Goal: Information Seeking & Learning: Learn about a topic

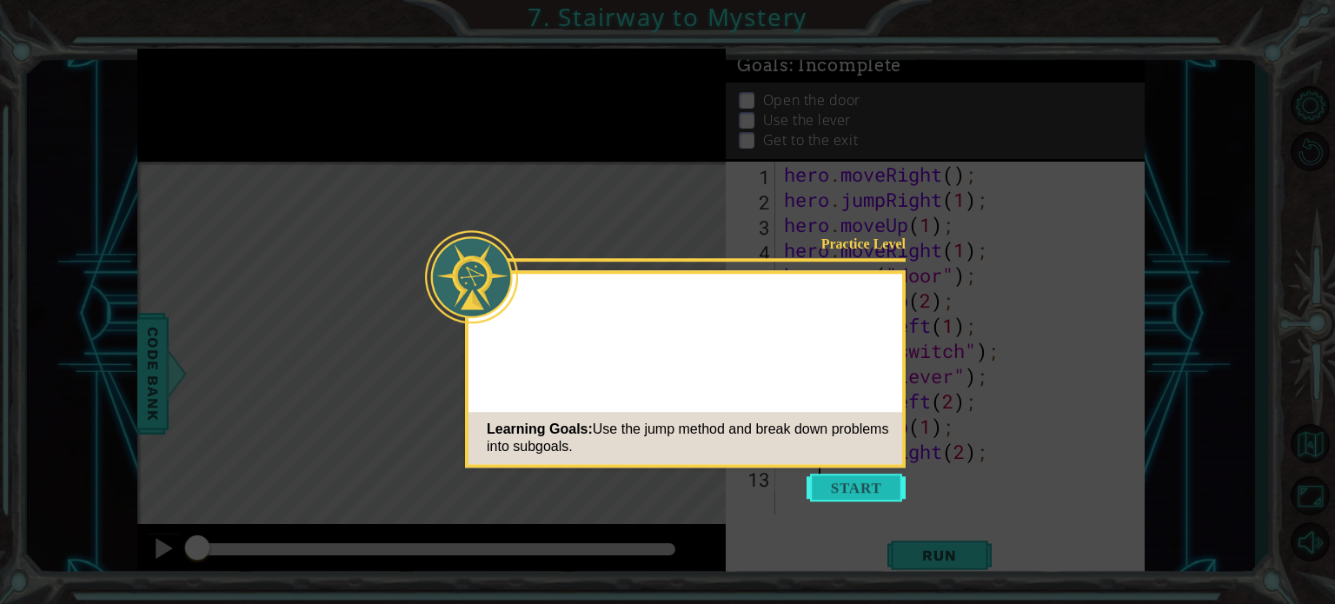
click at [848, 481] on button "Start" at bounding box center [855, 488] width 99 height 28
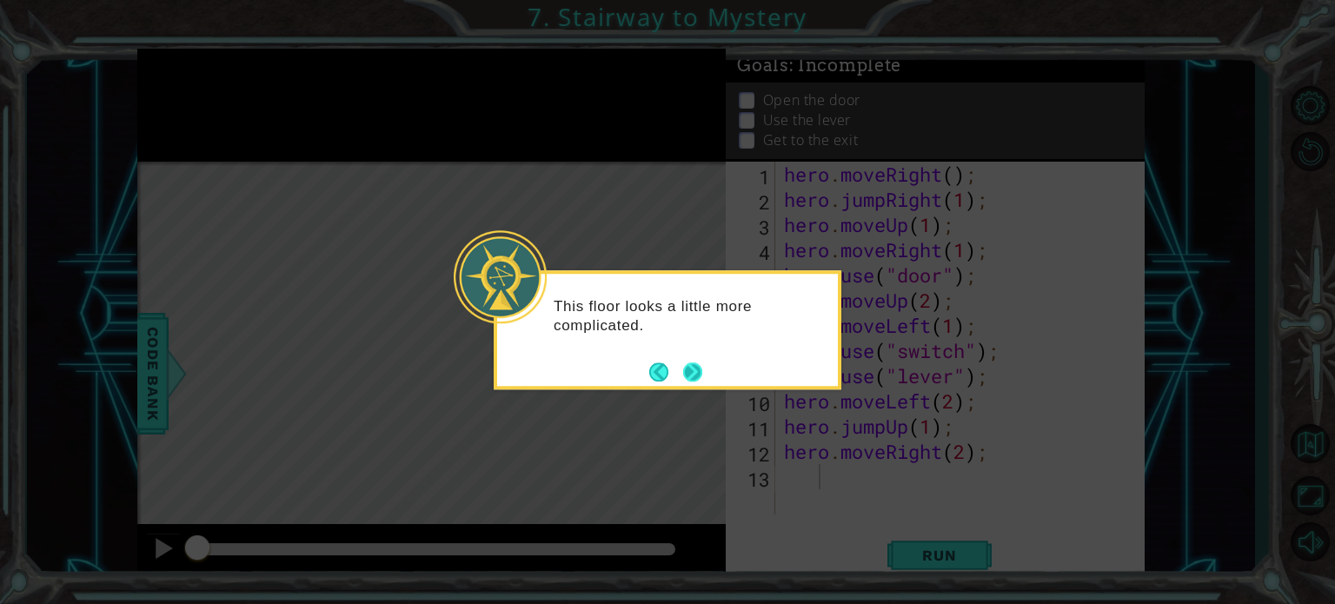
click at [692, 360] on footer at bounding box center [675, 372] width 53 height 26
click at [692, 362] on button "Next" at bounding box center [692, 371] width 19 height 19
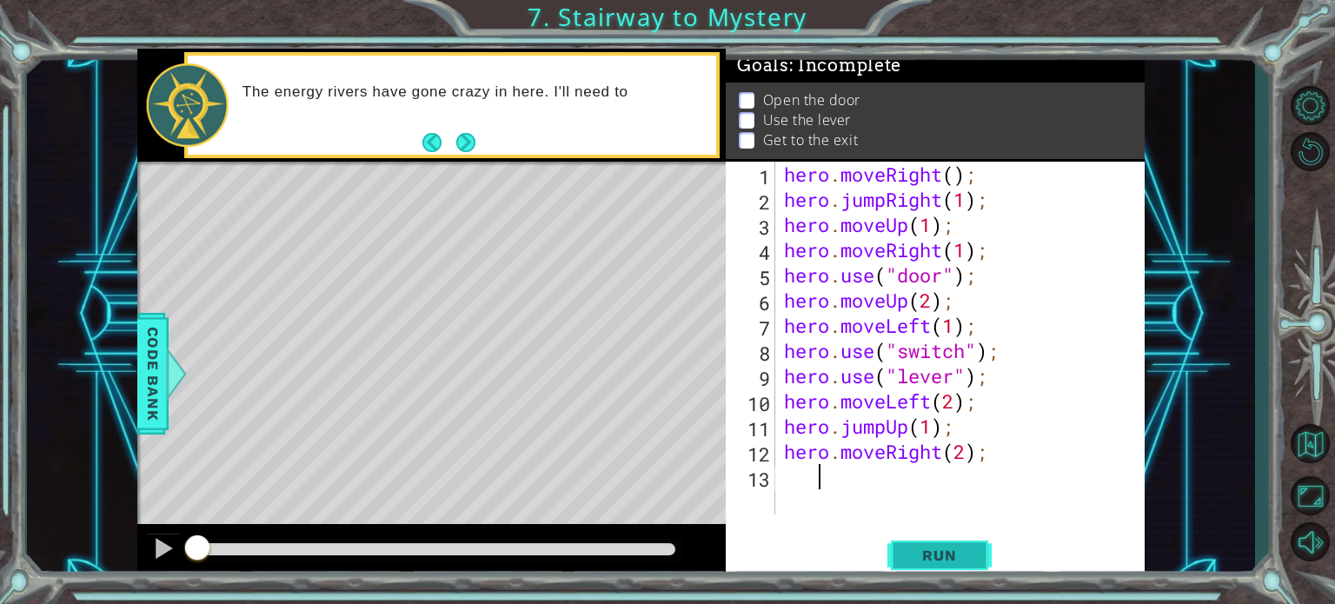
click at [924, 539] on button "Run" at bounding box center [939, 555] width 104 height 42
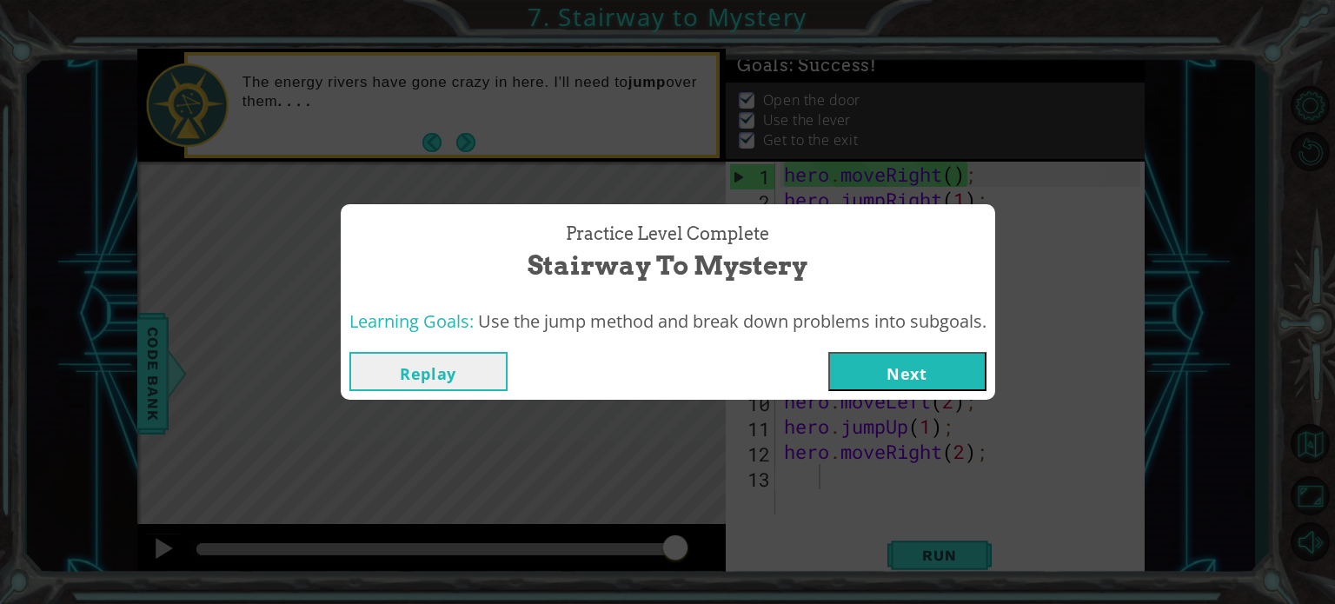
click at [864, 374] on button "Next" at bounding box center [907, 371] width 158 height 39
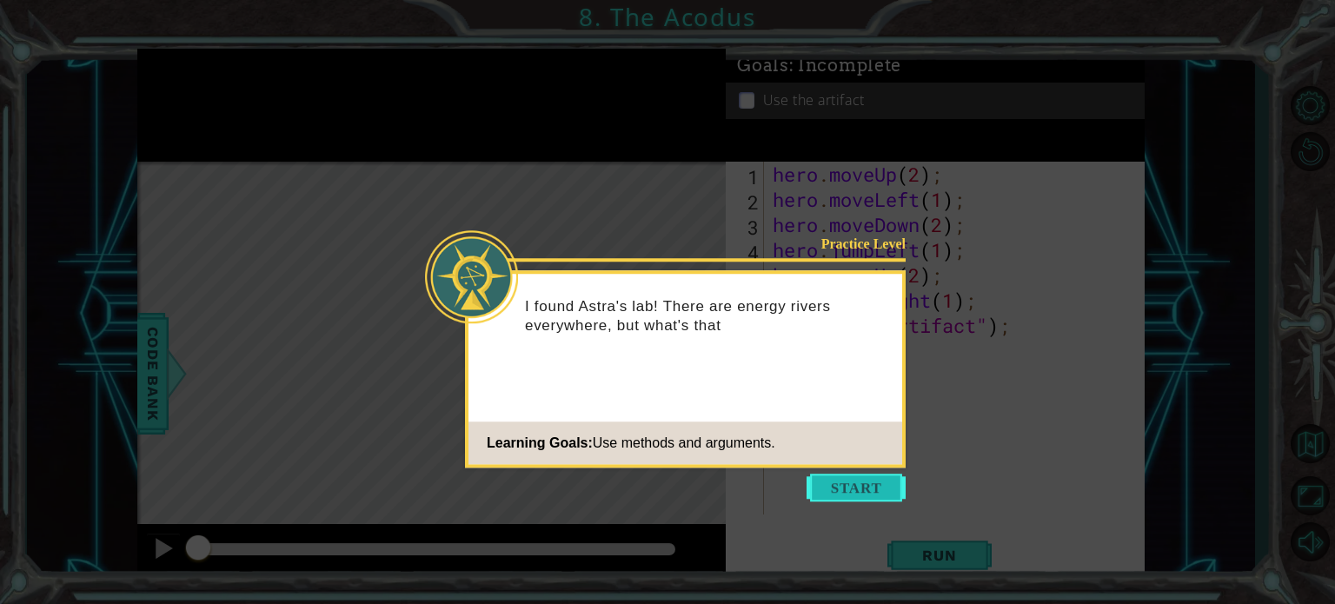
click at [855, 496] on button "Start" at bounding box center [855, 488] width 99 height 28
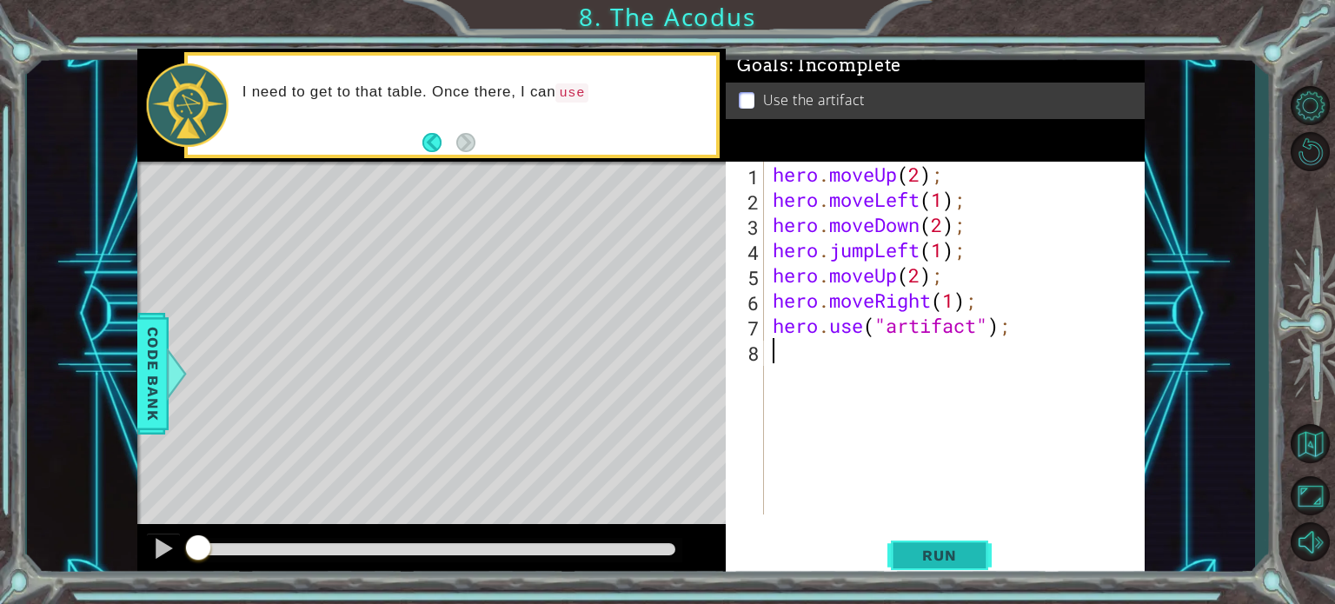
click at [912, 541] on button "Run" at bounding box center [939, 555] width 104 height 42
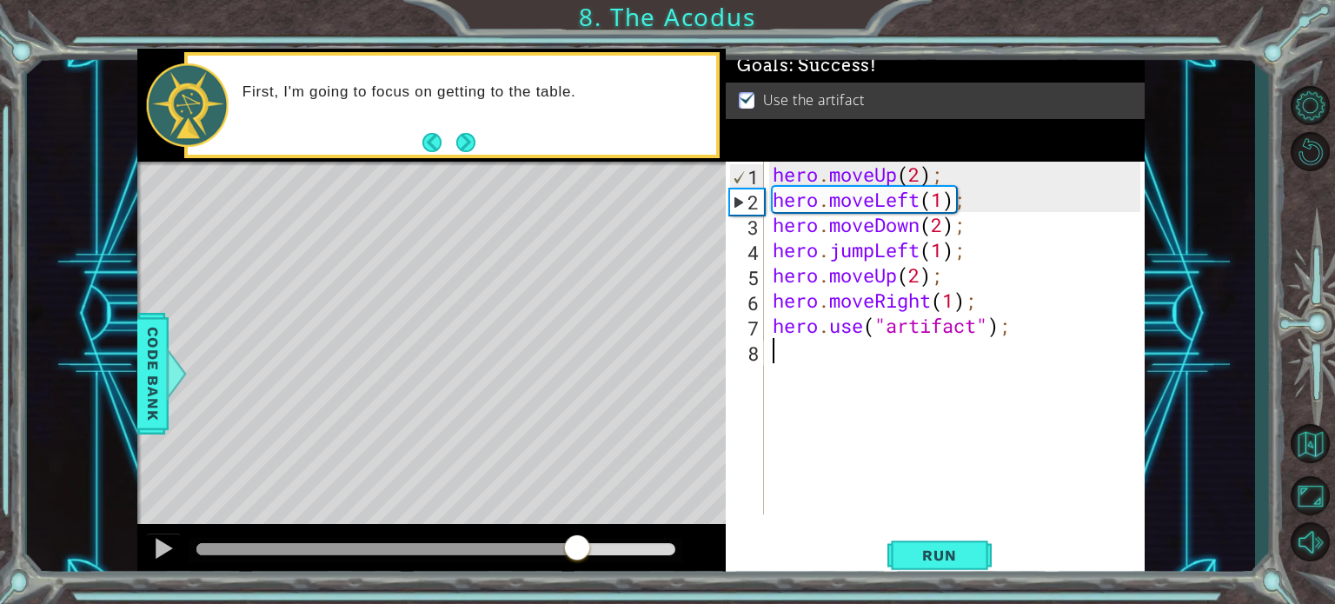
click at [576, 544] on div at bounding box center [436, 549] width 480 height 12
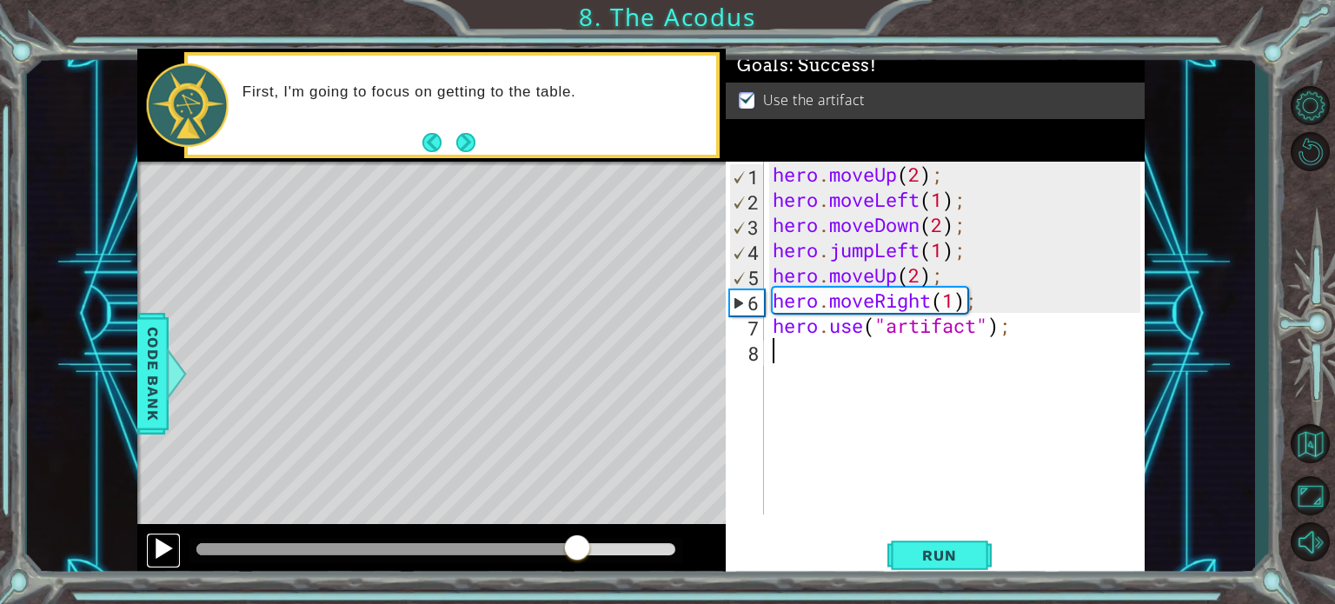
click at [159, 551] on div at bounding box center [163, 548] width 23 height 23
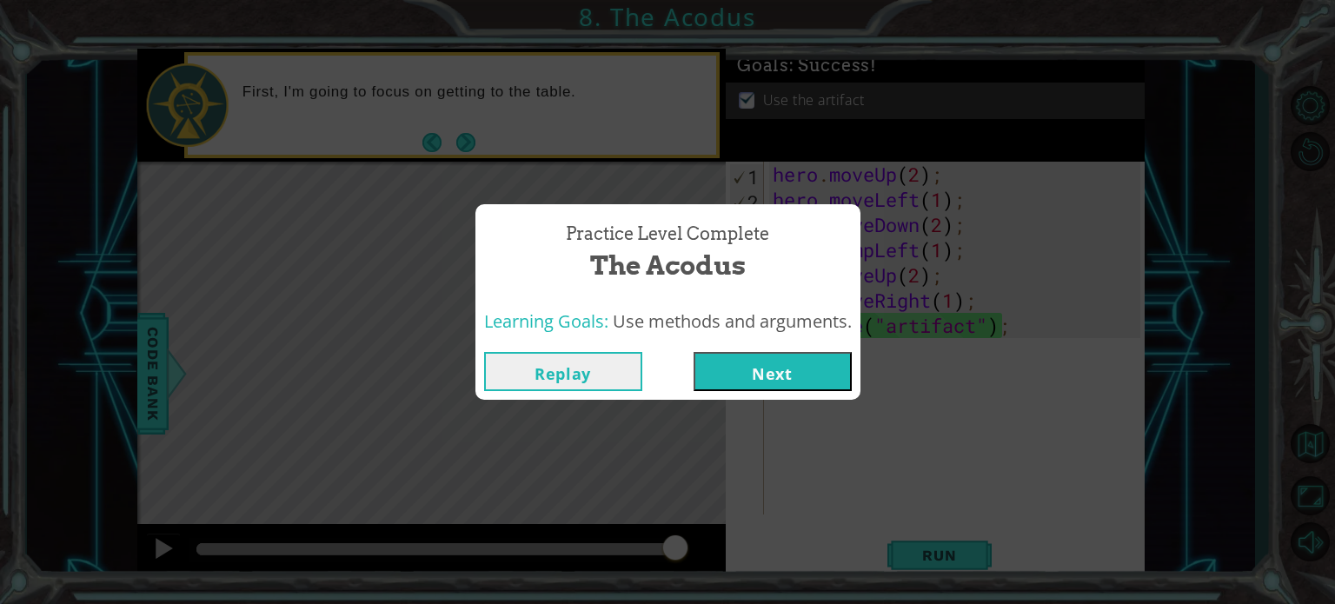
click at [819, 382] on button "Next" at bounding box center [772, 371] width 158 height 39
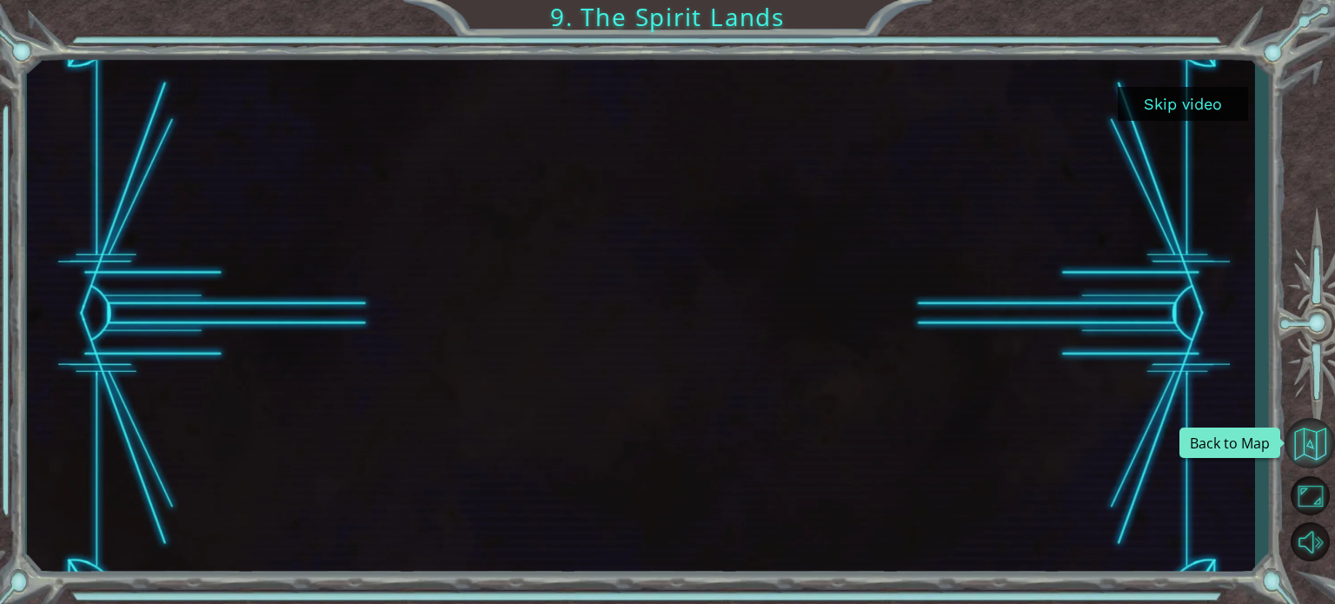
click at [1310, 446] on button "Back to Map" at bounding box center [1309, 443] width 50 height 50
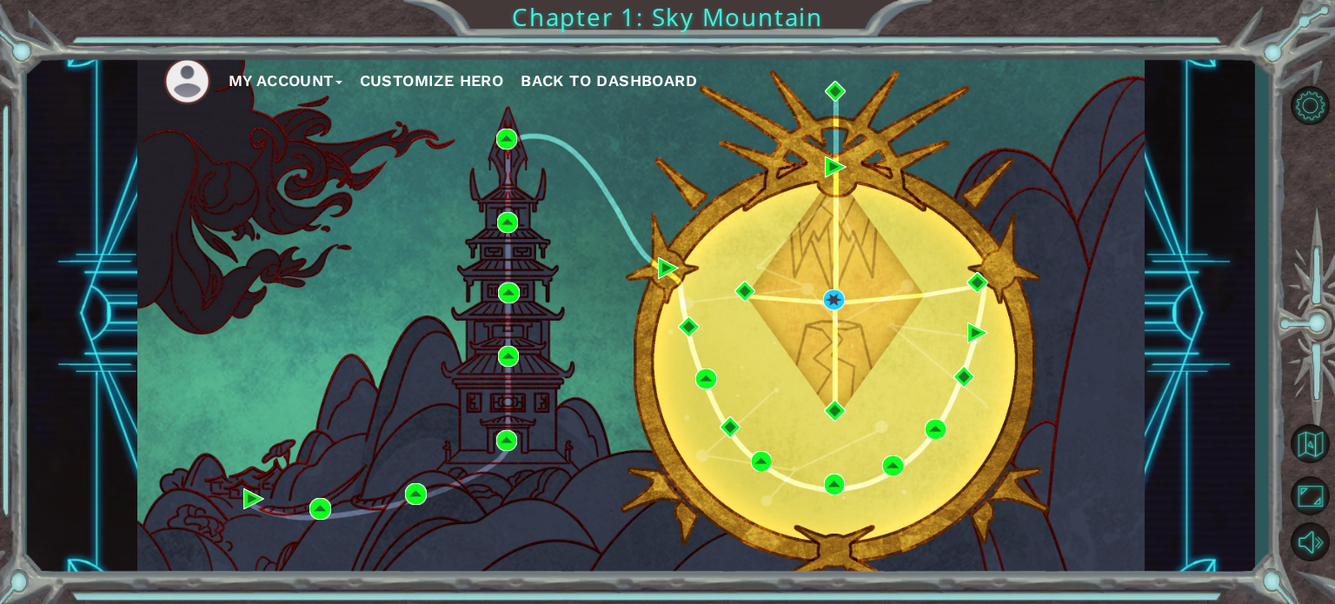
click at [597, 76] on span "Back to Dashboard" at bounding box center [609, 80] width 176 height 18
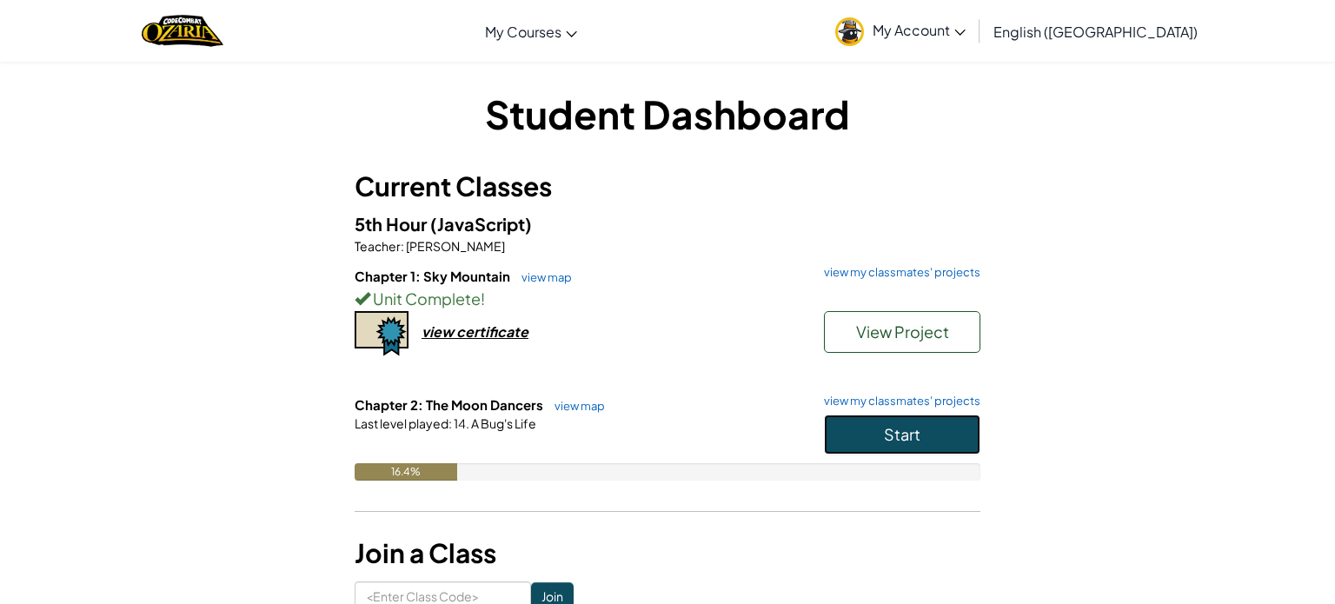
click at [879, 447] on button "Start" at bounding box center [902, 435] width 156 height 40
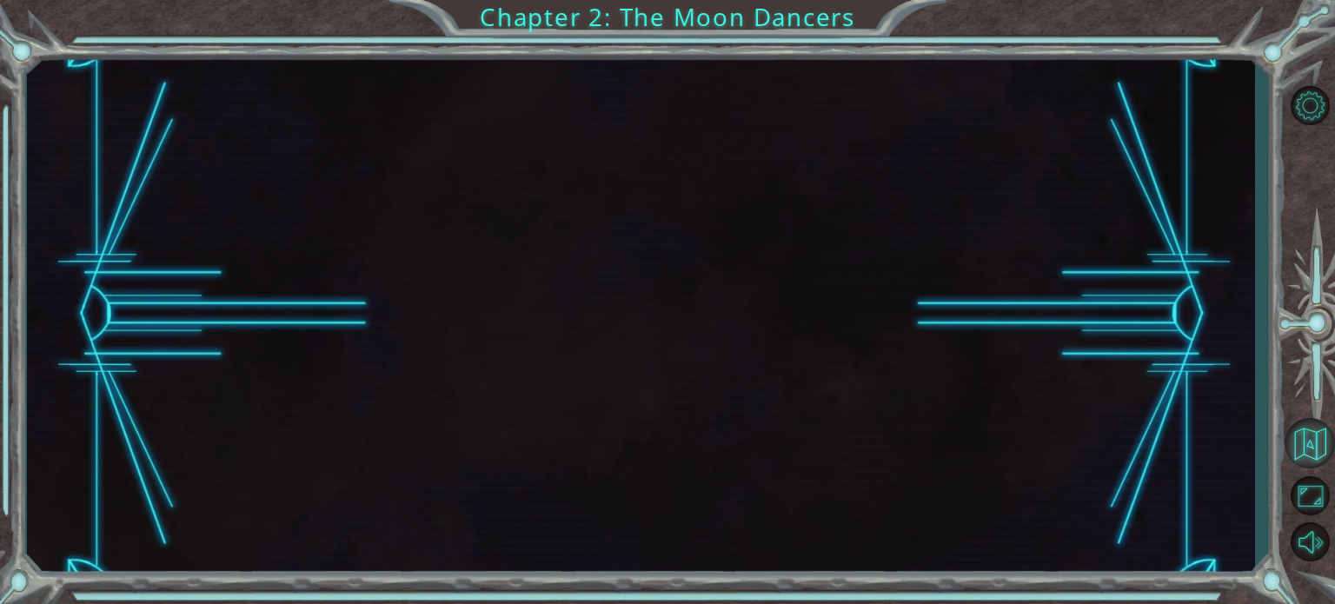
click at [1310, 439] on button "Back to Map" at bounding box center [1309, 443] width 50 height 50
click at [1304, 437] on button "Back to Map" at bounding box center [1309, 443] width 50 height 50
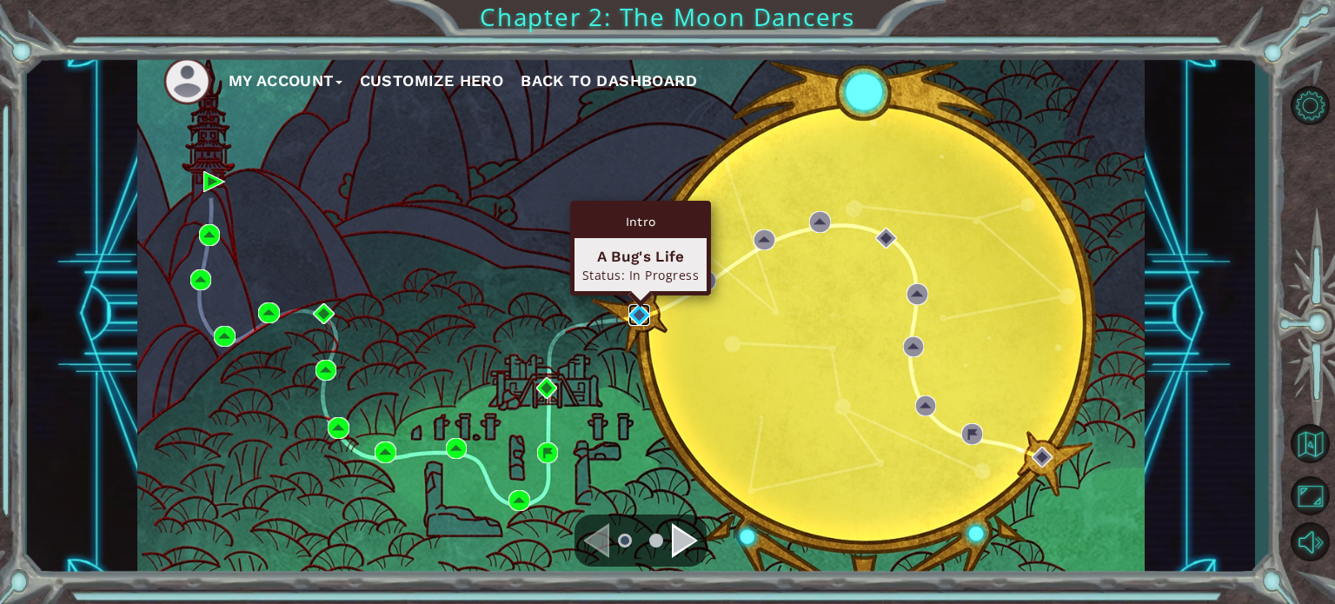
click at [644, 315] on img at bounding box center [638, 314] width 21 height 21
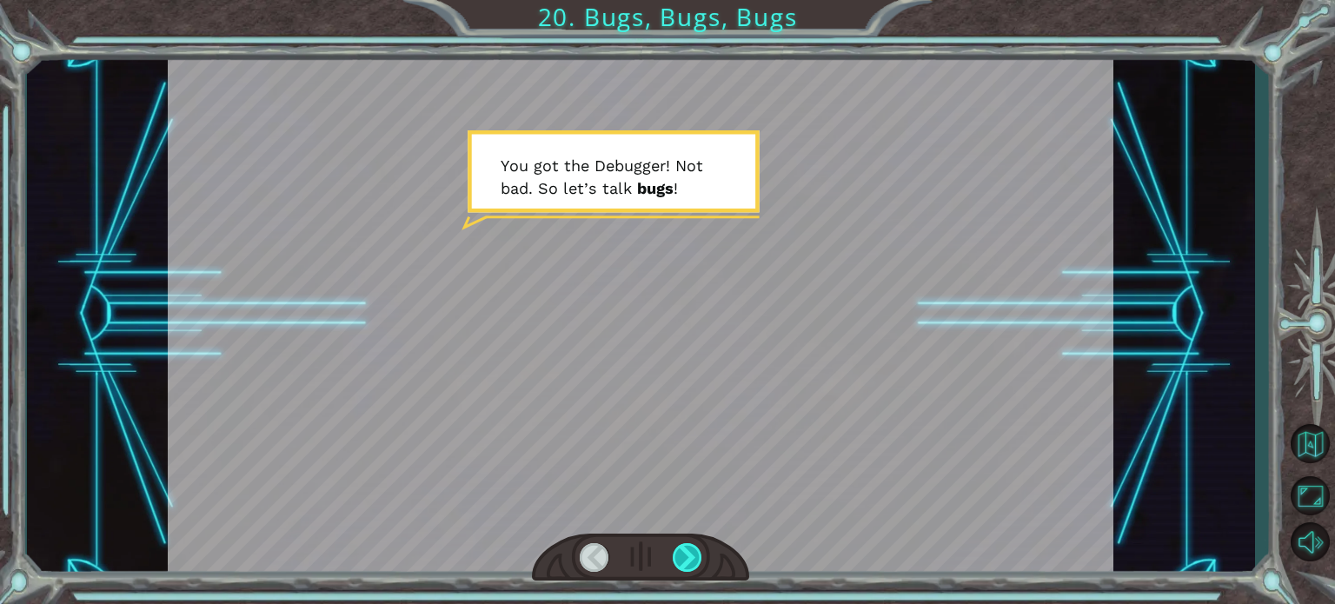
click at [686, 550] on div at bounding box center [688, 557] width 30 height 29
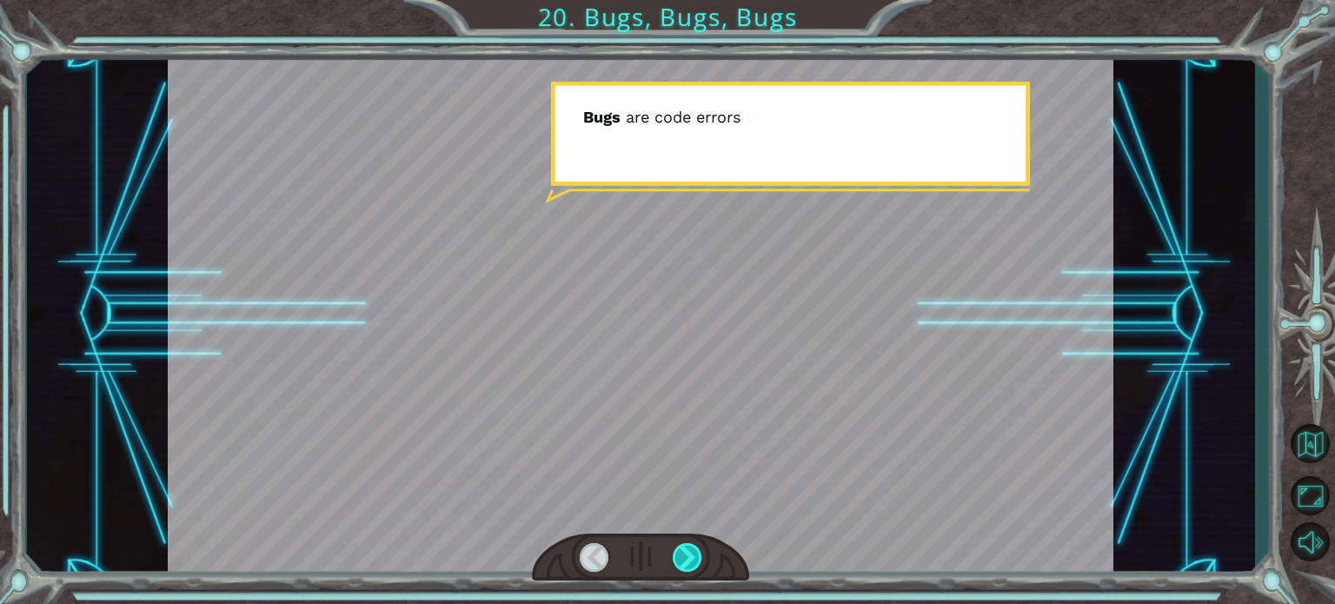
click at [685, 550] on div at bounding box center [688, 557] width 30 height 29
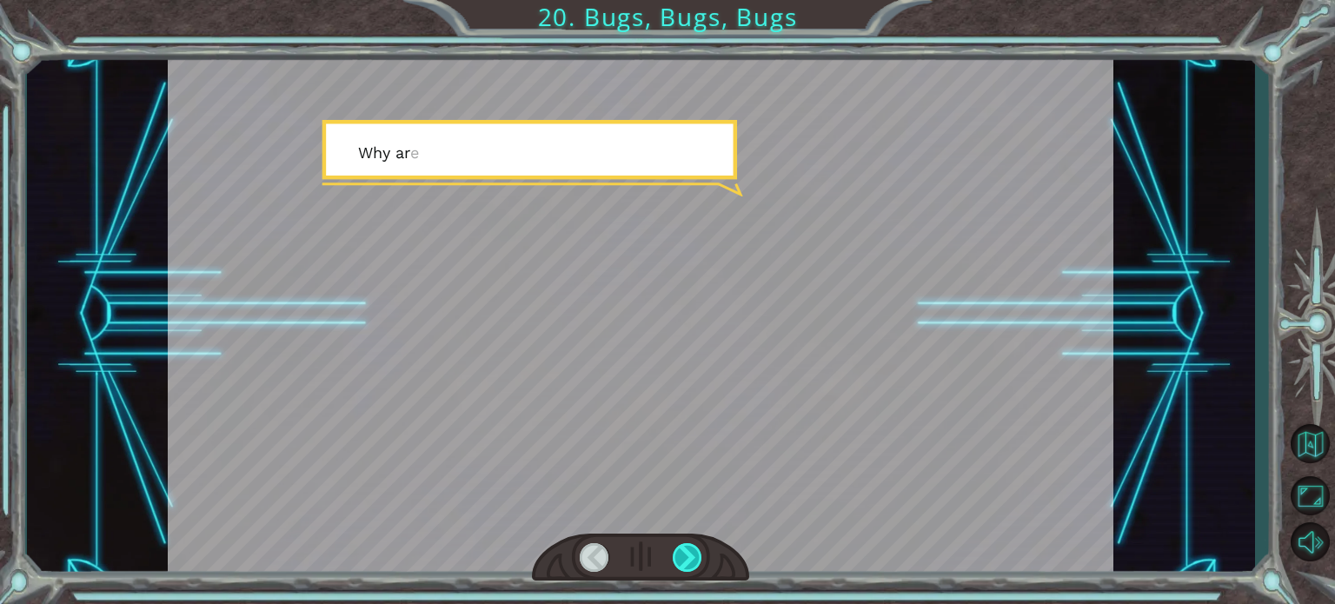
click at [685, 550] on div at bounding box center [688, 557] width 30 height 29
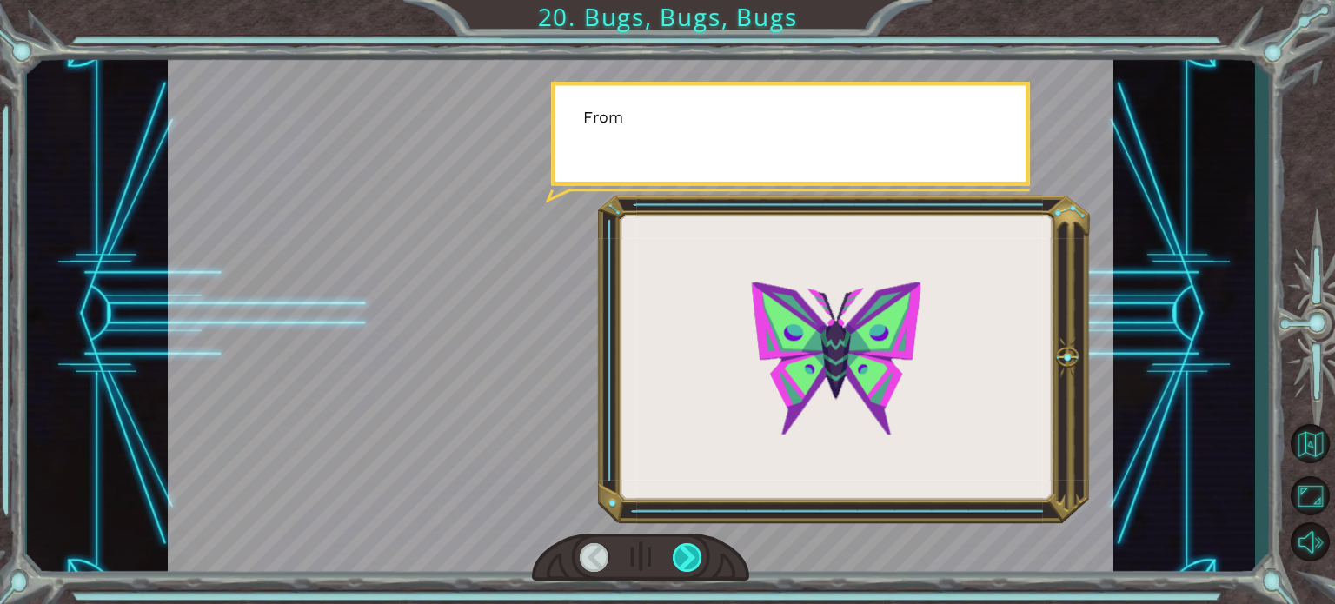
click at [685, 550] on div at bounding box center [688, 557] width 30 height 29
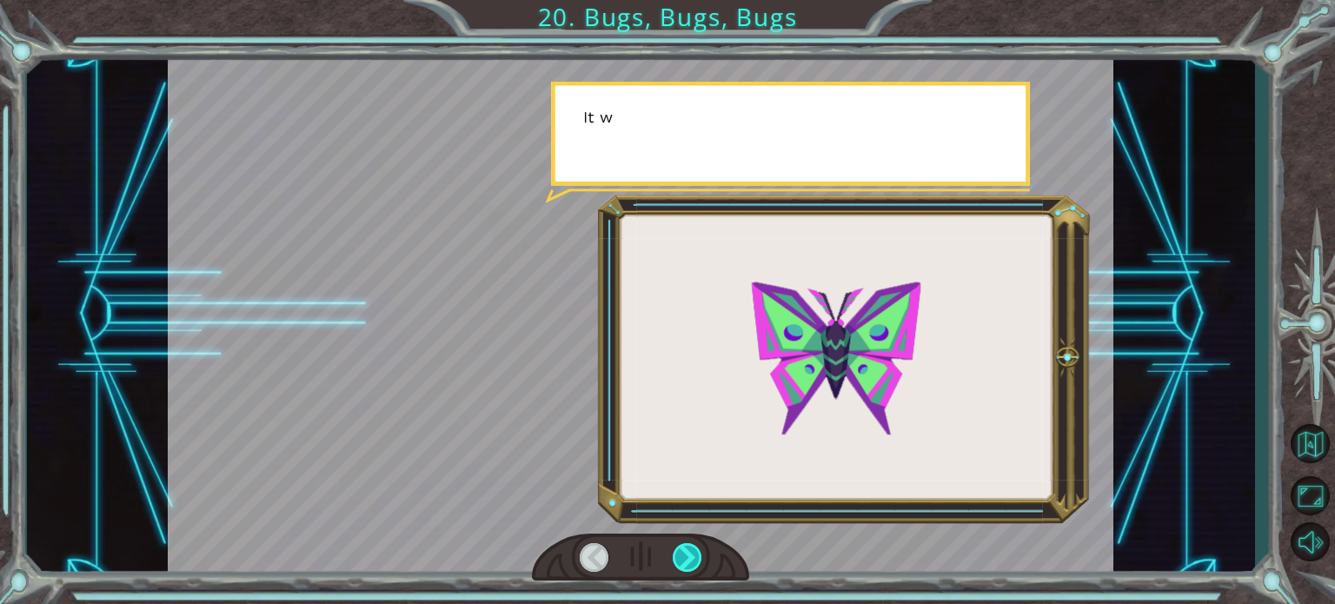
click at [685, 550] on div at bounding box center [688, 557] width 30 height 29
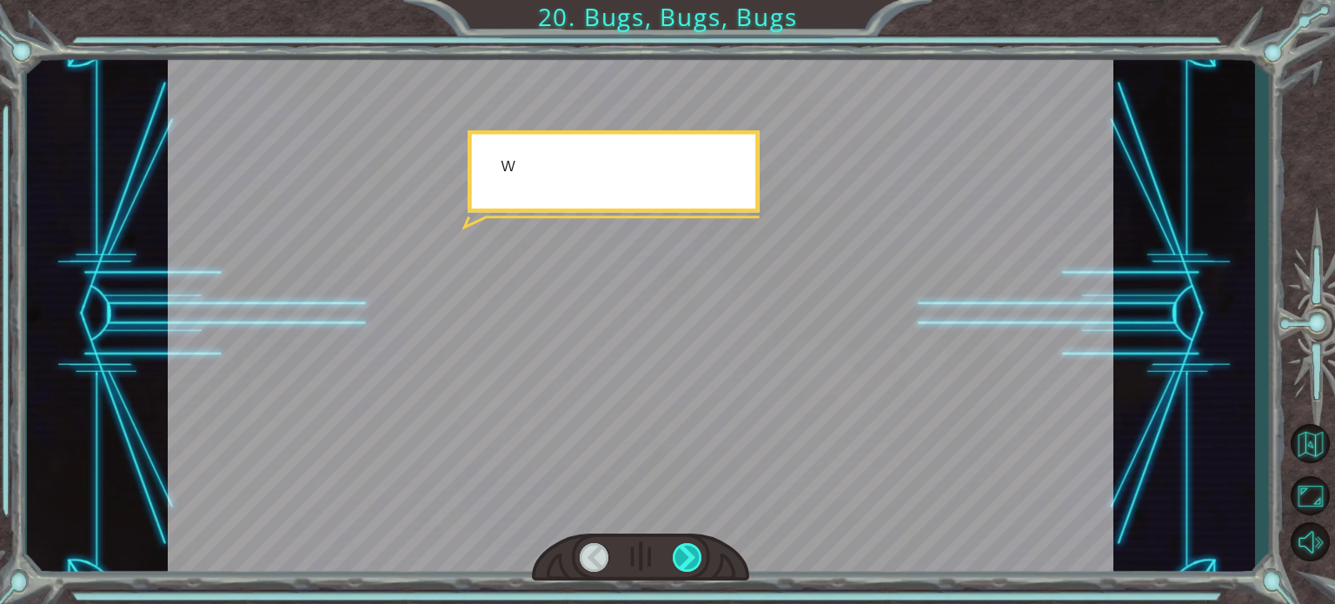
click at [685, 550] on div at bounding box center [688, 557] width 30 height 29
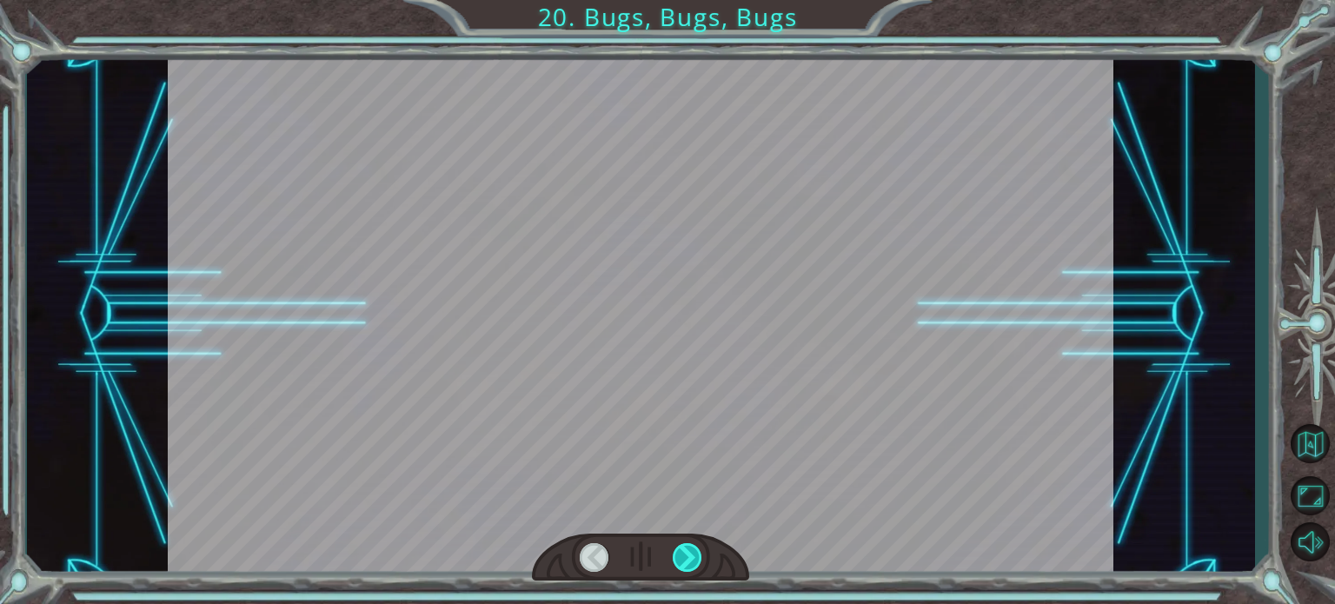
click at [685, 550] on div at bounding box center [688, 557] width 30 height 29
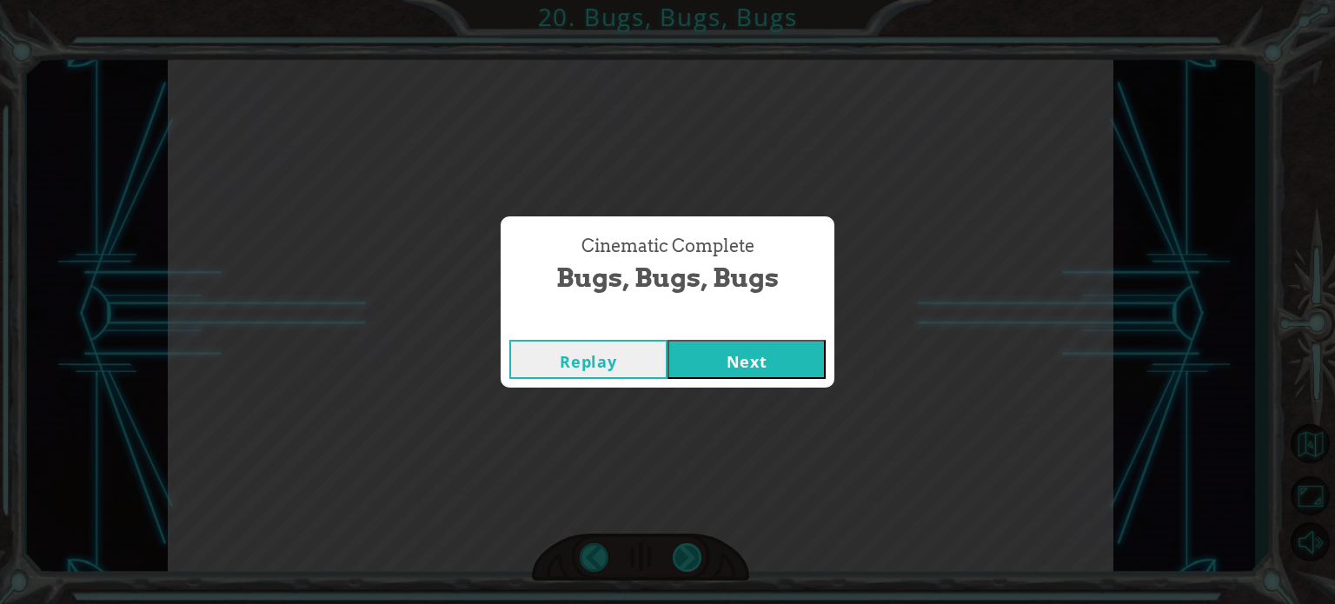
click at [685, 550] on div "Cinematic Complete Bugs, Bugs, Bugs Replay Next" at bounding box center [667, 302] width 1335 height 604
click at [755, 364] on button "Next" at bounding box center [746, 359] width 158 height 39
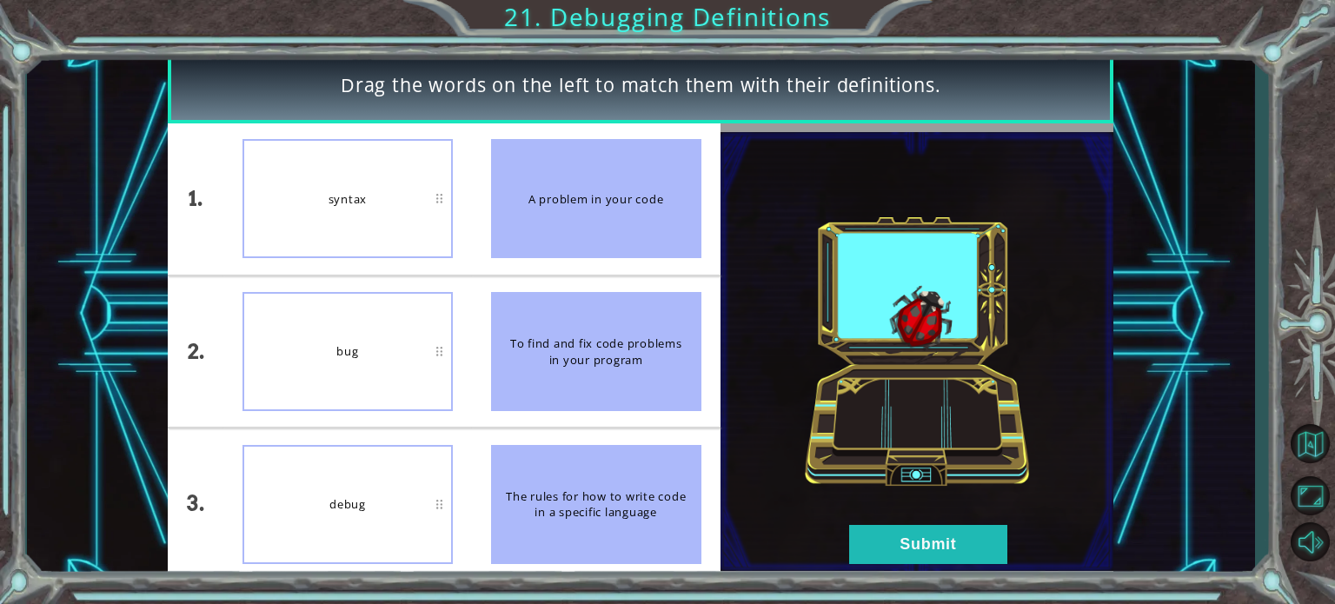
click at [892, 521] on img at bounding box center [916, 351] width 393 height 439
click at [893, 529] on button "Submit" at bounding box center [928, 544] width 158 height 39
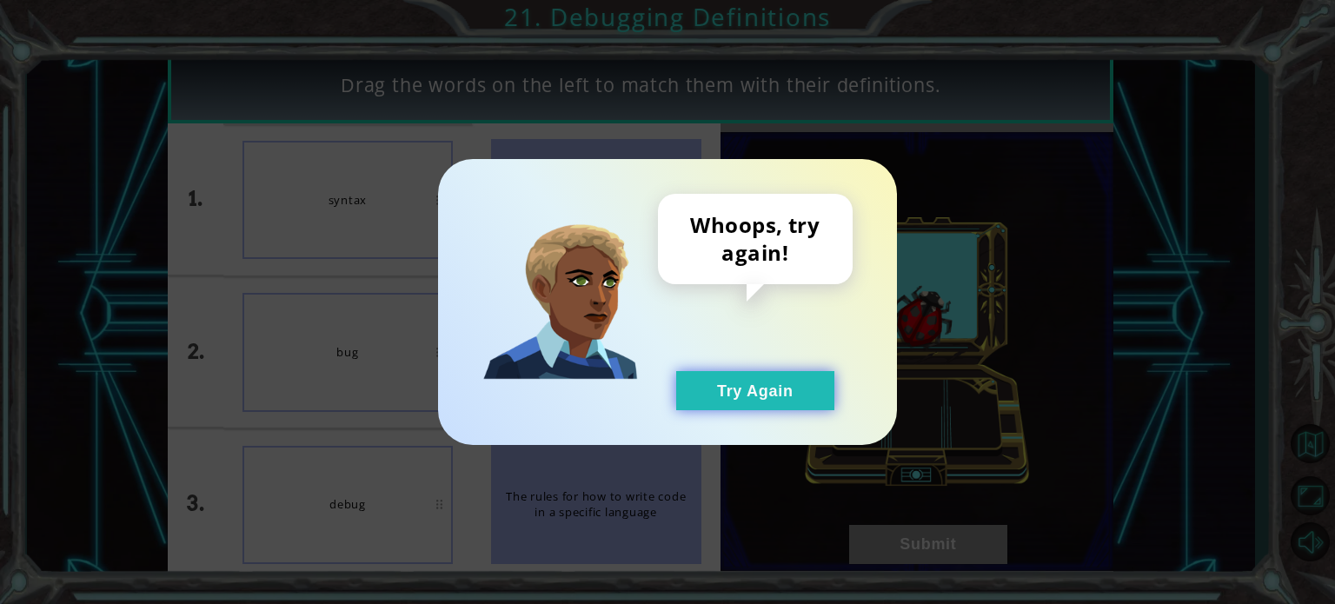
click at [727, 398] on button "Try Again" at bounding box center [755, 390] width 158 height 39
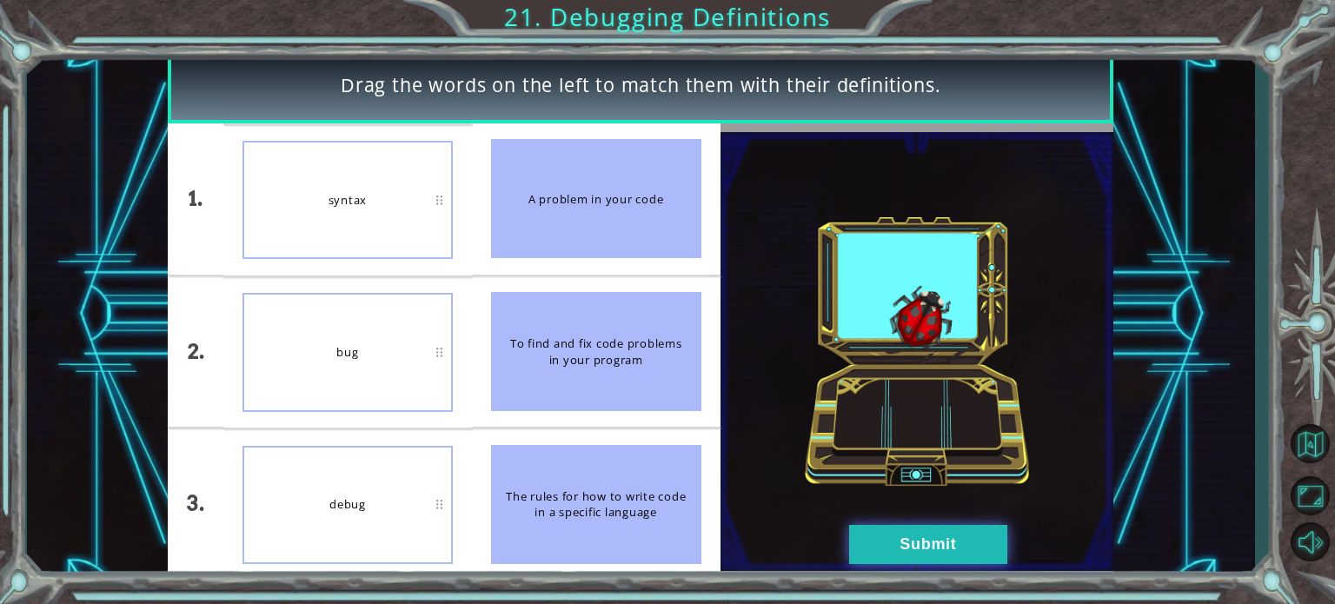
click at [985, 547] on button "Submit" at bounding box center [928, 544] width 158 height 39
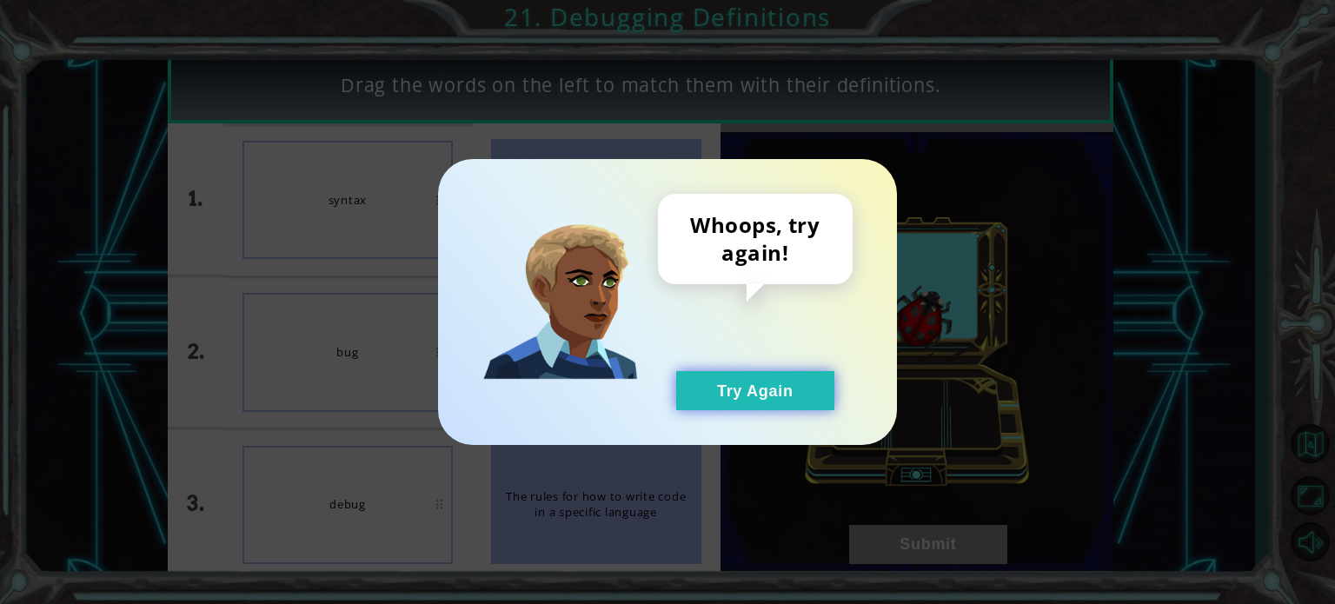
click at [733, 372] on button "Try Again" at bounding box center [755, 390] width 158 height 39
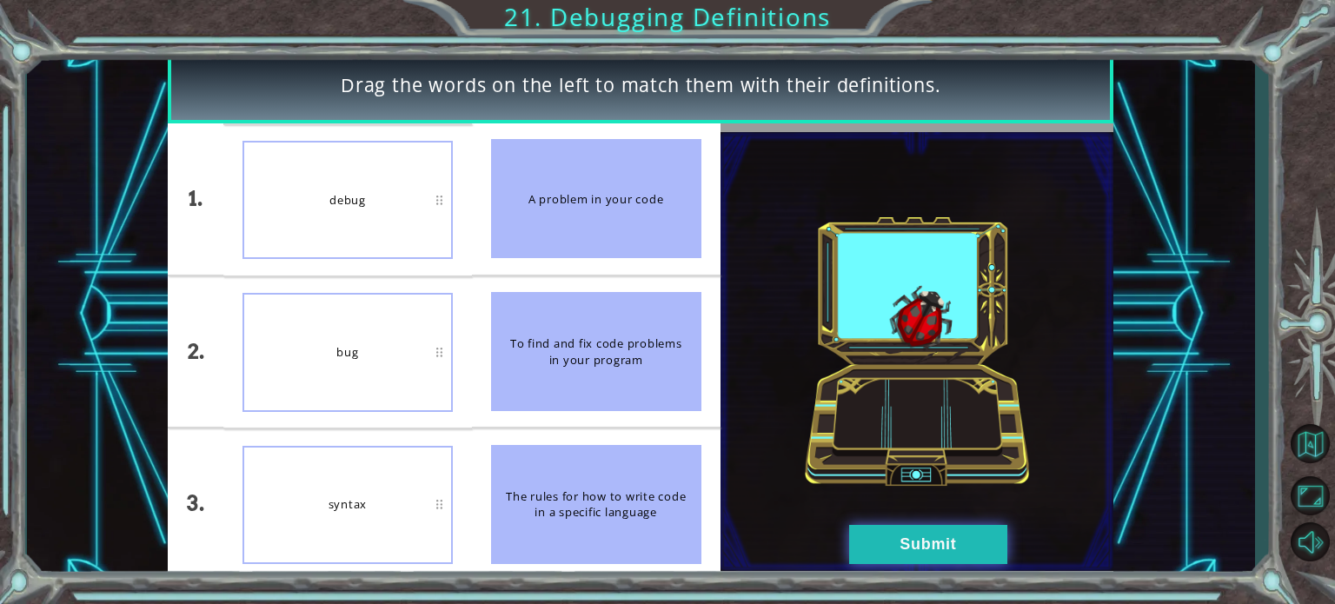
click at [876, 540] on button "Submit" at bounding box center [928, 544] width 158 height 39
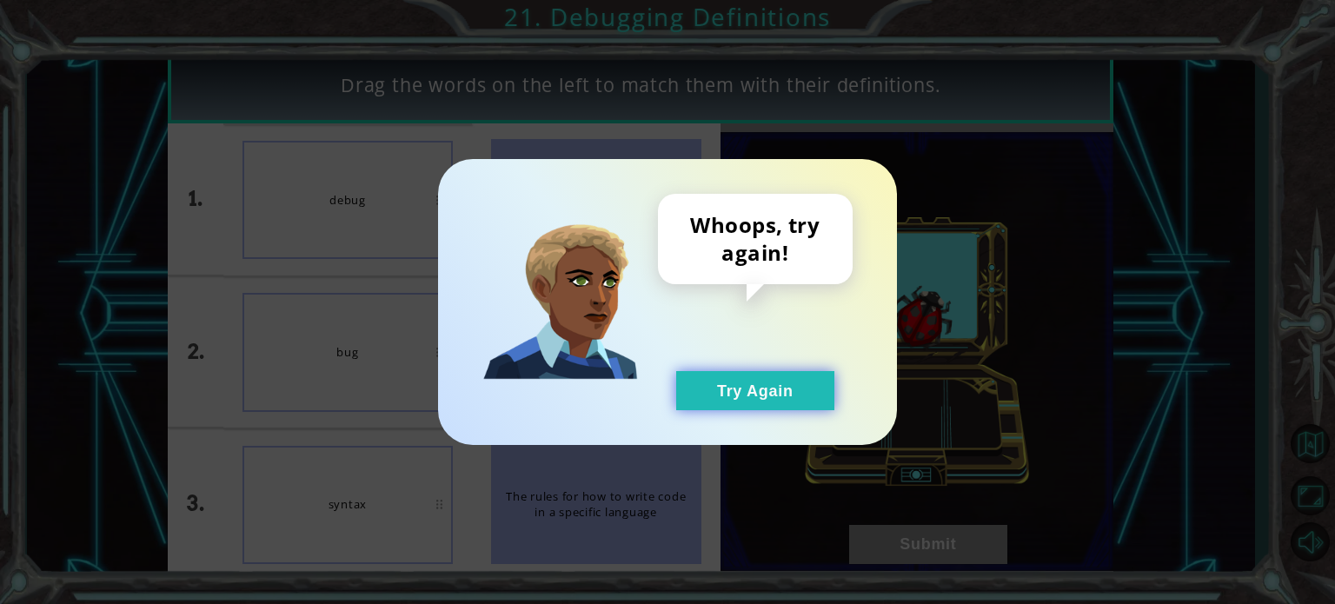
click at [749, 393] on button "Try Again" at bounding box center [755, 390] width 158 height 39
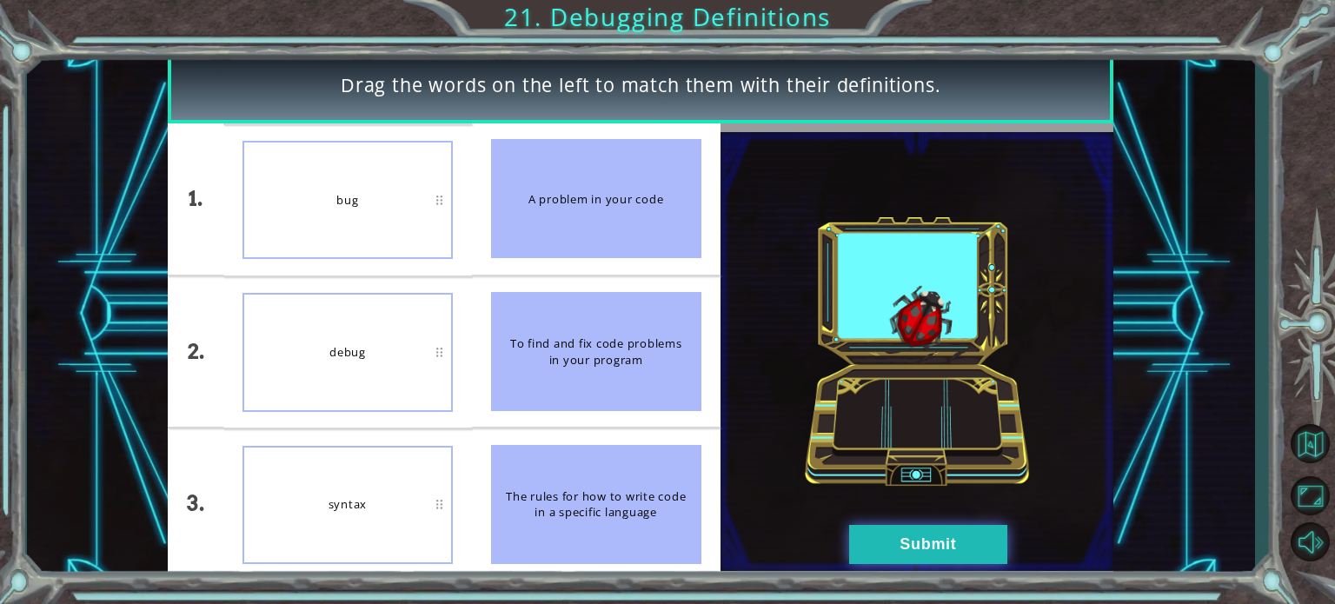
click at [926, 534] on button "Submit" at bounding box center [928, 544] width 158 height 39
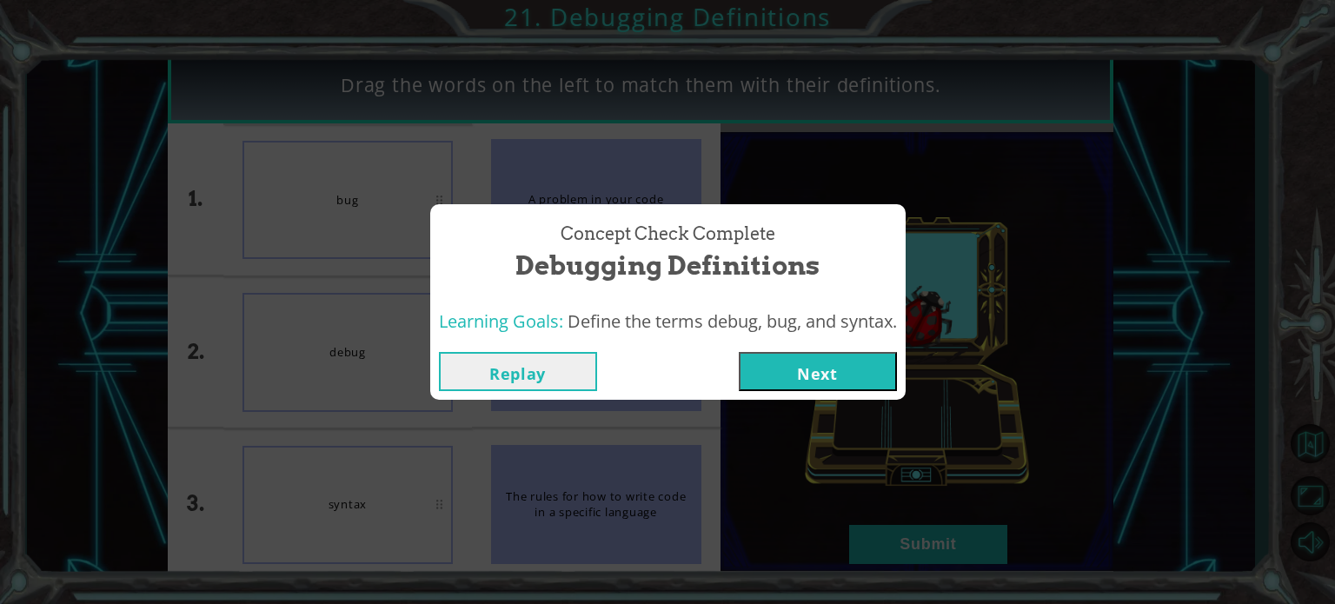
click at [794, 367] on button "Next" at bounding box center [818, 371] width 158 height 39
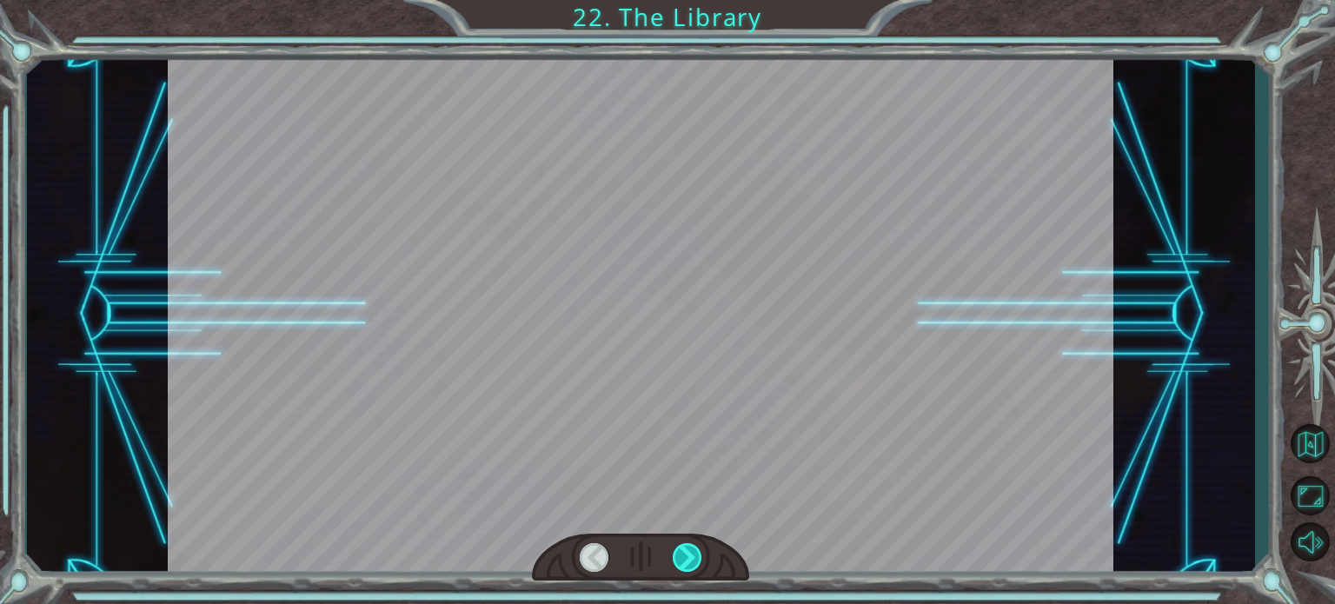
click at [680, 549] on div at bounding box center [688, 557] width 30 height 29
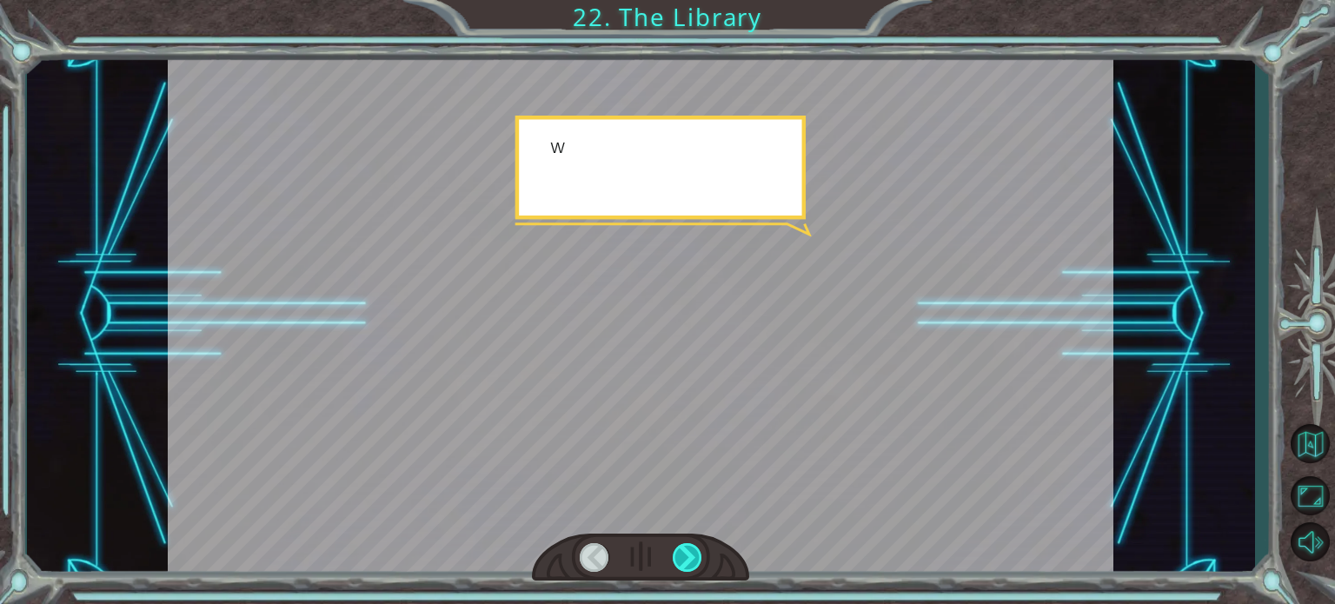
click at [680, 549] on div at bounding box center [688, 557] width 30 height 29
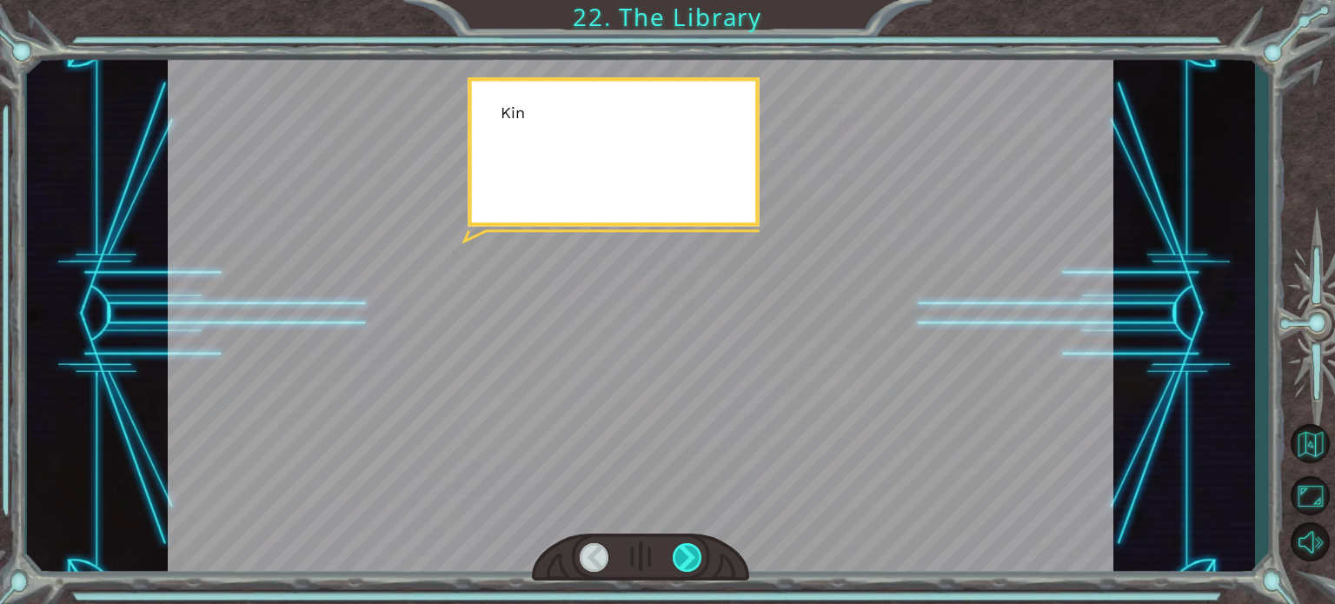
click at [680, 549] on div at bounding box center [688, 557] width 30 height 29
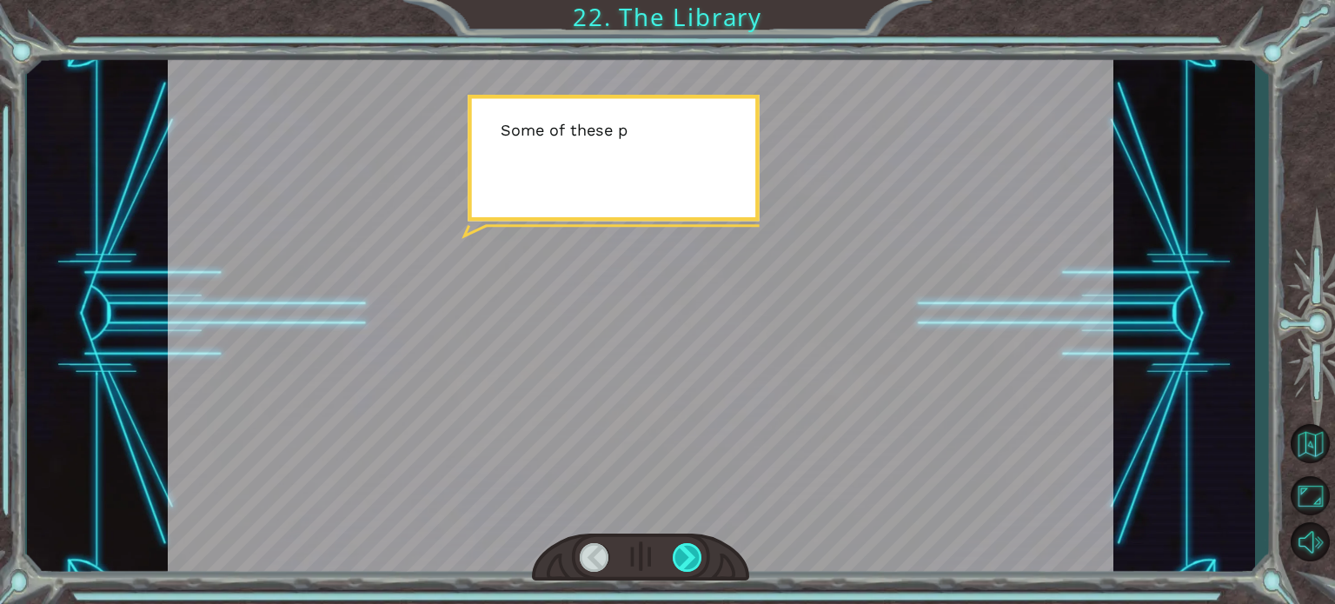
click at [680, 549] on div at bounding box center [688, 557] width 30 height 29
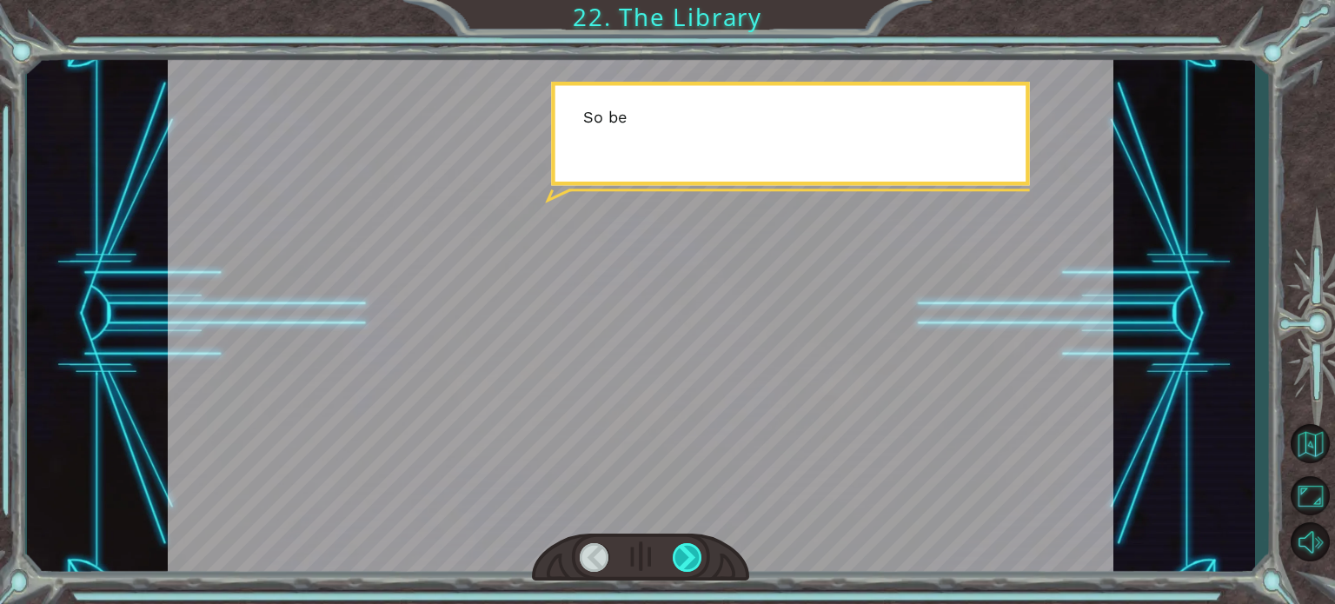
click at [680, 549] on div at bounding box center [688, 557] width 30 height 29
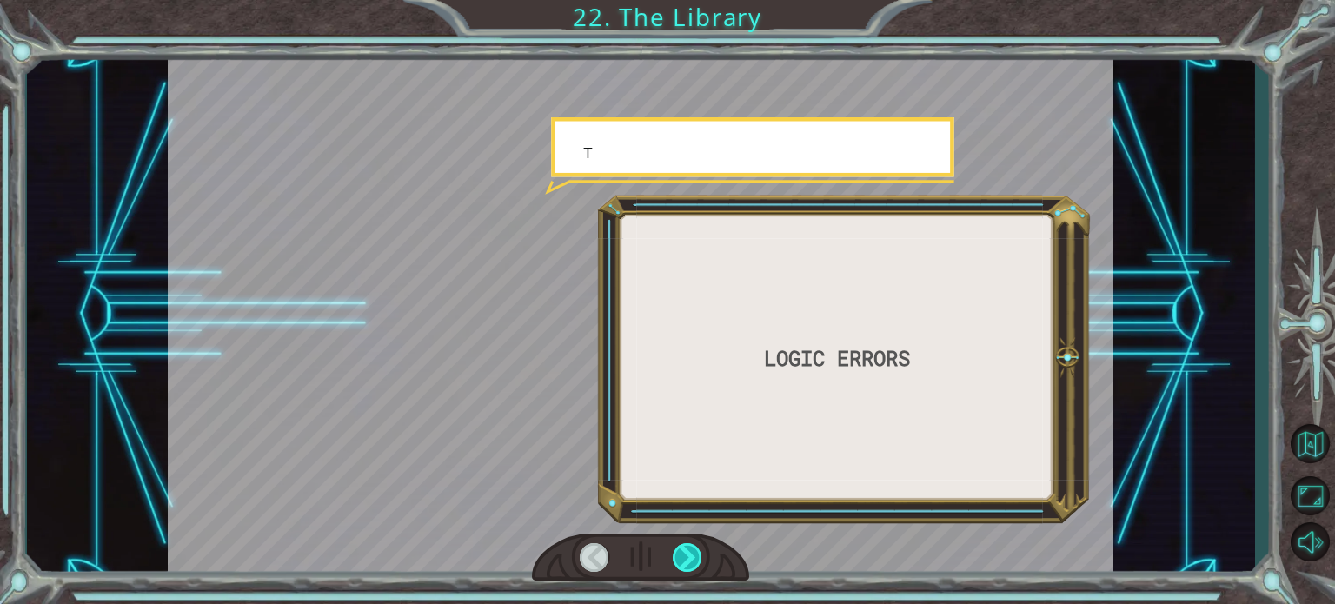
click at [680, 549] on div at bounding box center [688, 557] width 30 height 29
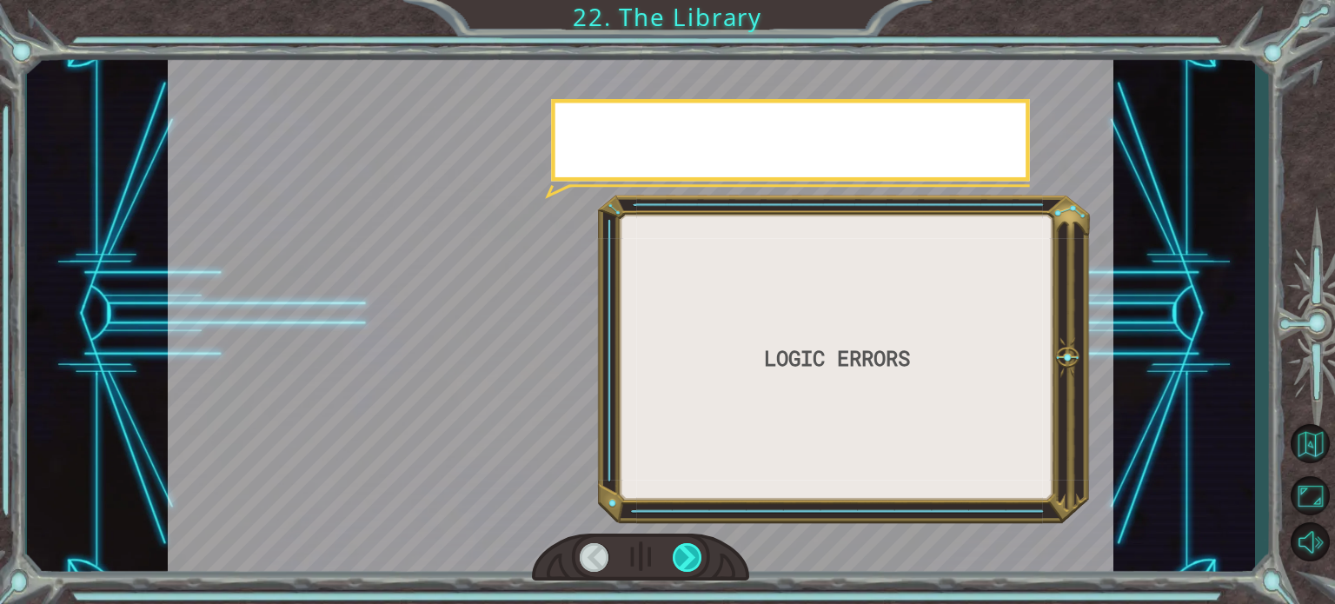
click at [680, 549] on div at bounding box center [688, 557] width 30 height 29
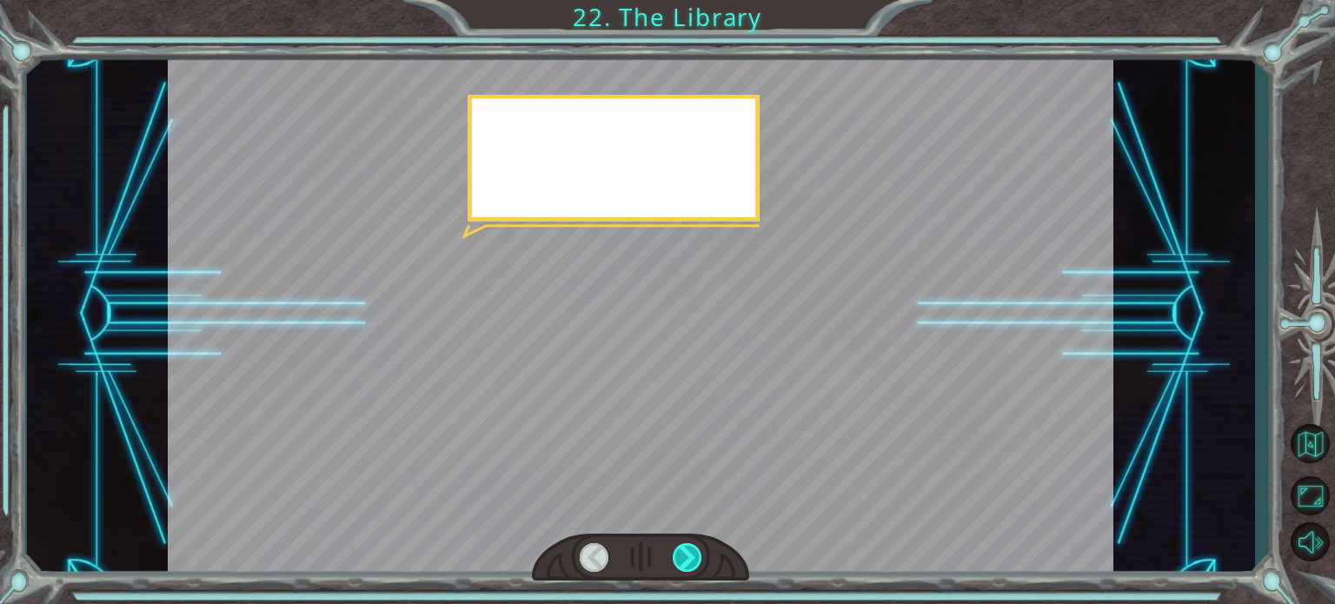
click at [680, 549] on div at bounding box center [688, 557] width 30 height 29
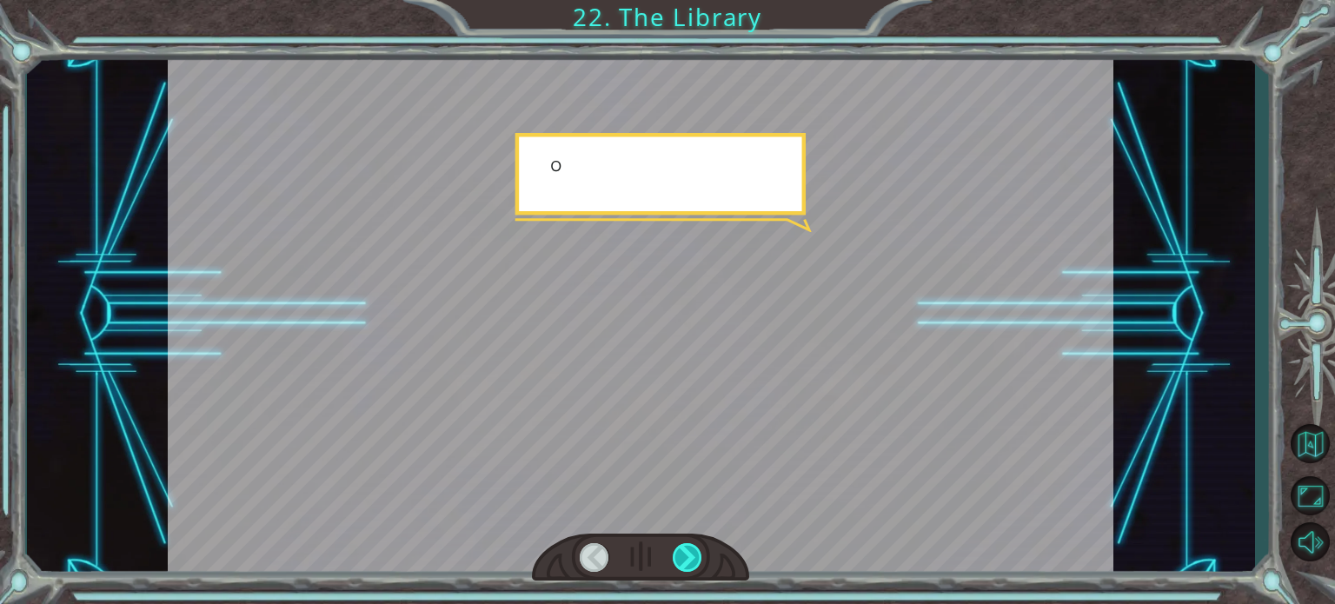
click at [680, 549] on div at bounding box center [688, 557] width 30 height 29
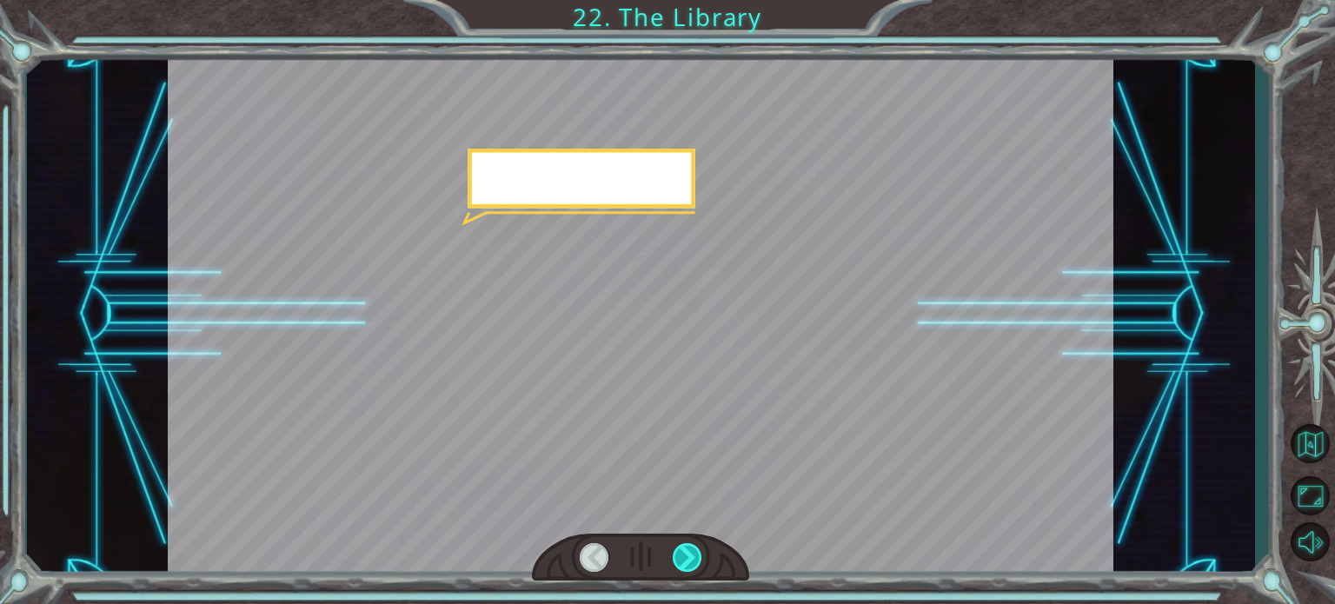
click at [680, 549] on div at bounding box center [688, 557] width 30 height 29
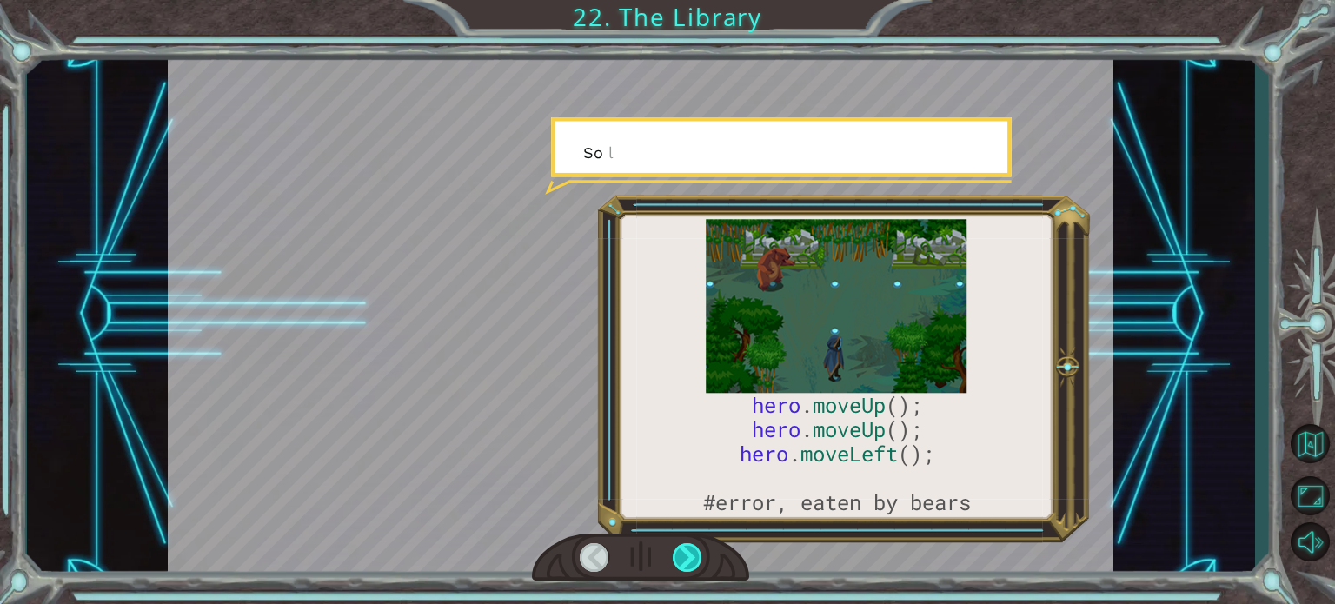
click at [680, 549] on div at bounding box center [688, 557] width 30 height 29
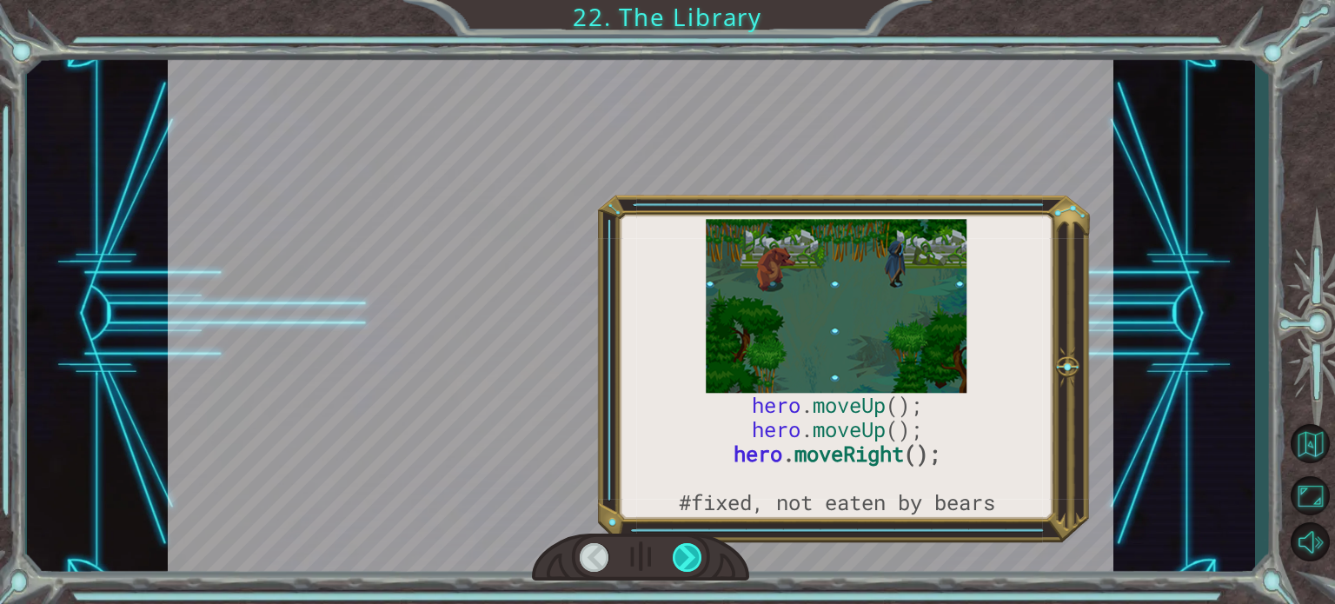
click at [680, 549] on div at bounding box center [688, 557] width 30 height 29
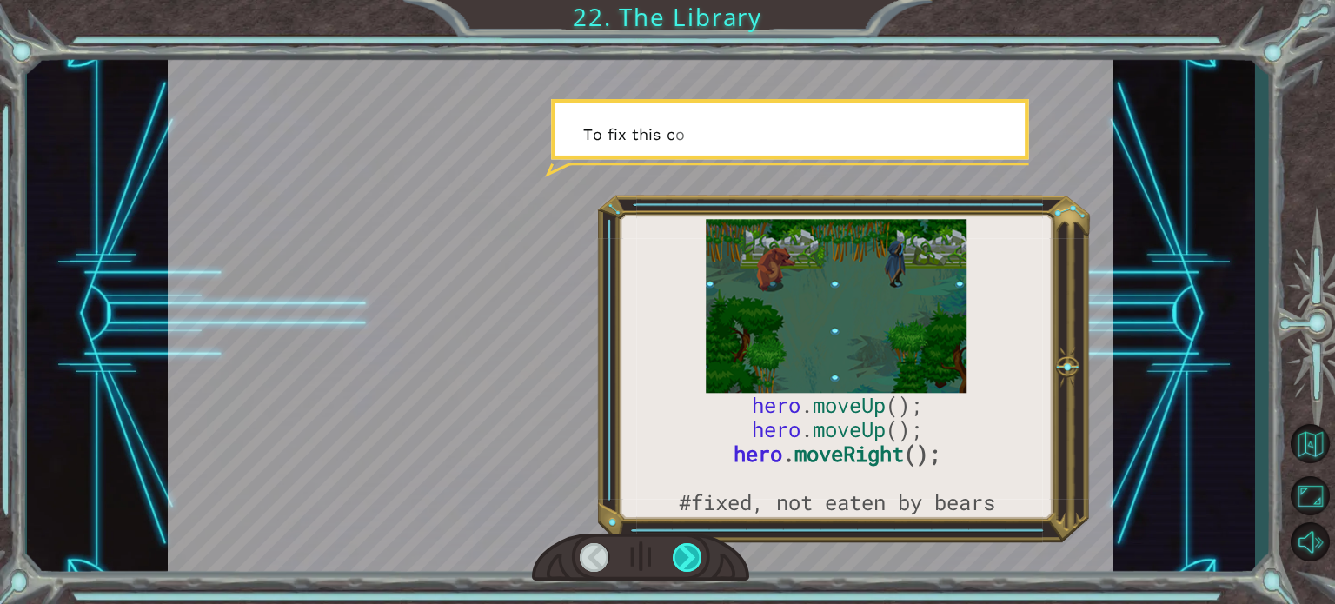
click at [680, 549] on div at bounding box center [688, 557] width 30 height 29
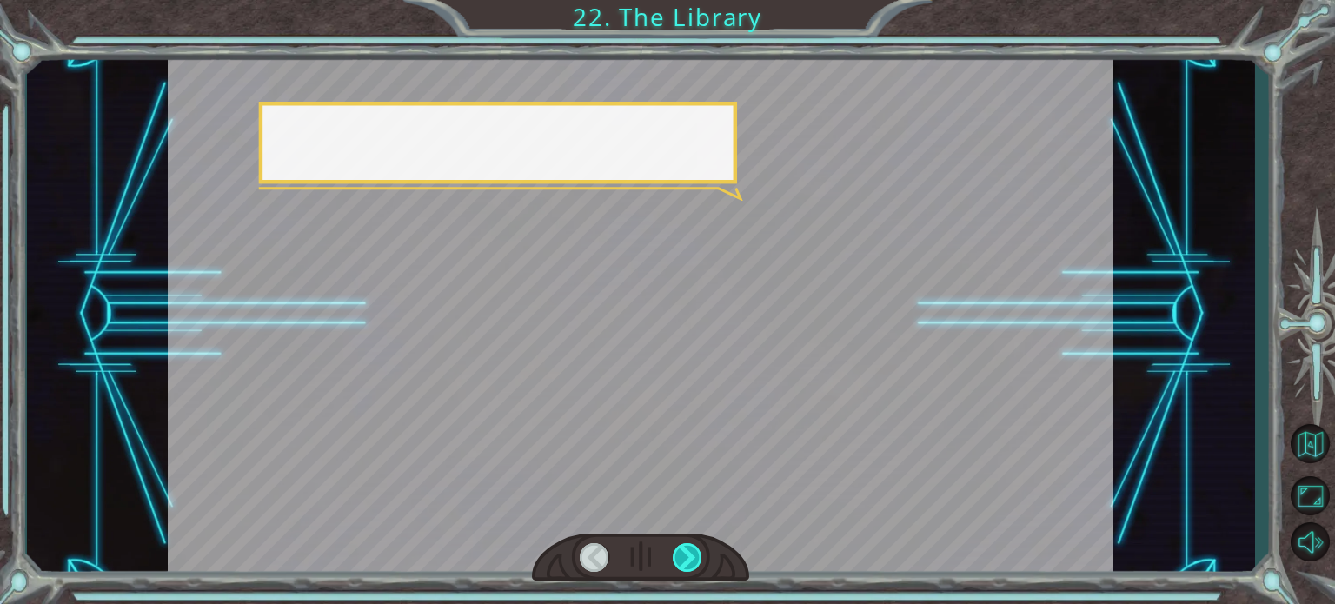
click at [680, 549] on div at bounding box center [688, 557] width 30 height 29
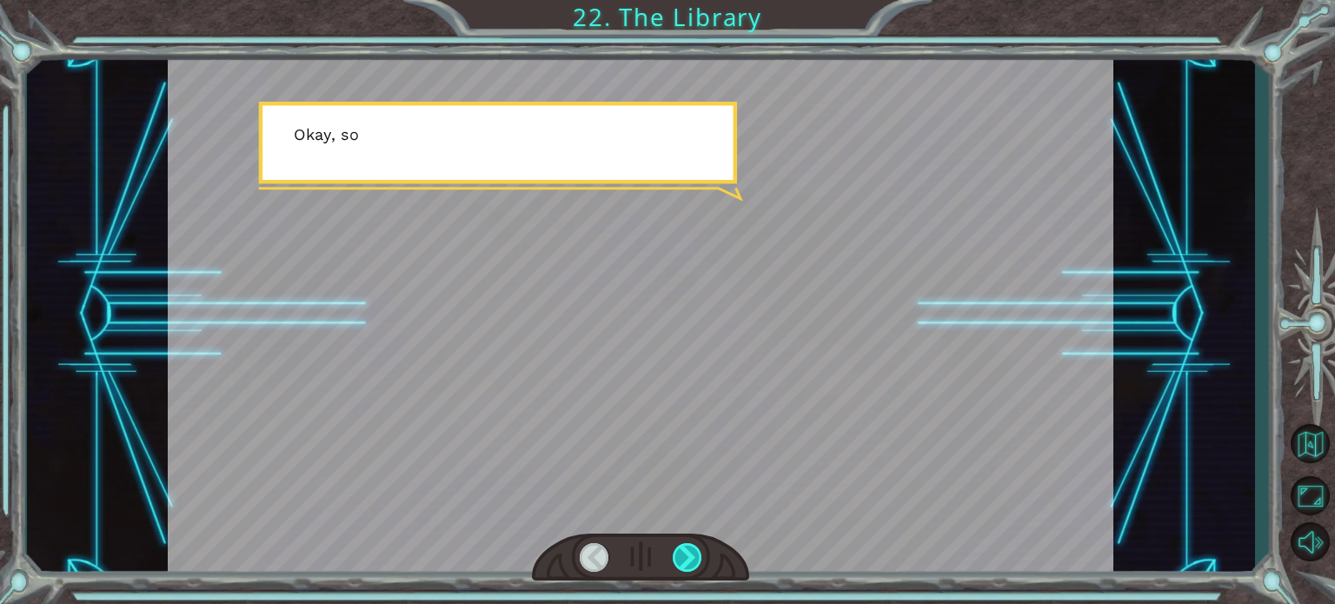
click at [680, 549] on div at bounding box center [688, 557] width 30 height 29
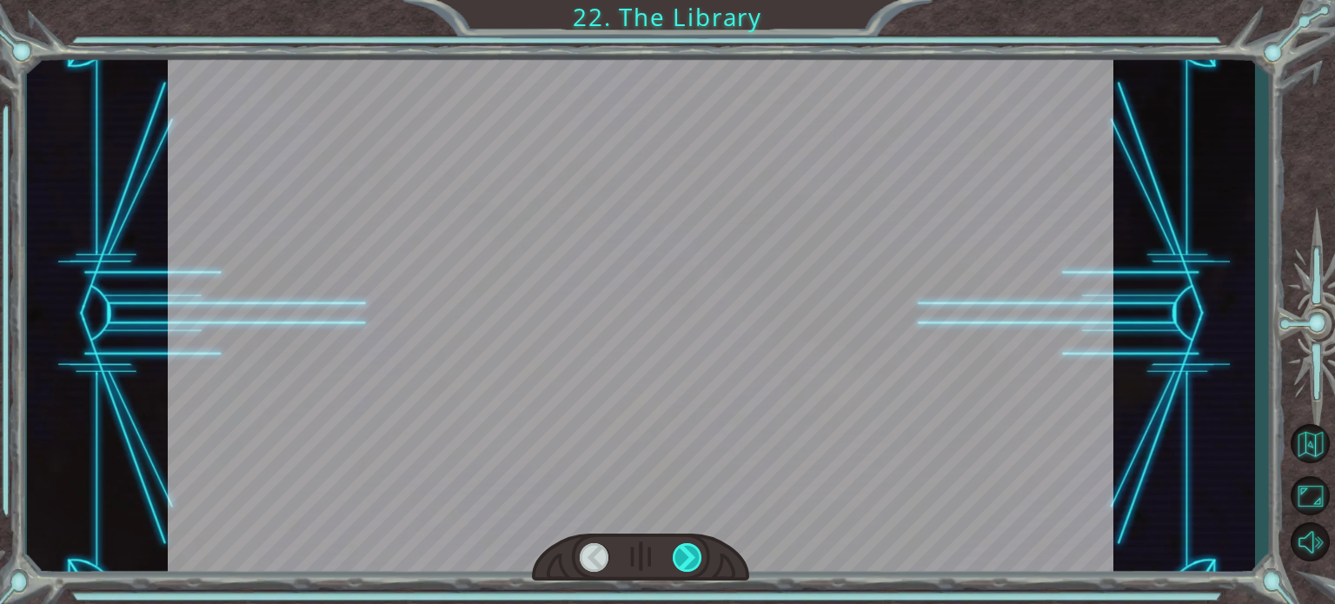
click at [680, 549] on div at bounding box center [688, 557] width 30 height 29
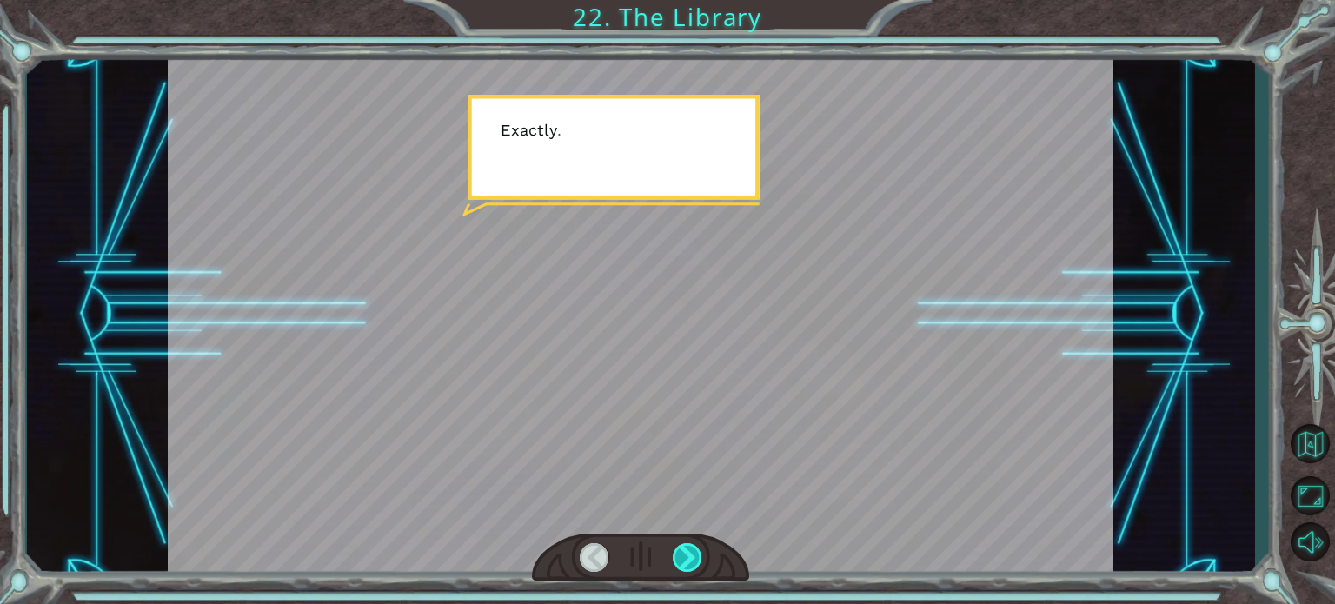
click at [680, 549] on div at bounding box center [688, 557] width 30 height 29
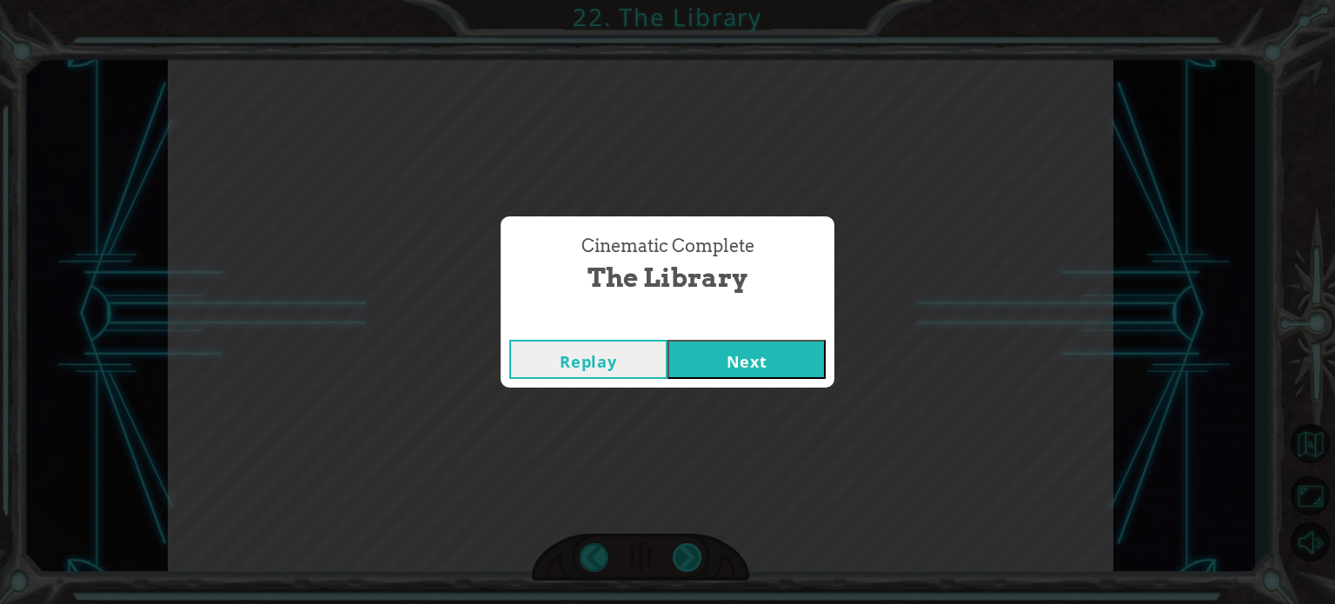
click at [680, 549] on div "Cinematic Complete The Library Replay Next" at bounding box center [667, 302] width 1335 height 604
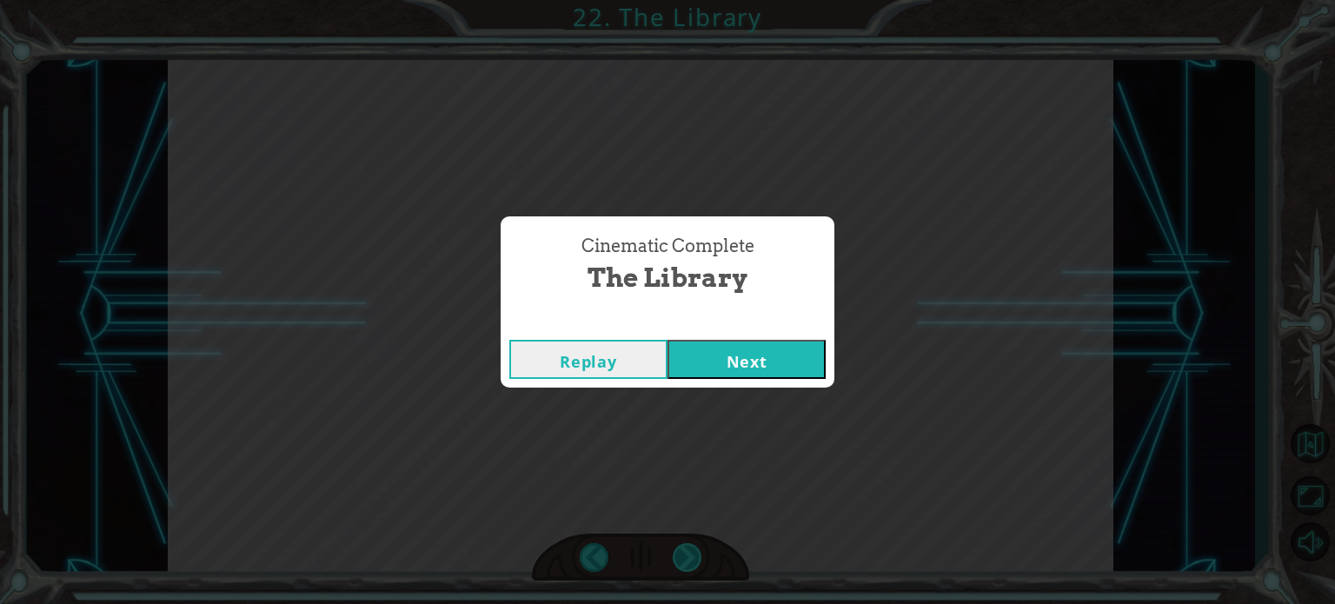
click at [680, 549] on div "Cinematic Complete The Library Replay Next" at bounding box center [667, 302] width 1335 height 604
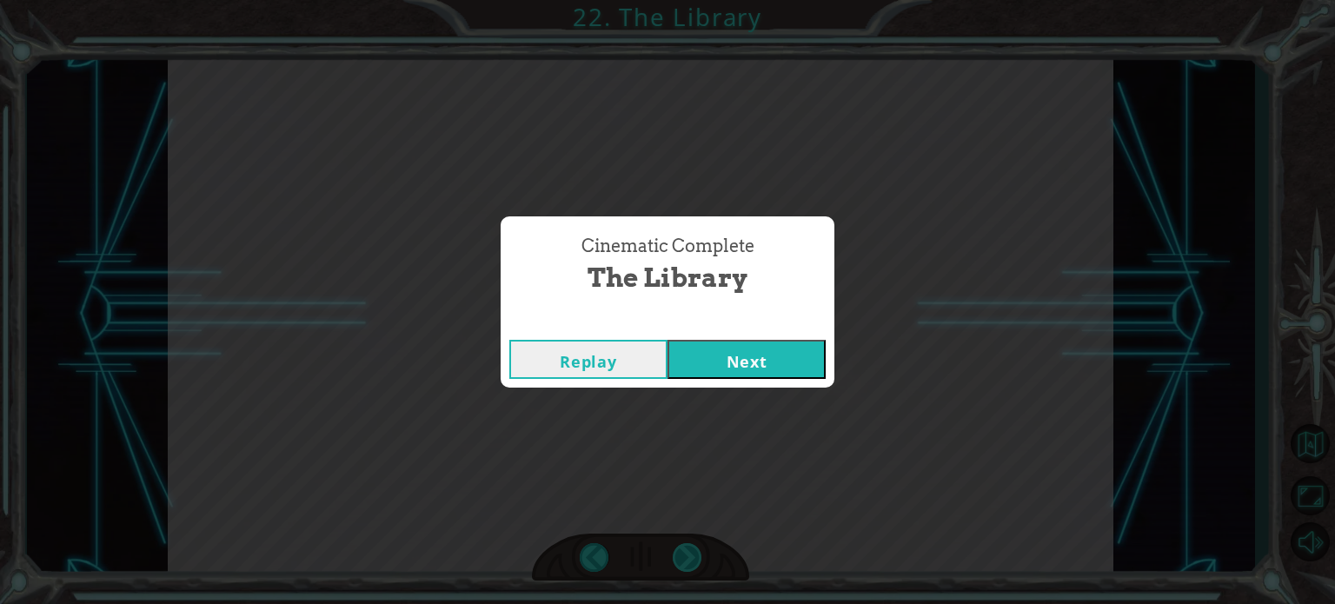
click at [680, 549] on div "Cinematic Complete The Library Replay Next" at bounding box center [667, 302] width 1335 height 604
click at [760, 368] on button "Next" at bounding box center [746, 359] width 158 height 39
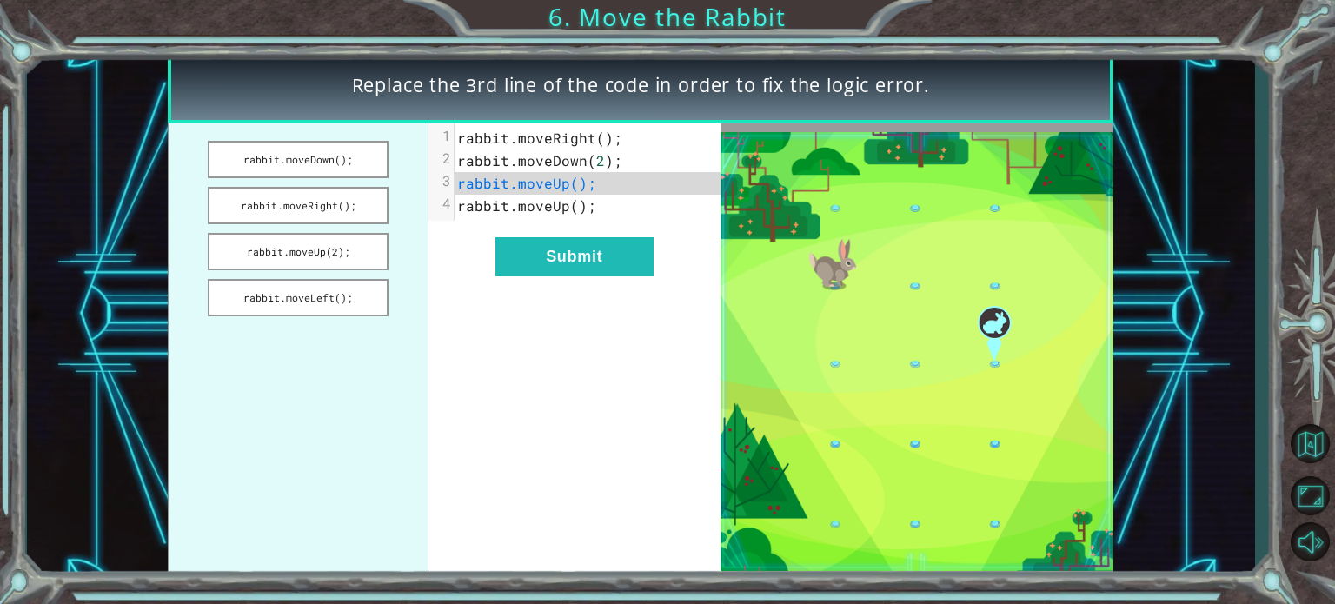
drag, startPoint x: 312, startPoint y: 205, endPoint x: 476, endPoint y: 174, distance: 167.2
click at [476, 174] on div "rabbit.moveDown(); rabbit.moveRight(); rabbit.moveUp(2); rabbit.moveLeft(); xxx…" at bounding box center [444, 351] width 552 height 456
click at [308, 217] on button "rabbit.moveRight();" at bounding box center [298, 205] width 181 height 37
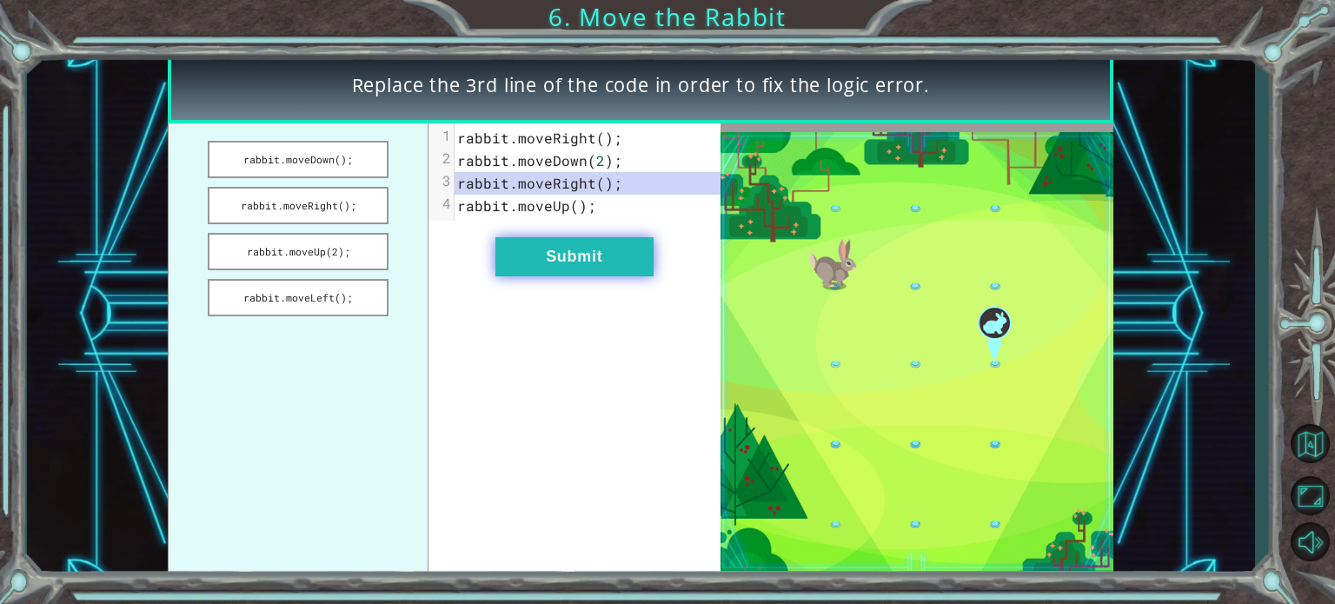
click at [645, 255] on button "Submit" at bounding box center [574, 256] width 158 height 39
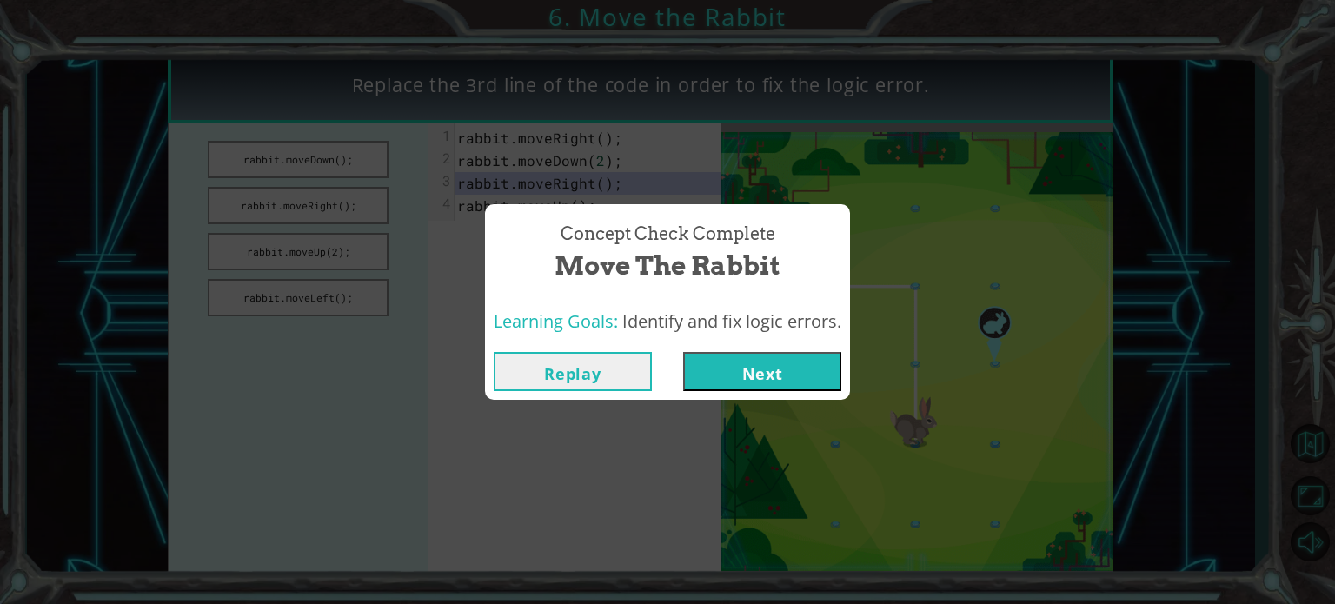
click at [737, 375] on button "Next" at bounding box center [762, 371] width 158 height 39
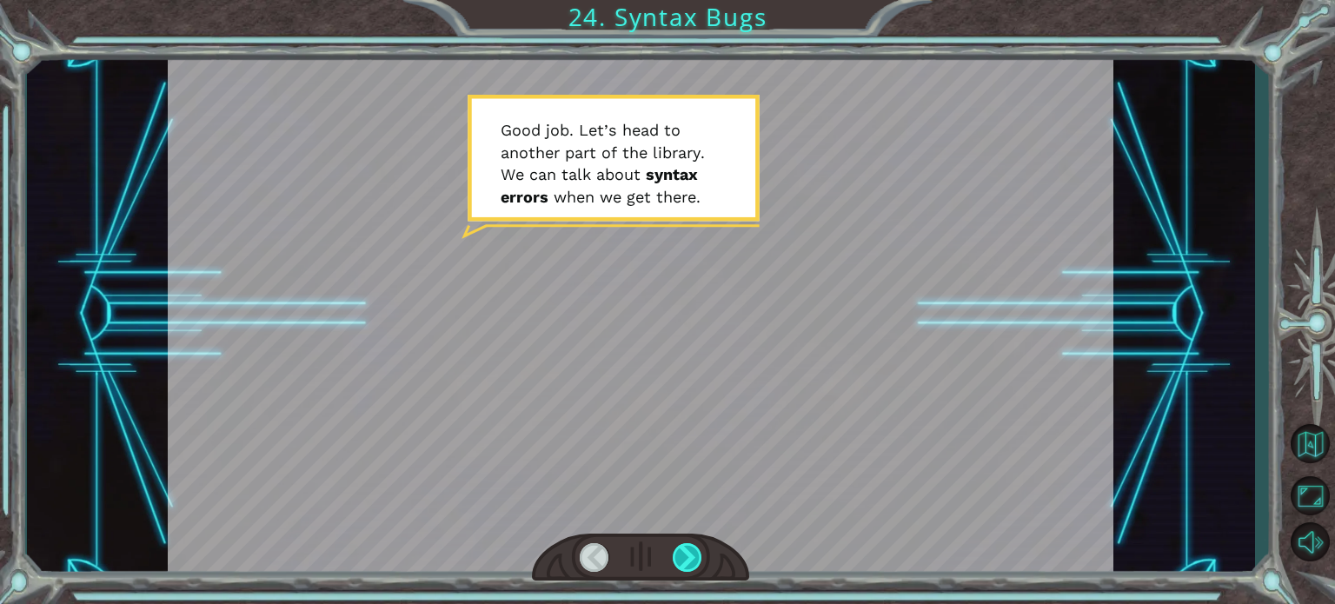
click at [693, 546] on div at bounding box center [688, 557] width 30 height 29
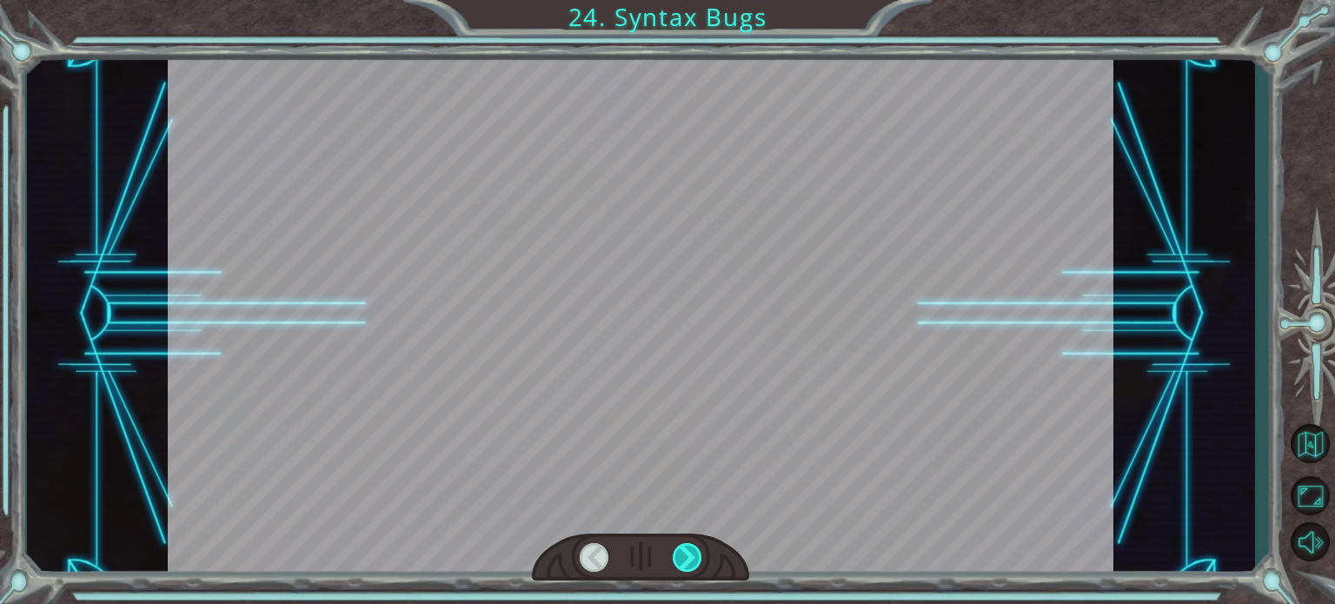
click at [689, 546] on div at bounding box center [688, 557] width 30 height 29
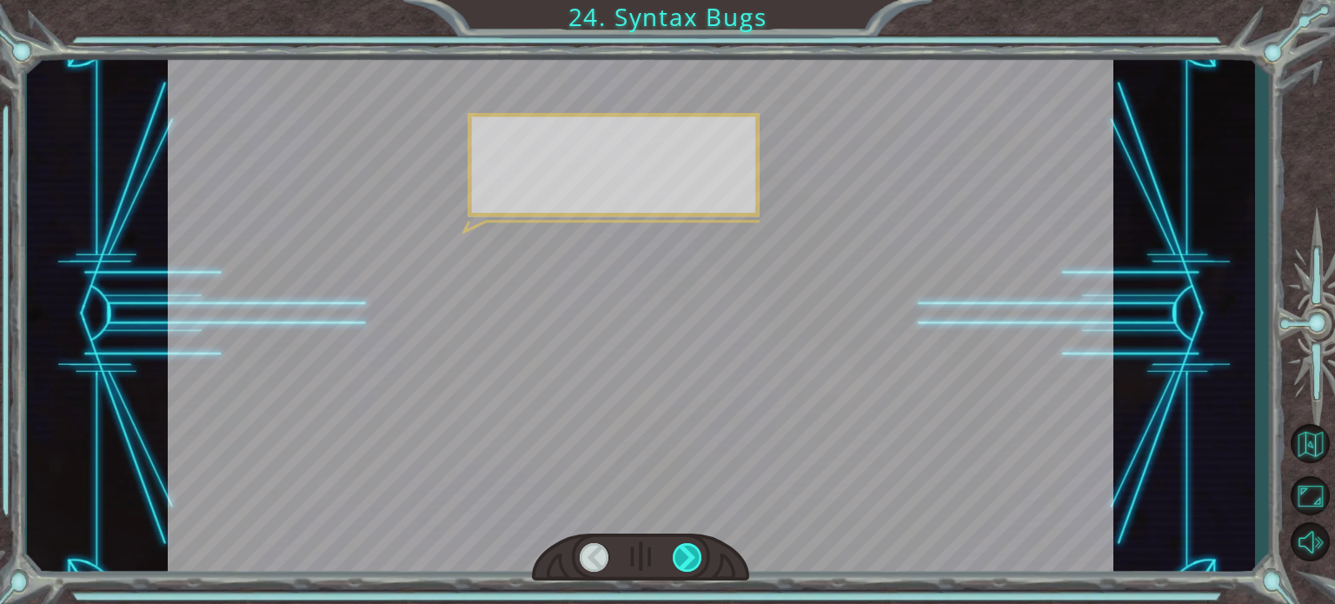
click at [689, 546] on div at bounding box center [688, 557] width 30 height 29
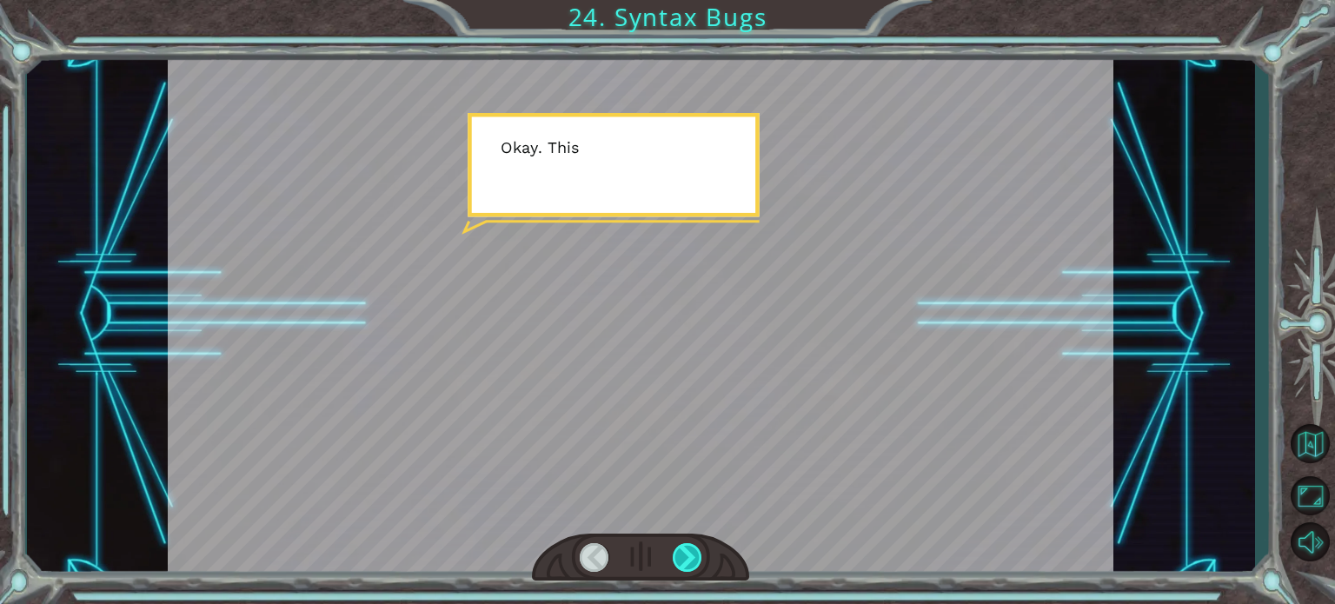
click at [689, 546] on div at bounding box center [688, 557] width 30 height 29
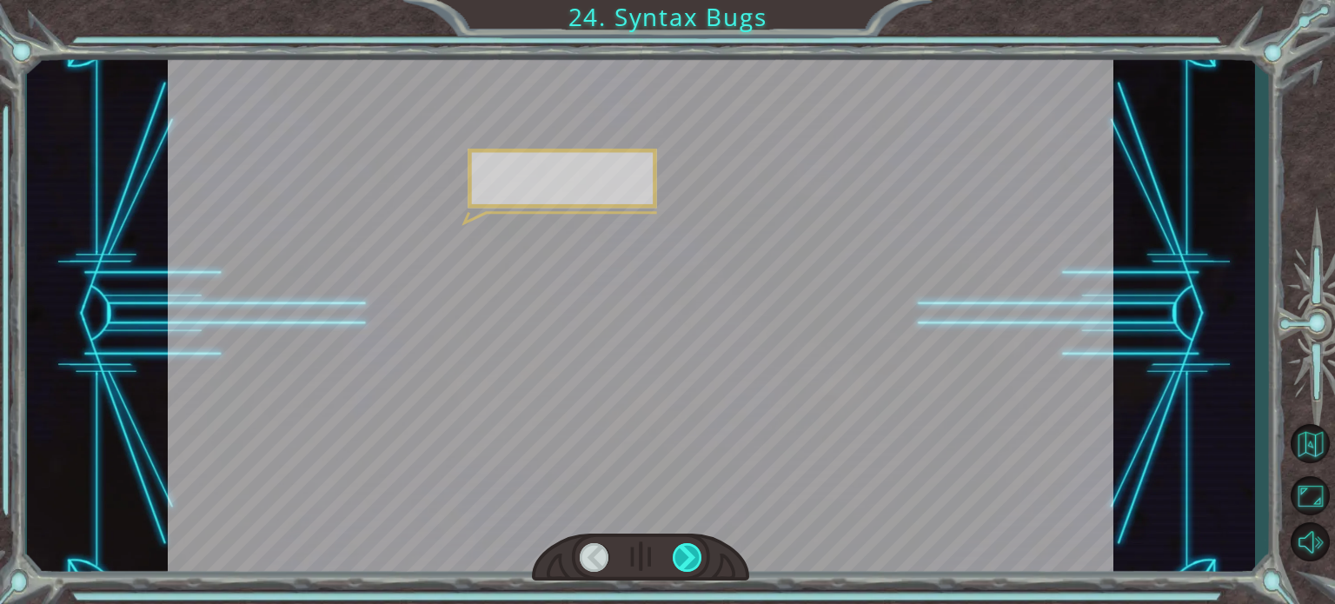
click at [689, 546] on div at bounding box center [688, 557] width 30 height 29
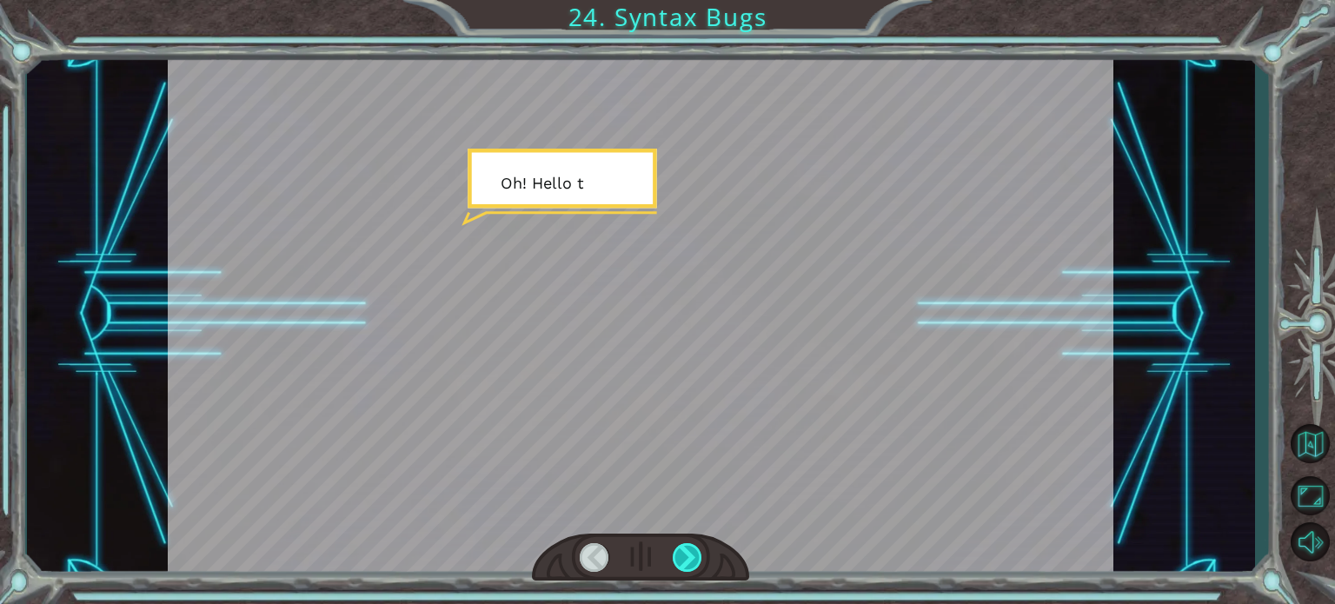
click at [689, 546] on div at bounding box center [688, 557] width 30 height 29
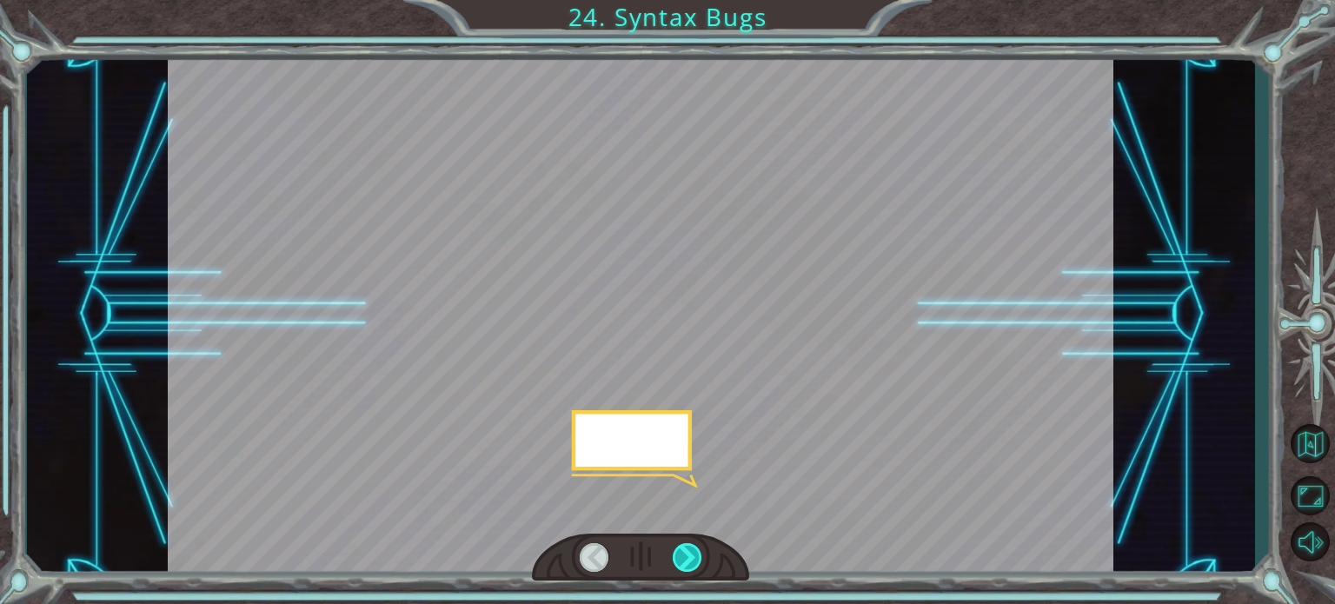
click at [689, 546] on div at bounding box center [688, 557] width 30 height 29
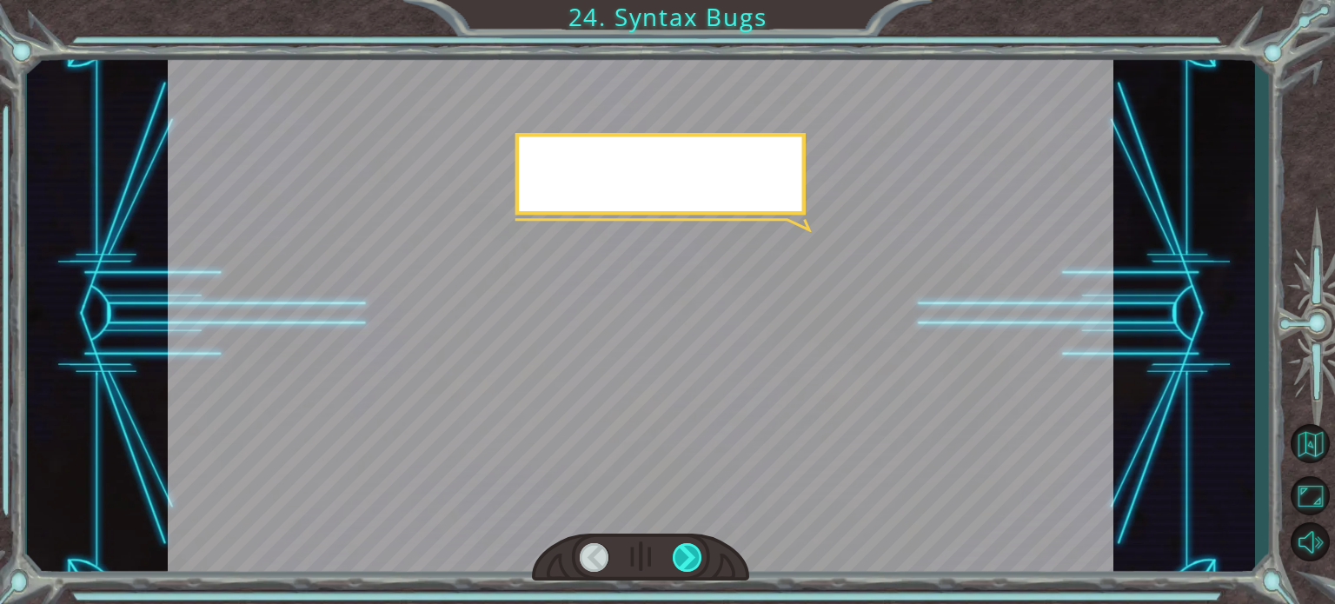
click at [689, 546] on div at bounding box center [688, 557] width 30 height 29
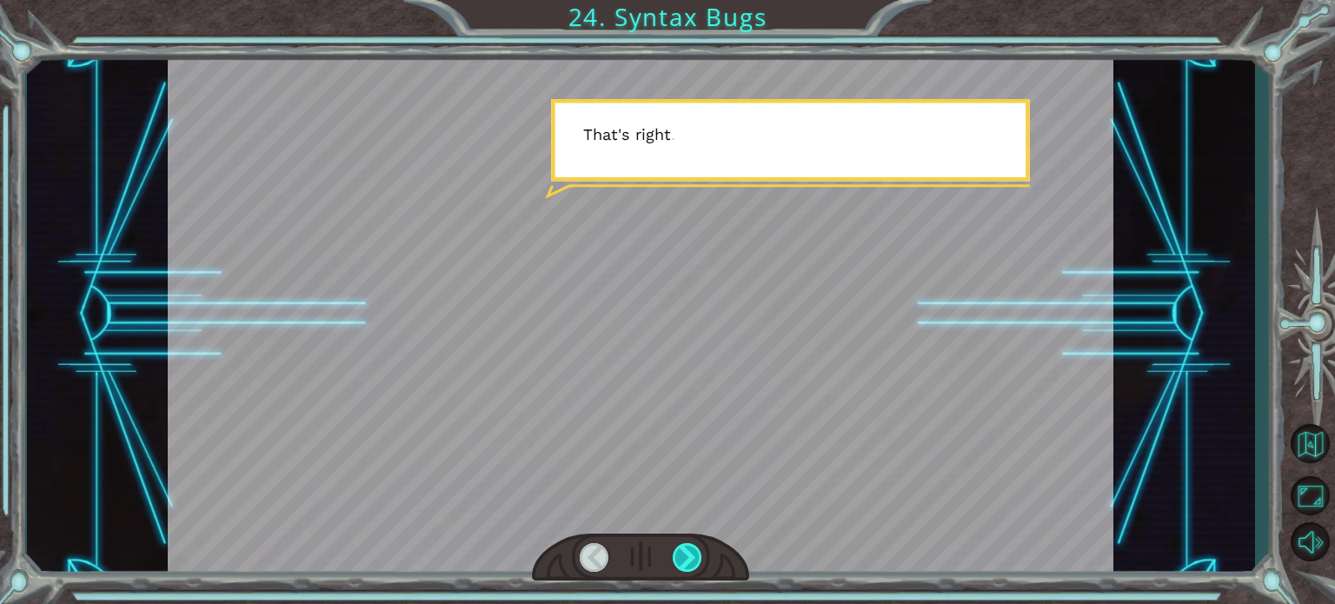
click at [689, 546] on div at bounding box center [688, 557] width 30 height 29
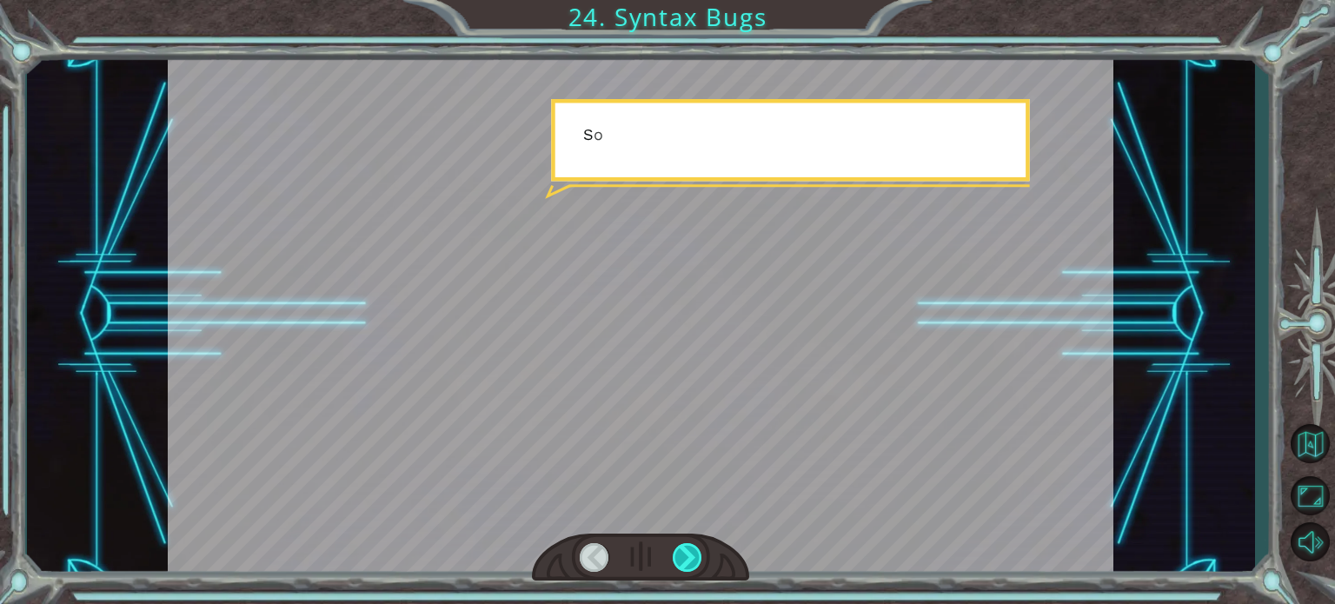
click at [689, 546] on div at bounding box center [688, 557] width 30 height 29
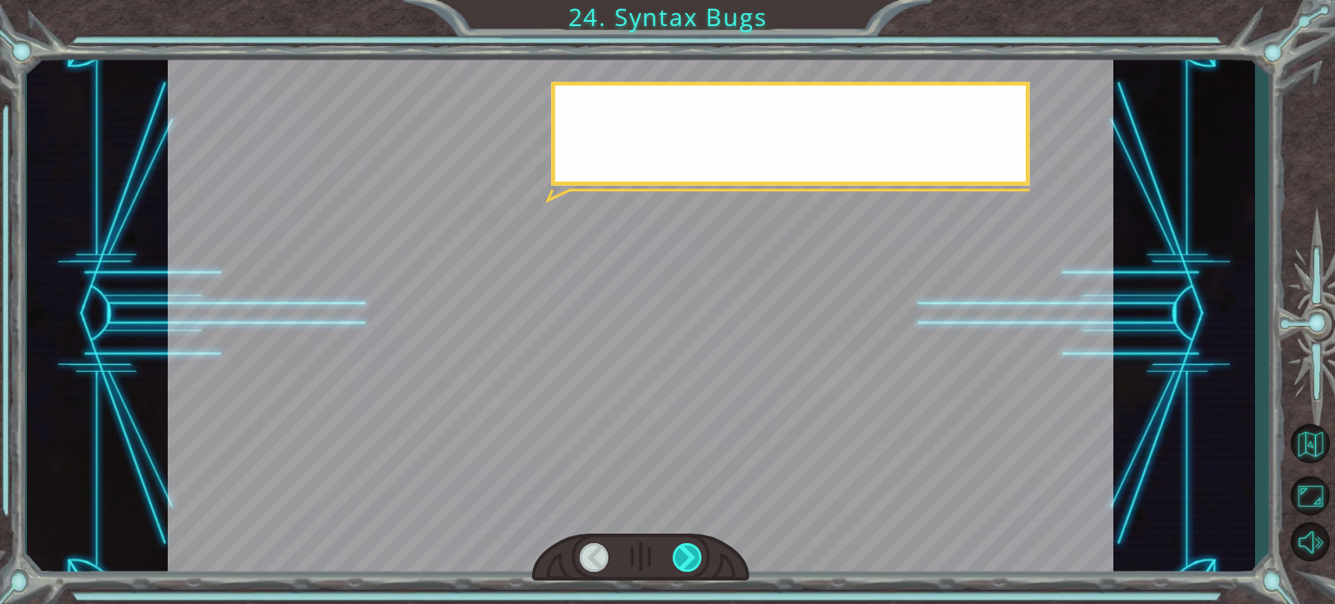
click at [689, 546] on div at bounding box center [688, 557] width 30 height 29
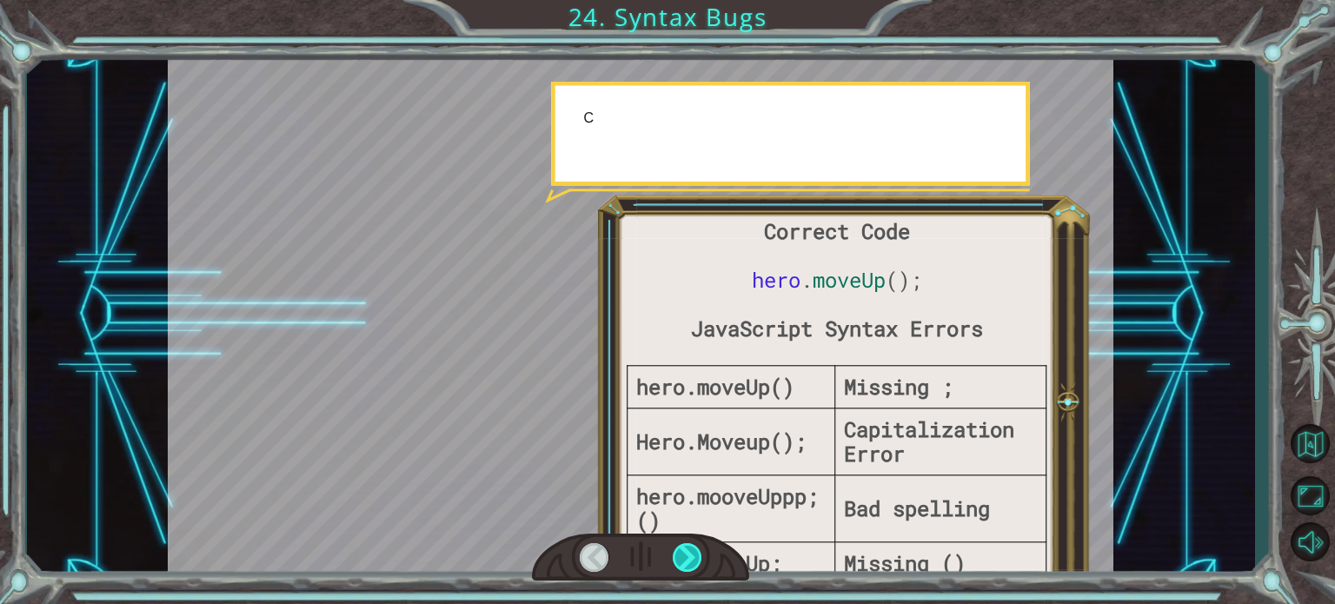
click at [689, 546] on div at bounding box center [688, 557] width 30 height 29
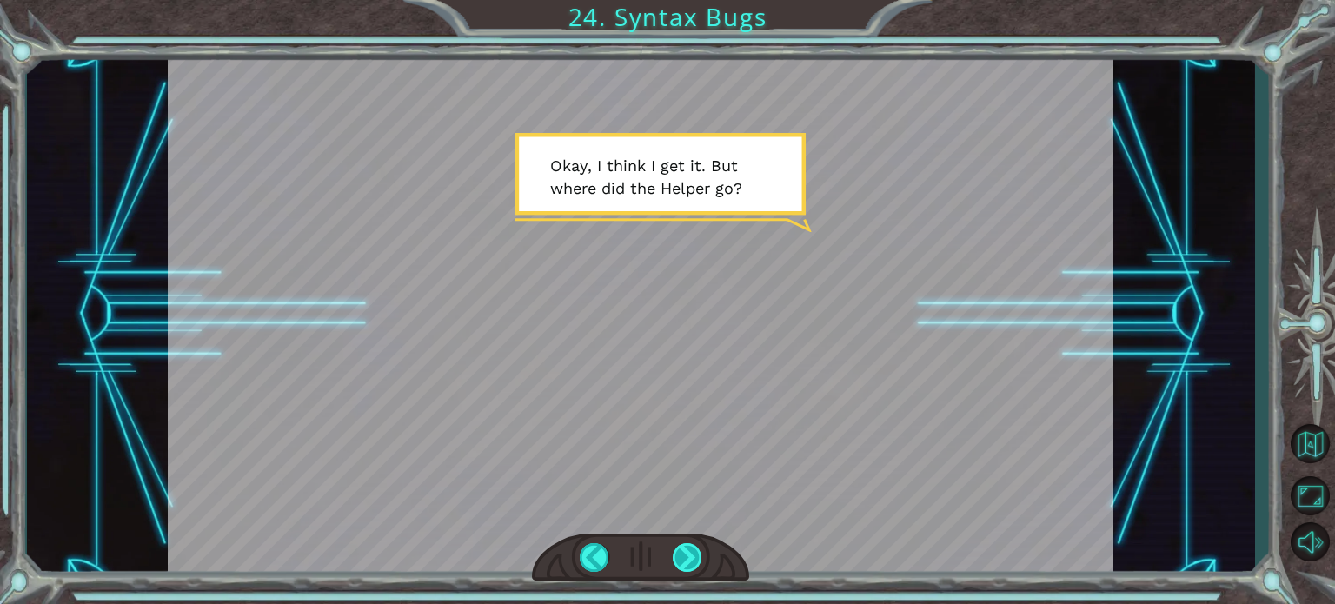
click at [689, 555] on div at bounding box center [688, 557] width 30 height 29
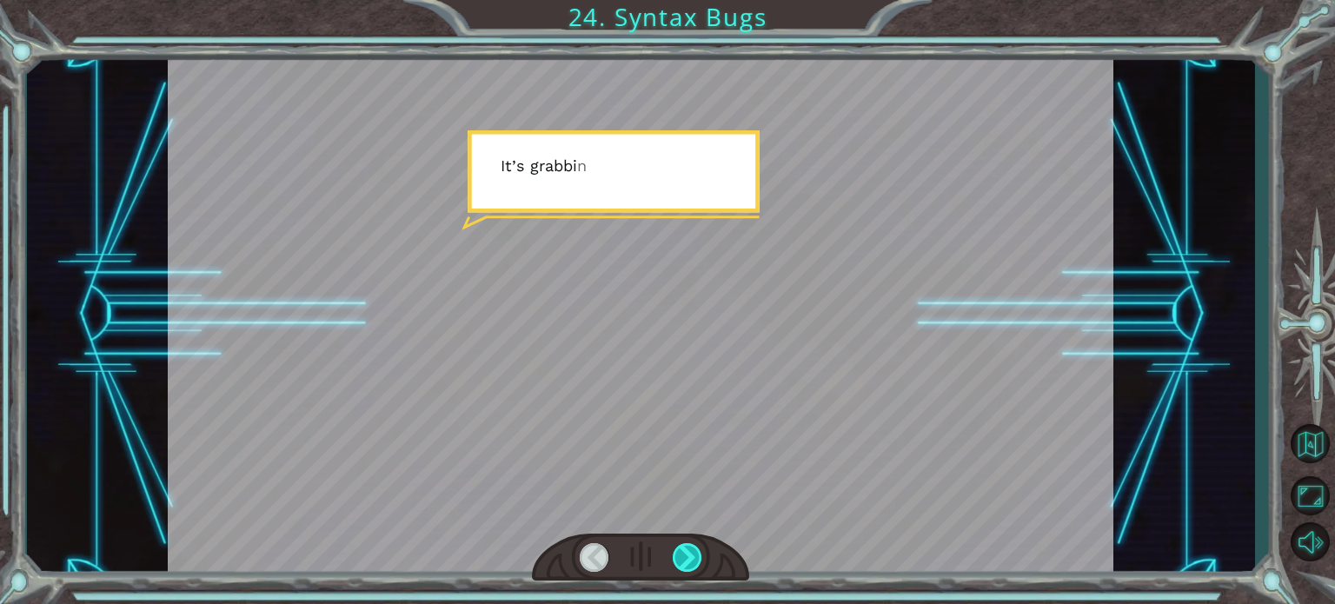
click at [689, 555] on div at bounding box center [688, 557] width 30 height 29
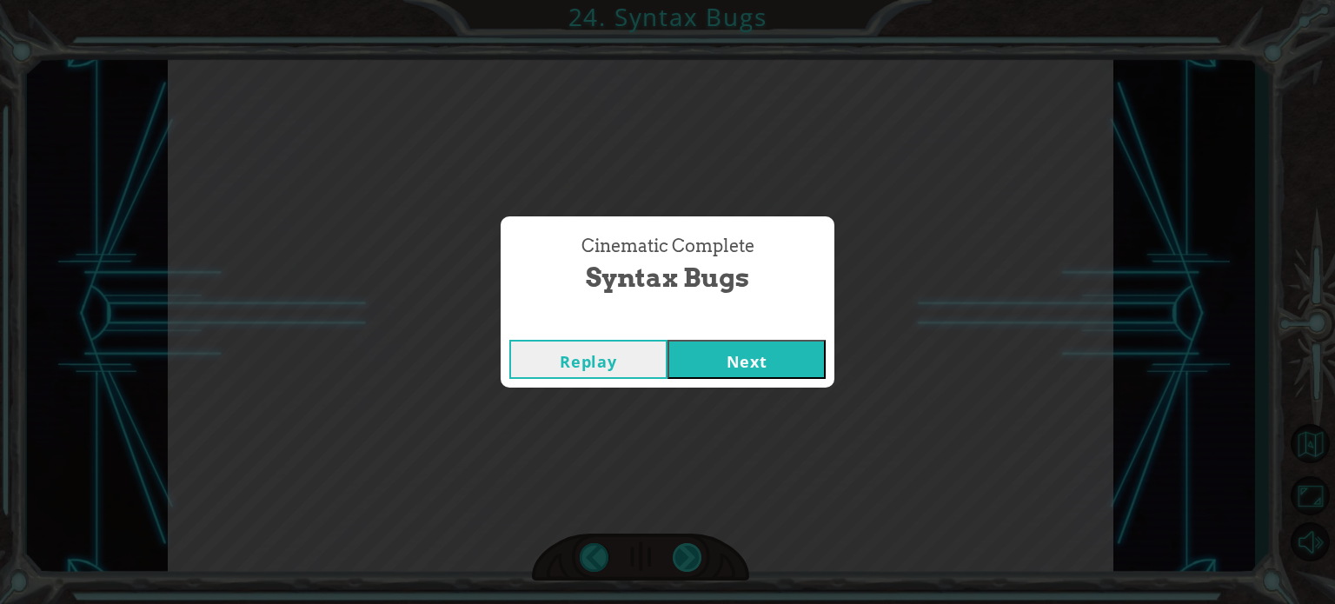
click at [689, 555] on div "Cinematic Complete Syntax Bugs Replay Next" at bounding box center [667, 302] width 1335 height 604
click at [753, 348] on button "Next" at bounding box center [746, 359] width 158 height 39
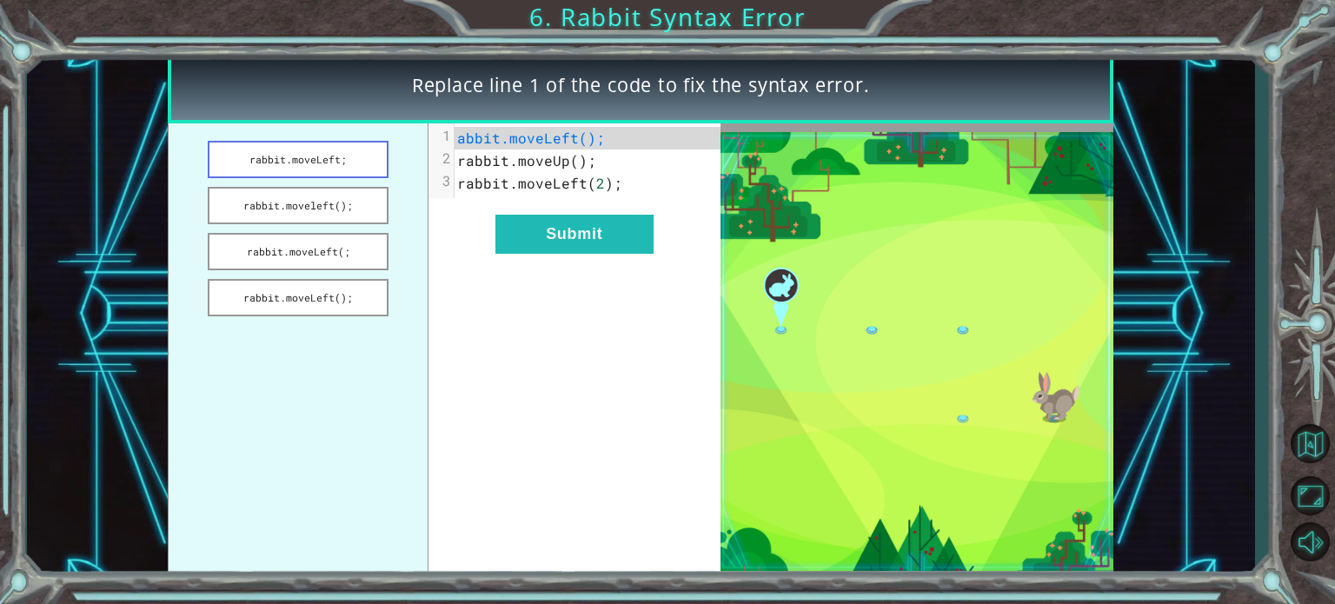
click at [361, 160] on button "rabbit.moveLeft;" at bounding box center [298, 159] width 181 height 37
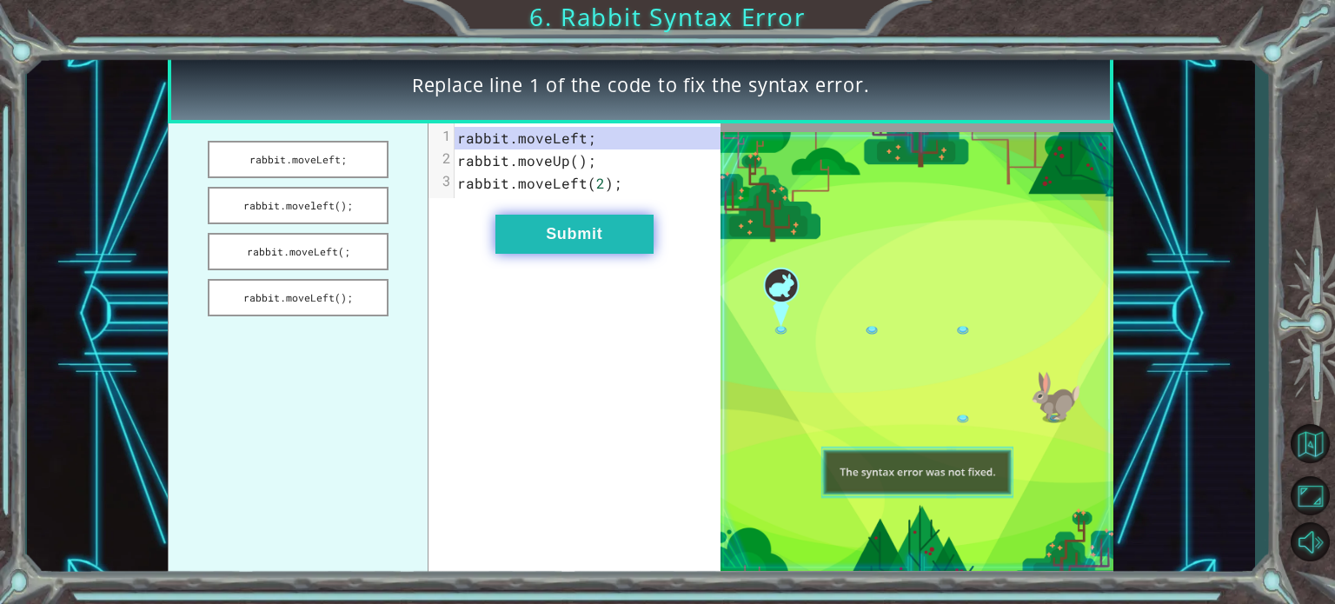
click at [527, 229] on button "Submit" at bounding box center [574, 234] width 158 height 39
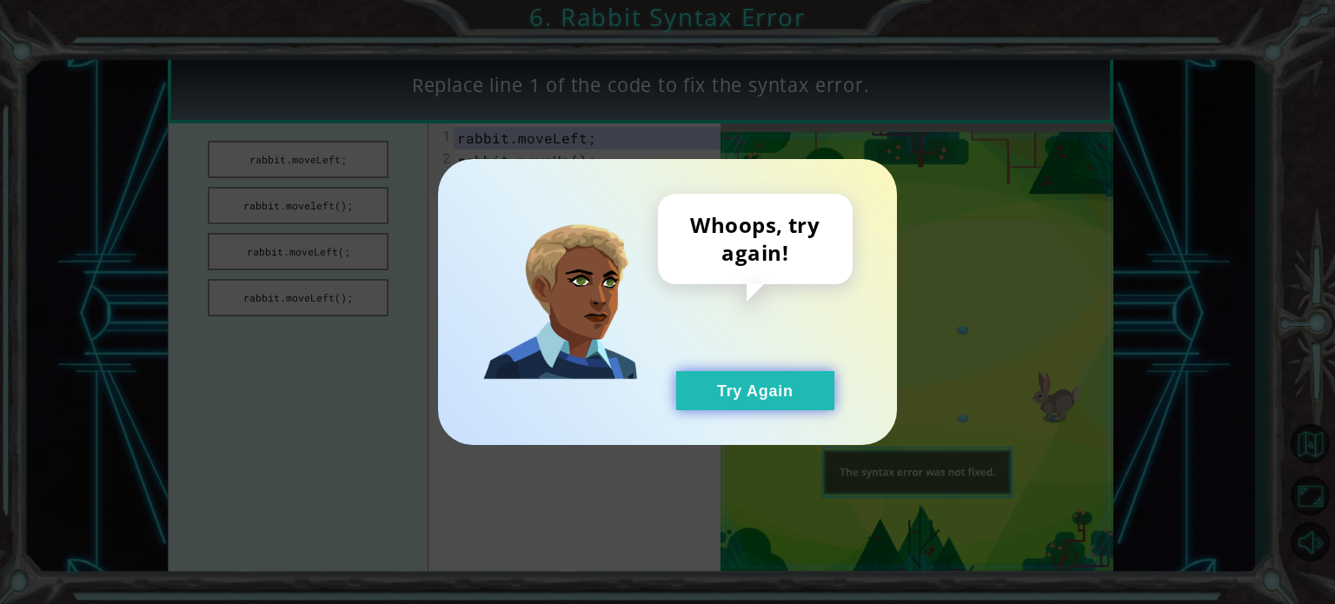
click at [745, 405] on button "Try Again" at bounding box center [755, 390] width 158 height 39
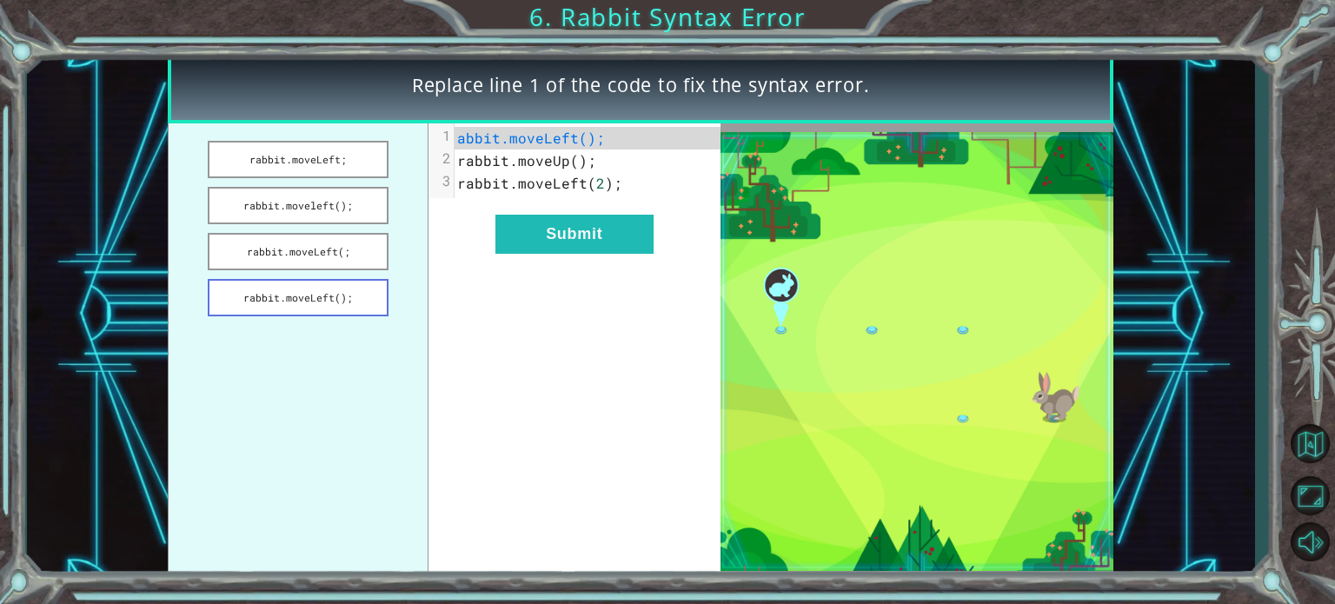
click at [315, 305] on button "rabbit.moveLeft();" at bounding box center [298, 297] width 181 height 37
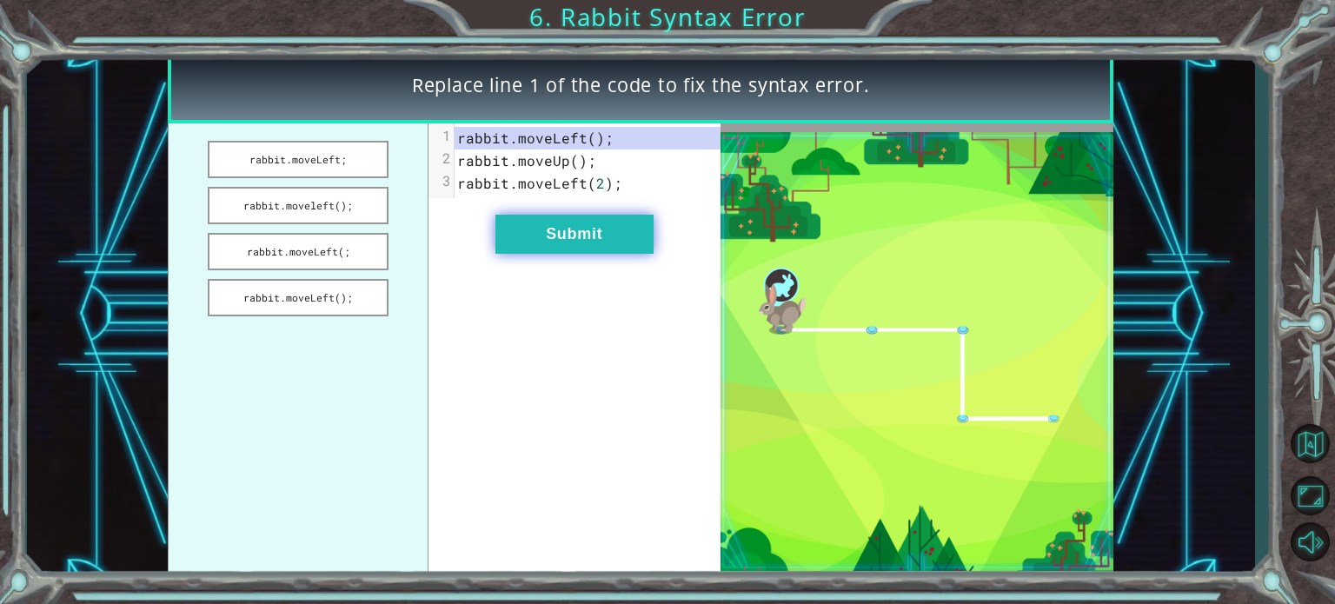
click at [540, 232] on button "Submit" at bounding box center [574, 234] width 158 height 39
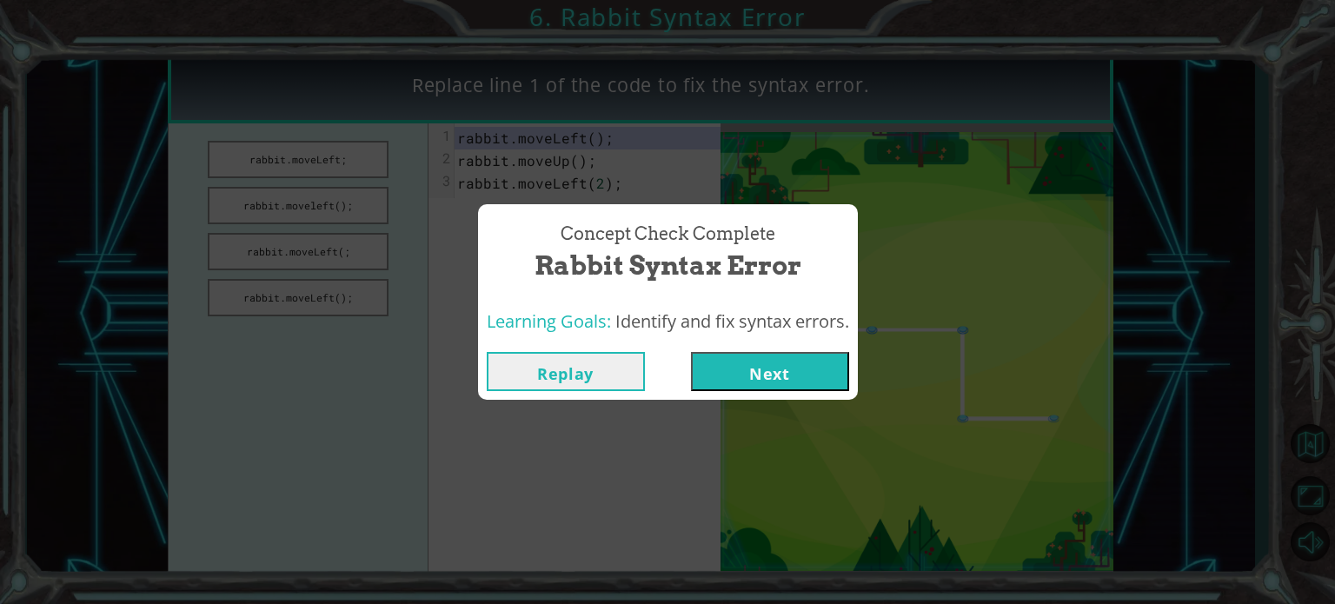
click at [766, 359] on button "Next" at bounding box center [770, 371] width 158 height 39
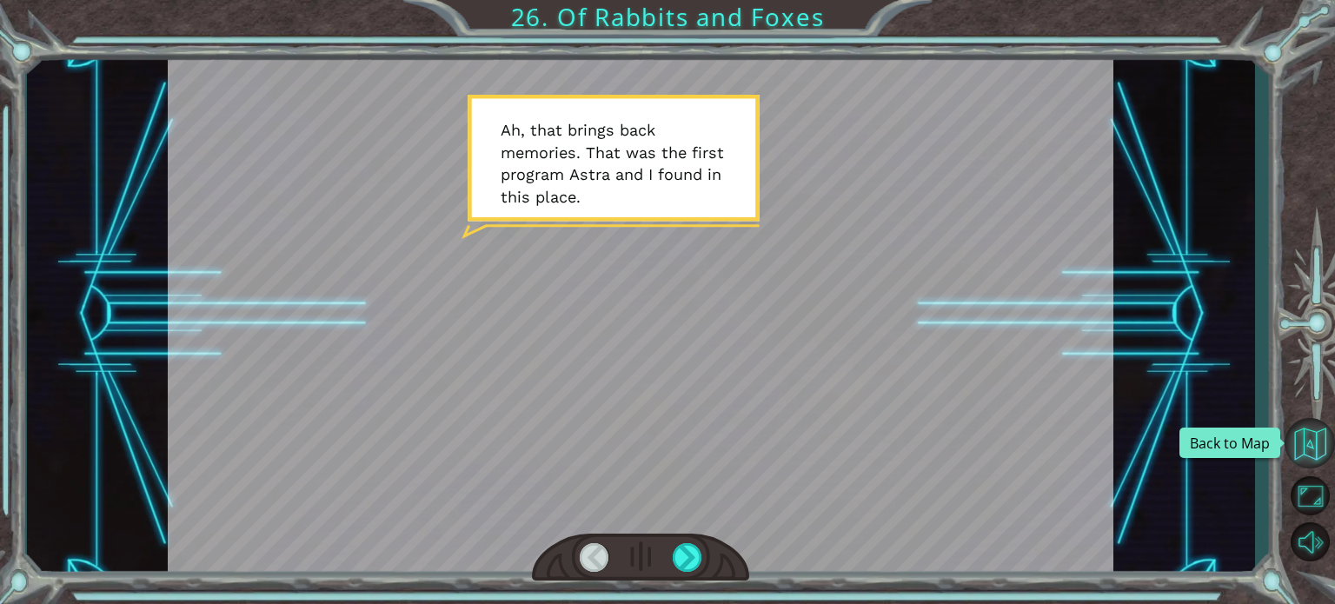
click at [1330, 458] on button "Back to Map" at bounding box center [1309, 443] width 50 height 50
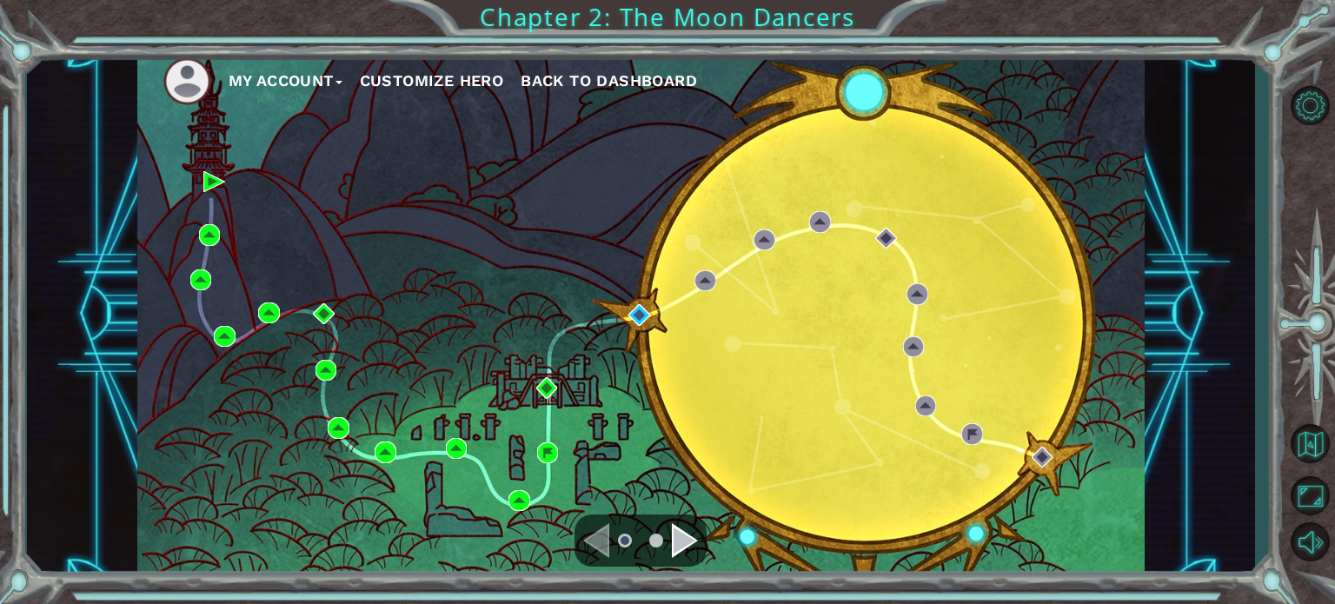
click at [686, 540] on div "Navigate to the next page" at bounding box center [685, 540] width 26 height 35
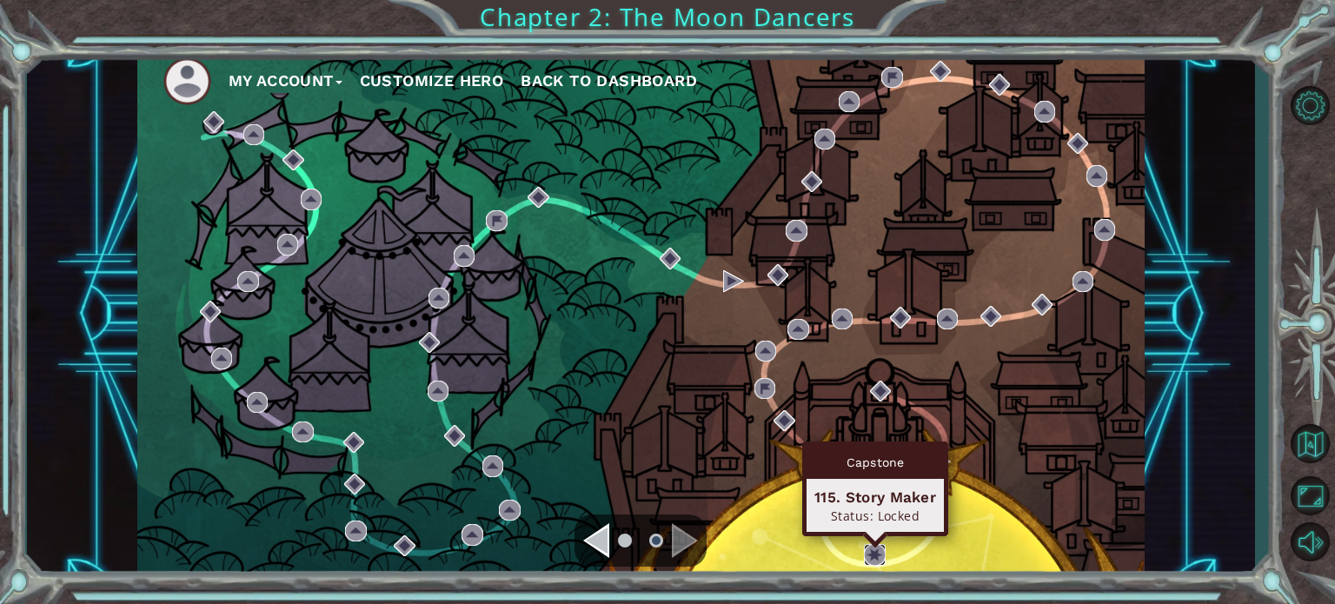
click at [873, 554] on img at bounding box center [874, 554] width 21 height 21
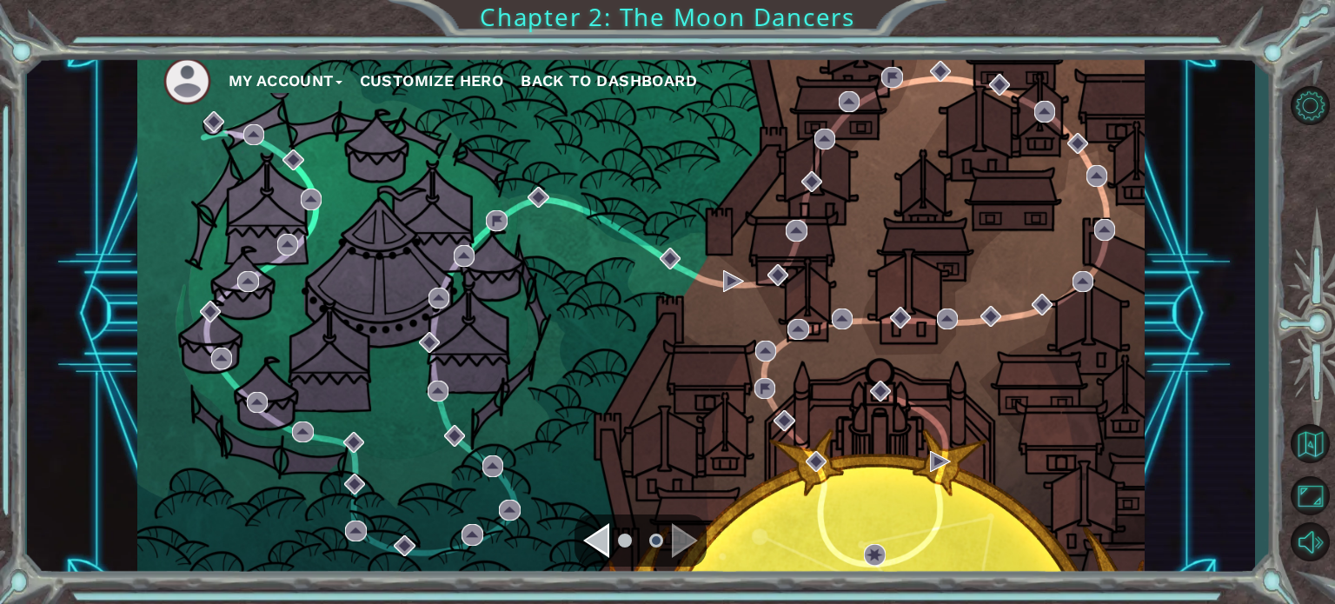
click at [600, 538] on div "Navigate to the previous page" at bounding box center [596, 540] width 26 height 35
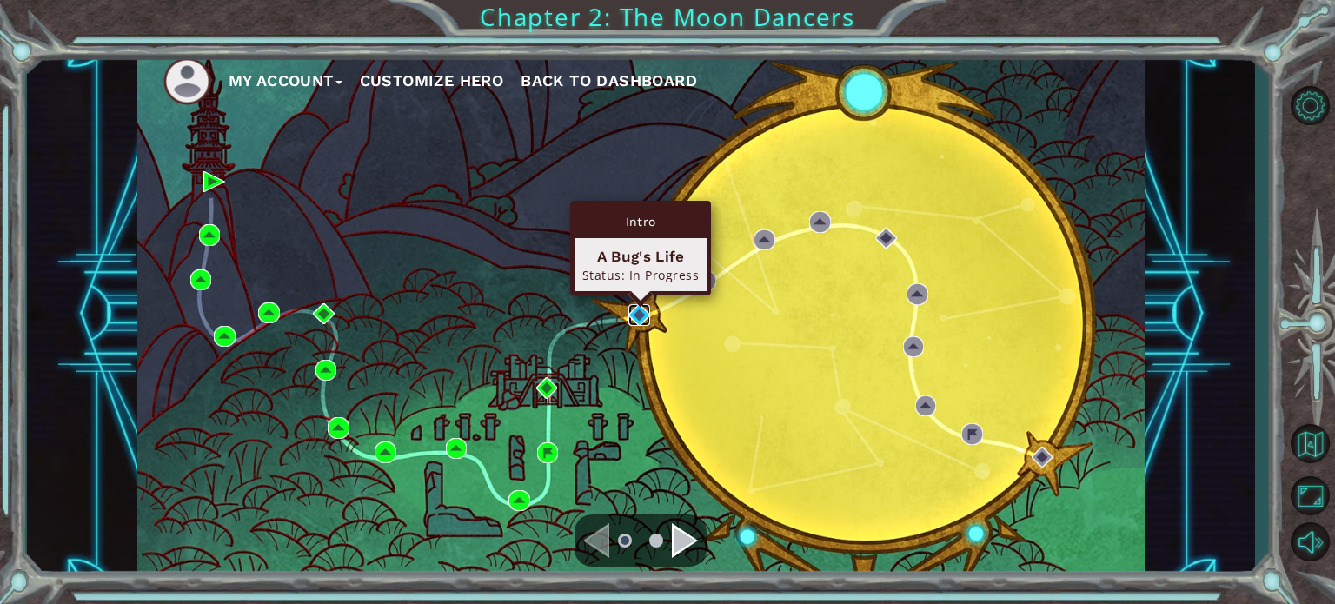
click at [633, 316] on img at bounding box center [638, 314] width 21 height 21
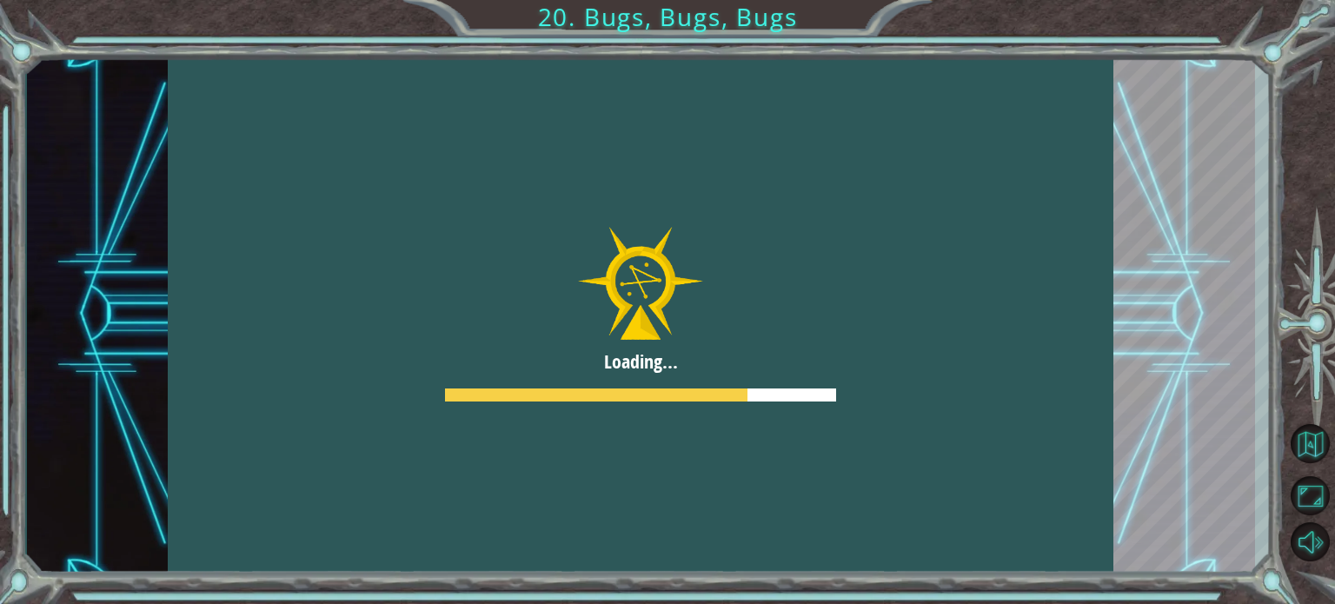
click at [727, 475] on div at bounding box center [641, 315] width 946 height 532
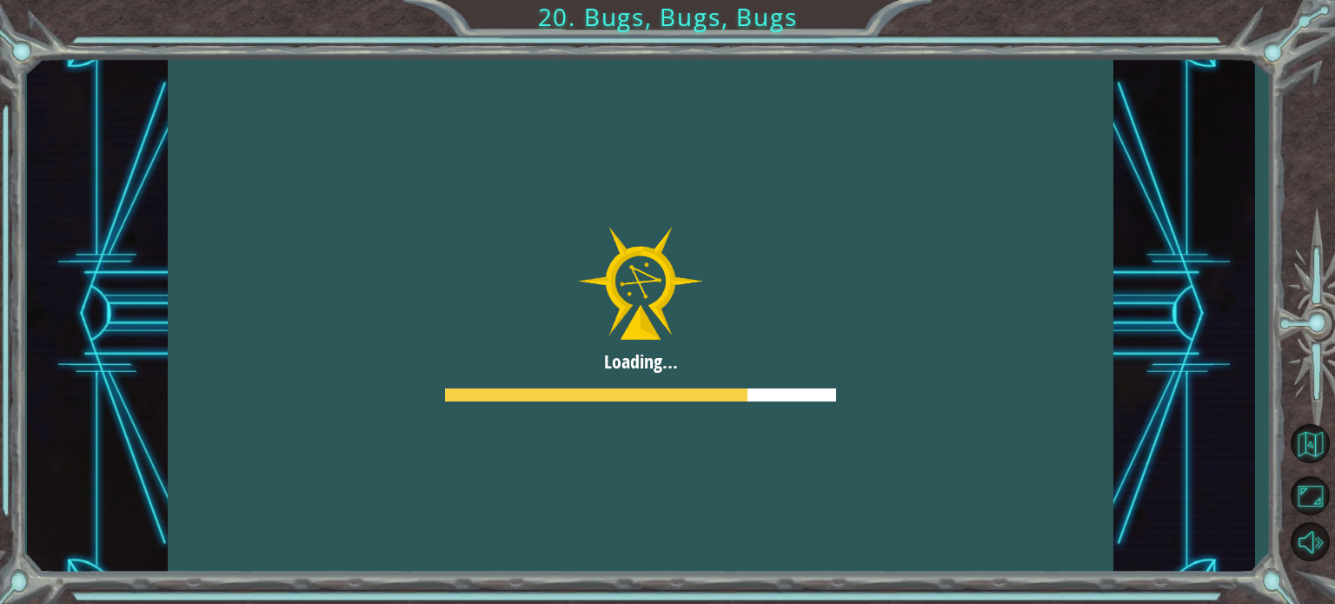
click at [727, 475] on div at bounding box center [641, 315] width 946 height 532
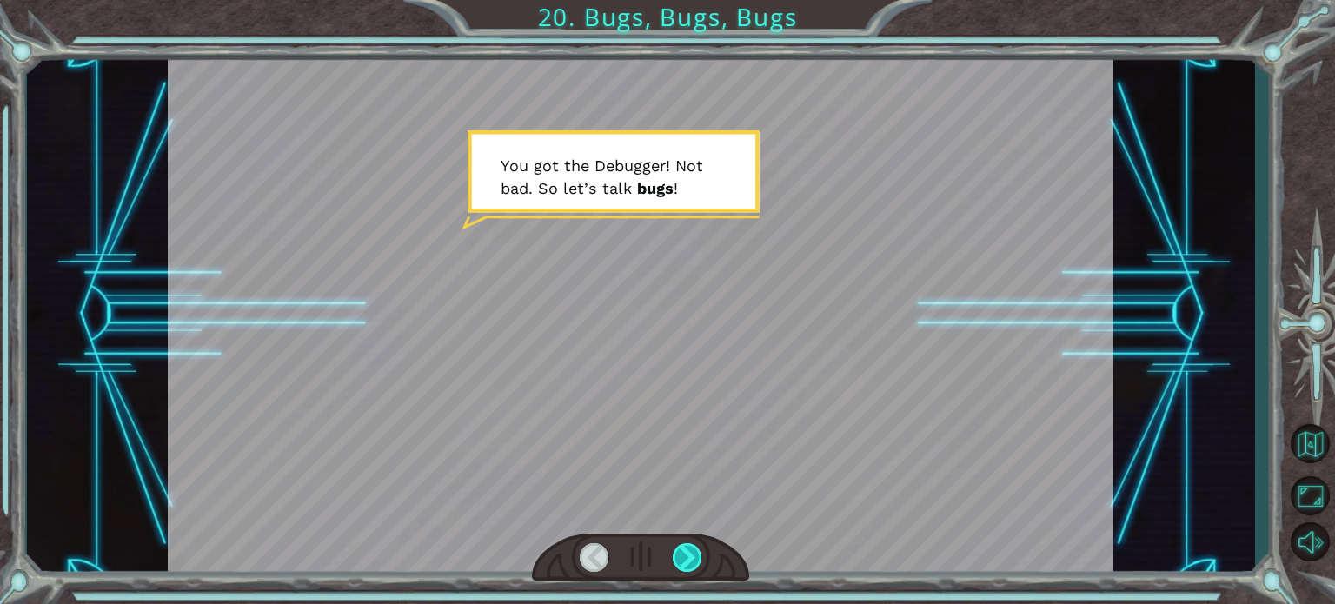
click at [692, 563] on div at bounding box center [688, 557] width 30 height 29
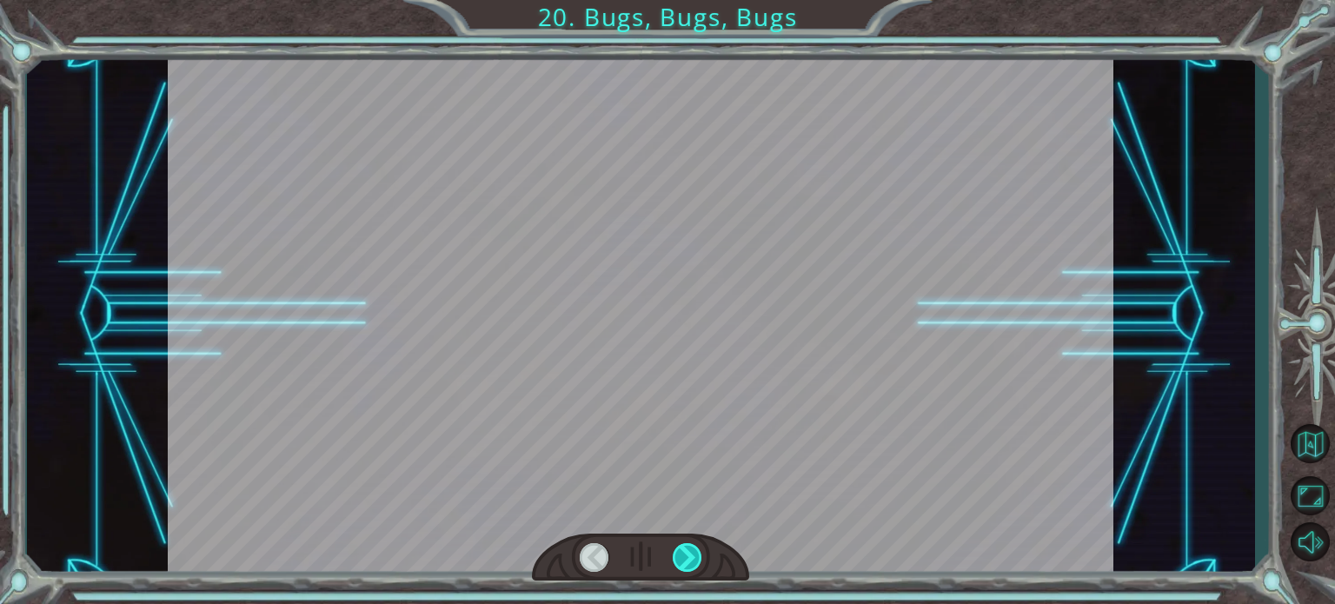
click at [692, 563] on div at bounding box center [688, 557] width 30 height 29
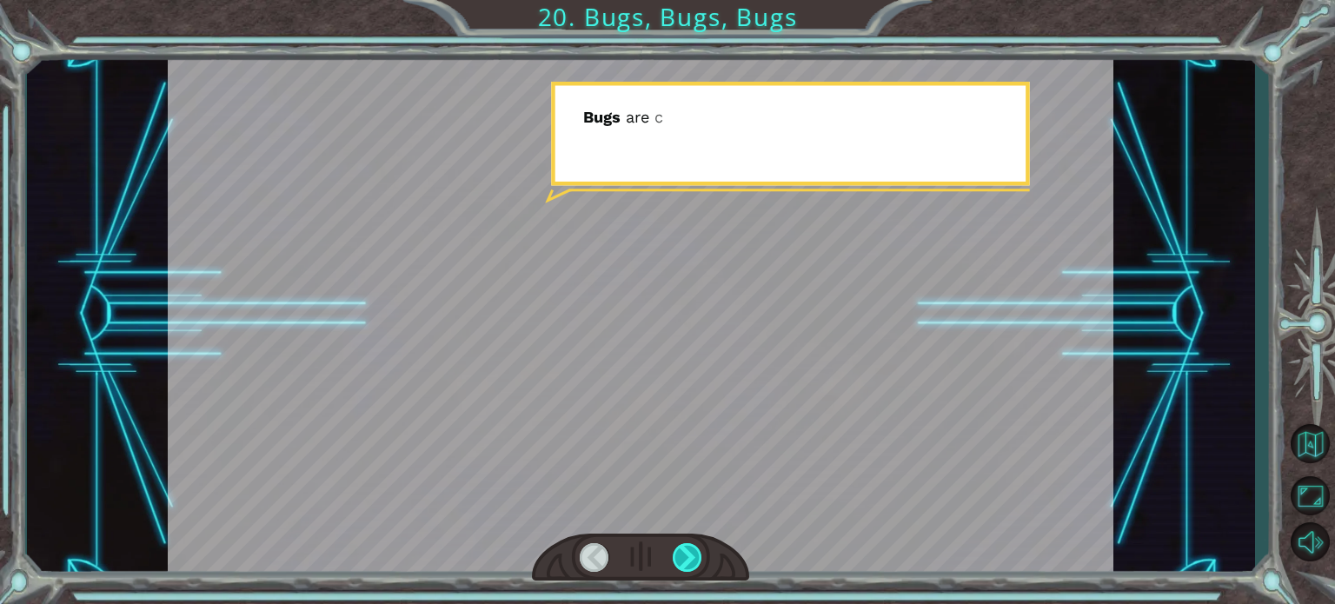
click at [692, 563] on div at bounding box center [688, 557] width 30 height 29
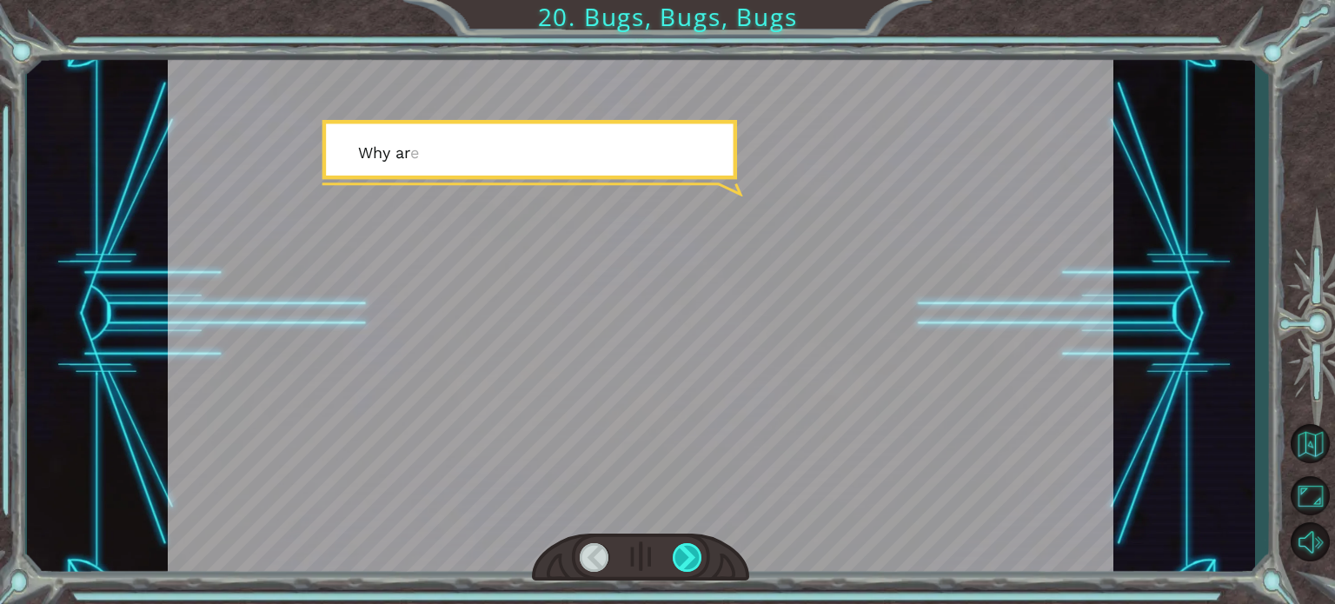
click at [692, 563] on div at bounding box center [688, 557] width 30 height 29
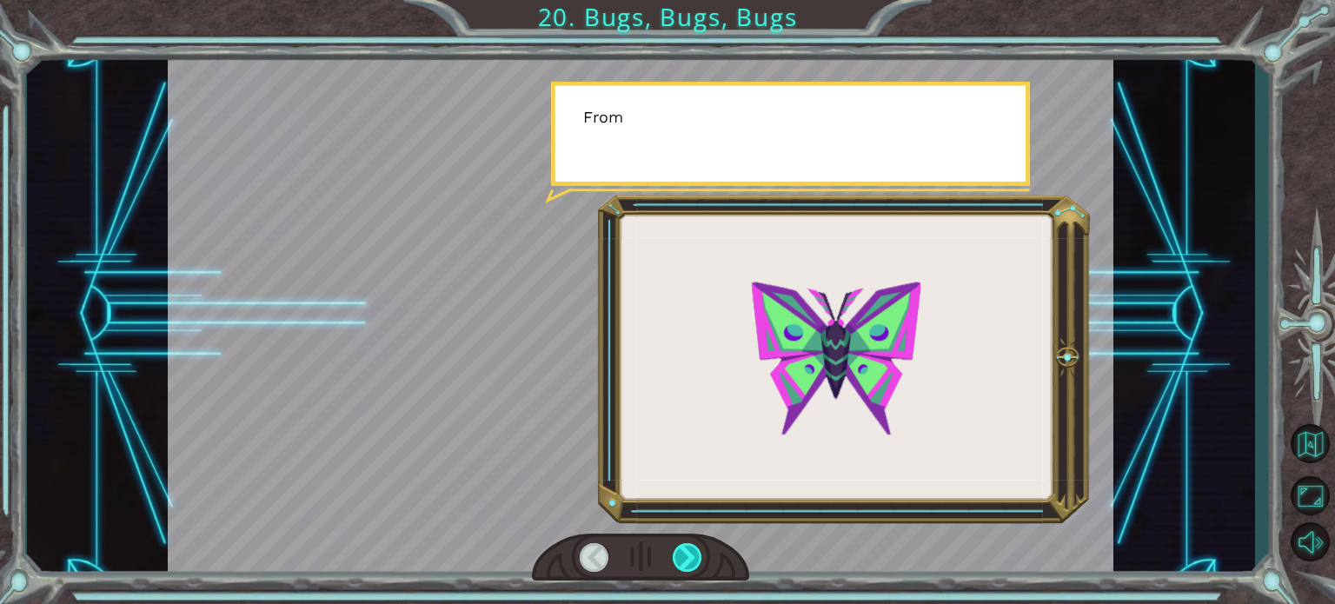
click at [692, 563] on div at bounding box center [688, 557] width 30 height 29
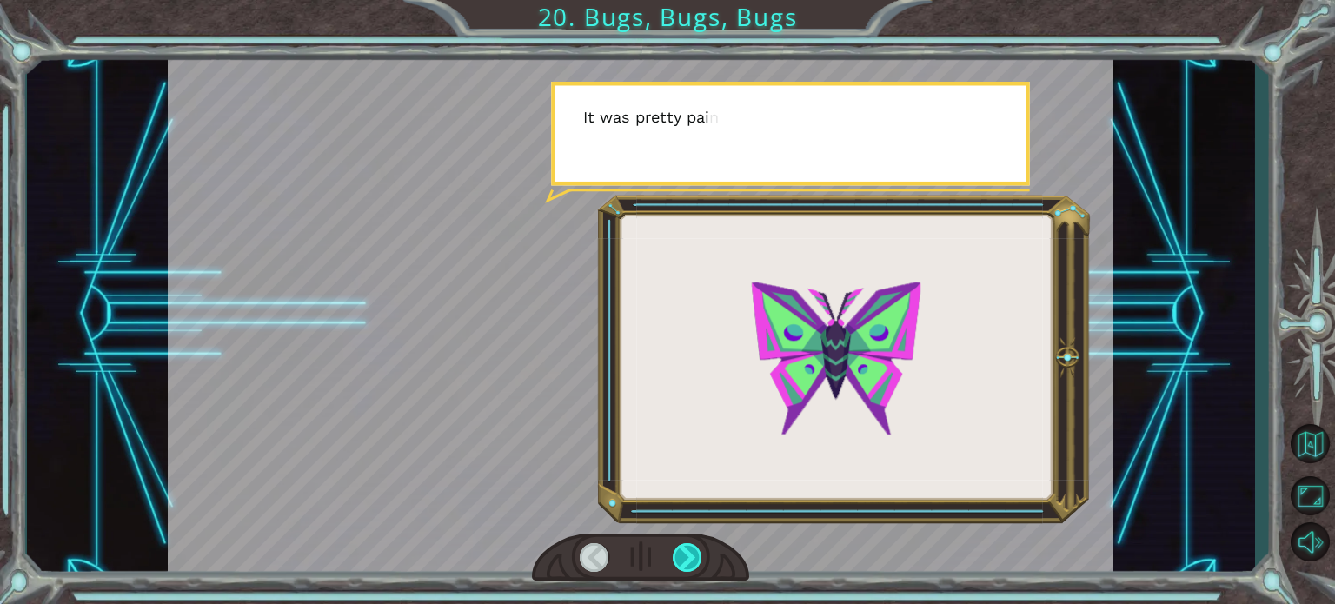
click at [692, 563] on div at bounding box center [688, 557] width 30 height 29
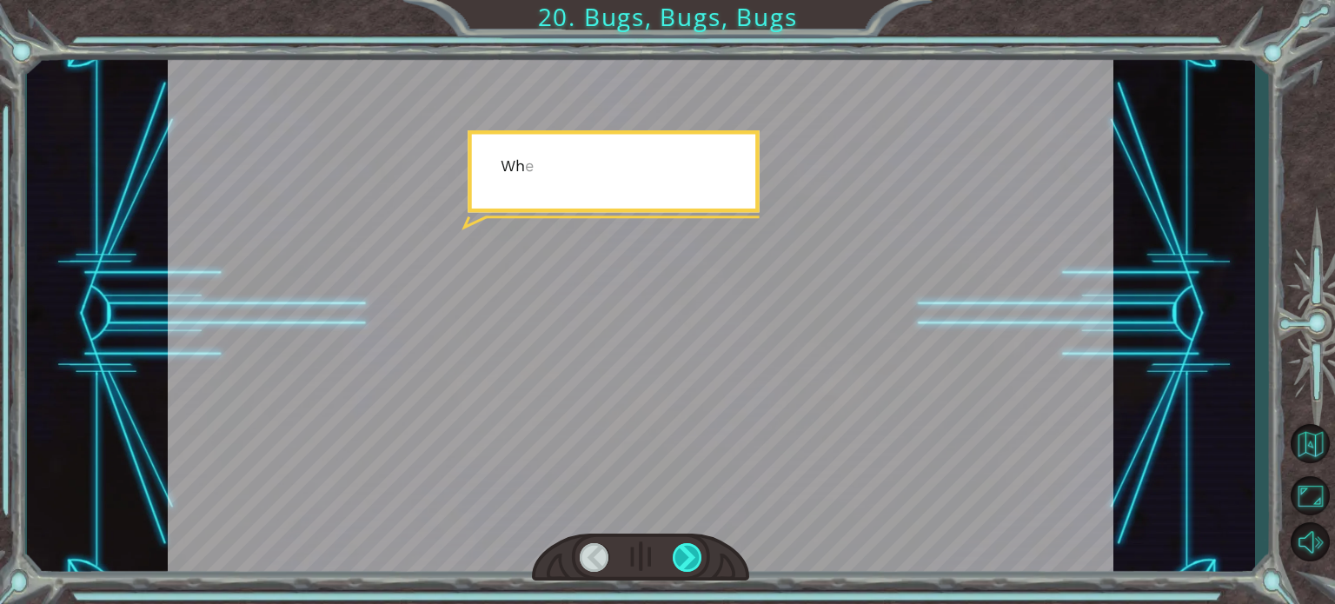
click at [692, 563] on div at bounding box center [688, 557] width 30 height 29
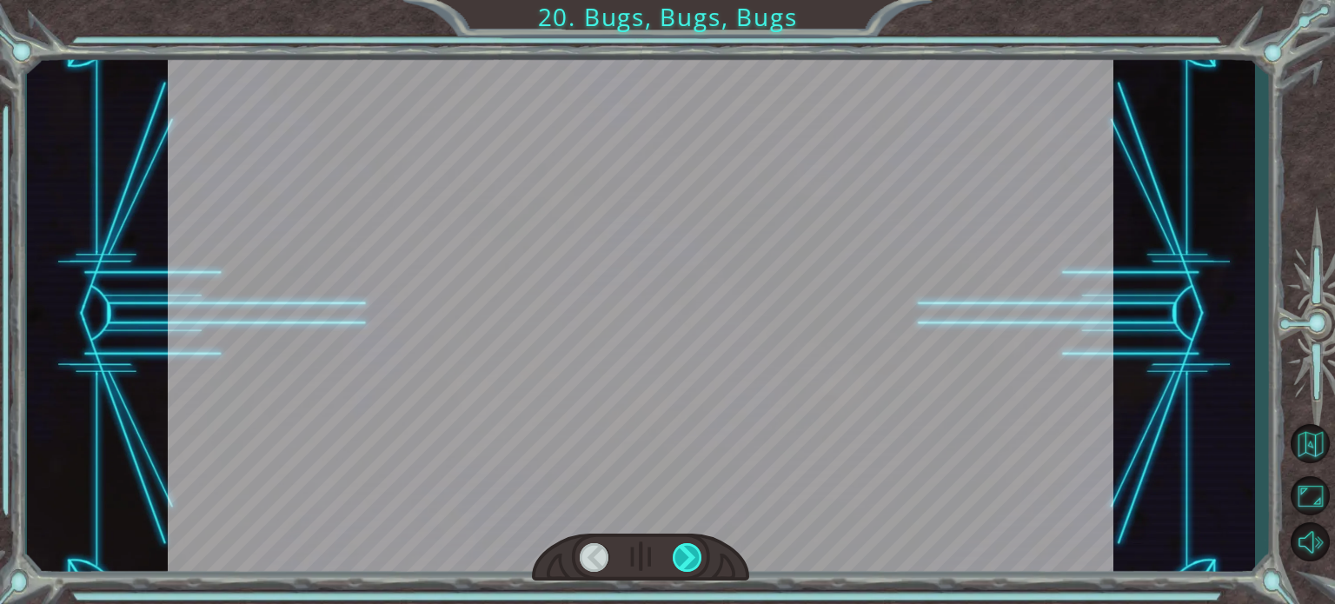
click at [692, 563] on div at bounding box center [688, 557] width 30 height 29
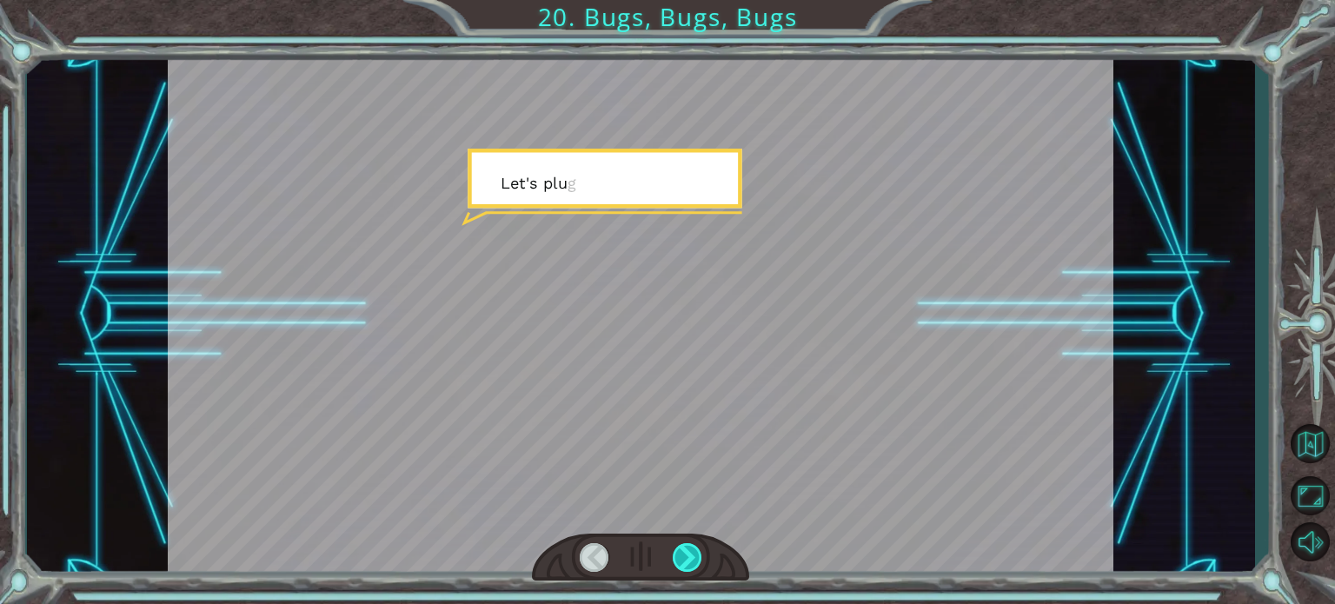
click at [692, 563] on div at bounding box center [688, 557] width 30 height 29
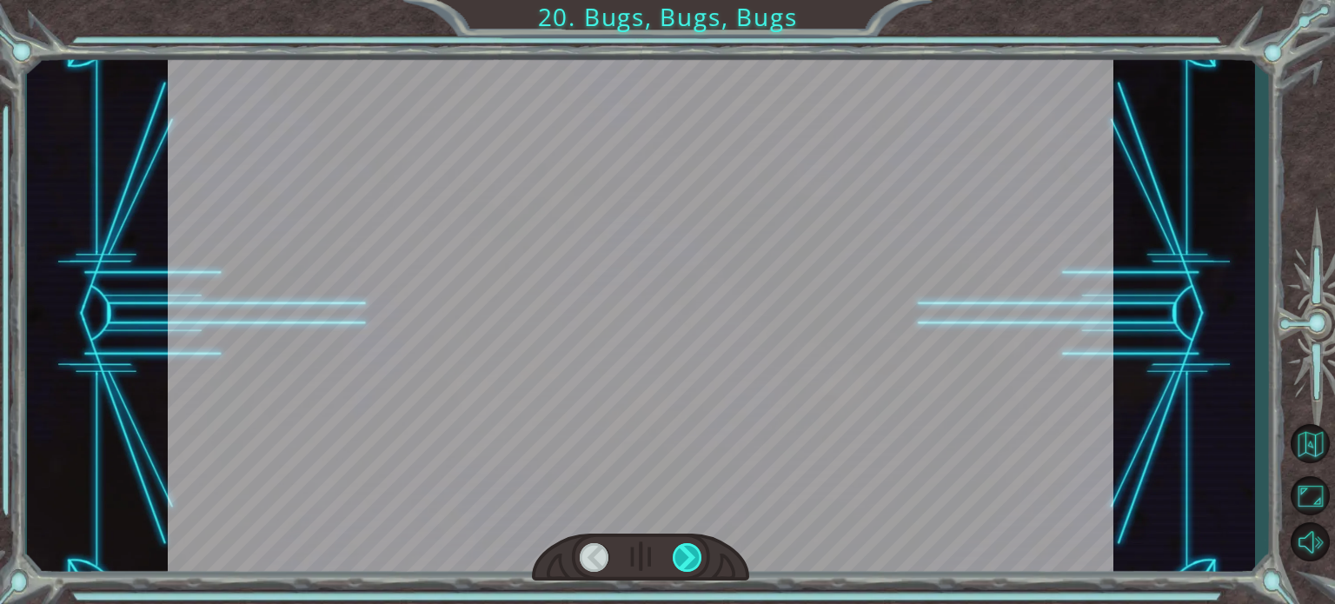
click at [692, 563] on div at bounding box center [688, 557] width 30 height 29
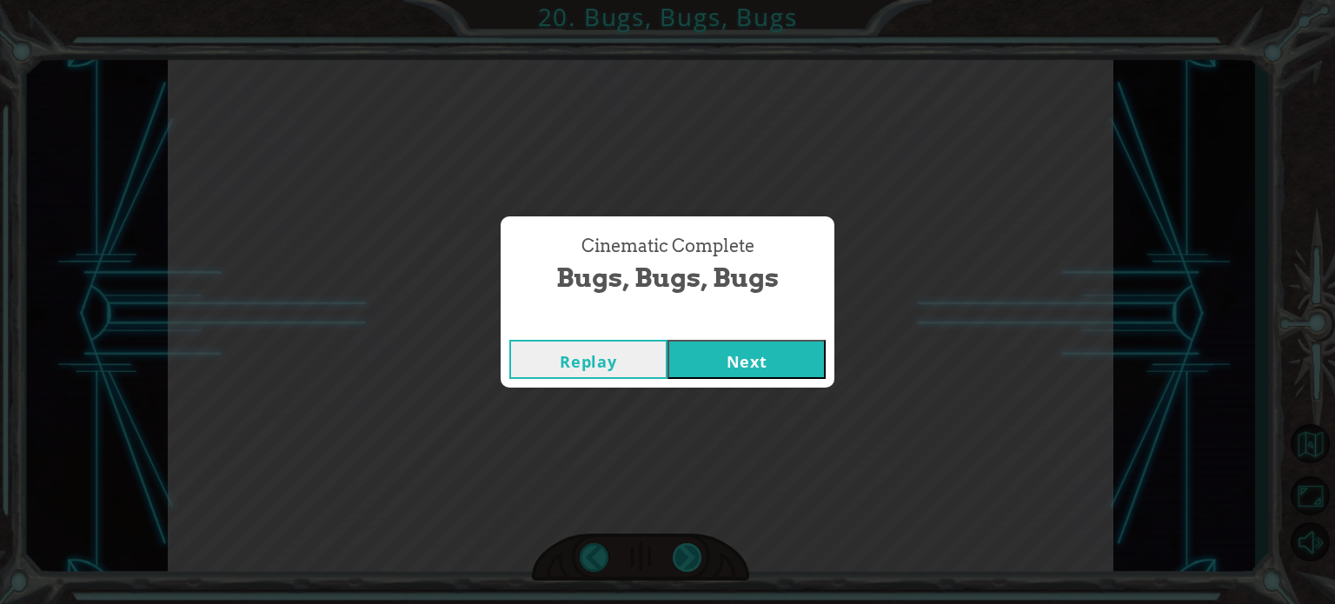
click at [692, 563] on div "Cinematic Complete Bugs, Bugs, Bugs Replay Next" at bounding box center [667, 302] width 1335 height 604
click at [733, 351] on button "Next" at bounding box center [746, 359] width 158 height 39
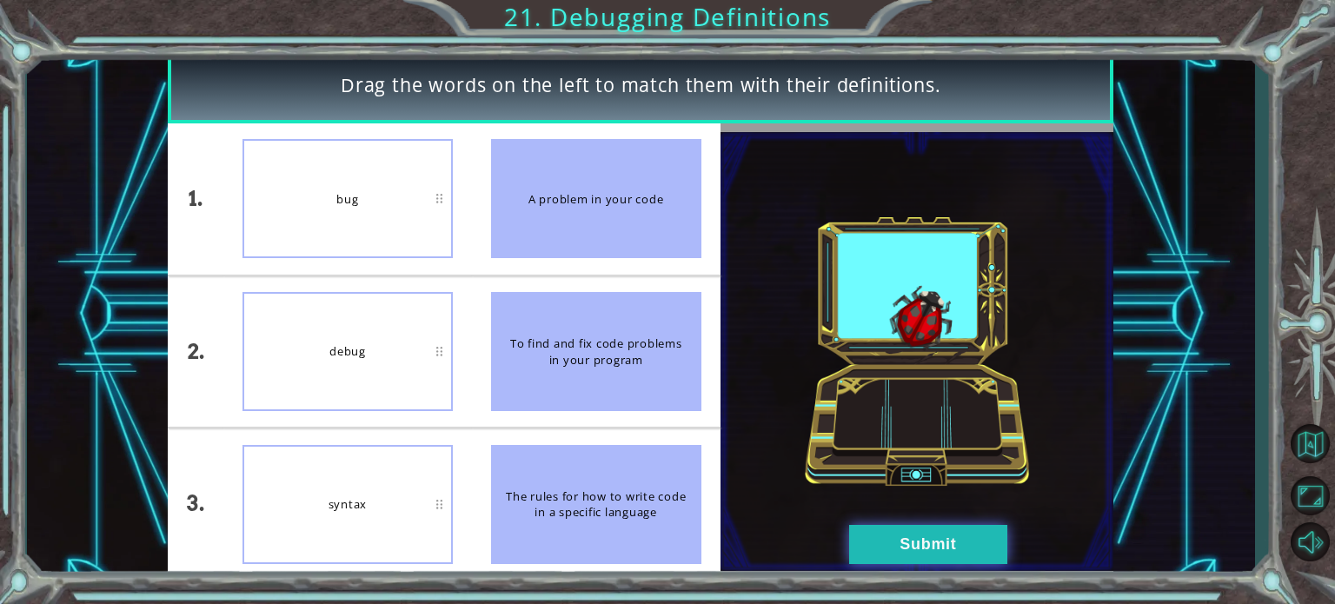
click at [876, 540] on button "Submit" at bounding box center [928, 544] width 158 height 39
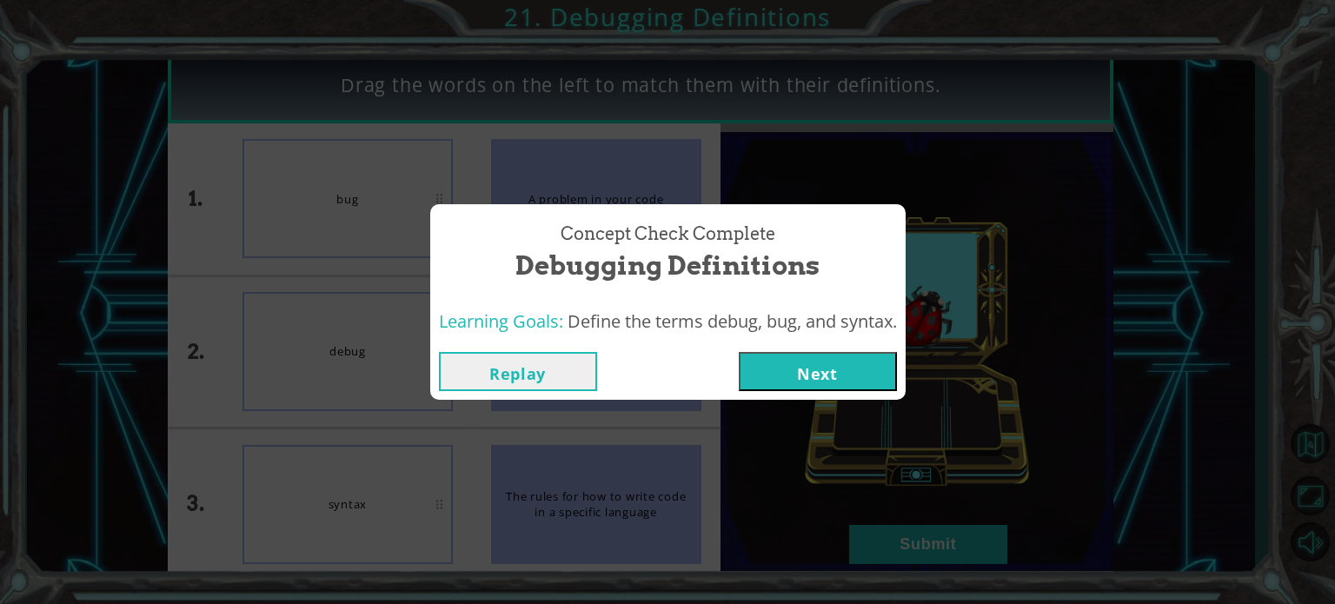
click at [827, 384] on button "Next" at bounding box center [818, 371] width 158 height 39
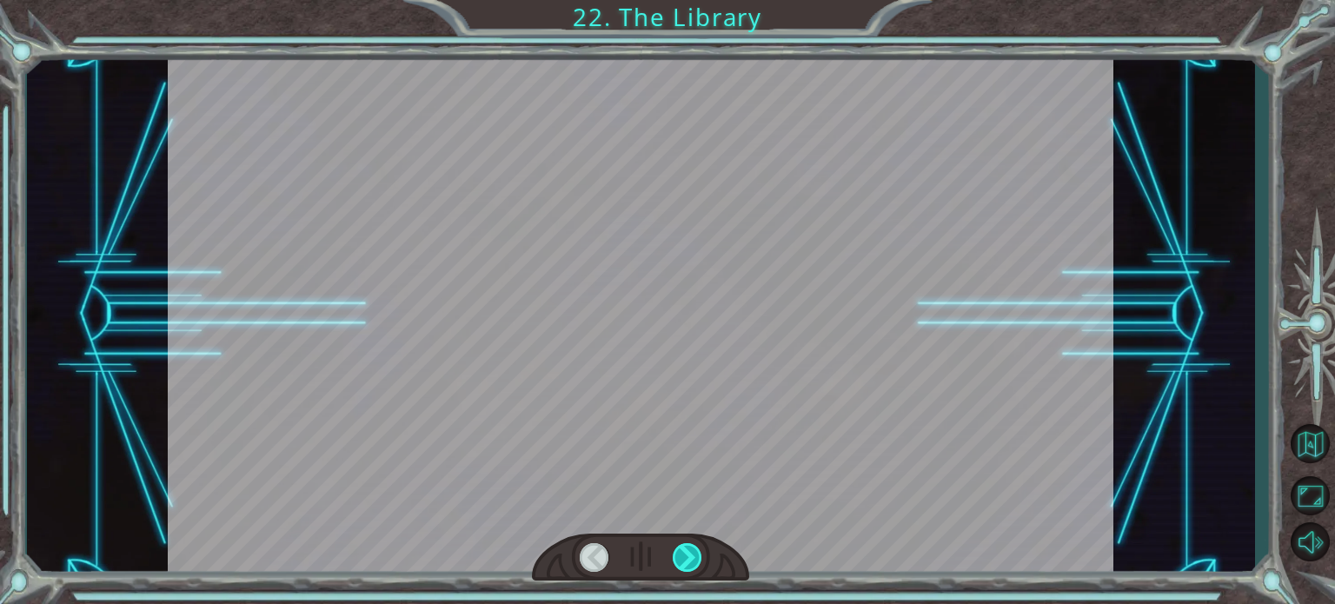
click at [688, 547] on div at bounding box center [688, 557] width 30 height 29
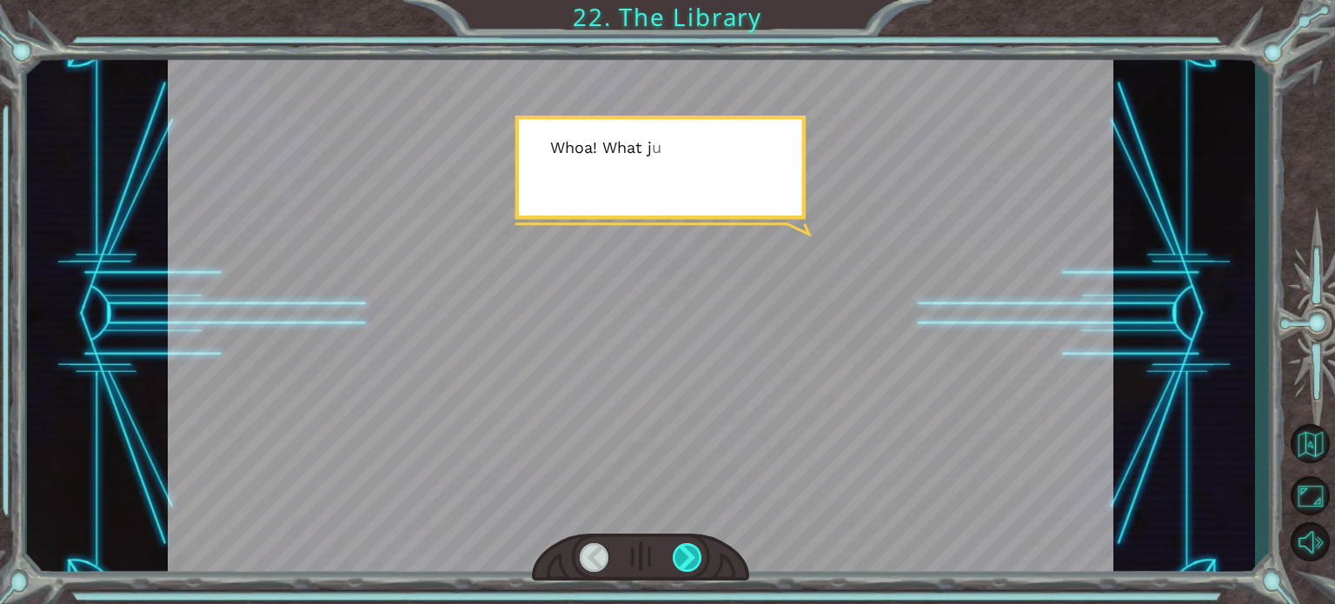
click at [688, 547] on div at bounding box center [688, 557] width 30 height 29
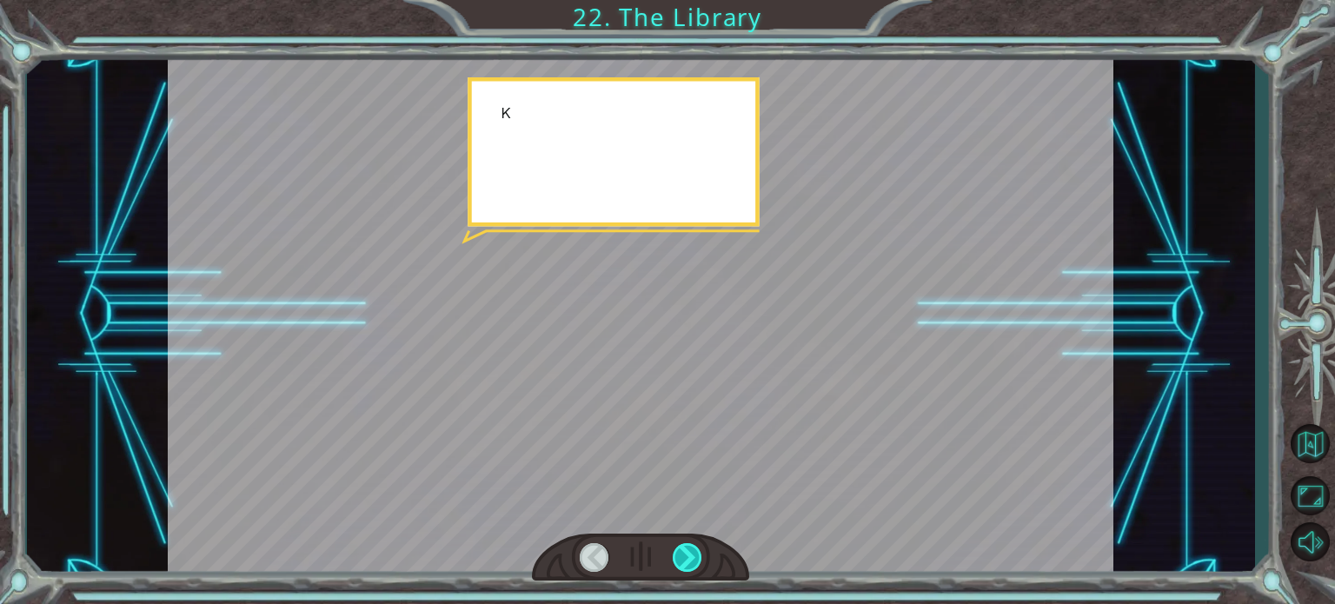
click at [688, 547] on div at bounding box center [688, 557] width 30 height 29
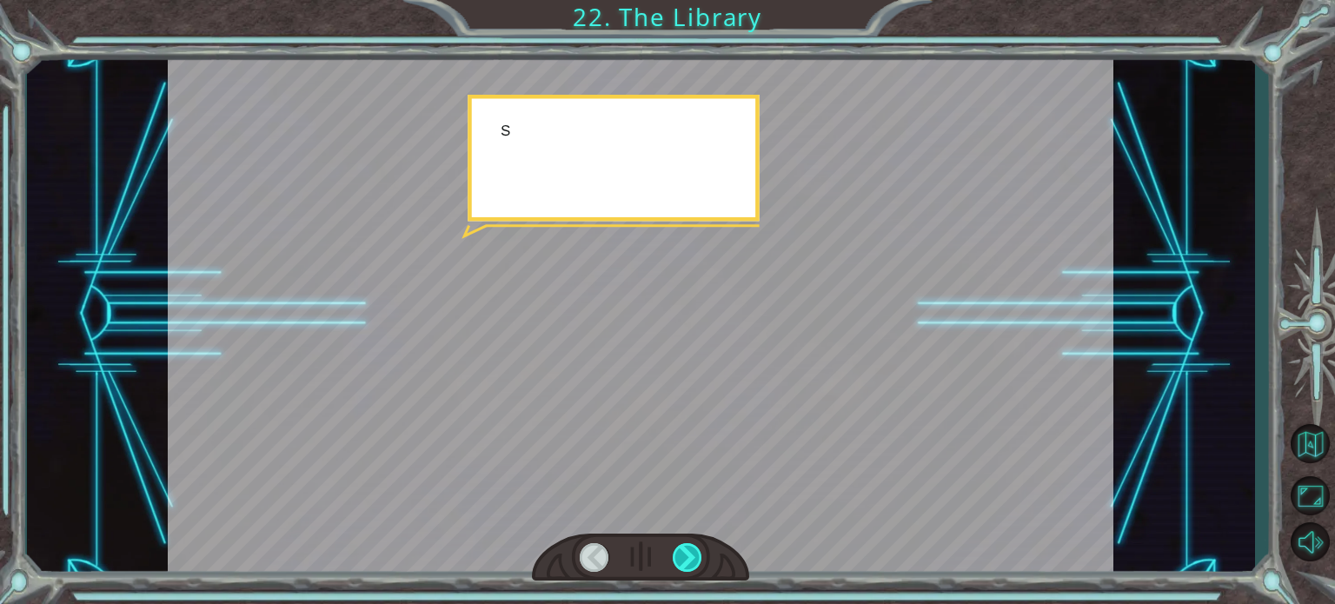
click at [688, 547] on div at bounding box center [688, 557] width 30 height 29
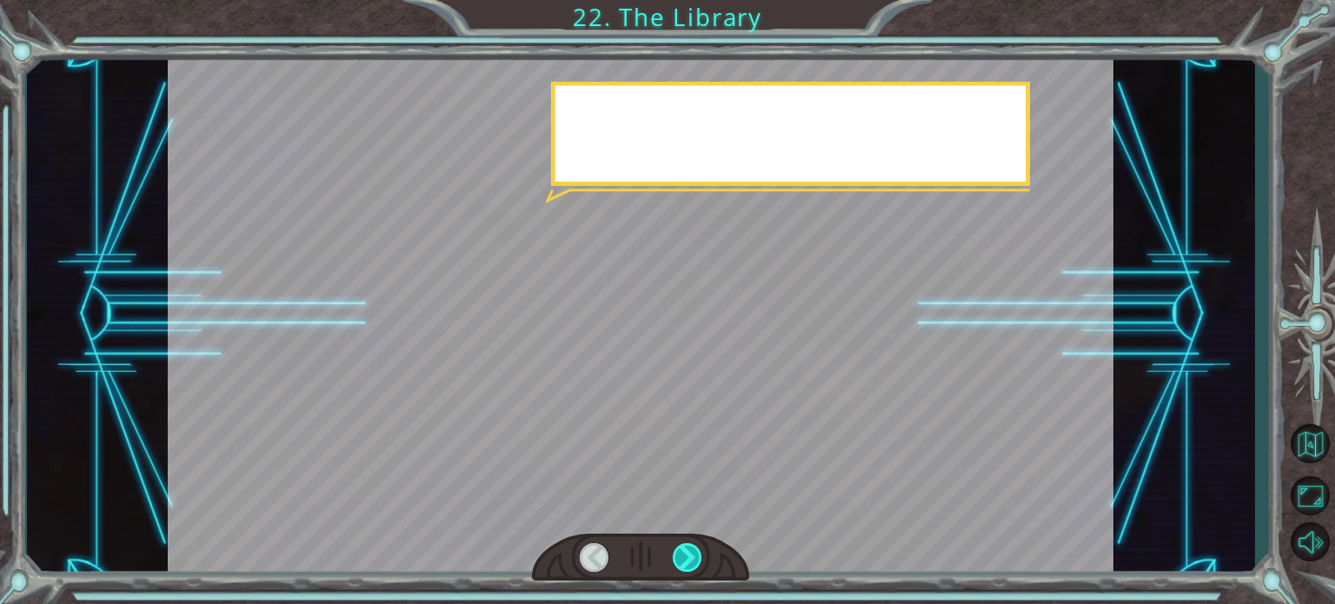
click at [688, 547] on div at bounding box center [688, 557] width 30 height 29
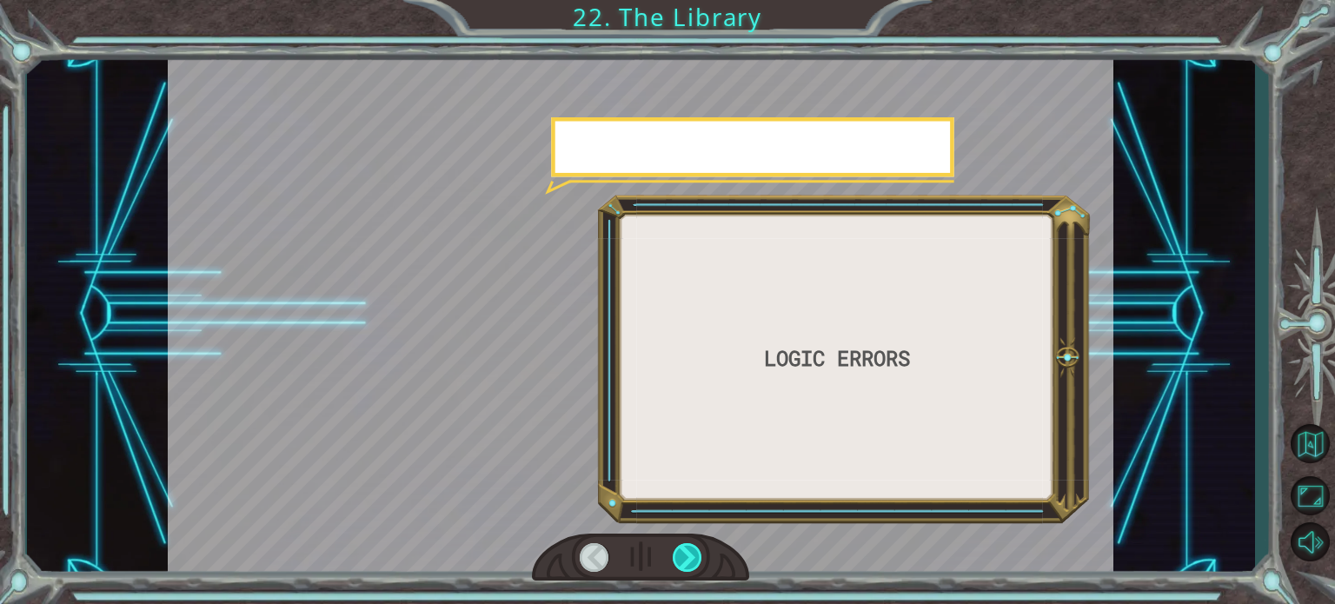
click at [688, 547] on div at bounding box center [688, 557] width 30 height 29
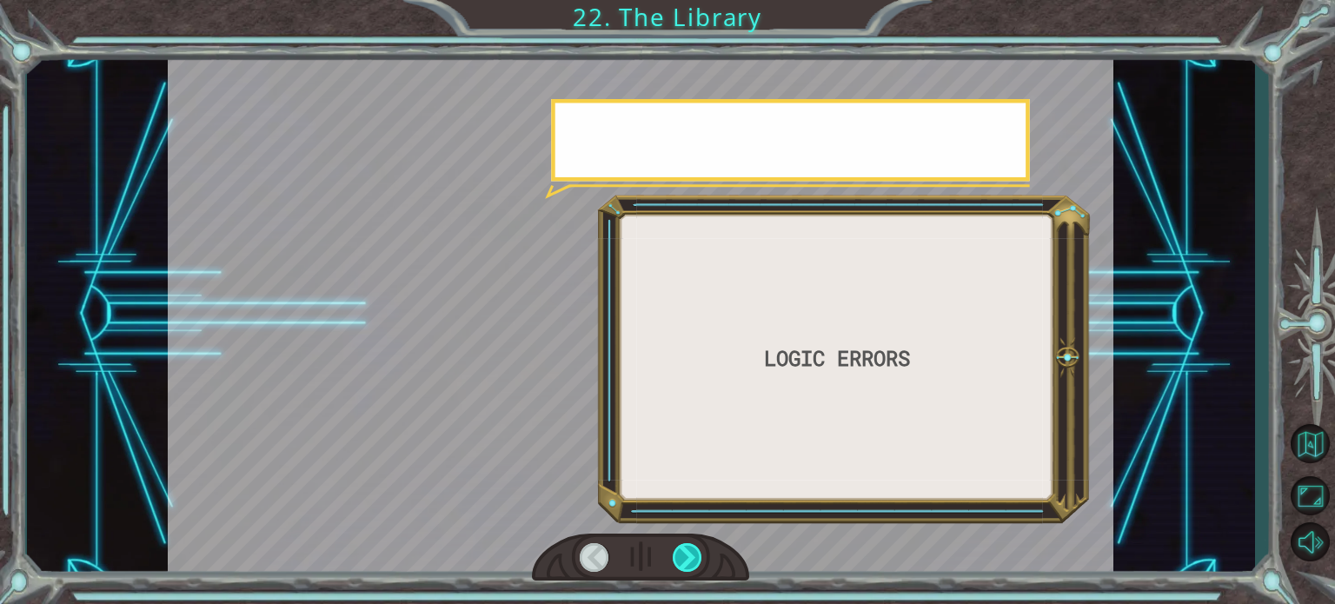
click at [688, 547] on div at bounding box center [688, 557] width 30 height 29
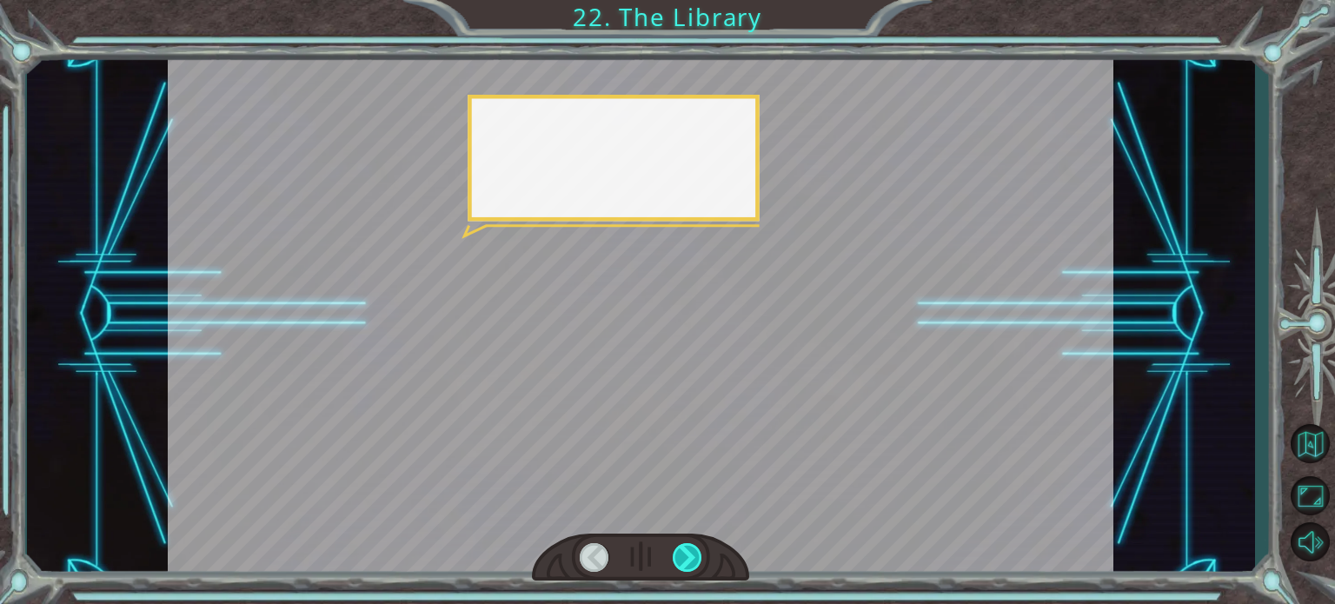
click at [688, 547] on div at bounding box center [688, 557] width 30 height 29
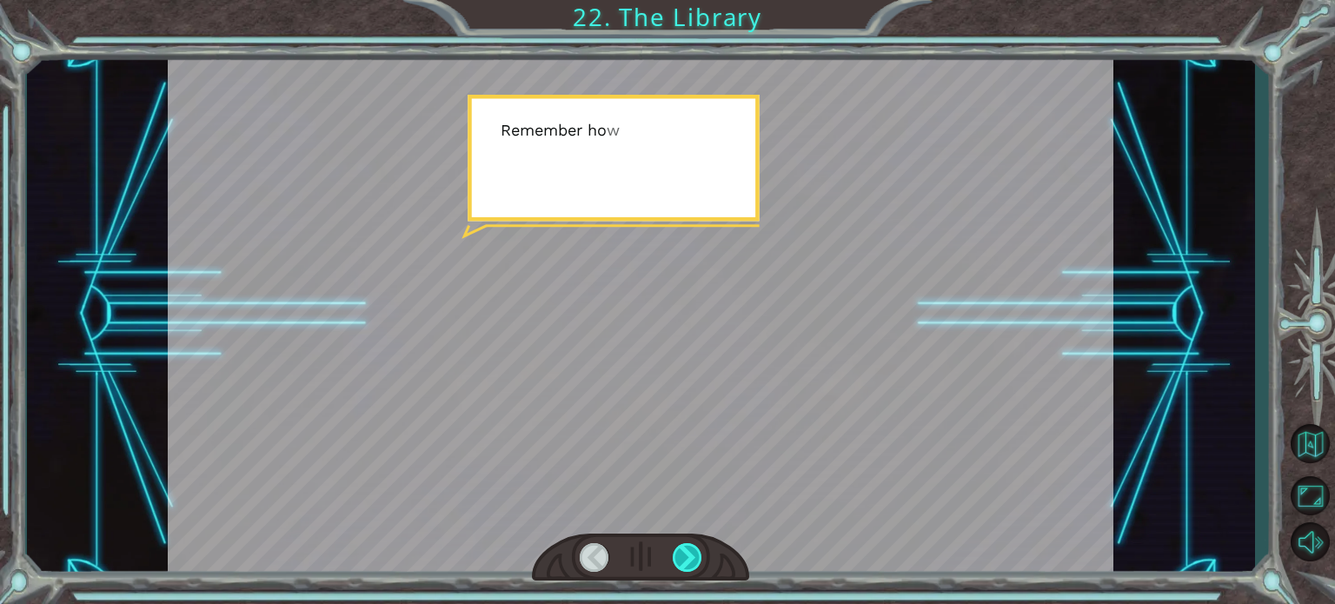
click at [688, 547] on div at bounding box center [688, 557] width 30 height 29
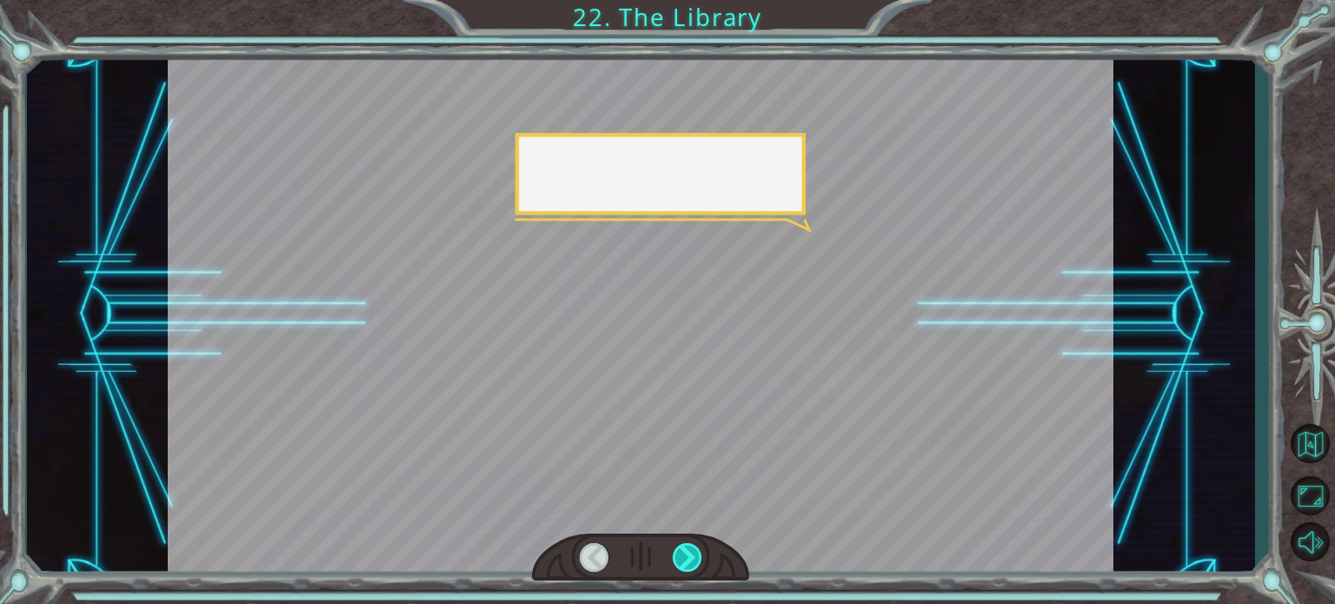
click at [688, 547] on div at bounding box center [688, 557] width 30 height 29
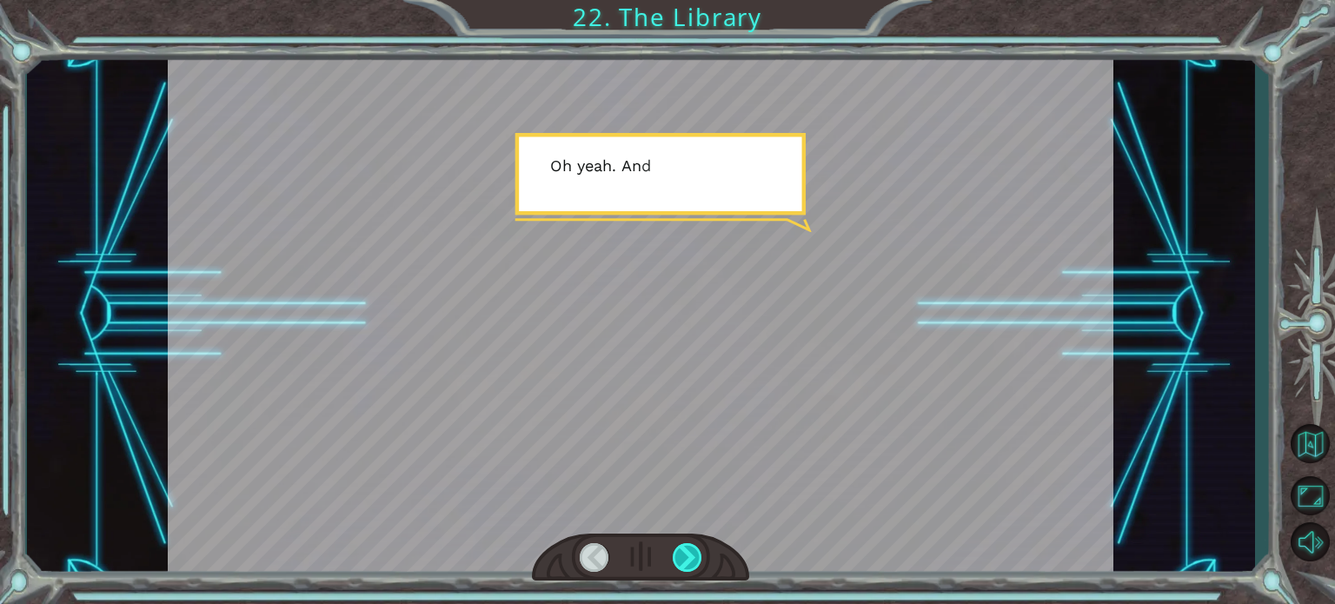
click at [688, 547] on div at bounding box center [688, 557] width 30 height 29
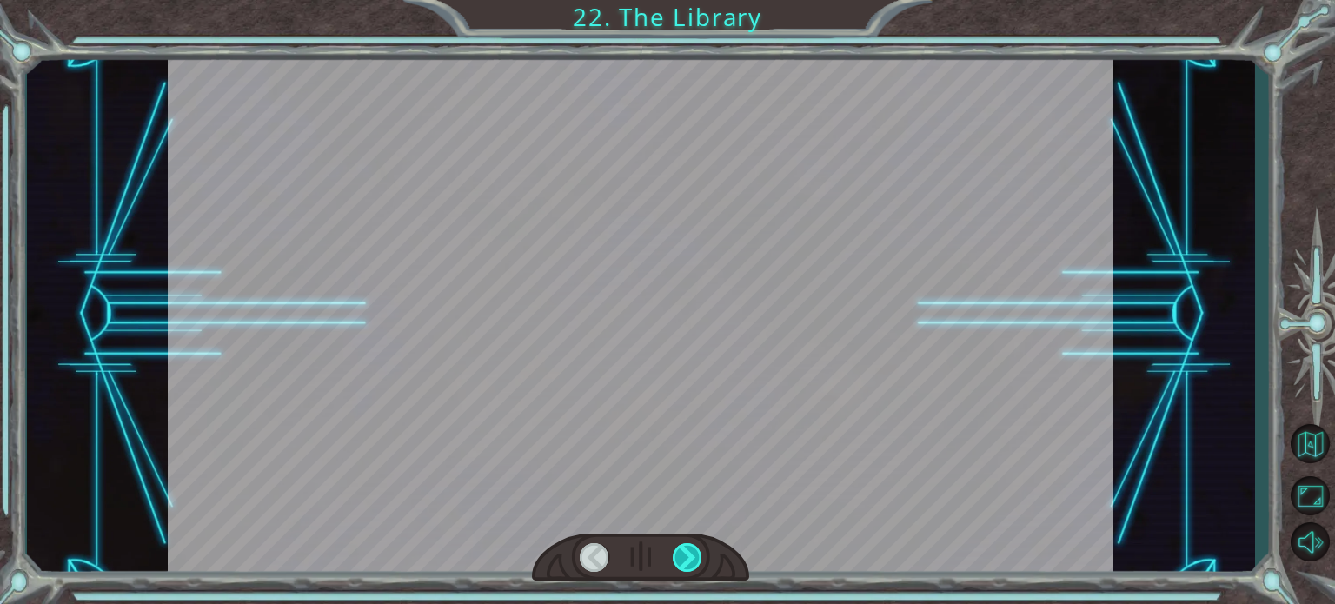
click at [688, 547] on div at bounding box center [688, 557] width 30 height 29
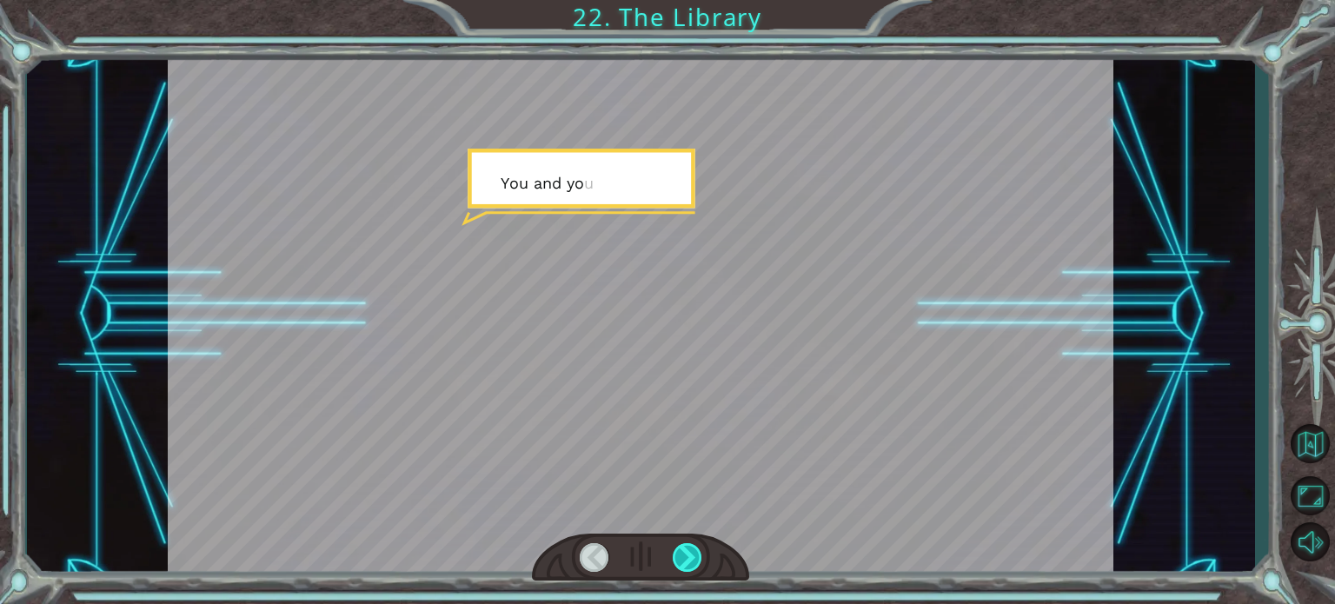
click at [688, 547] on div at bounding box center [688, 557] width 30 height 29
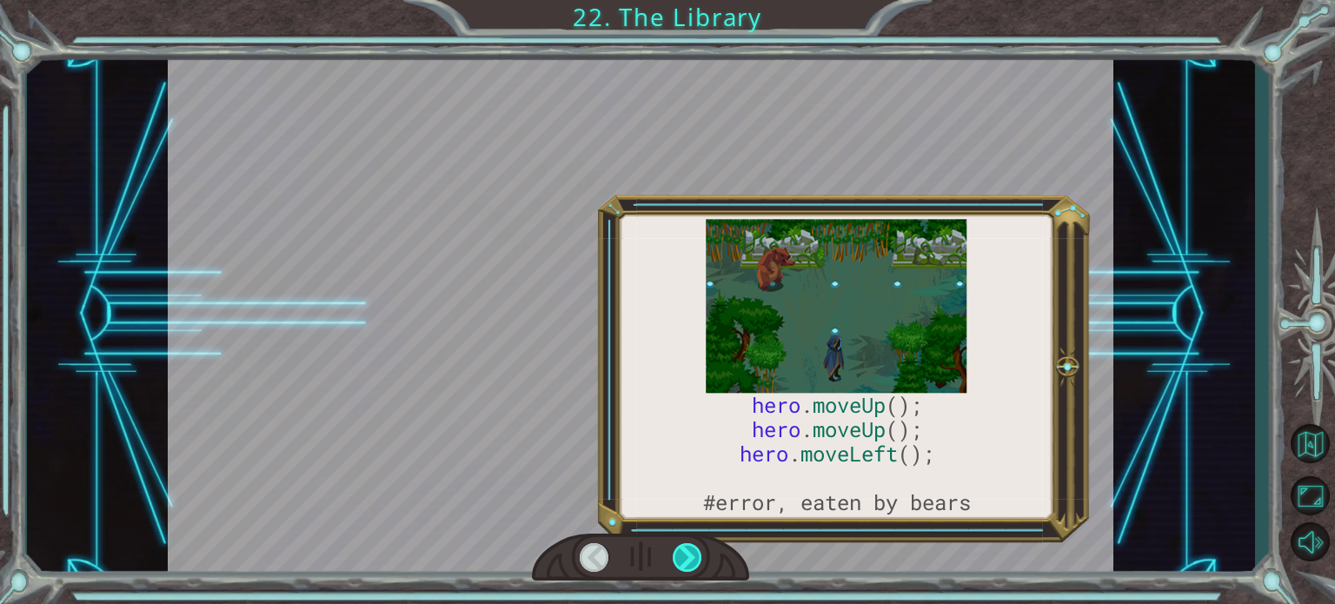
click at [688, 547] on div at bounding box center [688, 557] width 30 height 29
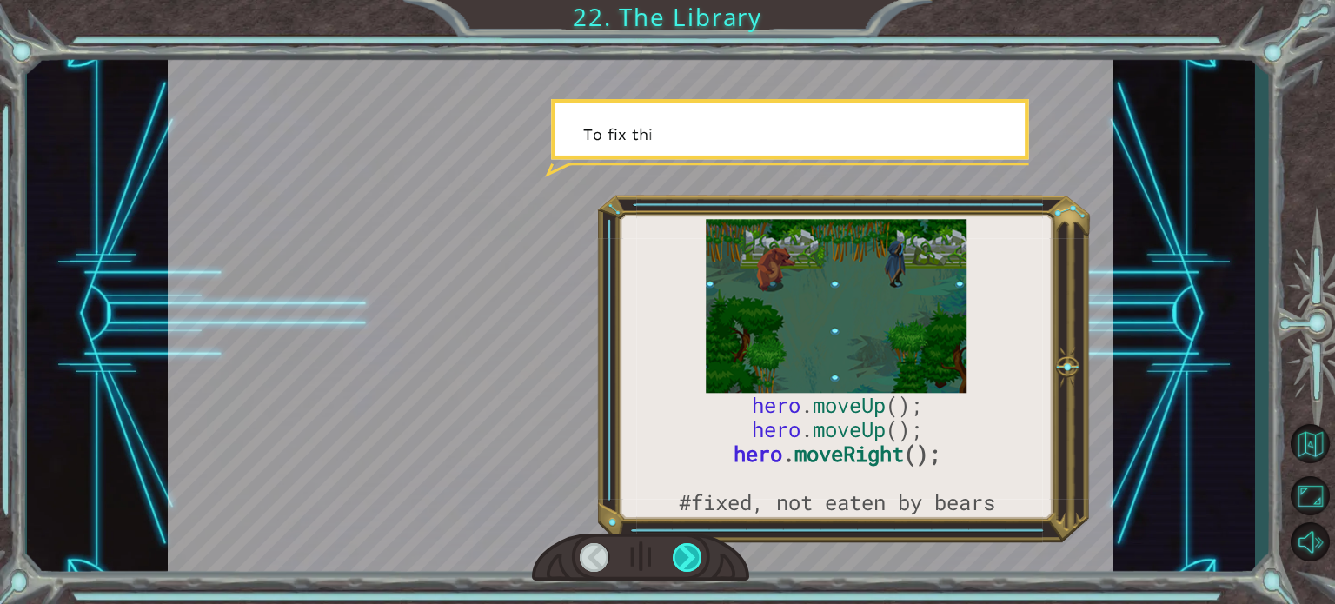
click at [688, 547] on div at bounding box center [688, 557] width 30 height 29
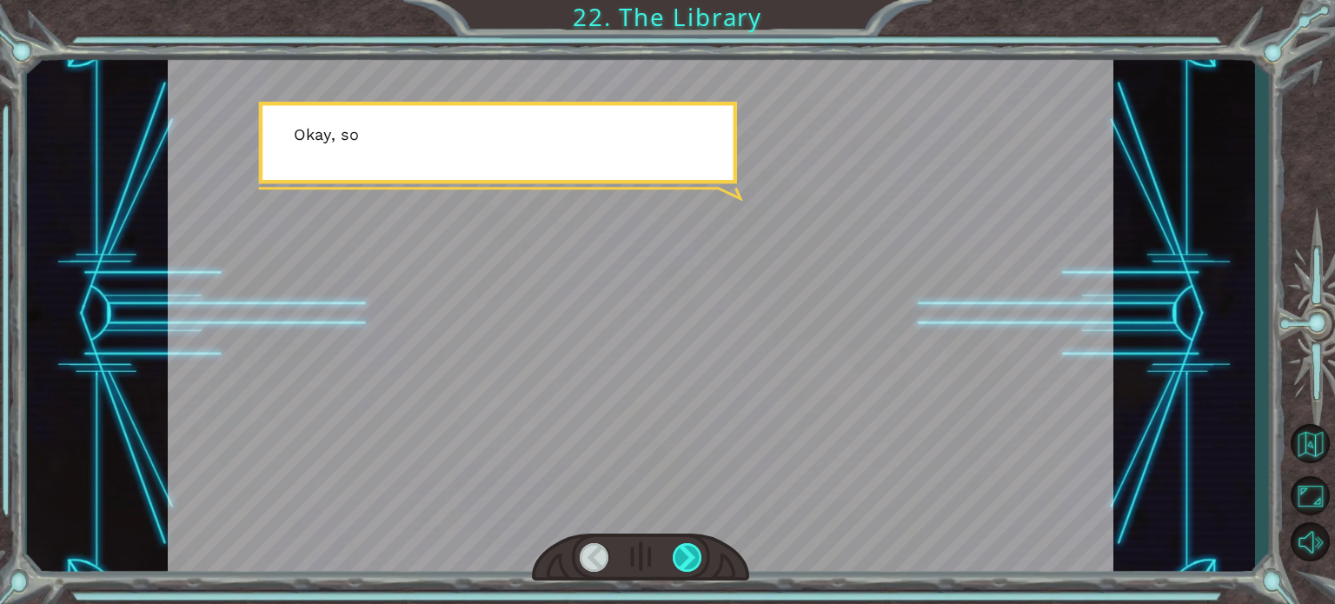
click at [688, 547] on div at bounding box center [688, 557] width 30 height 29
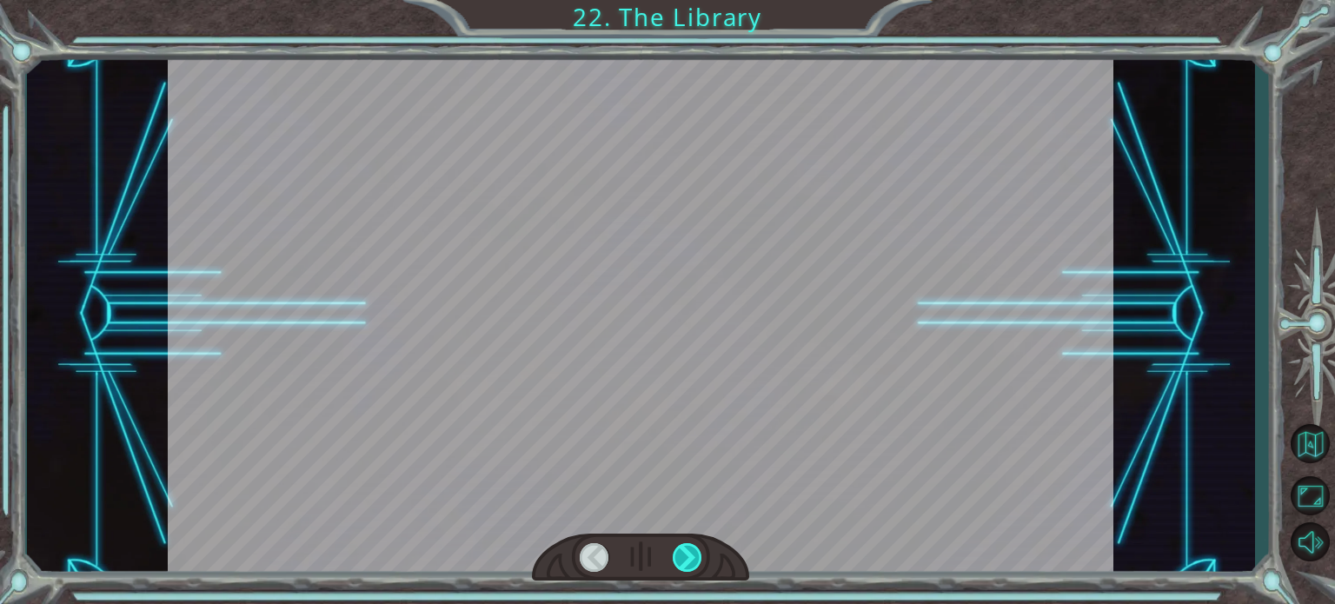
click at [688, 547] on div at bounding box center [688, 557] width 30 height 29
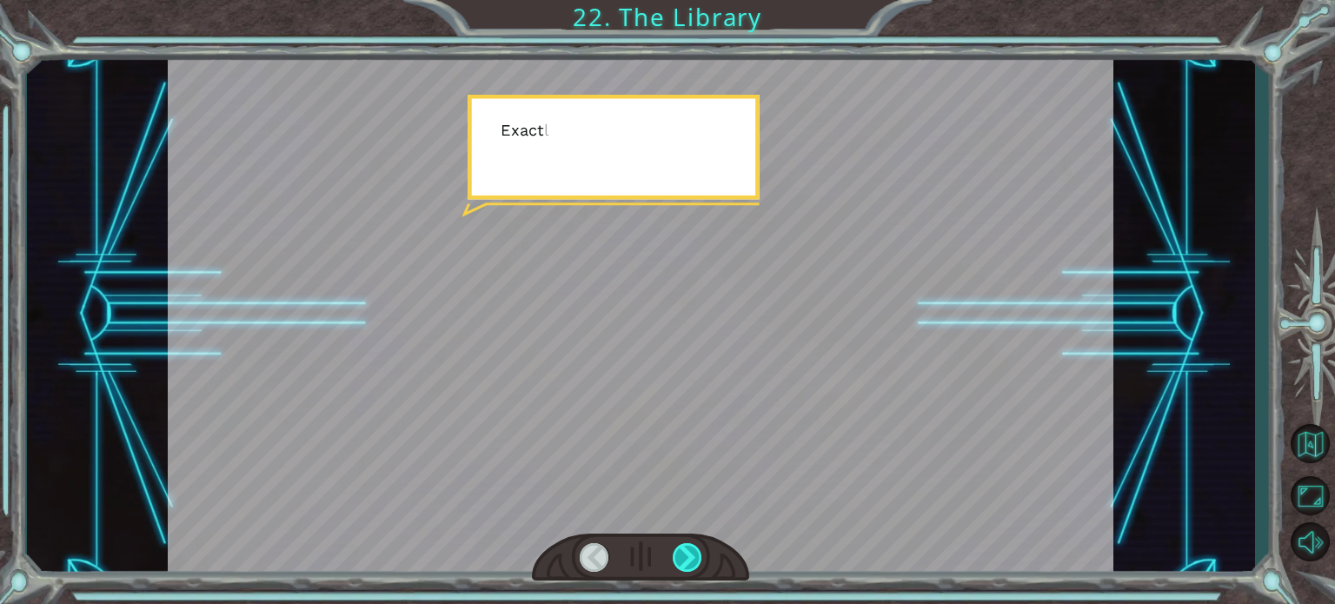
click at [688, 547] on div at bounding box center [688, 557] width 30 height 29
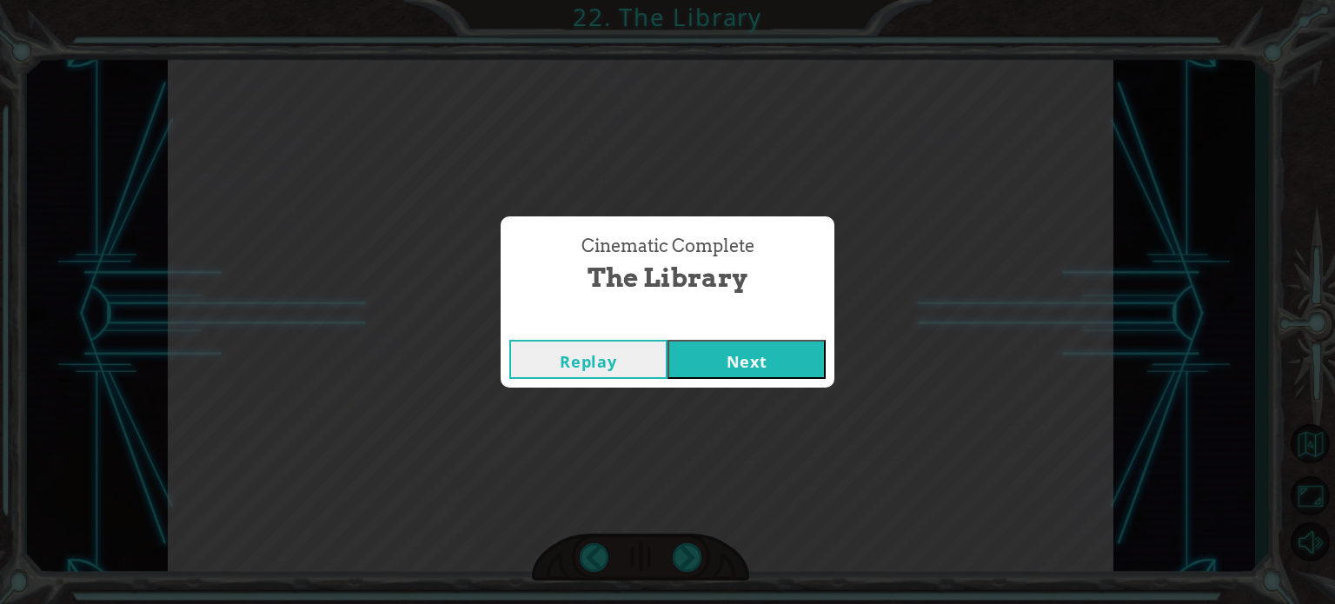
click at [698, 342] on button "Next" at bounding box center [746, 359] width 158 height 39
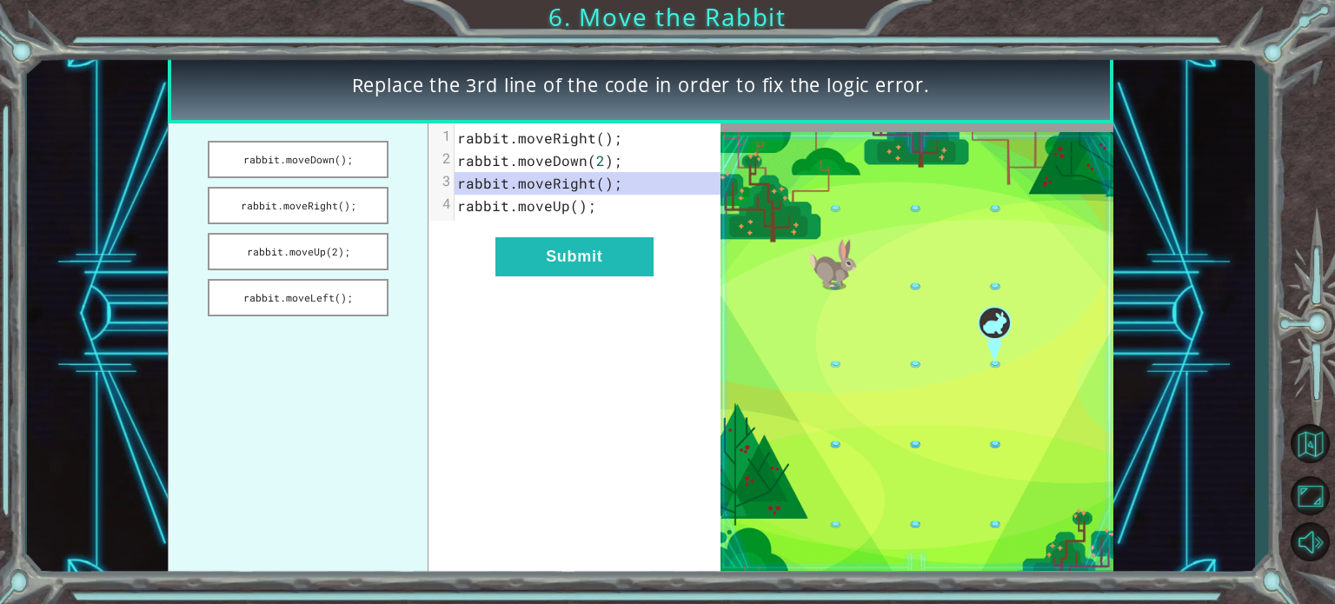
click at [561, 280] on div "xxxxxxxxxx 4 1 rabbit . moveRight (); 2 rabbit . moveDown ( 2 ); 3 rabbit . mov…" at bounding box center [574, 351] width 292 height 456
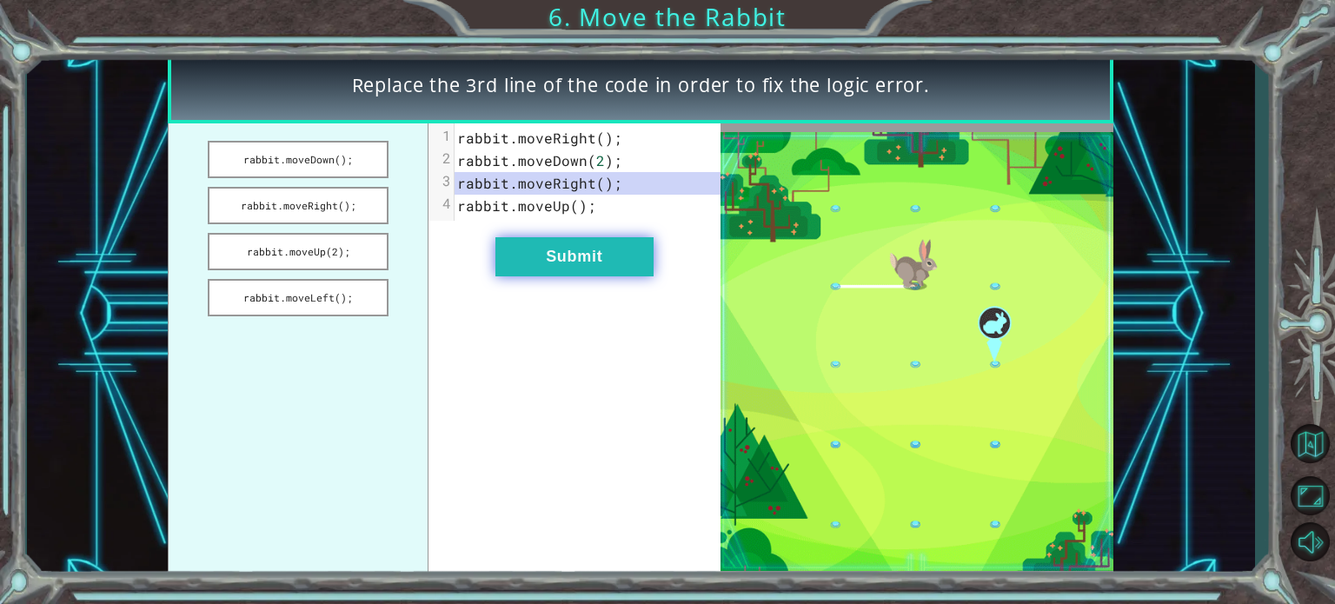
click at [604, 244] on button "Submit" at bounding box center [574, 256] width 158 height 39
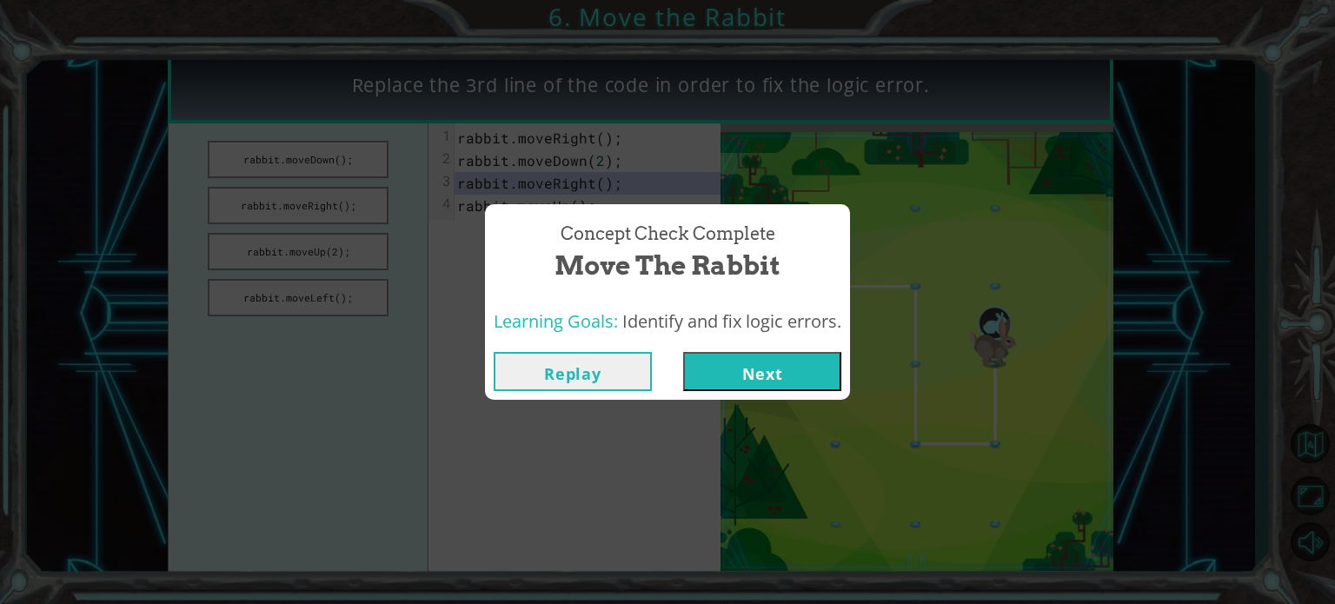
click at [804, 395] on div "Replay Next" at bounding box center [667, 371] width 365 height 56
click at [806, 391] on div "Replay Next" at bounding box center [667, 371] width 365 height 56
click at [841, 387] on button "Next" at bounding box center [762, 371] width 158 height 39
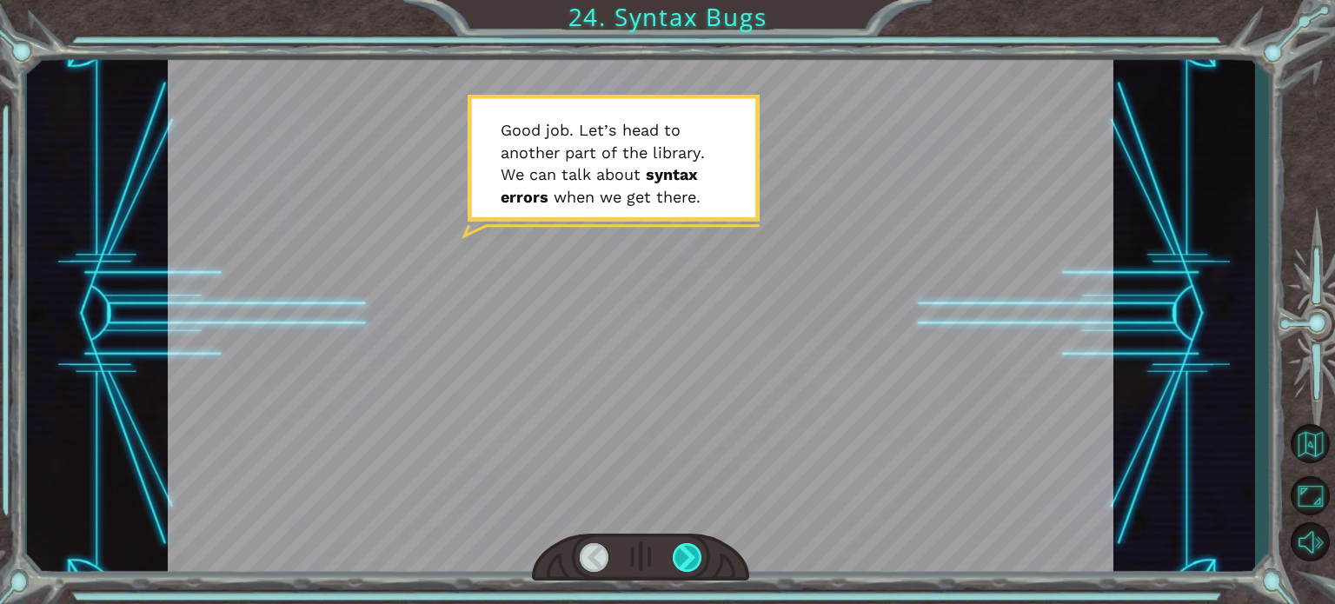
click at [689, 553] on div at bounding box center [688, 557] width 30 height 29
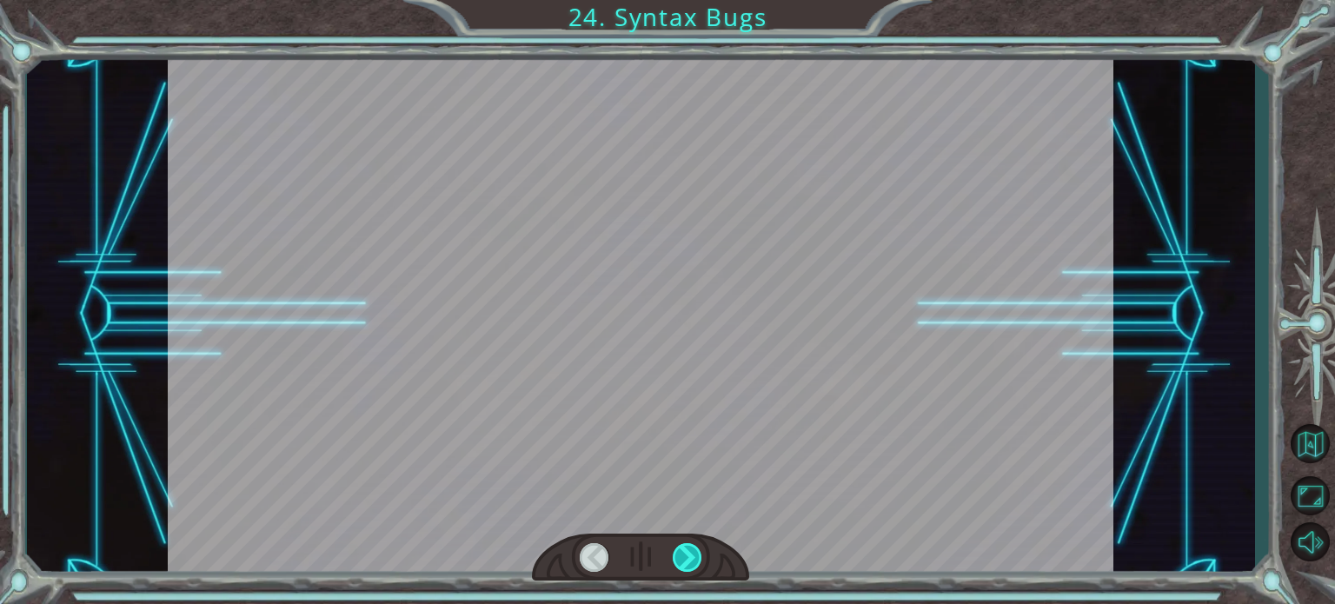
click at [689, 556] on div at bounding box center [688, 557] width 30 height 29
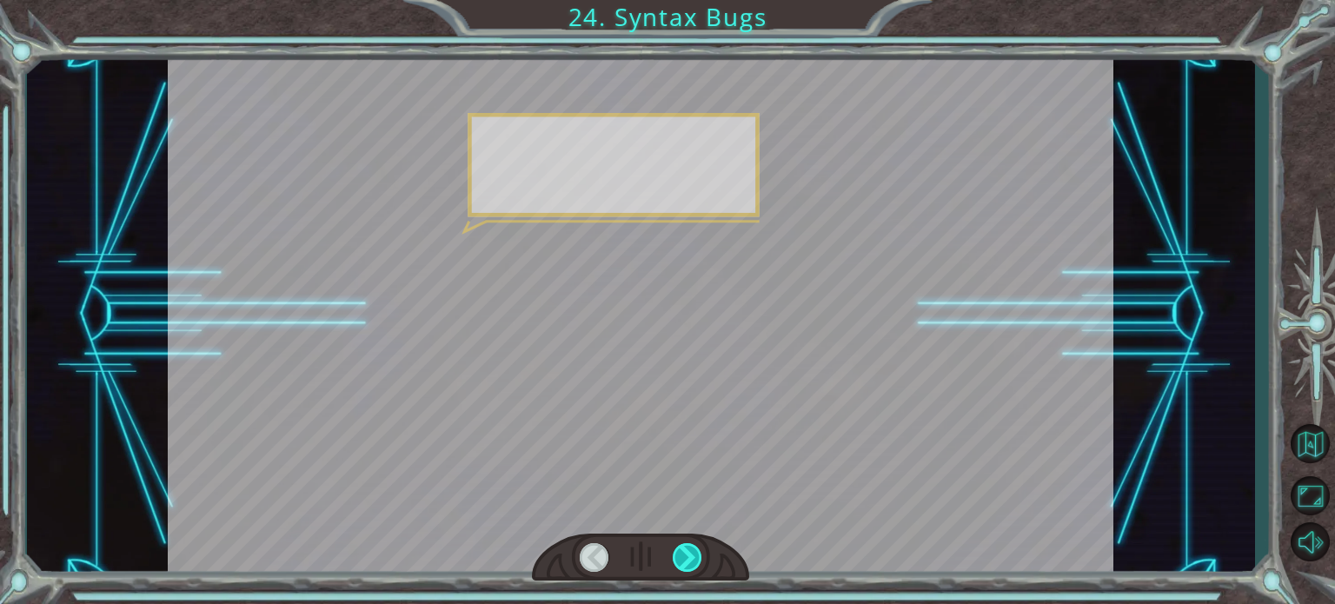
click at [689, 557] on div at bounding box center [688, 557] width 30 height 29
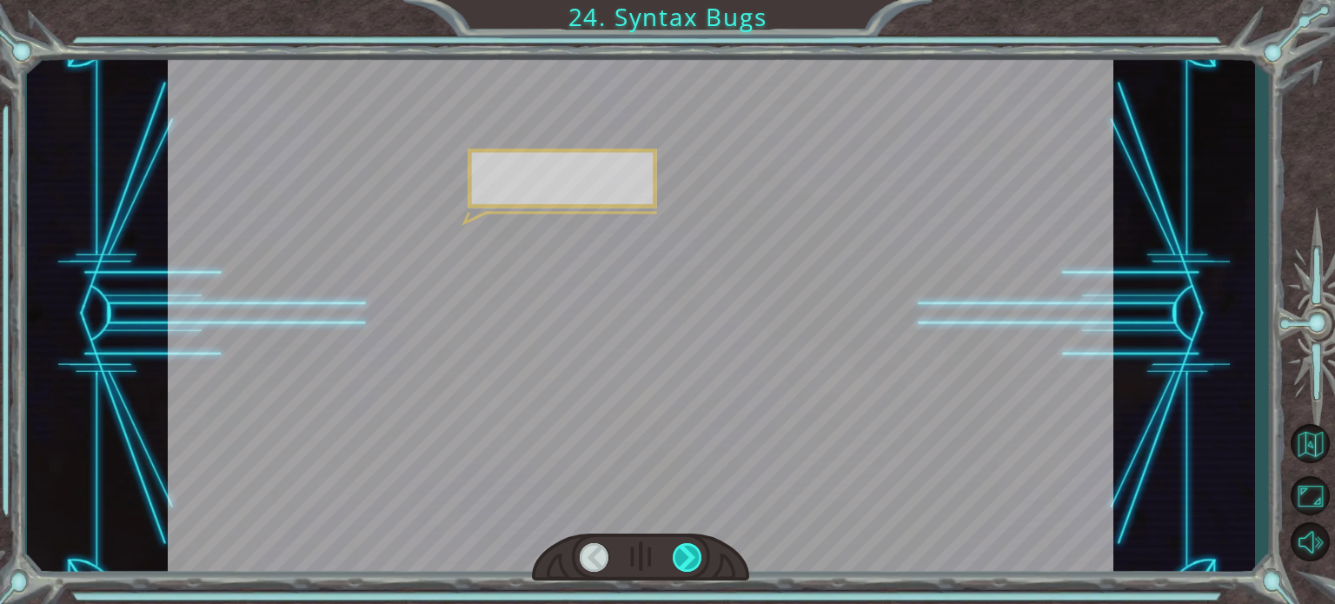
click at [689, 558] on div at bounding box center [688, 557] width 30 height 29
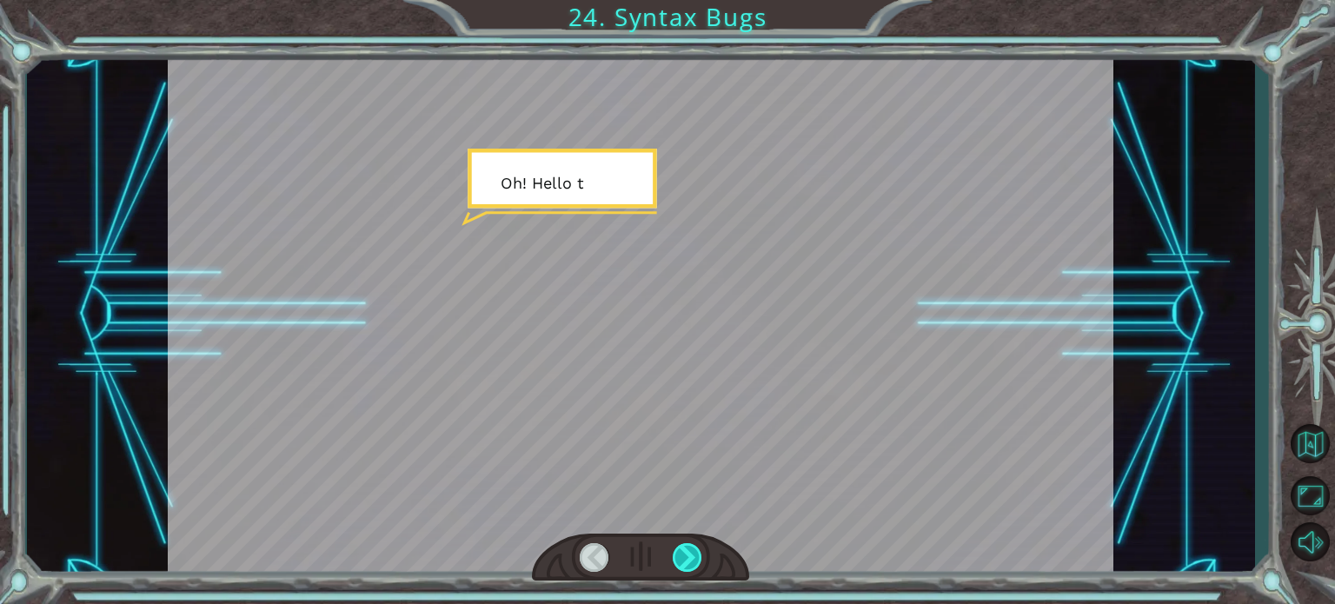
click at [689, 558] on div at bounding box center [688, 557] width 30 height 29
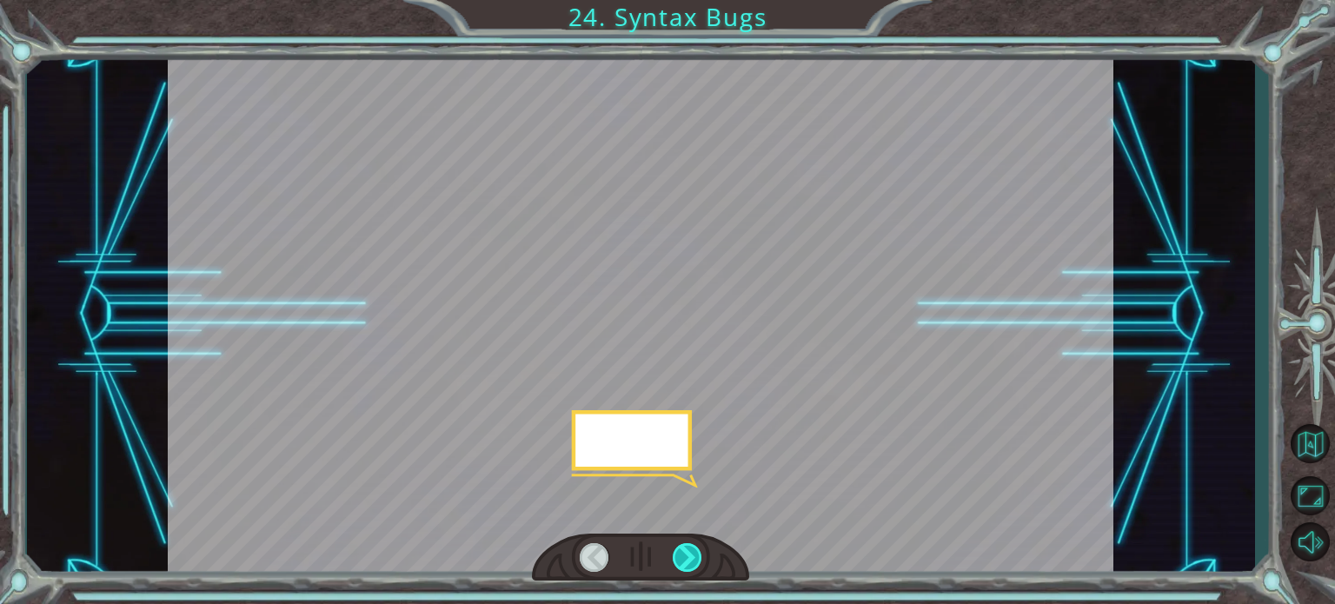
click at [689, 558] on div at bounding box center [688, 557] width 30 height 29
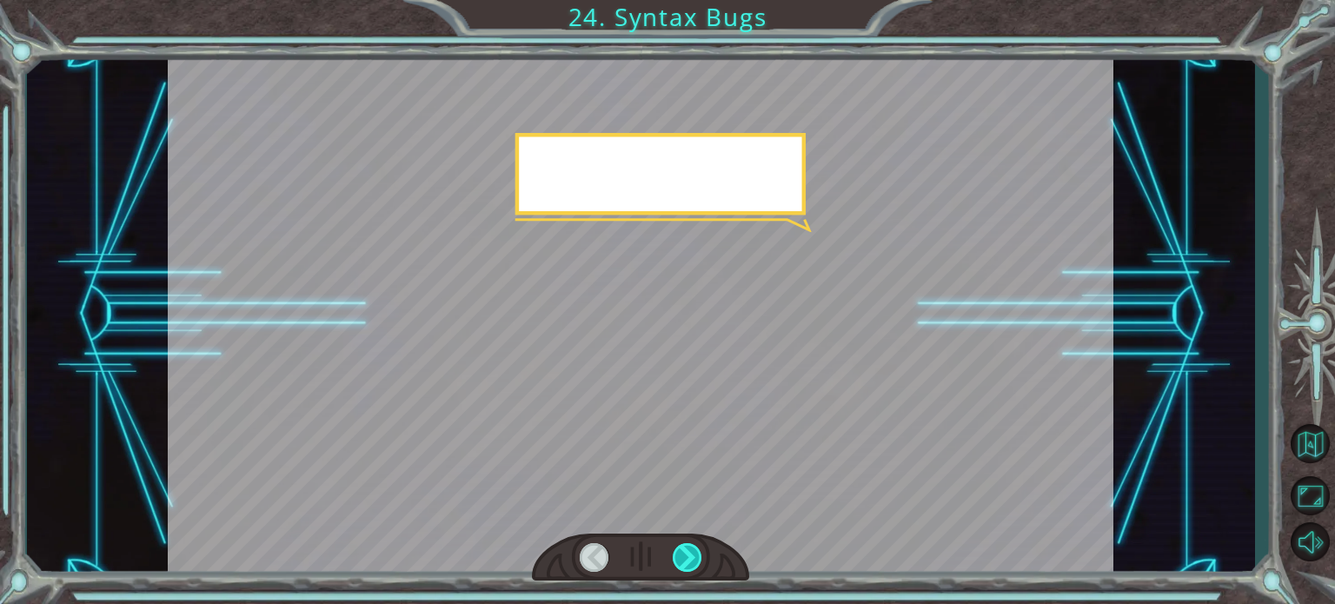
click at [689, 558] on div at bounding box center [688, 557] width 30 height 29
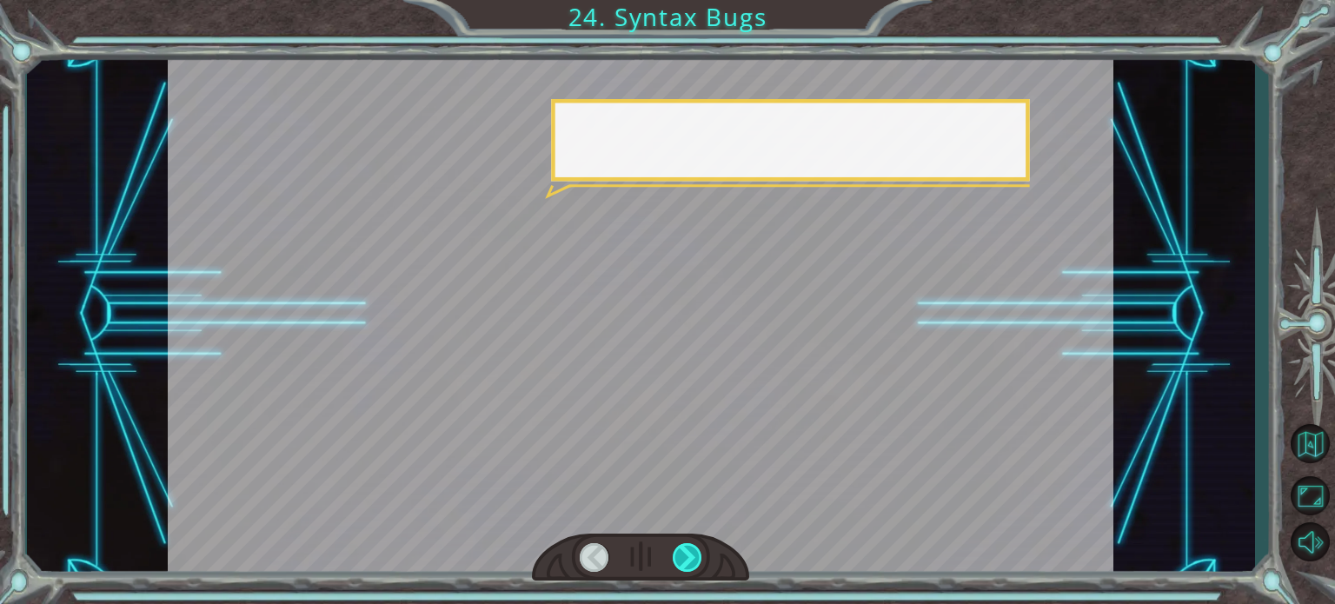
click at [689, 558] on div at bounding box center [688, 557] width 30 height 29
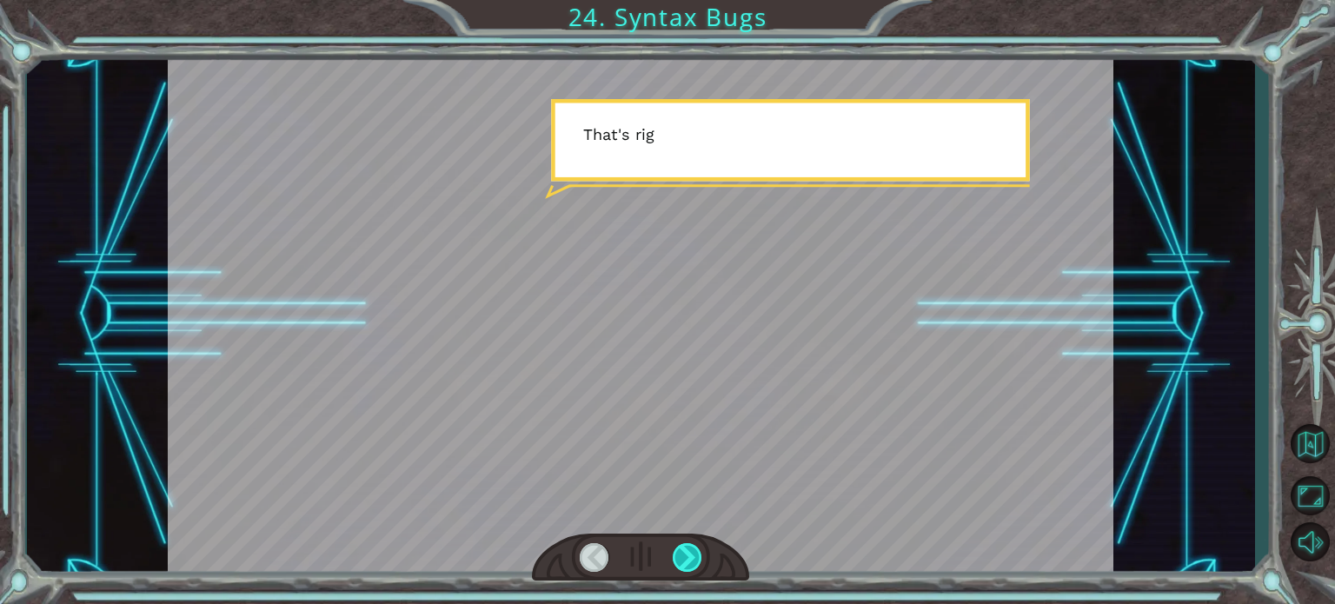
click at [689, 558] on div at bounding box center [688, 557] width 30 height 29
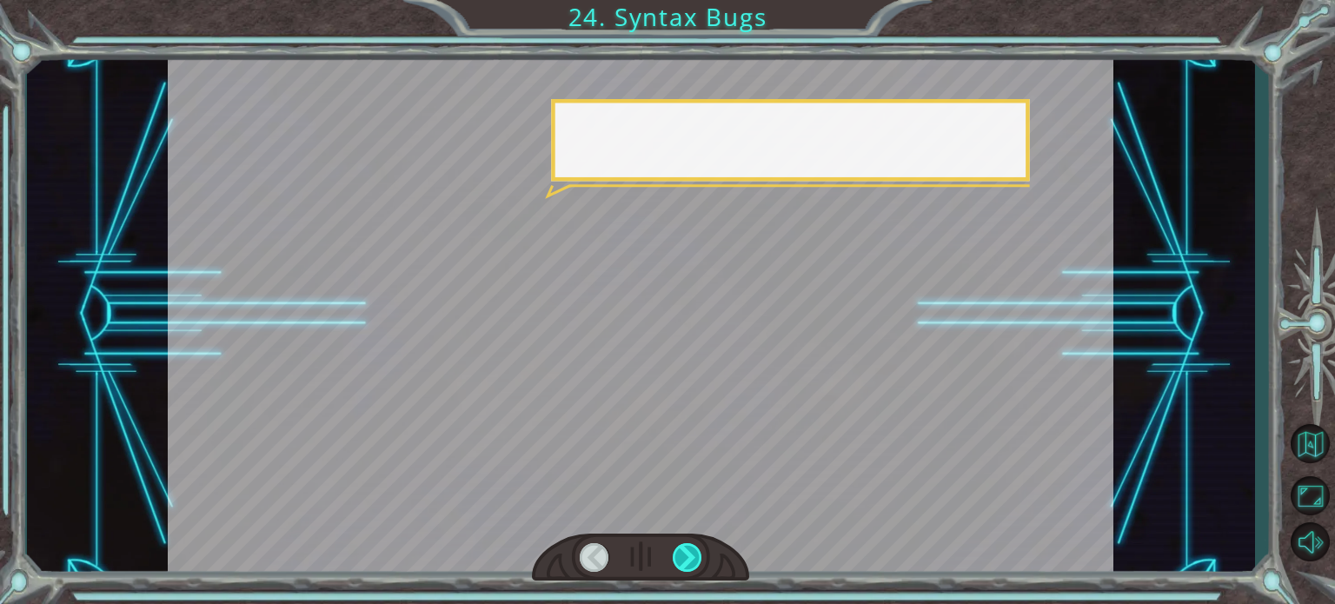
click at [689, 558] on div at bounding box center [688, 557] width 30 height 29
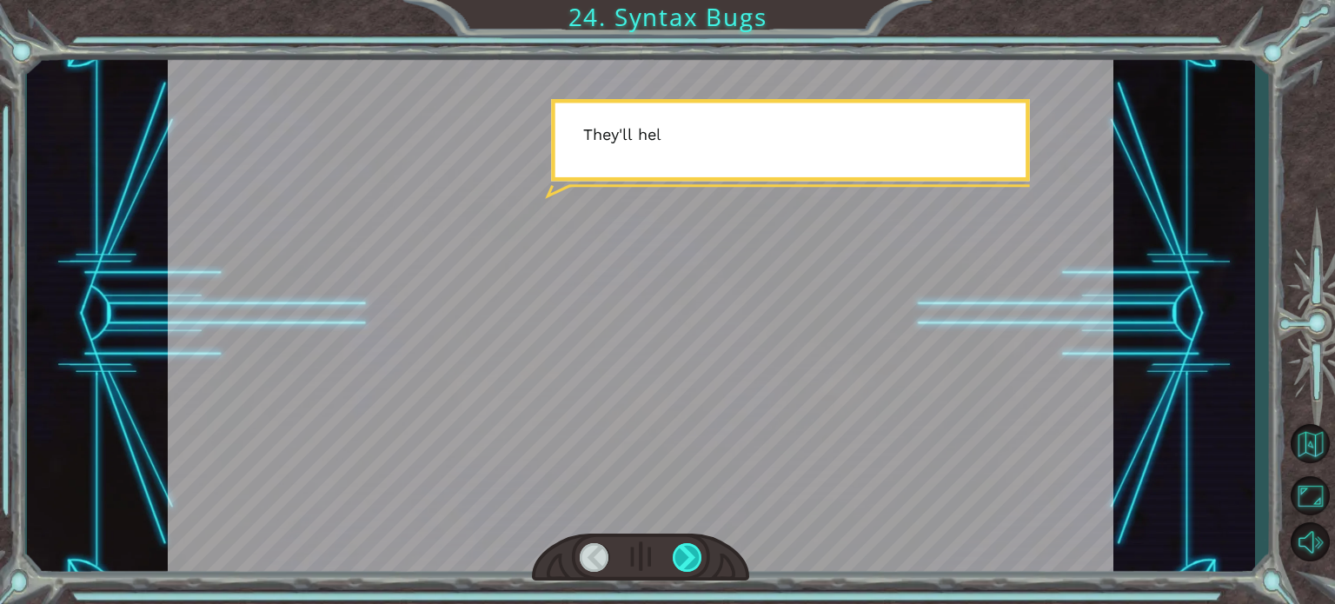
click at [689, 558] on div at bounding box center [688, 557] width 30 height 29
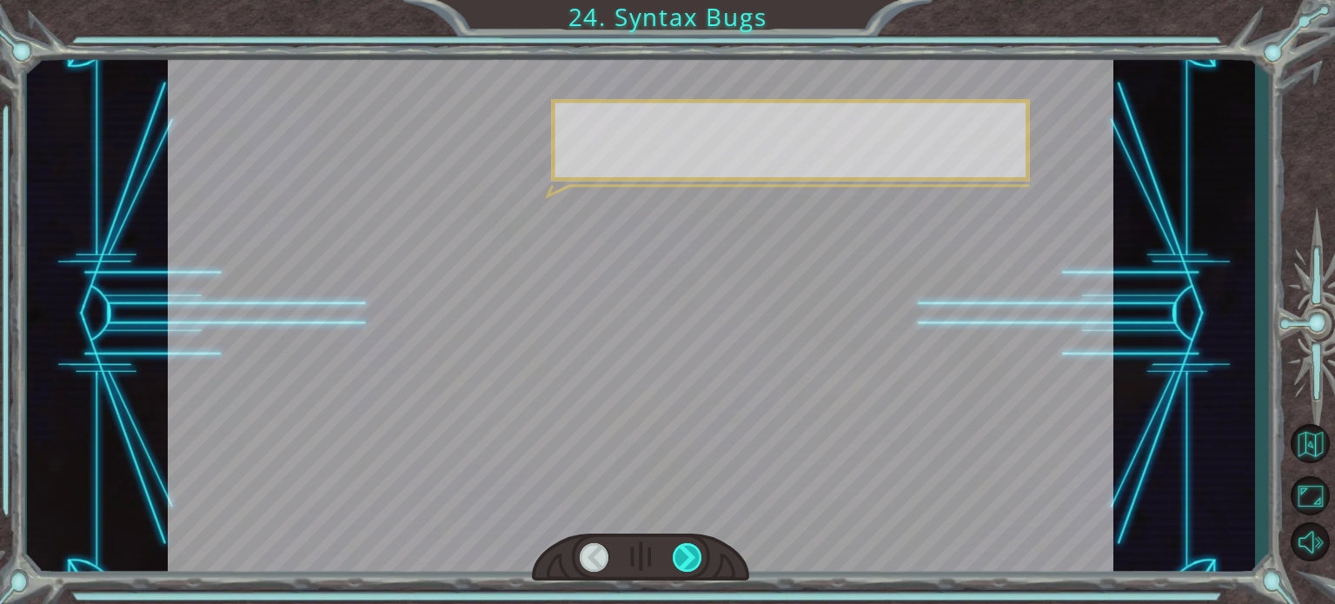
click at [689, 558] on div at bounding box center [688, 557] width 30 height 29
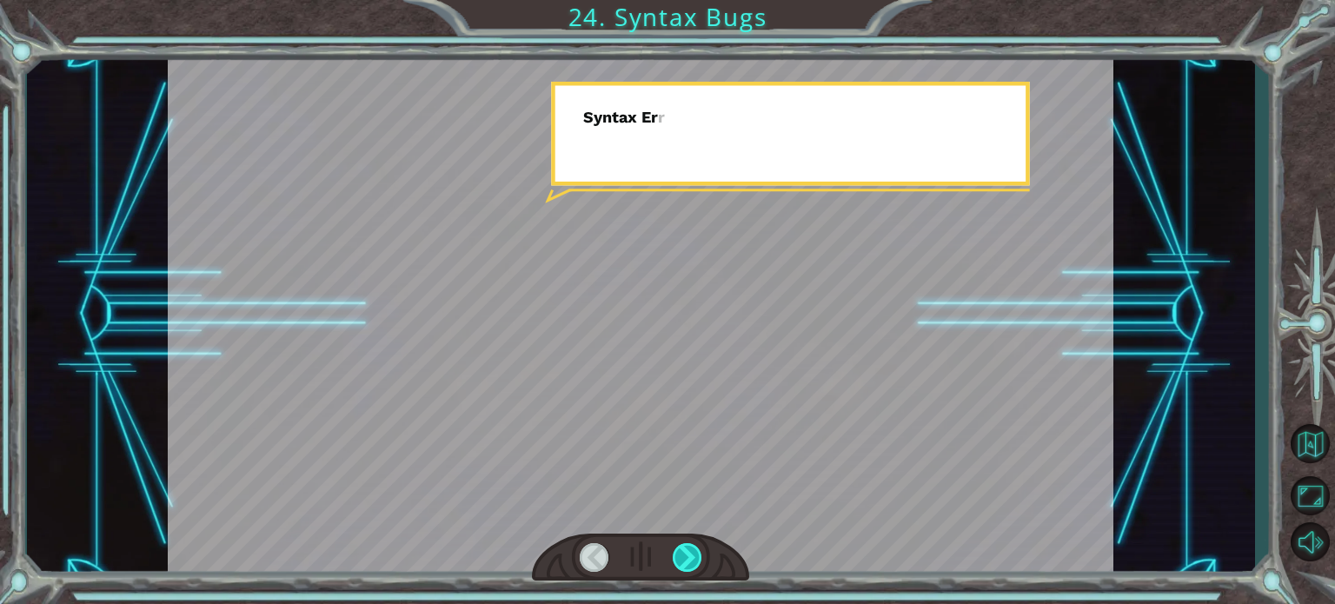
click at [689, 558] on div at bounding box center [688, 557] width 30 height 29
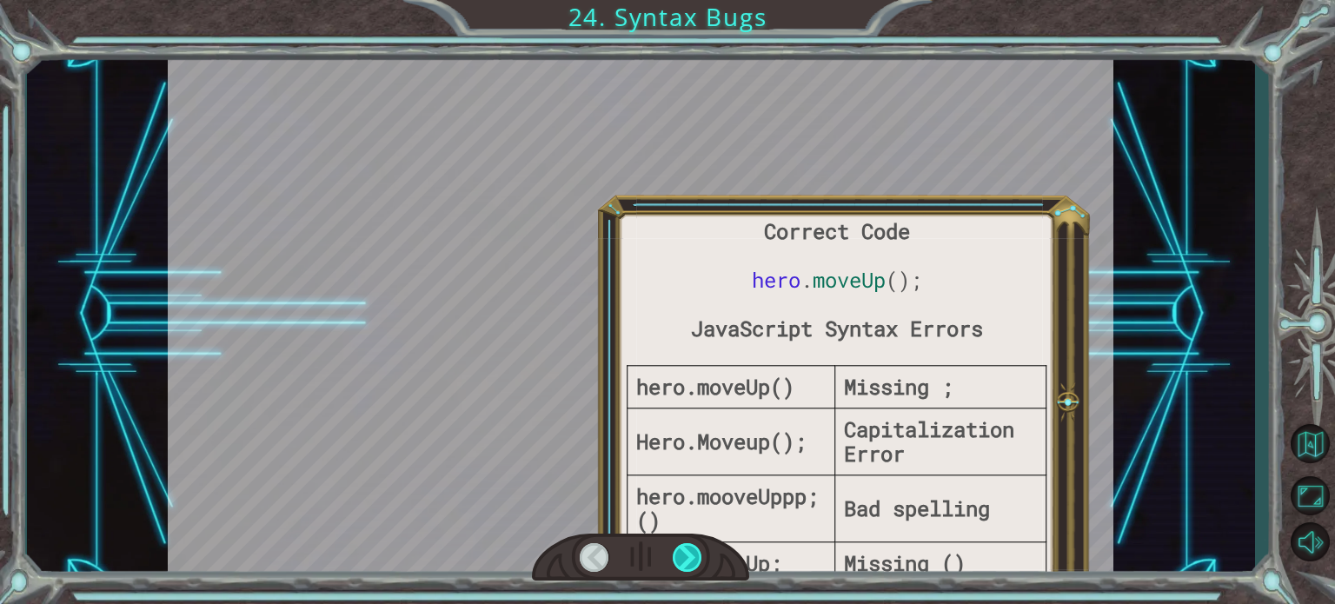
click at [689, 558] on div at bounding box center [688, 557] width 30 height 29
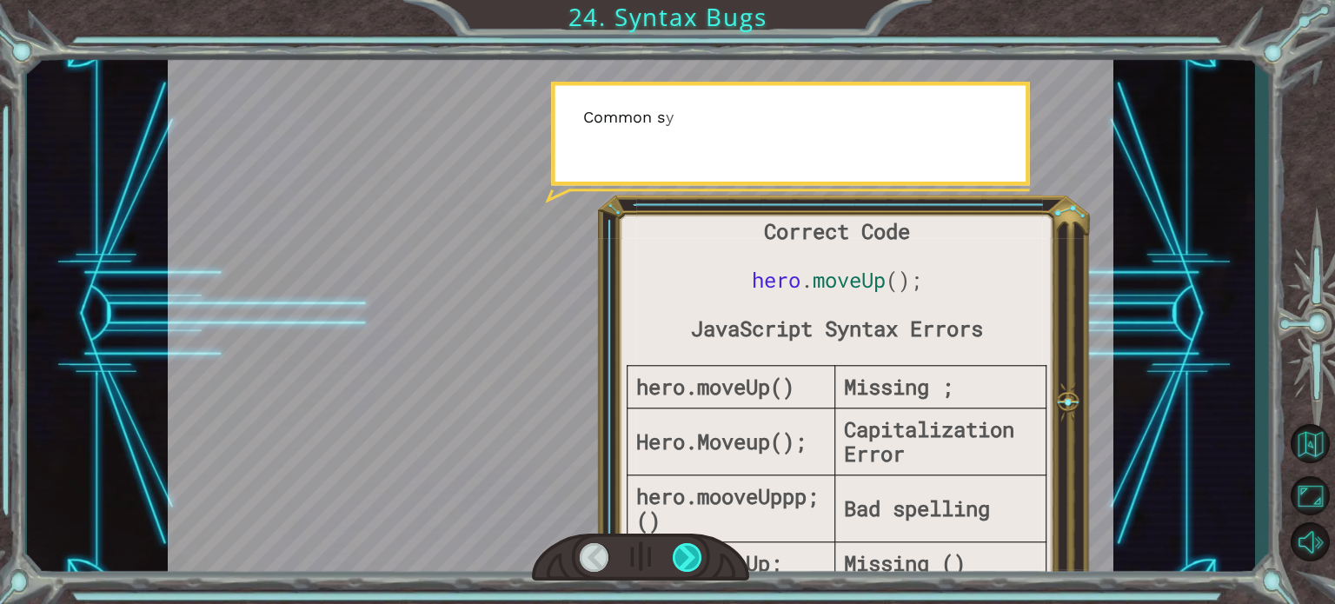
click at [689, 558] on div at bounding box center [688, 557] width 30 height 29
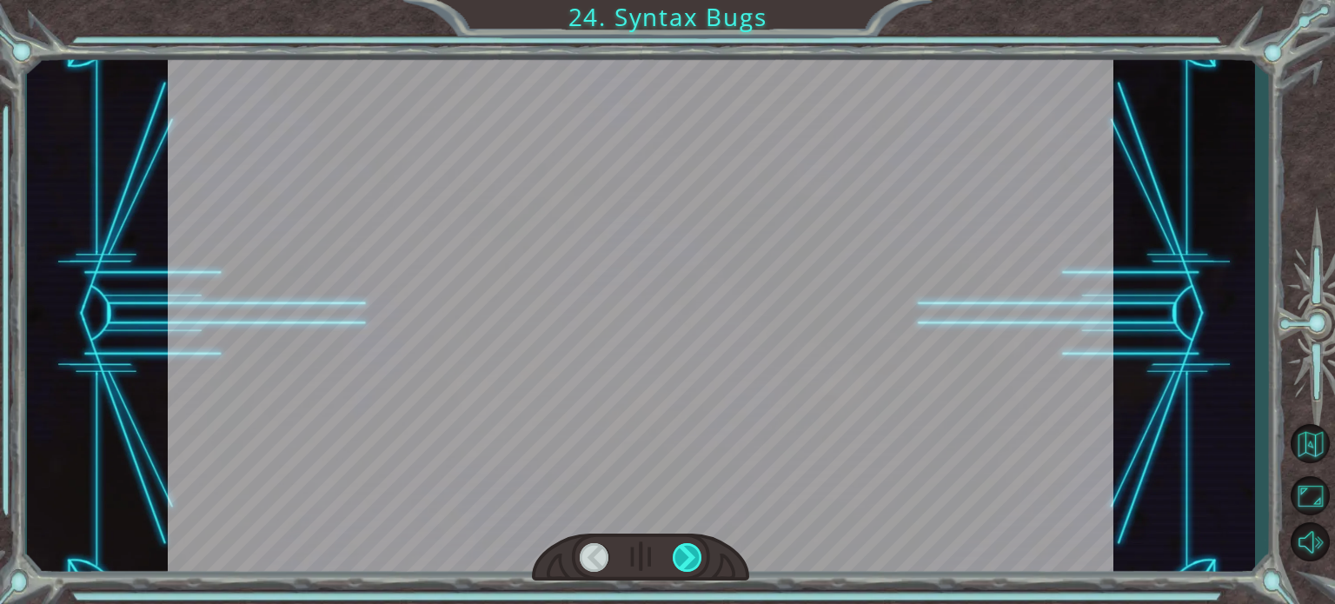
click at [689, 558] on div at bounding box center [688, 557] width 30 height 29
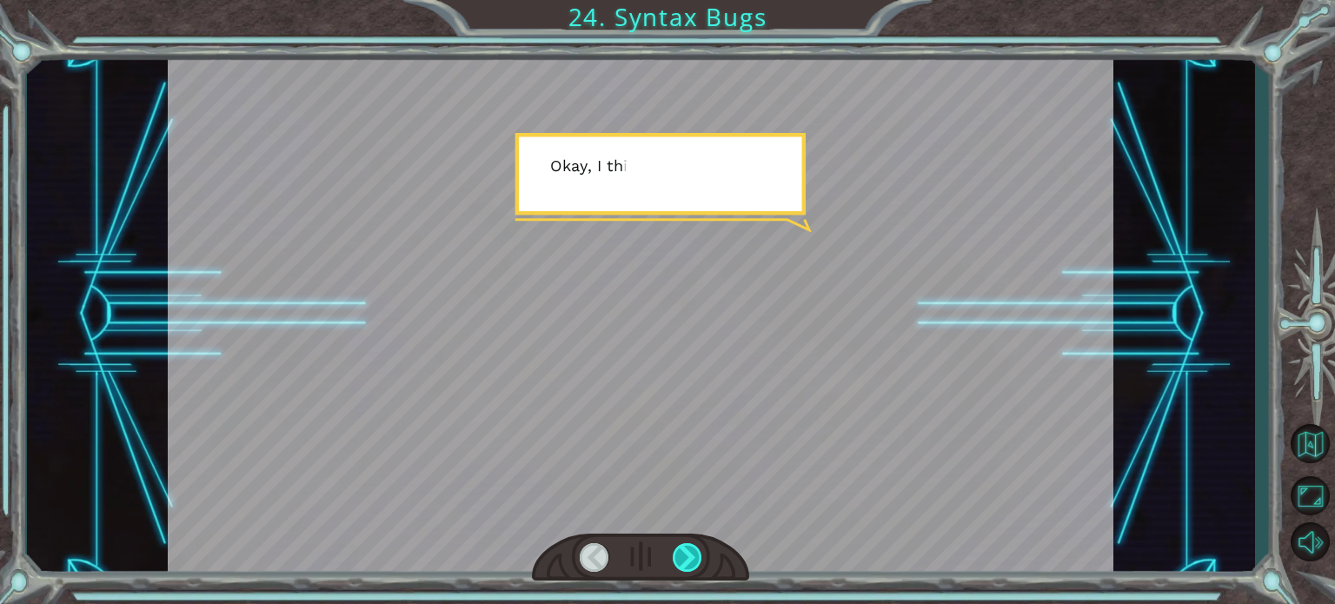
click at [689, 558] on div at bounding box center [688, 557] width 30 height 29
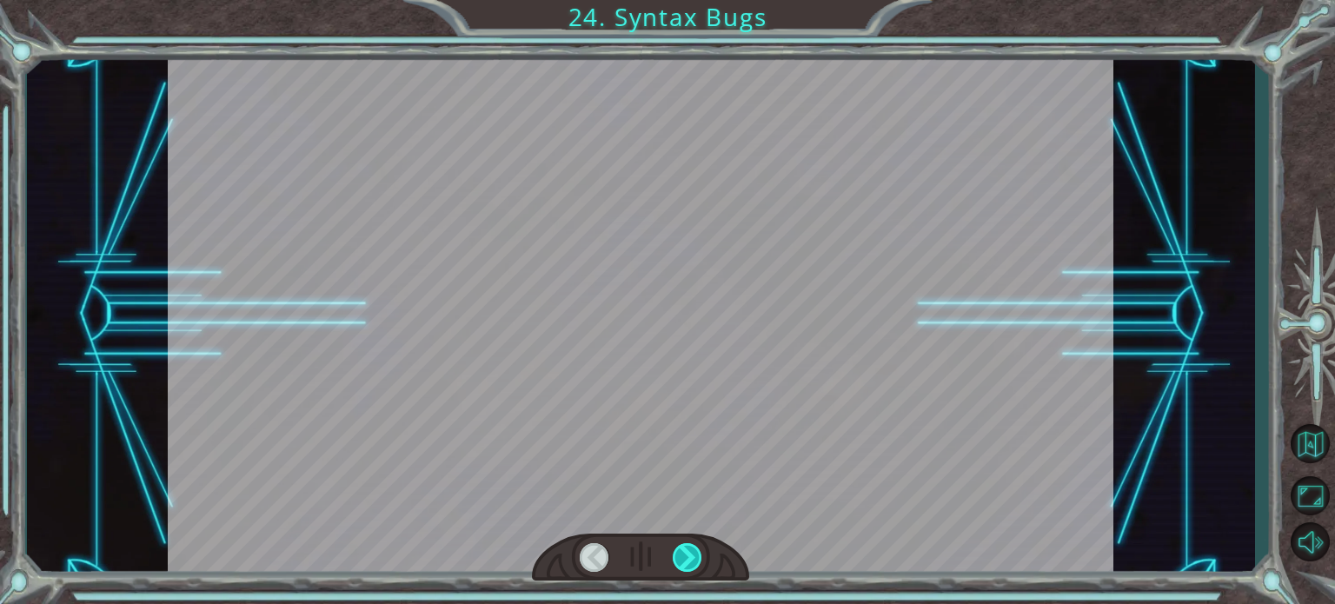
click at [689, 558] on div at bounding box center [688, 557] width 30 height 29
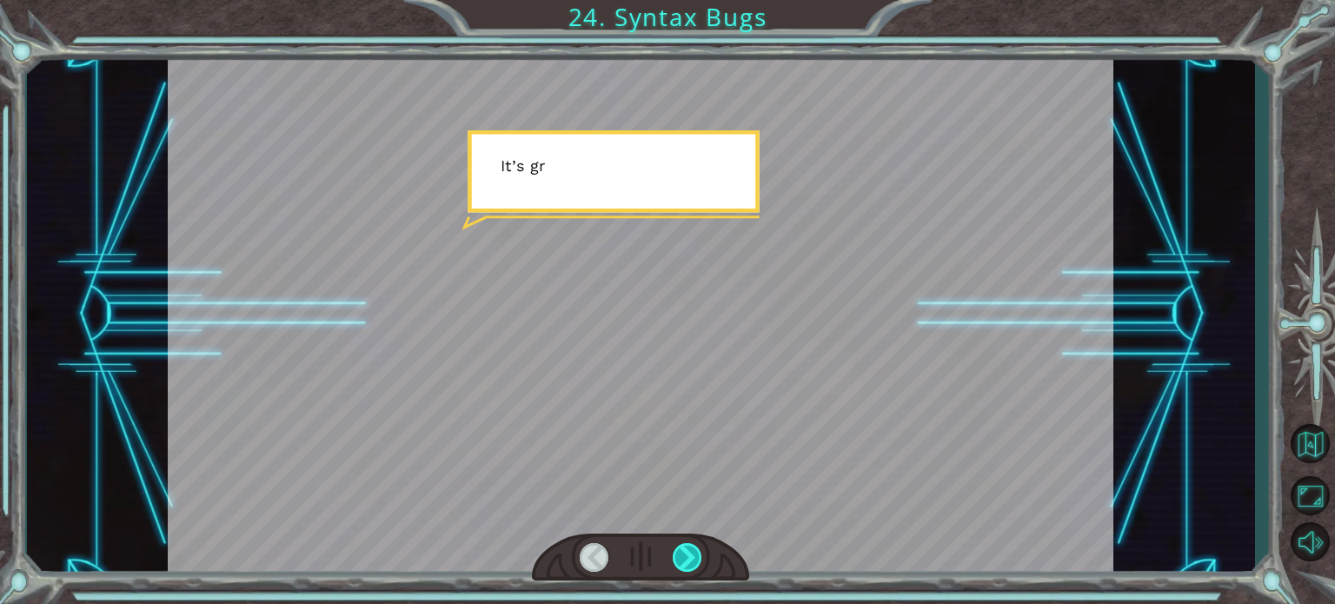
click at [689, 558] on div at bounding box center [688, 557] width 30 height 29
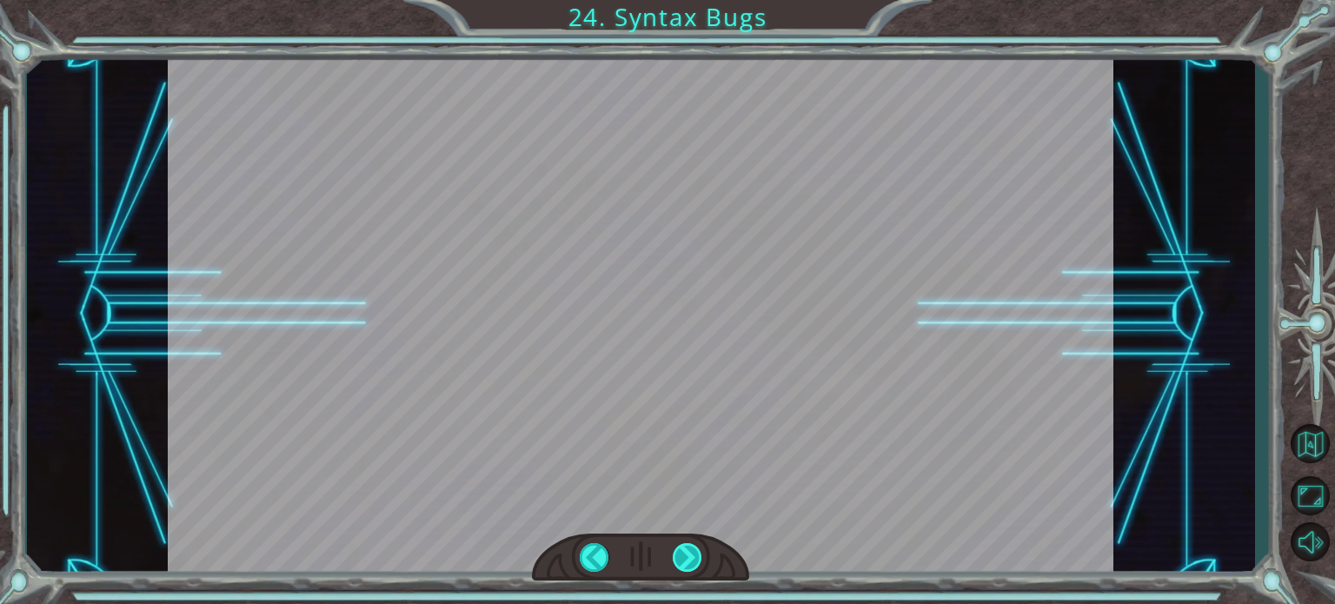
click at [689, 558] on div at bounding box center [688, 557] width 30 height 29
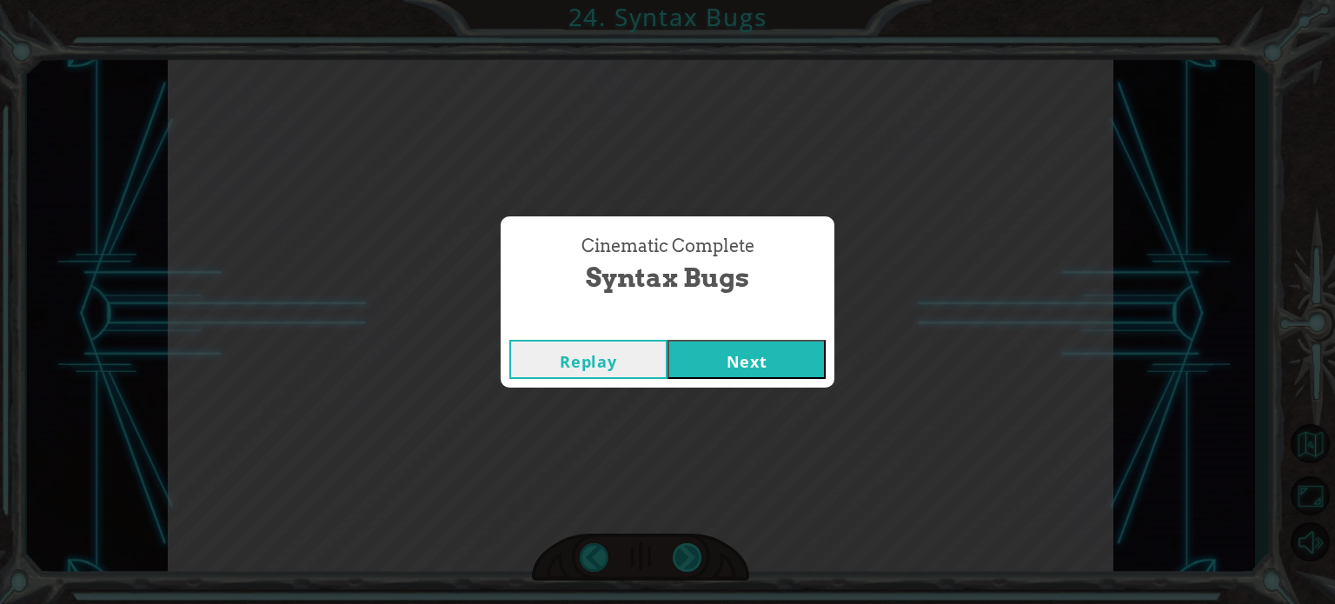
click at [689, 558] on div "Cinematic Complete Syntax Bugs Replay Next" at bounding box center [667, 302] width 1335 height 604
click at [726, 371] on button "Next" at bounding box center [746, 359] width 158 height 39
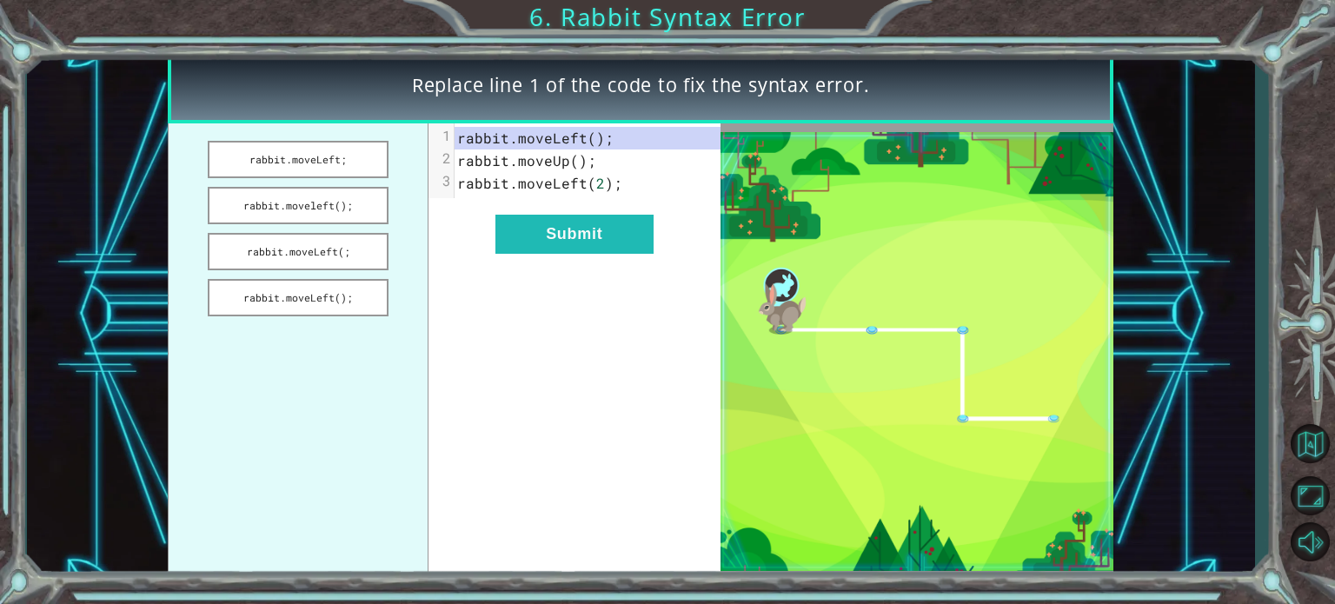
click at [726, 371] on img at bounding box center [916, 351] width 393 height 439
click at [586, 242] on button "Submit" at bounding box center [574, 234] width 158 height 39
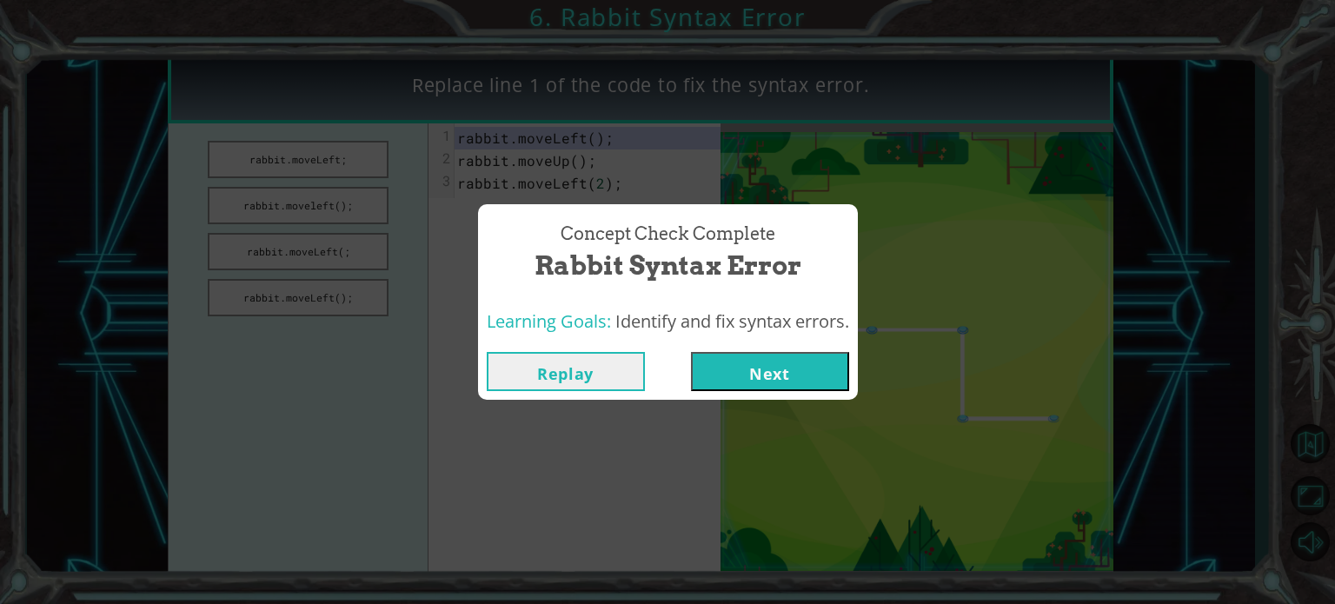
click at [786, 371] on button "Next" at bounding box center [770, 371] width 158 height 39
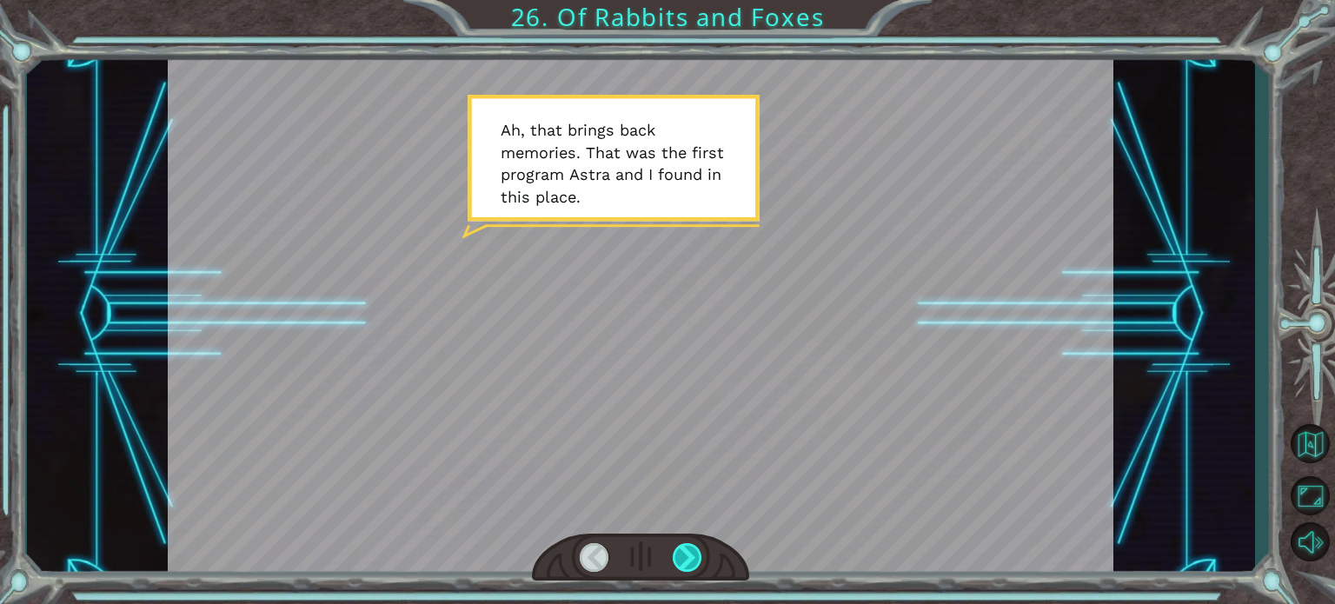
click at [693, 556] on div at bounding box center [688, 557] width 30 height 29
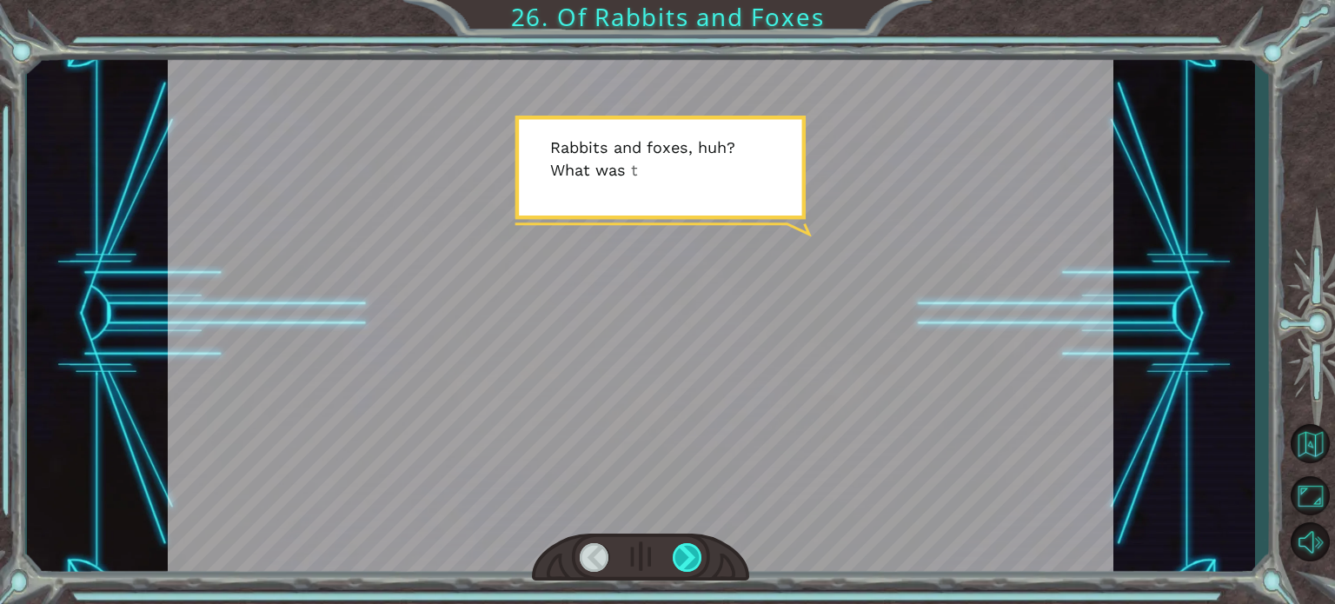
click at [693, 556] on div at bounding box center [688, 557] width 30 height 29
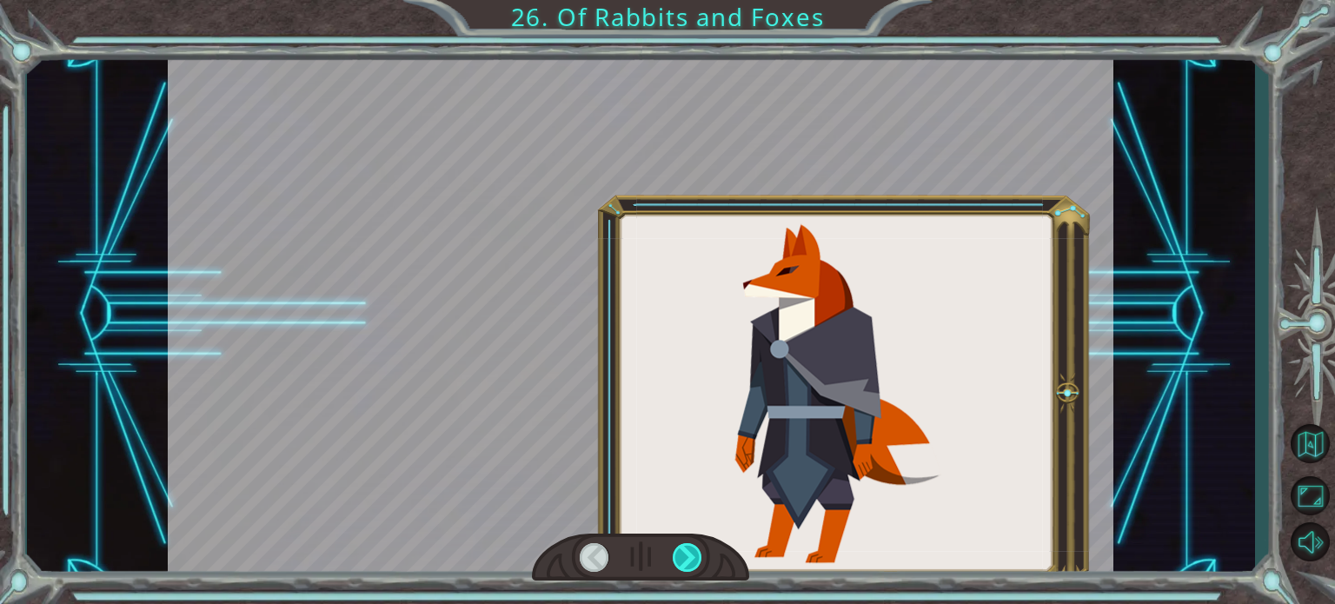
click at [693, 556] on div at bounding box center [688, 557] width 30 height 29
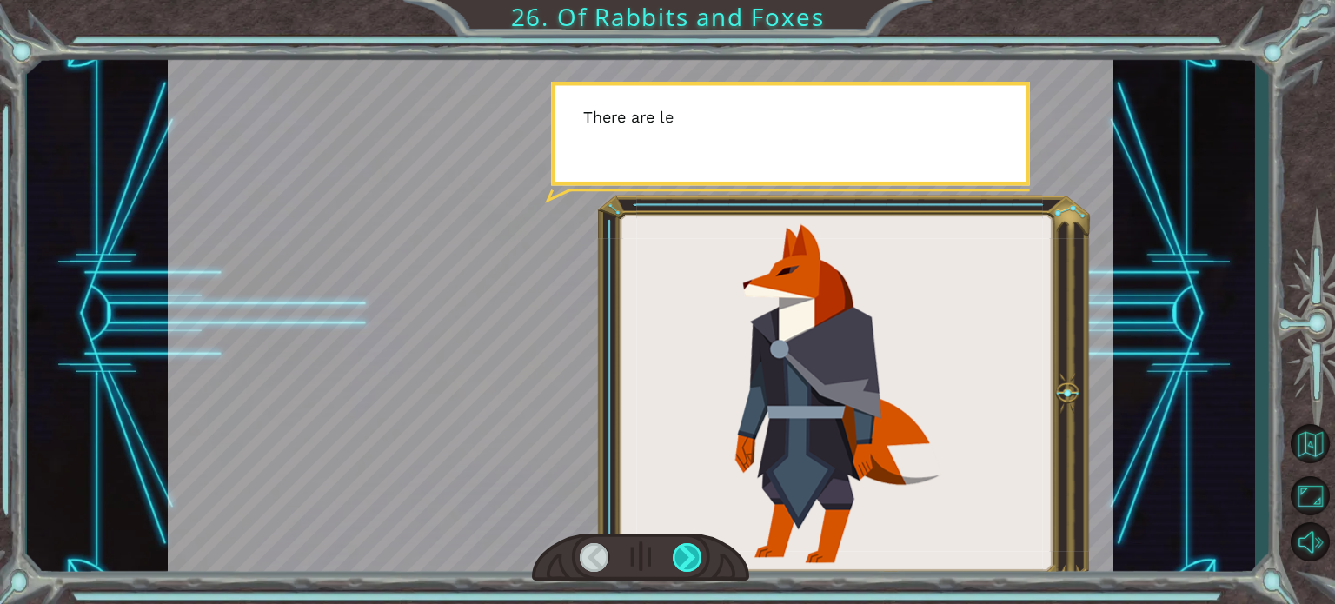
click at [693, 556] on div at bounding box center [688, 557] width 30 height 29
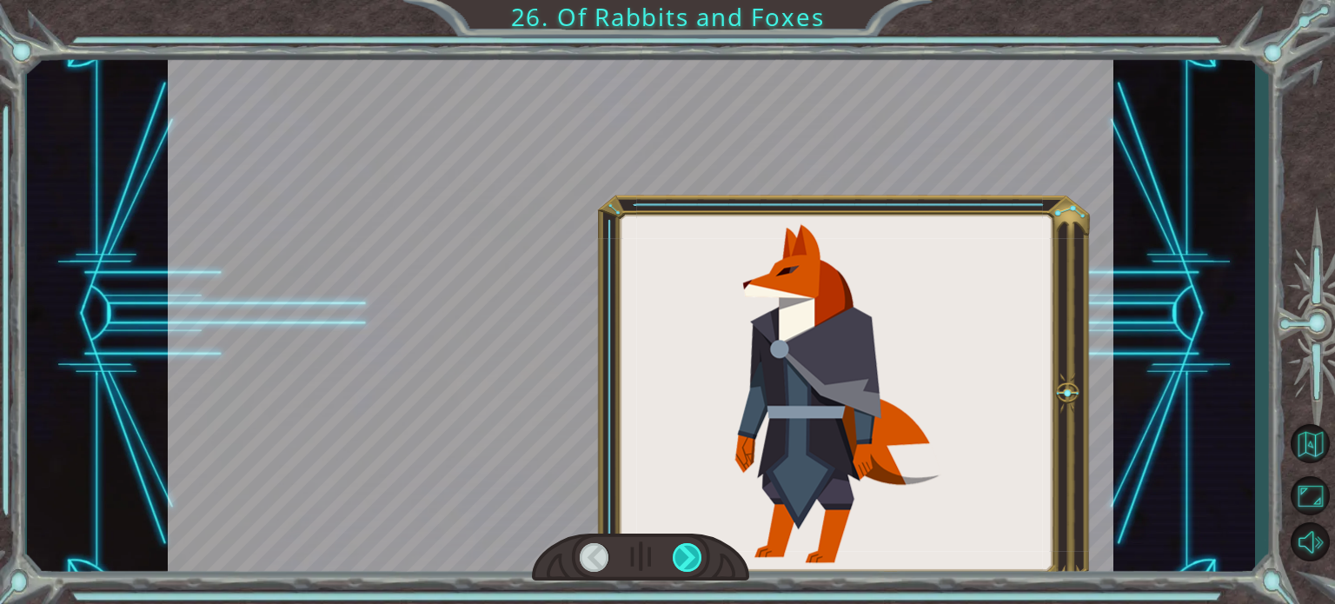
click at [693, 556] on div at bounding box center [688, 557] width 30 height 29
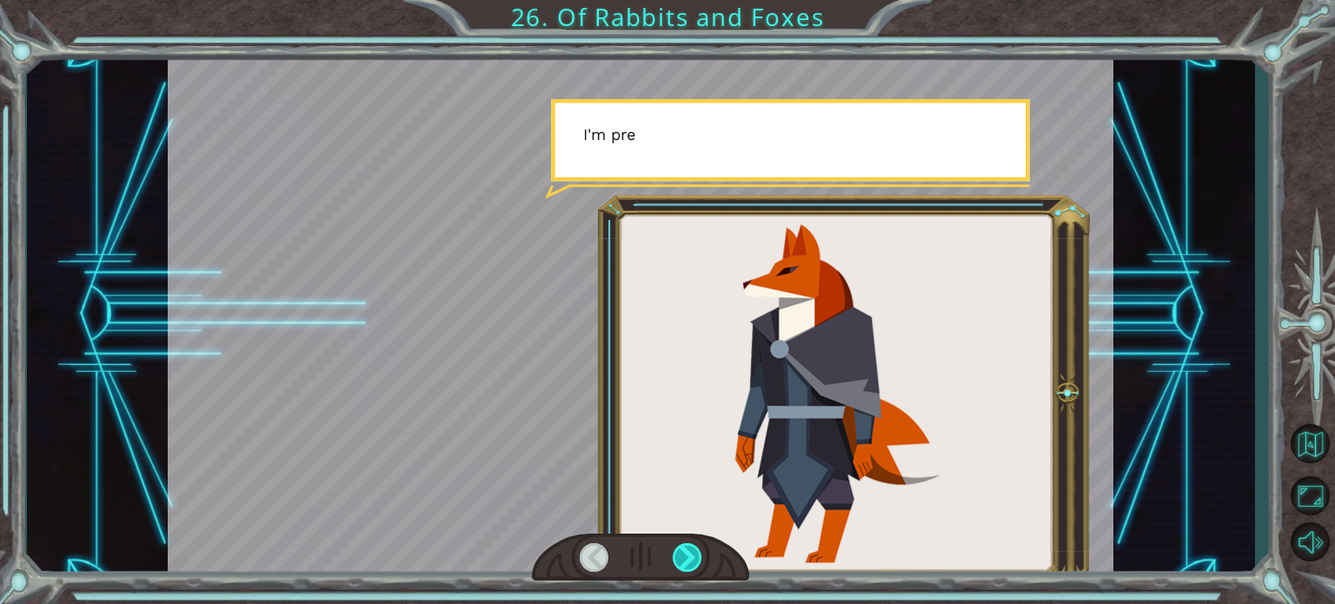
click at [693, 556] on div at bounding box center [688, 557] width 30 height 29
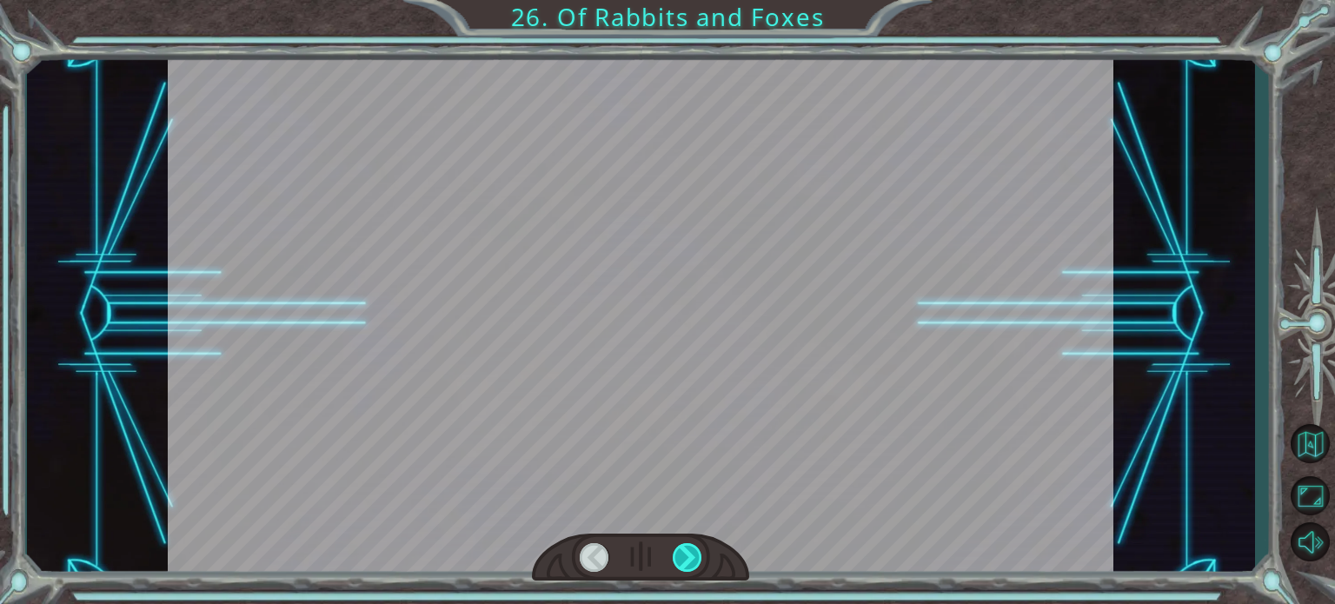
click at [693, 556] on div at bounding box center [688, 557] width 30 height 29
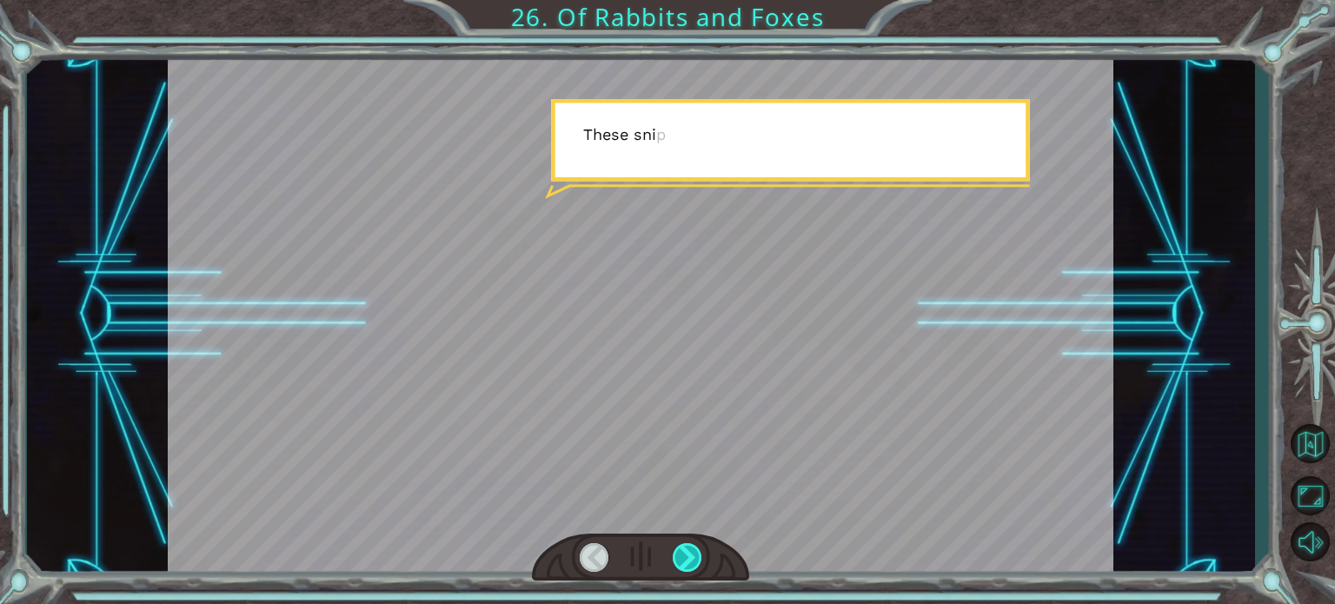
click at [693, 556] on div at bounding box center [688, 557] width 30 height 29
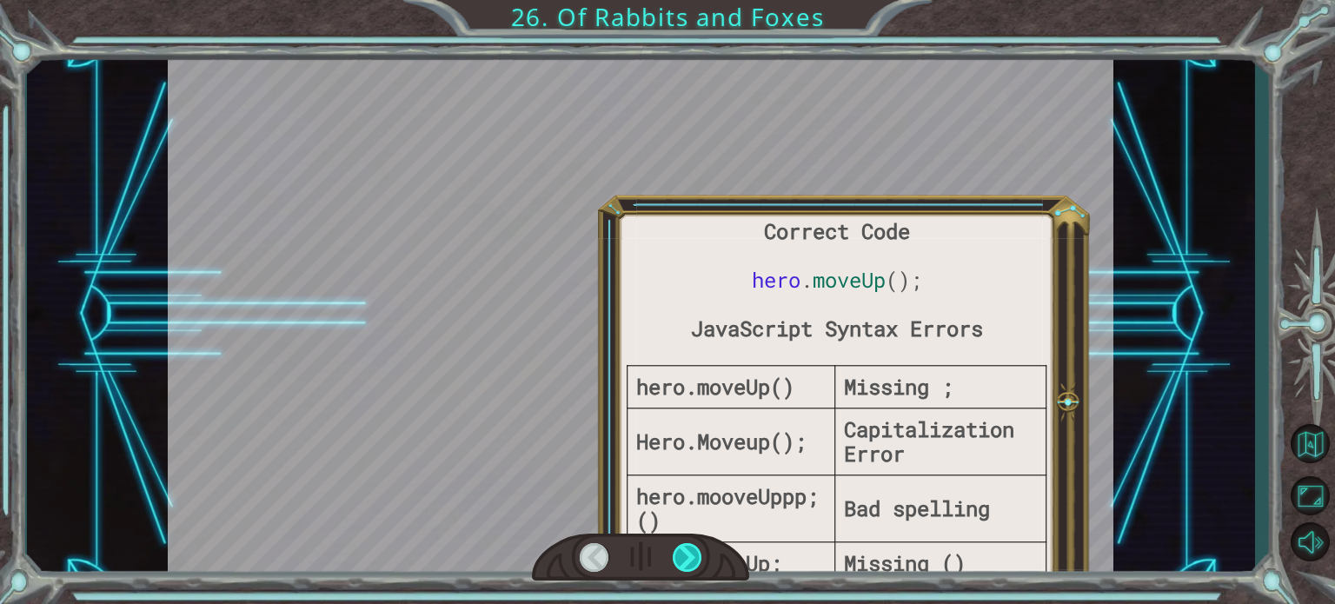
click at [693, 556] on div at bounding box center [688, 557] width 30 height 29
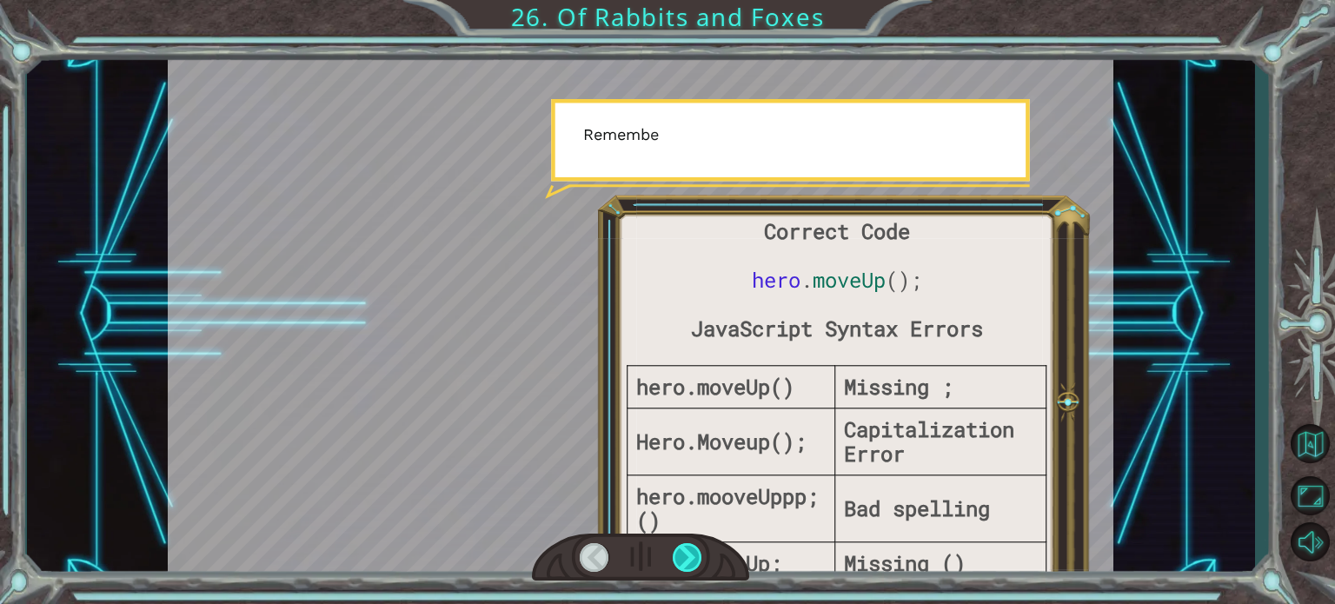
click at [693, 556] on div at bounding box center [688, 557] width 30 height 29
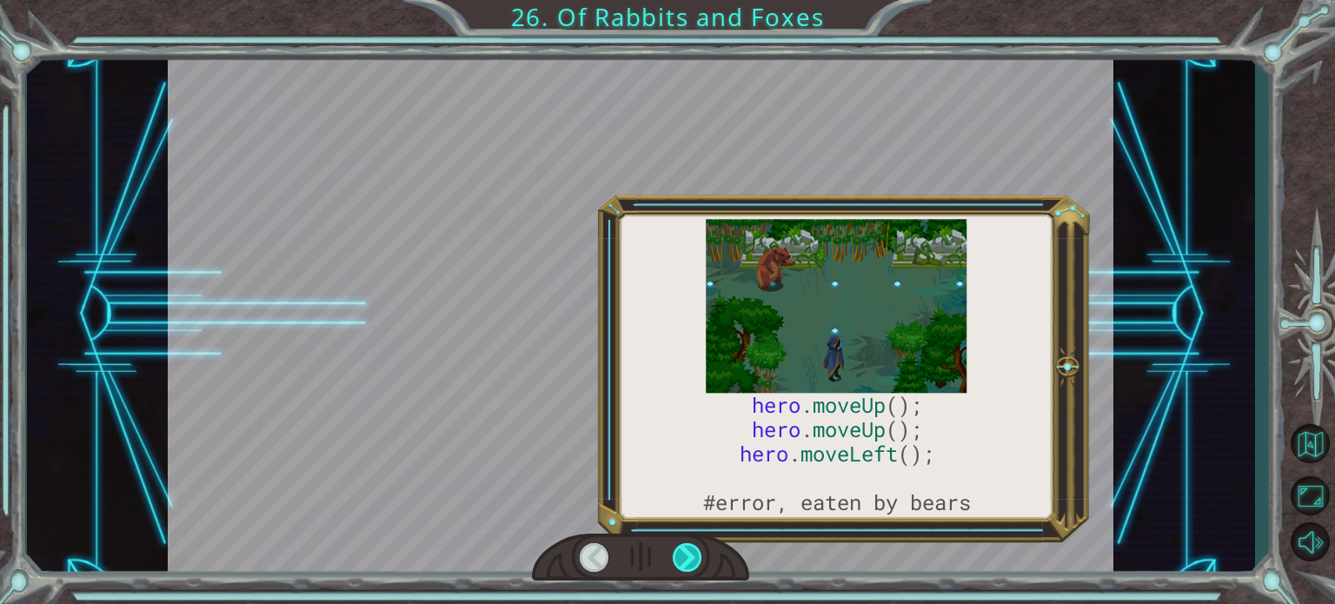
click at [693, 556] on div at bounding box center [688, 557] width 30 height 29
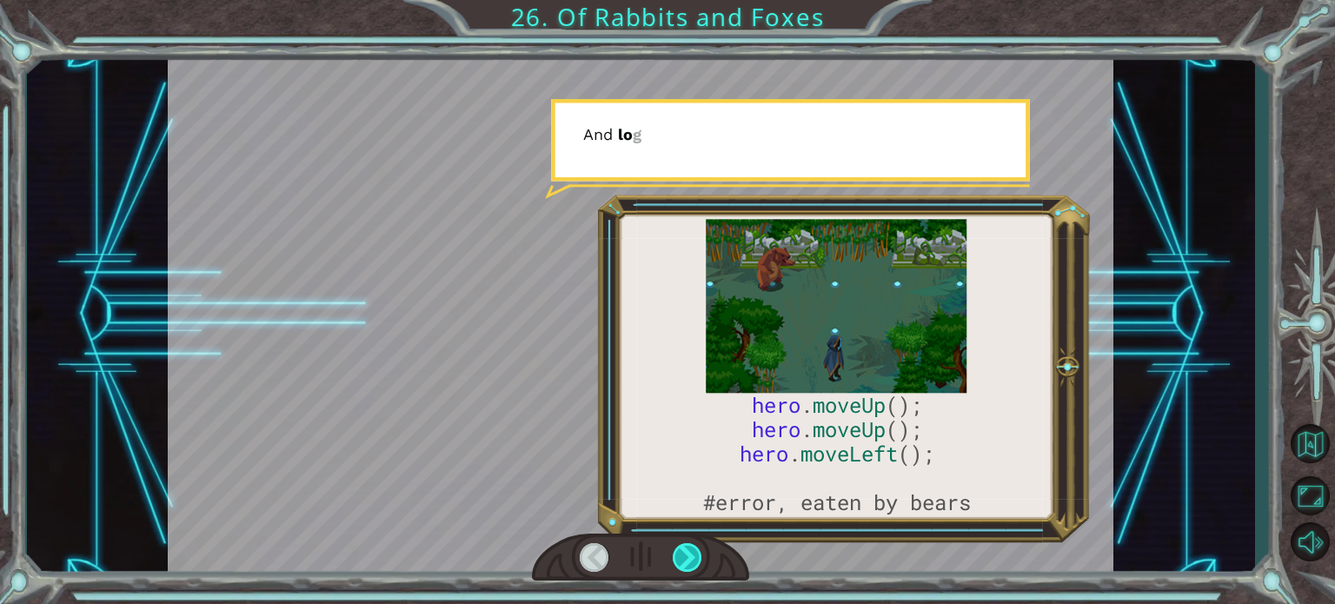
click at [693, 556] on div at bounding box center [688, 557] width 30 height 29
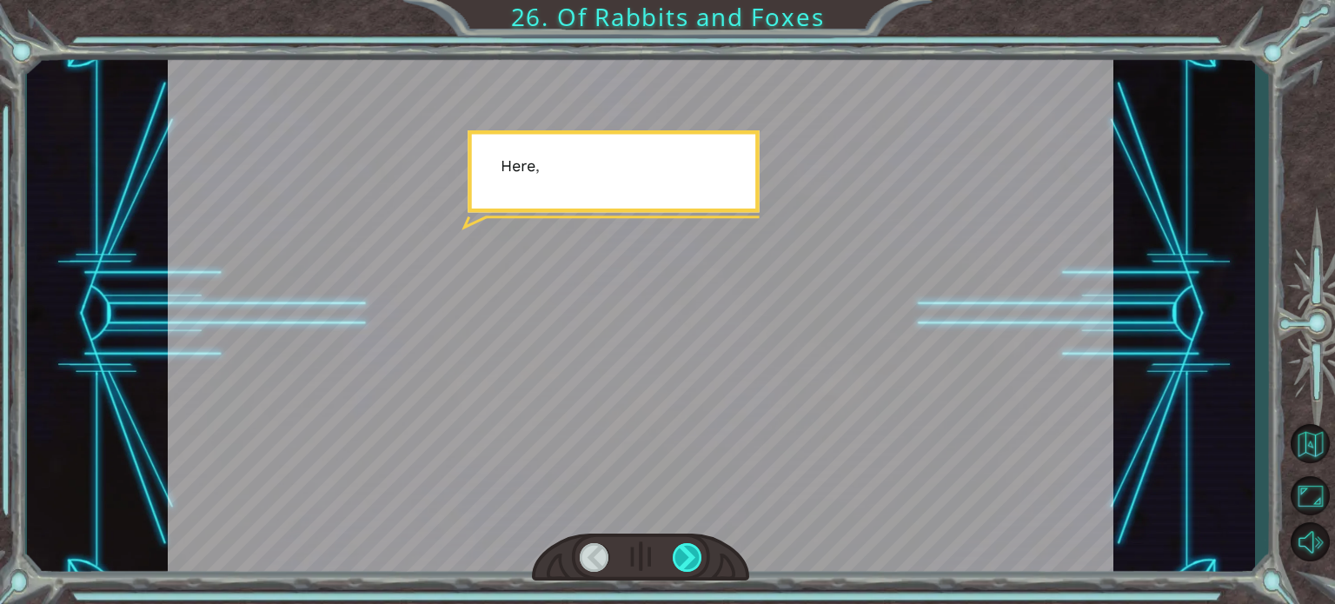
click at [693, 556] on div at bounding box center [688, 557] width 30 height 29
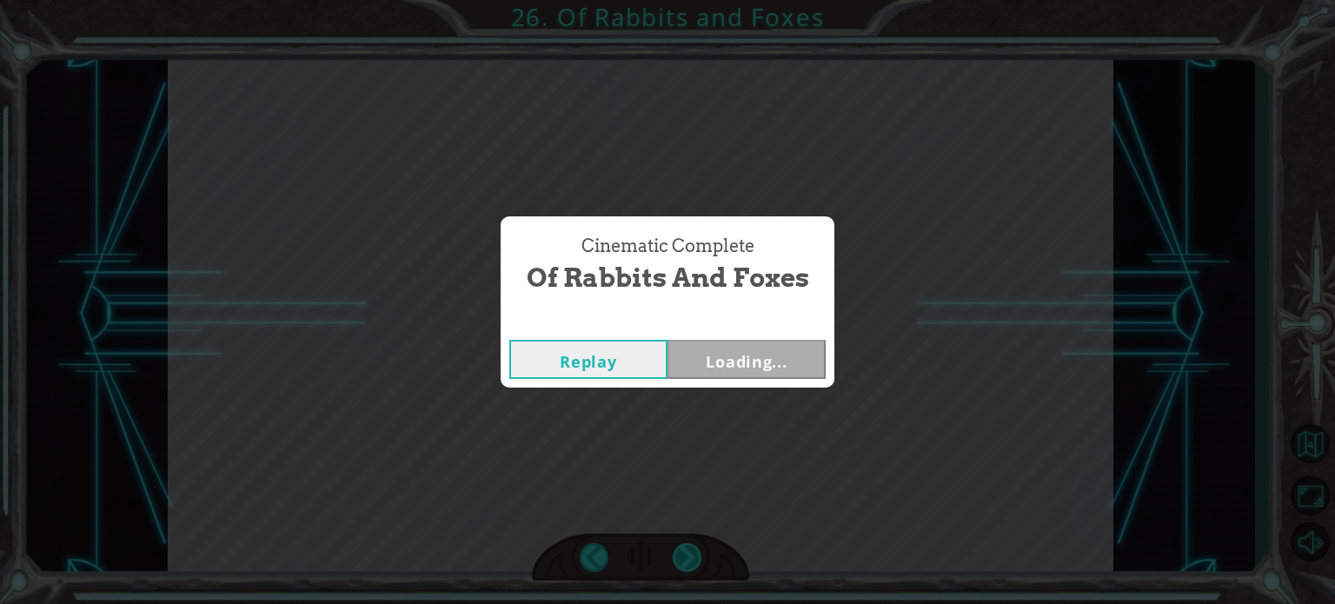
click at [693, 556] on div "Cinematic Complete Of Rabbits and Foxes Replay Loading..." at bounding box center [667, 302] width 1335 height 604
click at [693, 556] on div "Cinematic Complete Of Rabbits and Foxes Replay Next" at bounding box center [667, 302] width 1335 height 604
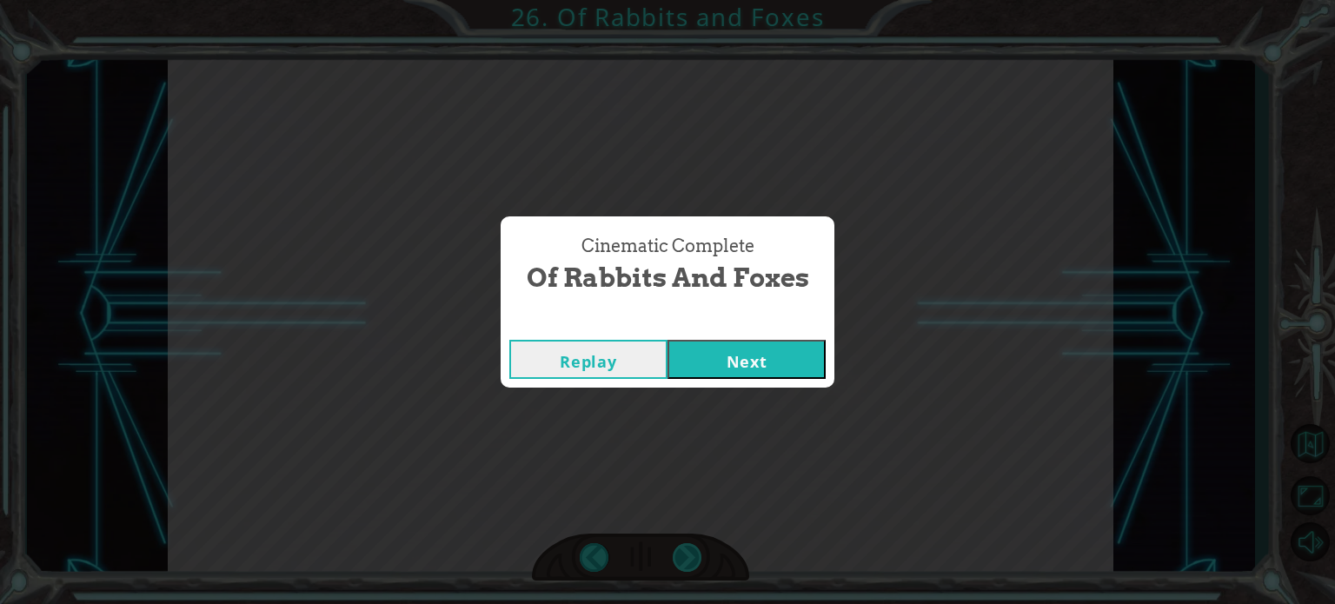
click at [693, 556] on div "Cinematic Complete Of Rabbits and Foxes Replay Next" at bounding box center [667, 302] width 1335 height 604
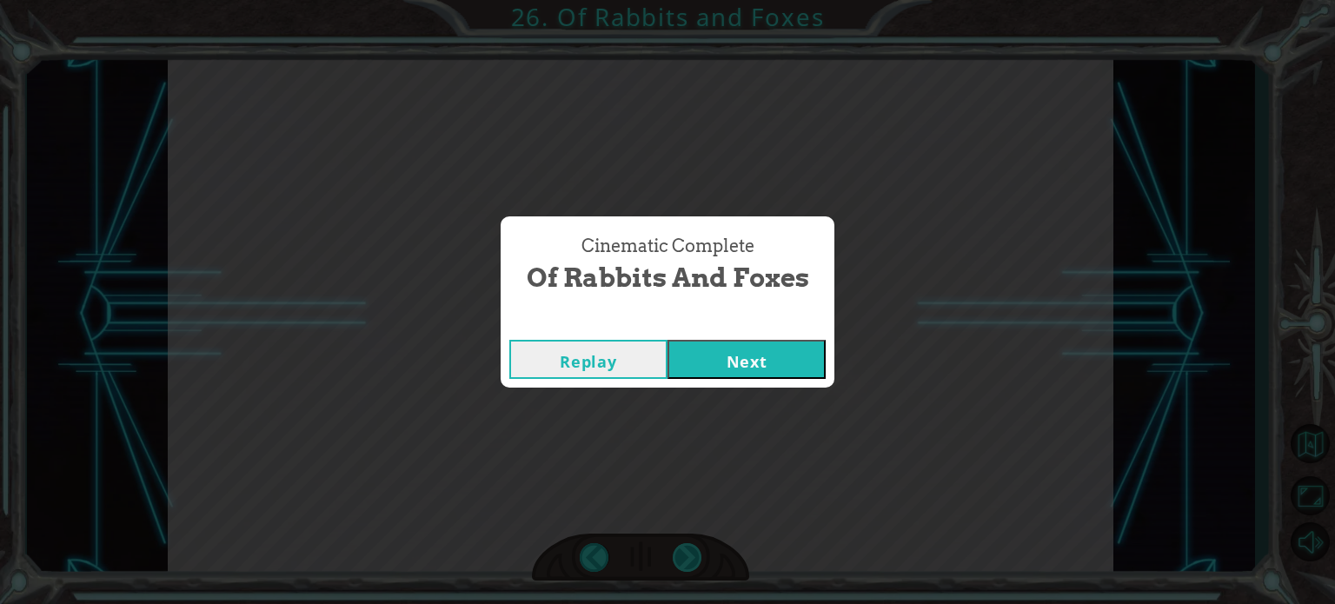
click at [693, 556] on div "Cinematic Complete Of Rabbits and Foxes Replay Next" at bounding box center [667, 302] width 1335 height 604
click at [722, 359] on button "Next" at bounding box center [746, 359] width 158 height 39
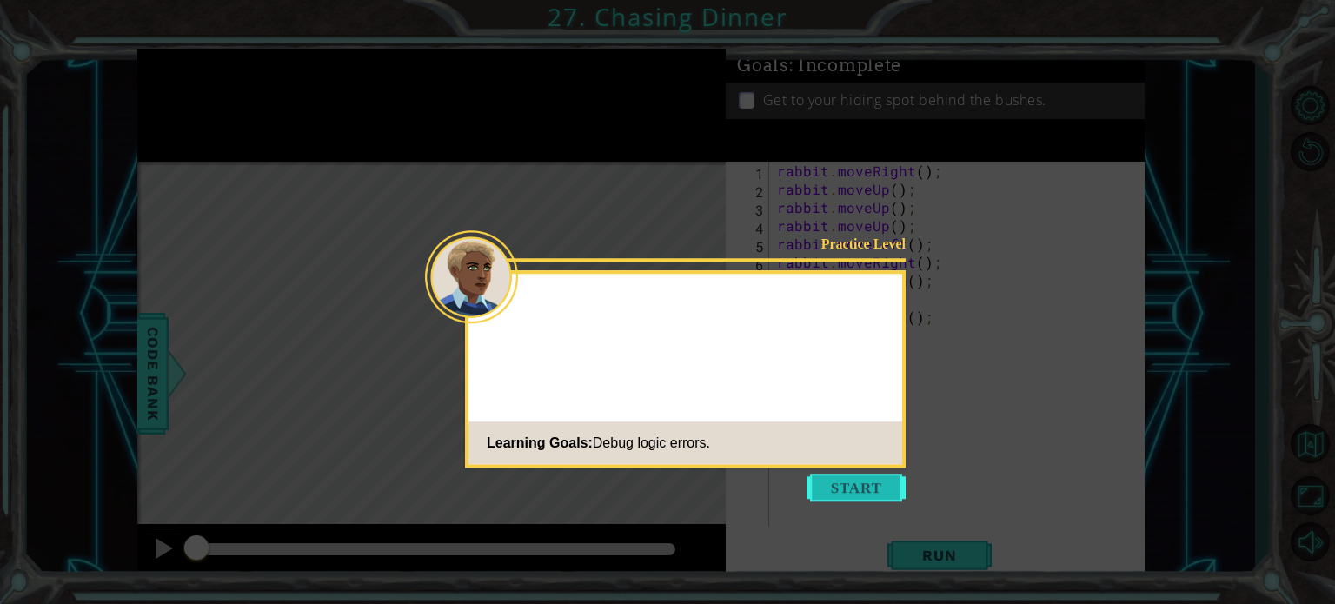
click at [829, 477] on button "Start" at bounding box center [855, 488] width 99 height 28
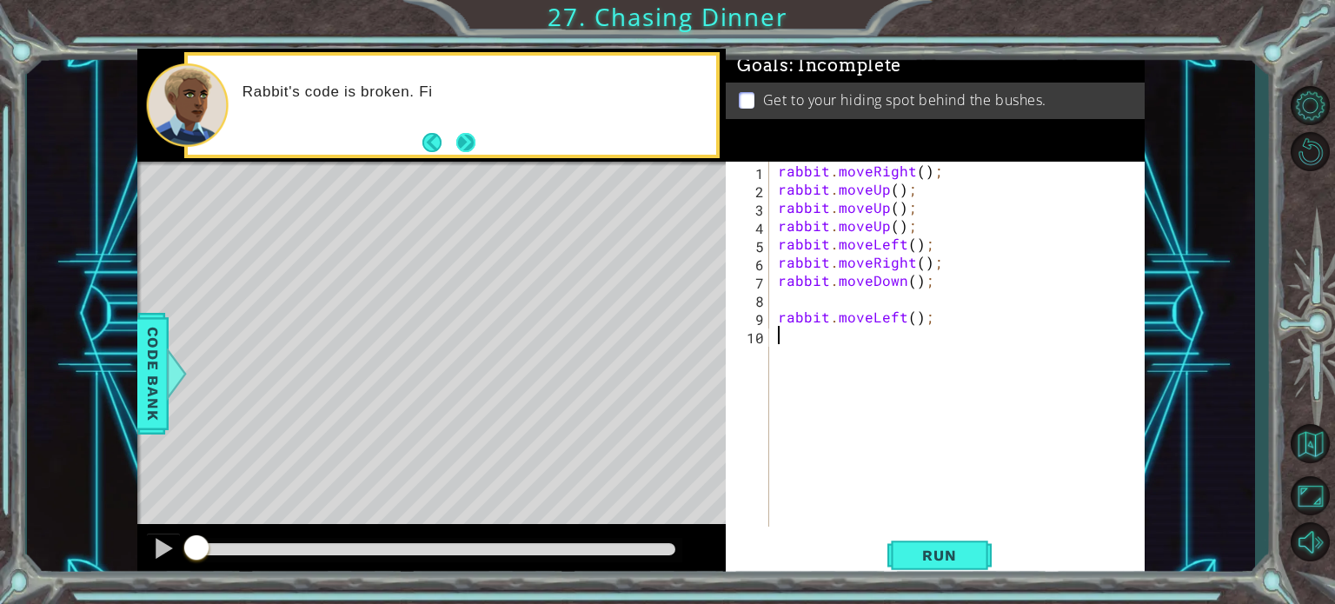
click at [463, 133] on button "Next" at bounding box center [465, 142] width 19 height 19
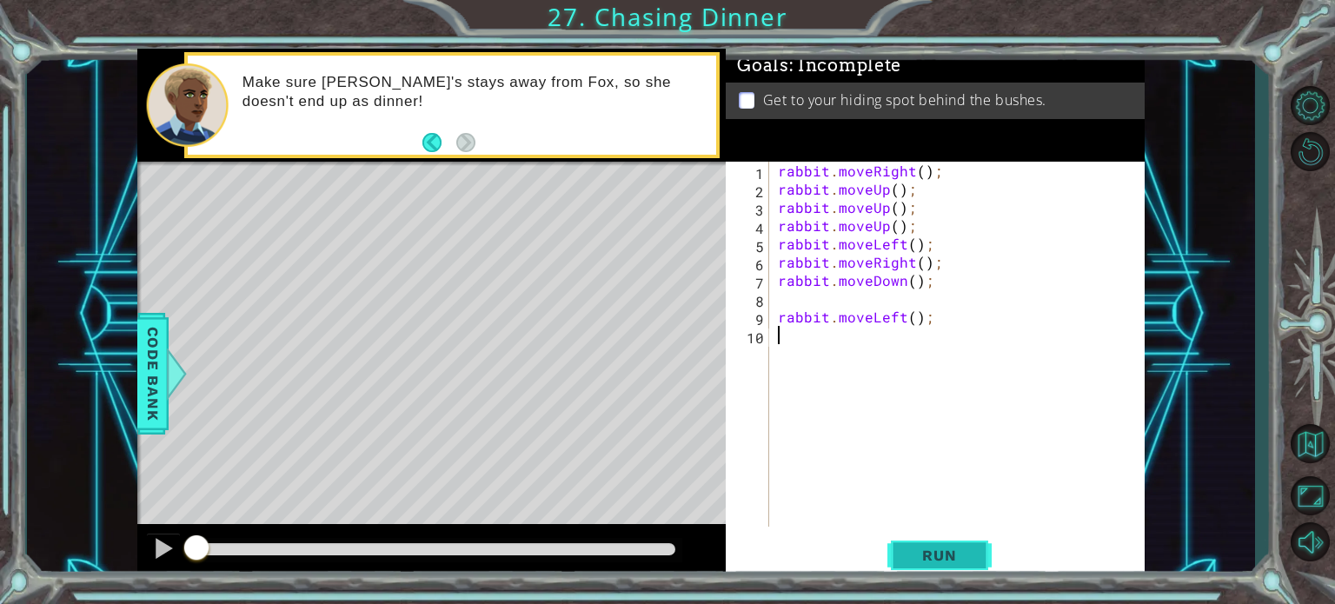
click at [925, 549] on span "Run" at bounding box center [939, 555] width 69 height 17
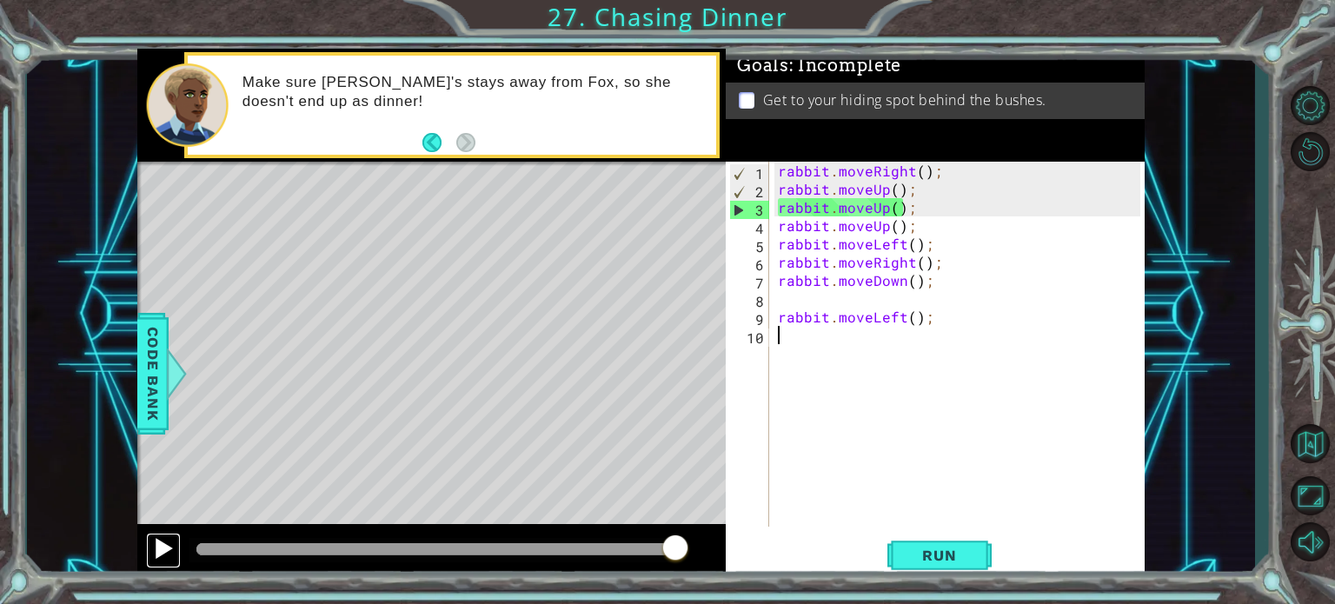
click at [155, 552] on div at bounding box center [163, 548] width 23 height 23
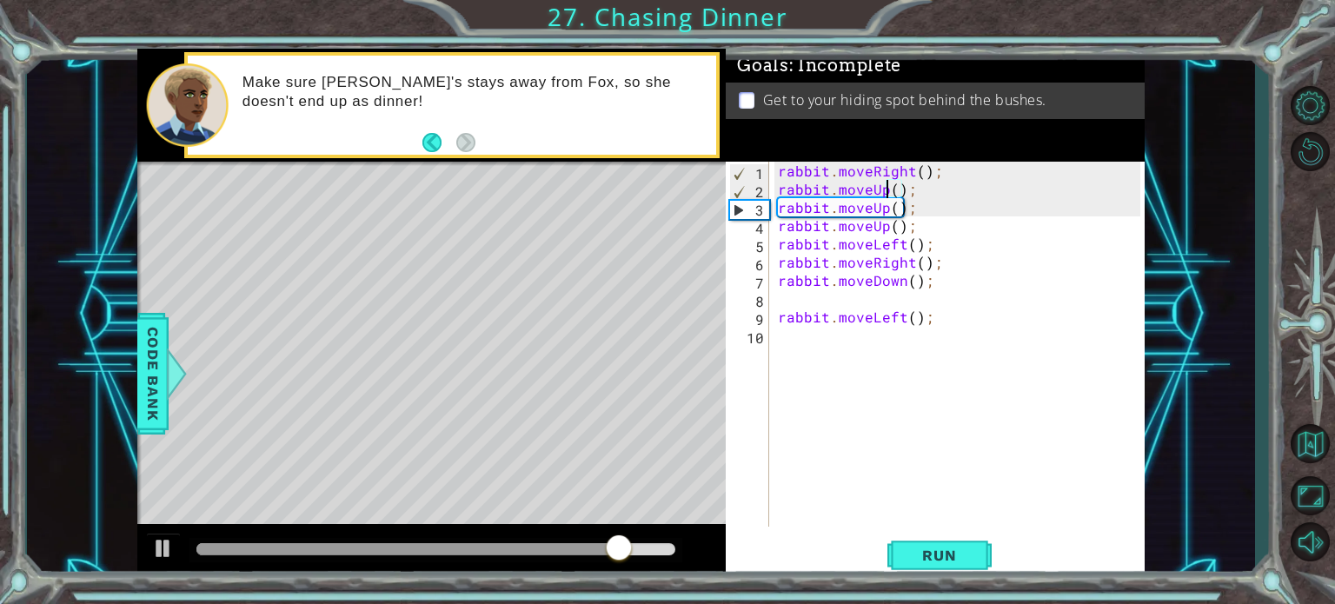
click at [886, 189] on div "rabbit . moveRight ( ) ; rabbit . moveUp ( ) ; rabbit . moveUp ( ) ; rabbit . m…" at bounding box center [961, 362] width 375 height 401
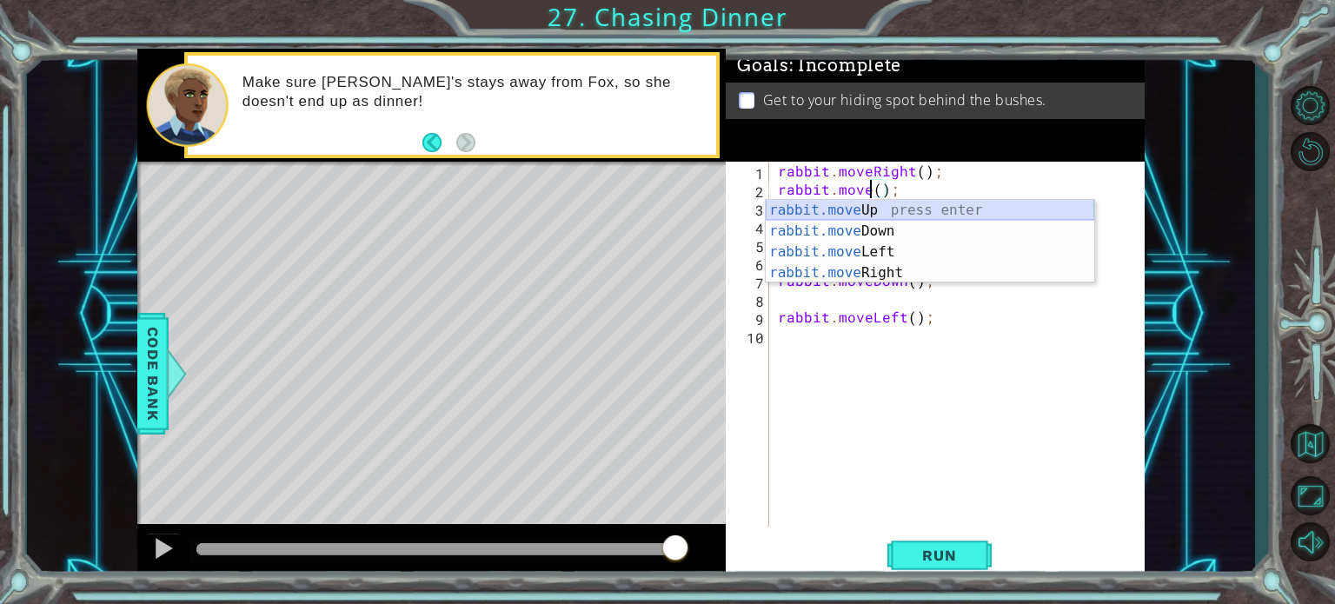
click at [876, 216] on div "rabbit.move Up press enter rabbit.move Down press enter rabbit.move Left press …" at bounding box center [930, 262] width 328 height 125
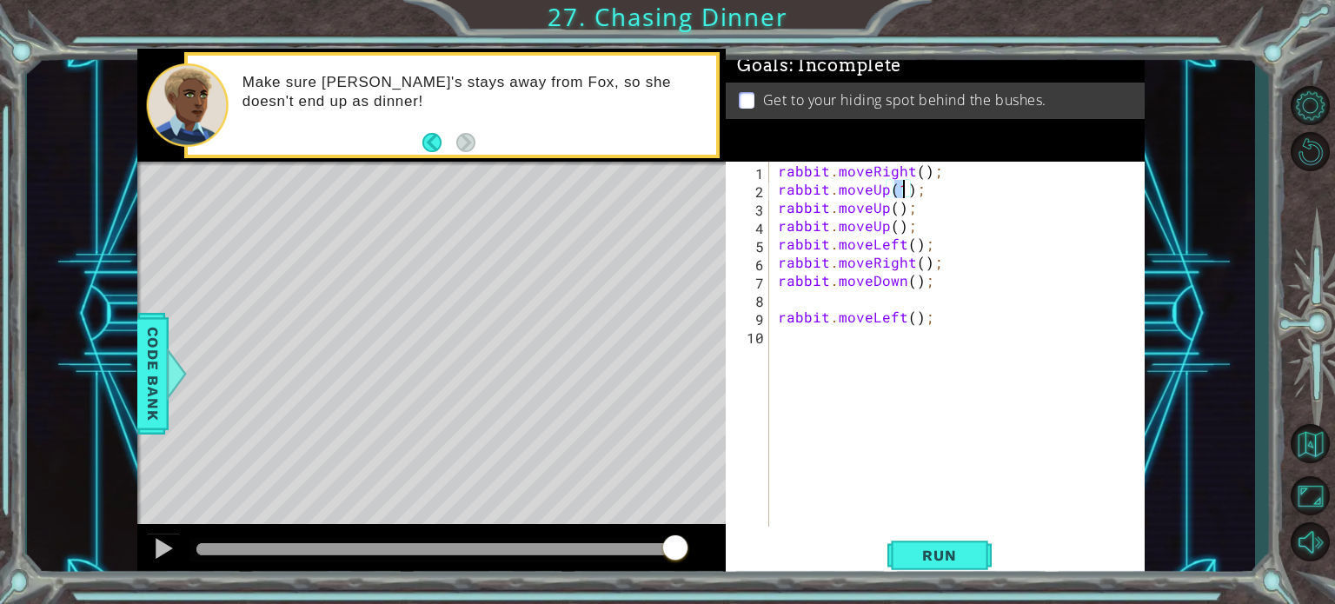
click at [885, 209] on div "rabbit . moveRight ( ) ; rabbit . moveUp ( 1 ) ; rabbit . moveUp ( ) ; rabbit .…" at bounding box center [961, 362] width 375 height 401
click at [902, 190] on div "rabbit . moveRight ( ) ; rabbit . moveUp ( 1 ) ; rabbit . moveUp ( ) ; rabbit .…" at bounding box center [961, 362] width 375 height 401
click at [918, 171] on div "rabbit . moveRight ( ) ; rabbit . moveUp ( 1 ) ; rabbit . moveUp ( ) ; rabbit .…" at bounding box center [961, 362] width 375 height 401
click at [921, 536] on button "Run" at bounding box center [939, 555] width 104 height 42
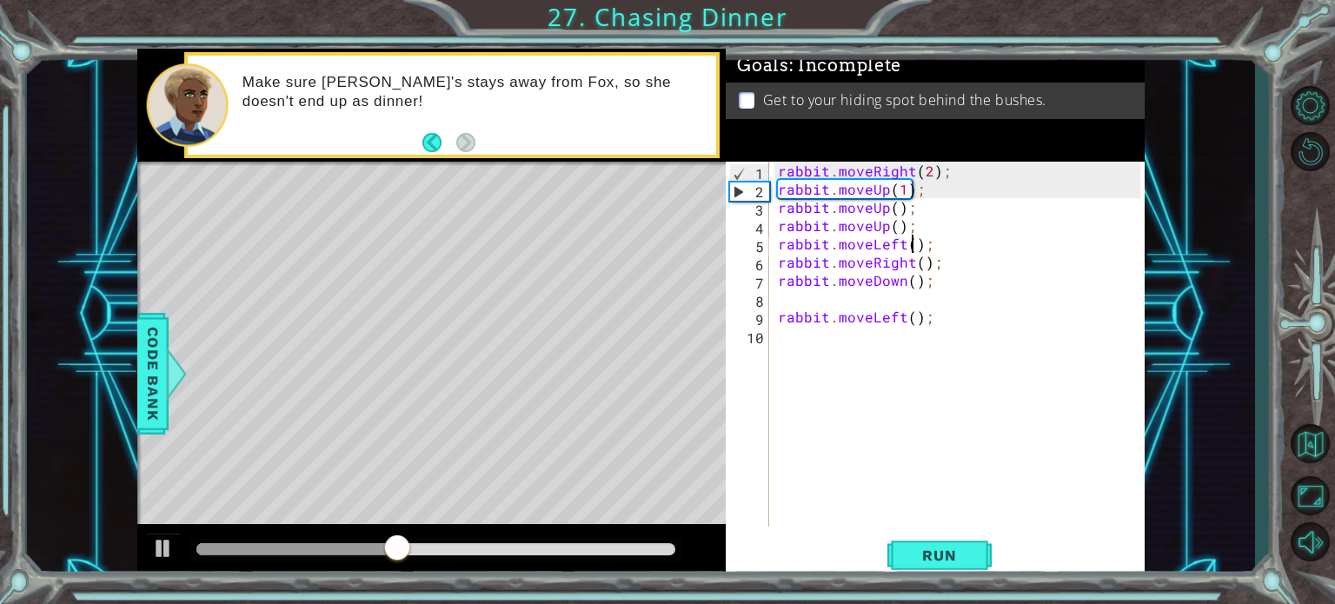
click at [910, 242] on div "rabbit . moveRight ( 2 ) ; rabbit . moveUp ( 1 ) ; rabbit . moveUp ( ) ; rabbit…" at bounding box center [961, 362] width 375 height 401
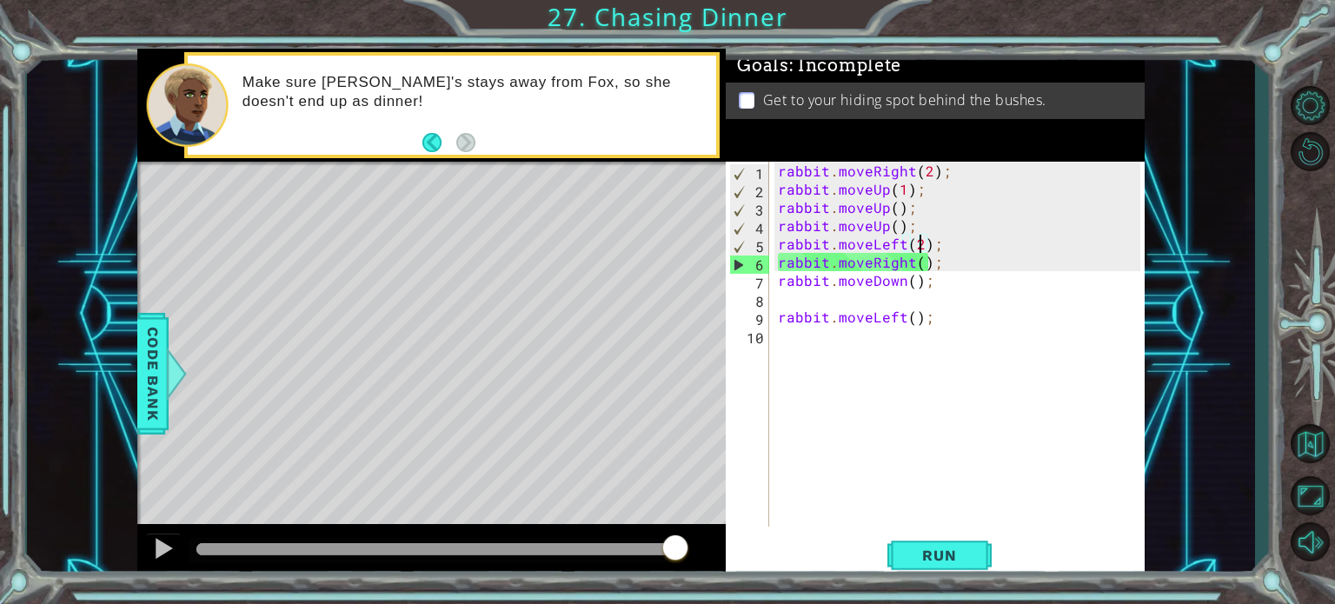
click at [914, 265] on div "rabbit . moveRight ( 2 ) ; rabbit . moveUp ( 1 ) ; rabbit . moveUp ( ) ; rabbit…" at bounding box center [961, 362] width 375 height 401
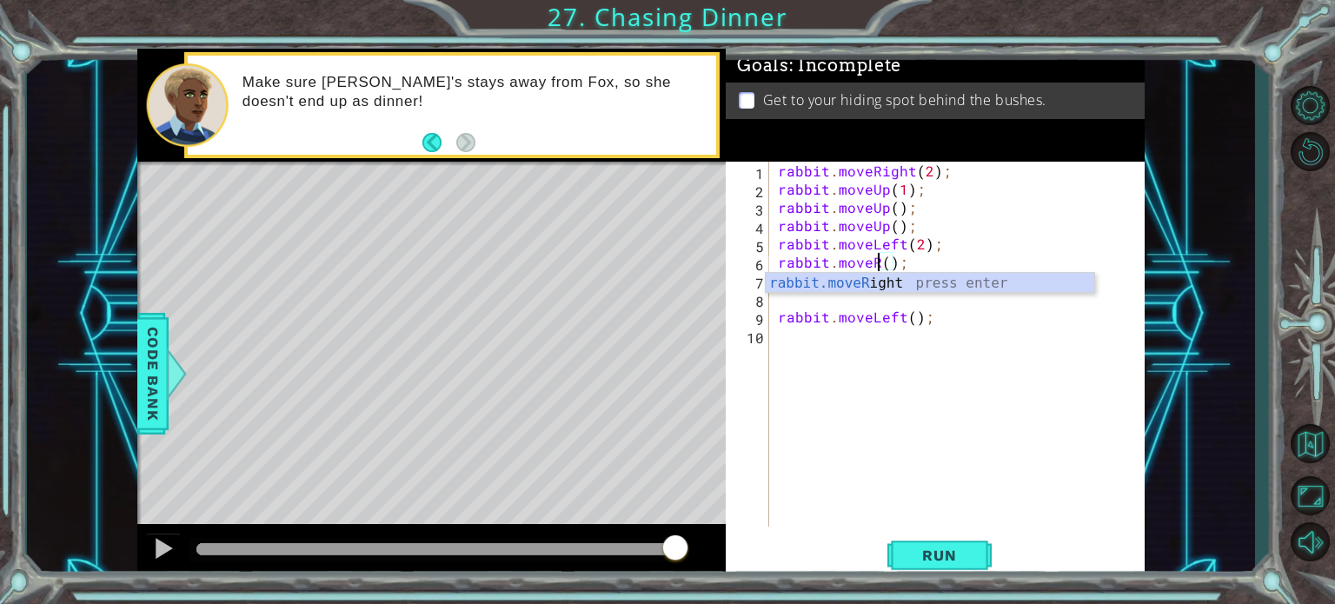
scroll to position [0, 6]
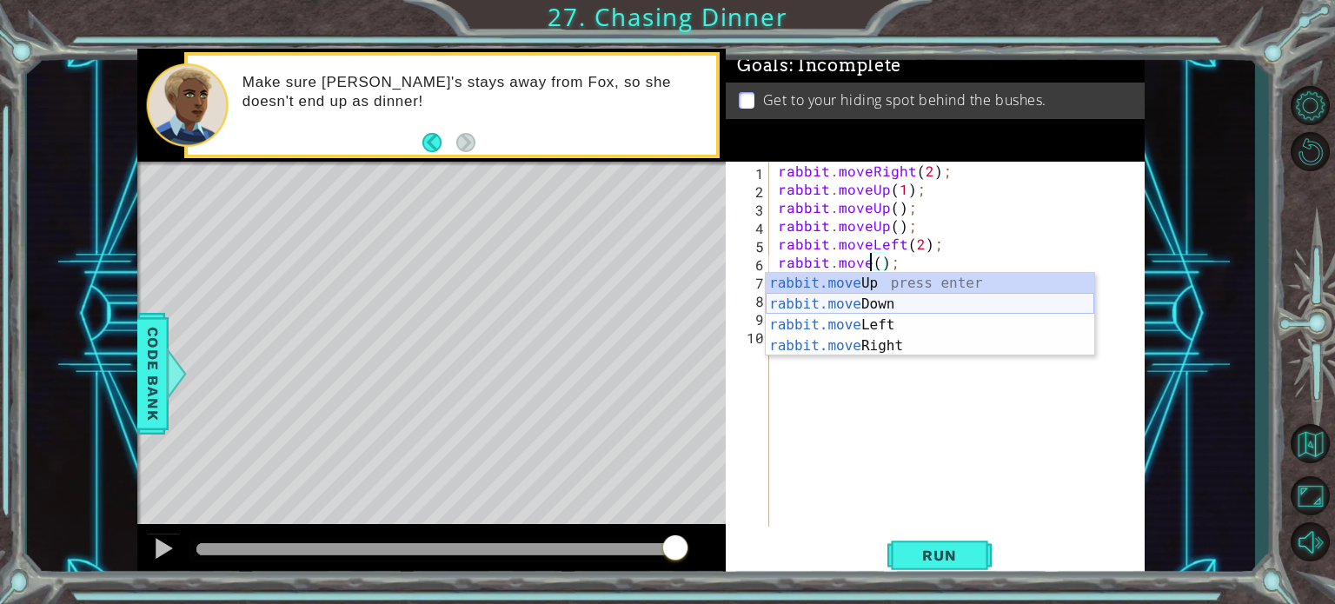
click at [900, 304] on div "rabbit.move Up press enter rabbit.move Down press enter rabbit.move Left press …" at bounding box center [930, 335] width 328 height 125
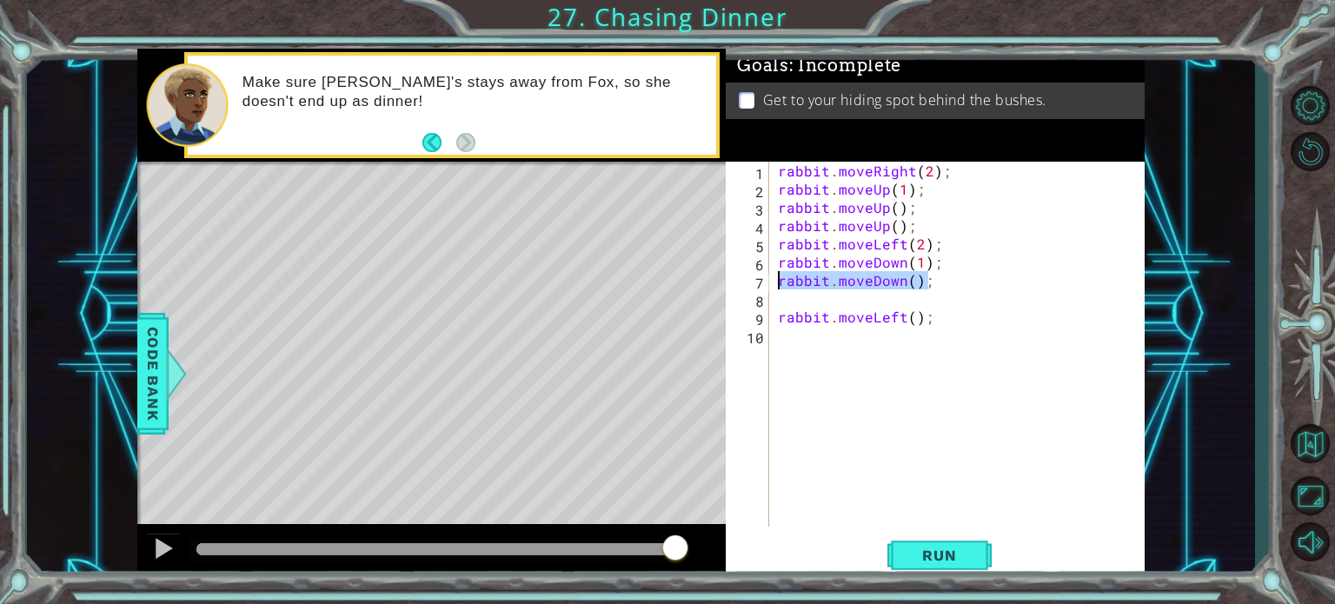
drag, startPoint x: 939, startPoint y: 285, endPoint x: 773, endPoint y: 284, distance: 166.0
click at [773, 284] on div "rabbit.moveDown(1); 1 2 3 4 5 6 7 8 9 10 rabbit . moveRight ( 2 ) ; rabbit . mo…" at bounding box center [933, 344] width 415 height 365
type textarea "rabbit.moveDown();"
click at [775, 293] on div "rabbit . moveRight ( 2 ) ; rabbit . moveUp ( 1 ) ; rabbit . moveUp ( ) ; rabbit…" at bounding box center [961, 362] width 375 height 401
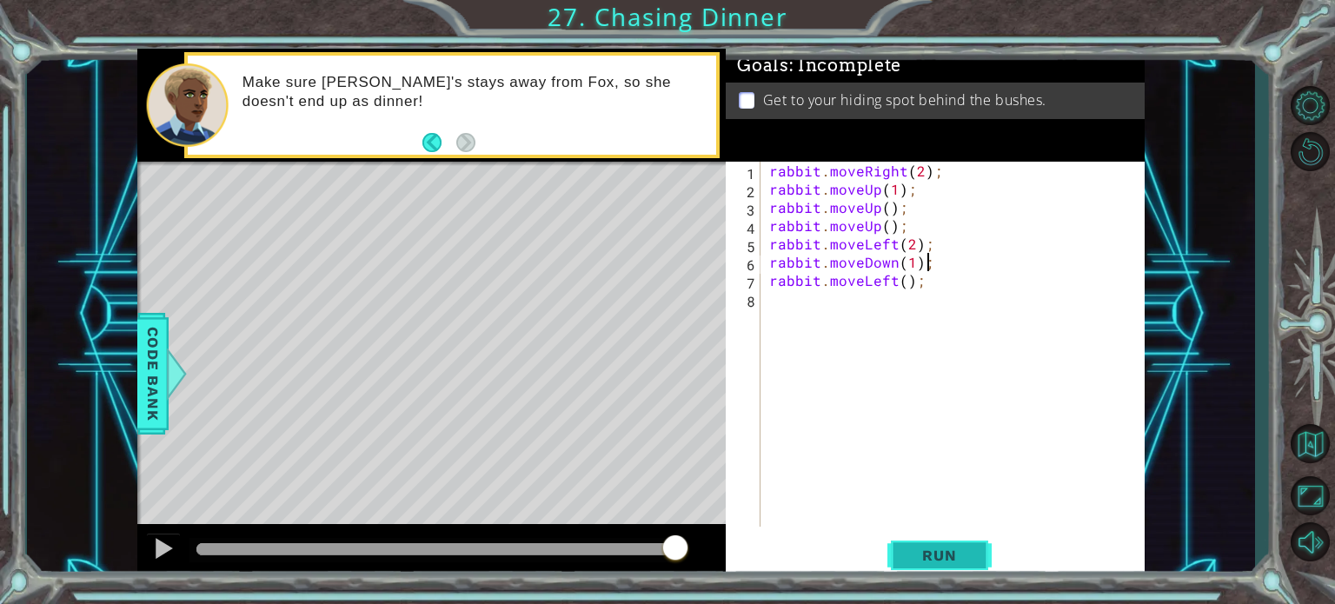
type textarea "rabbit.moveDown(1);"
click at [907, 534] on button "Run" at bounding box center [939, 555] width 104 height 42
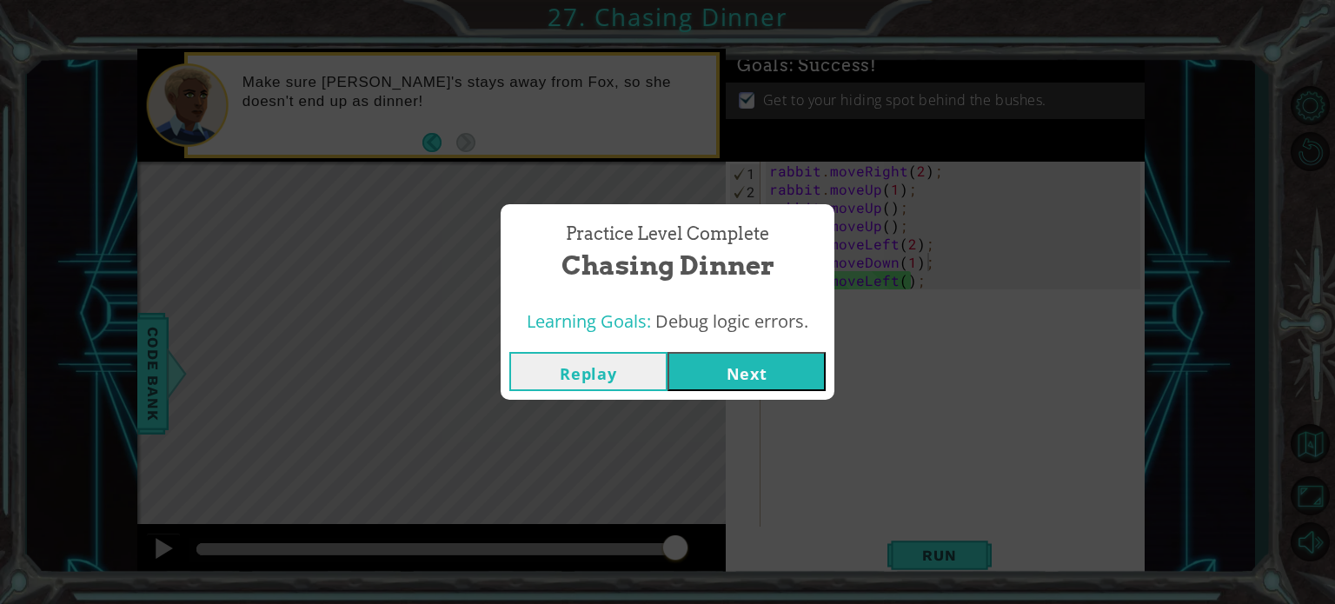
click at [697, 362] on button "Next" at bounding box center [746, 371] width 158 height 39
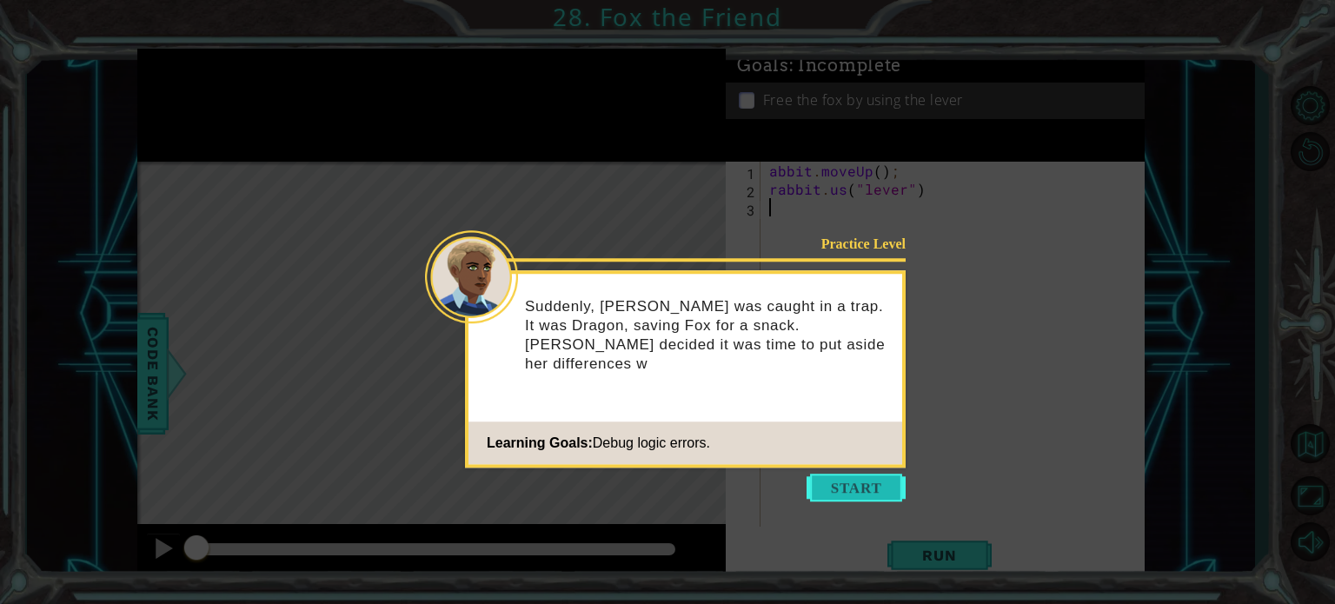
click at [868, 494] on button "Start" at bounding box center [855, 488] width 99 height 28
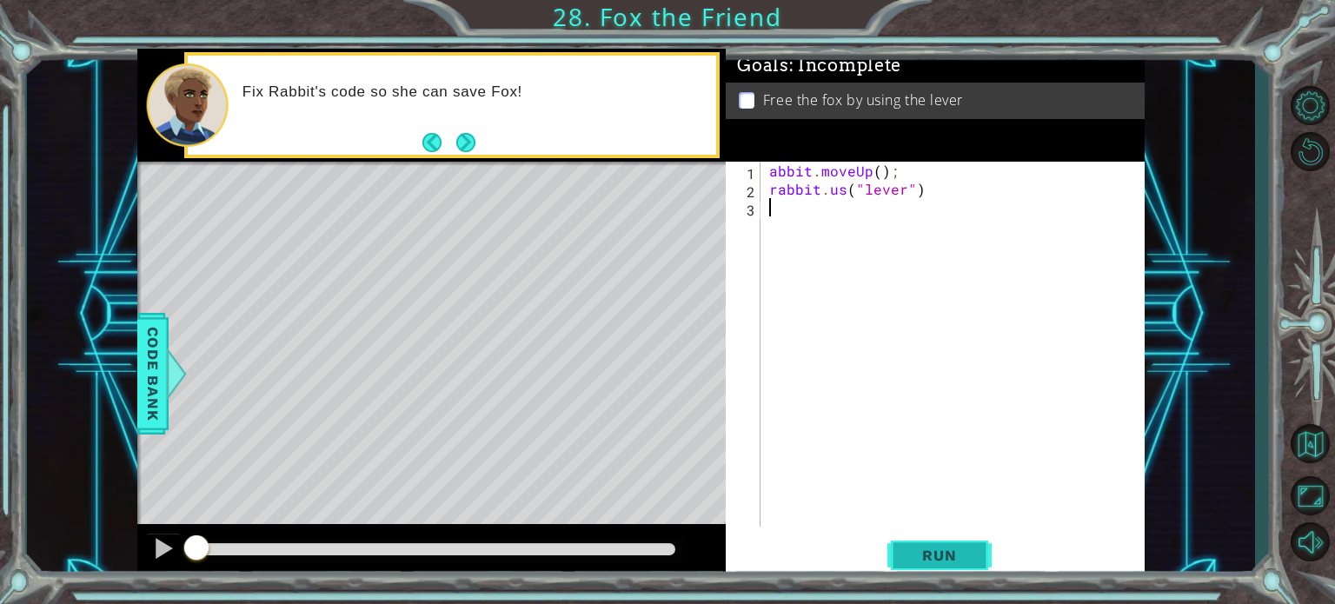
click at [949, 555] on span "Run" at bounding box center [939, 555] width 69 height 17
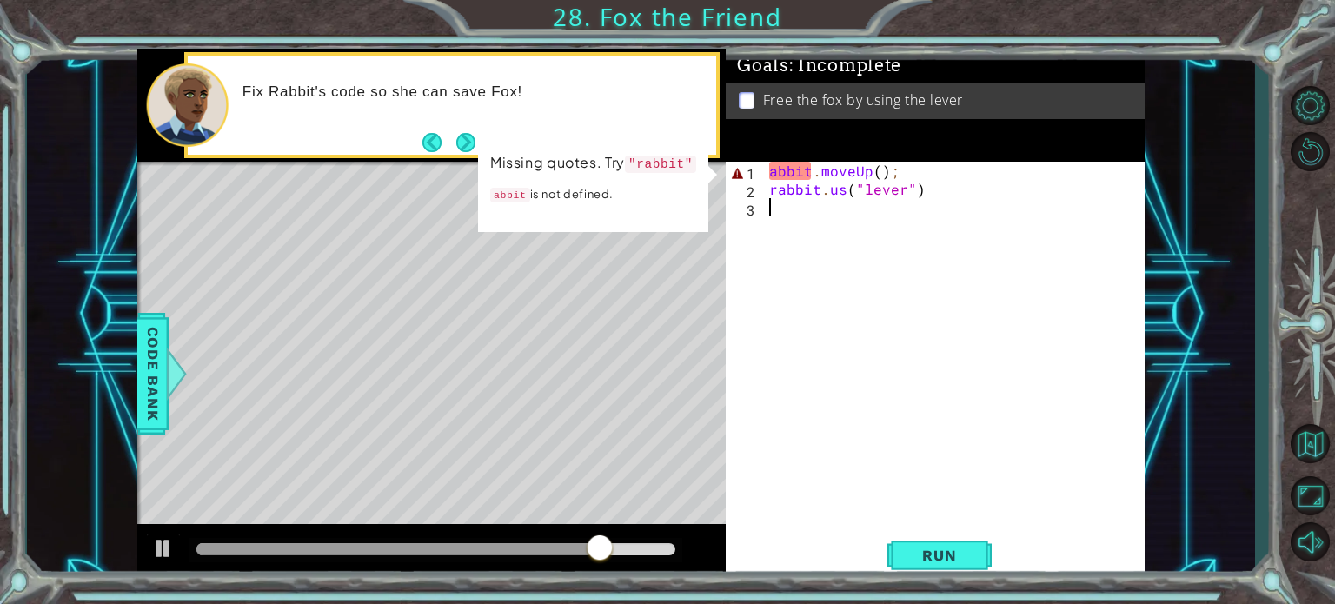
click at [766, 163] on div "abbit . moveUp ( ) ; rabbit . us ( "lever" )" at bounding box center [957, 362] width 383 height 401
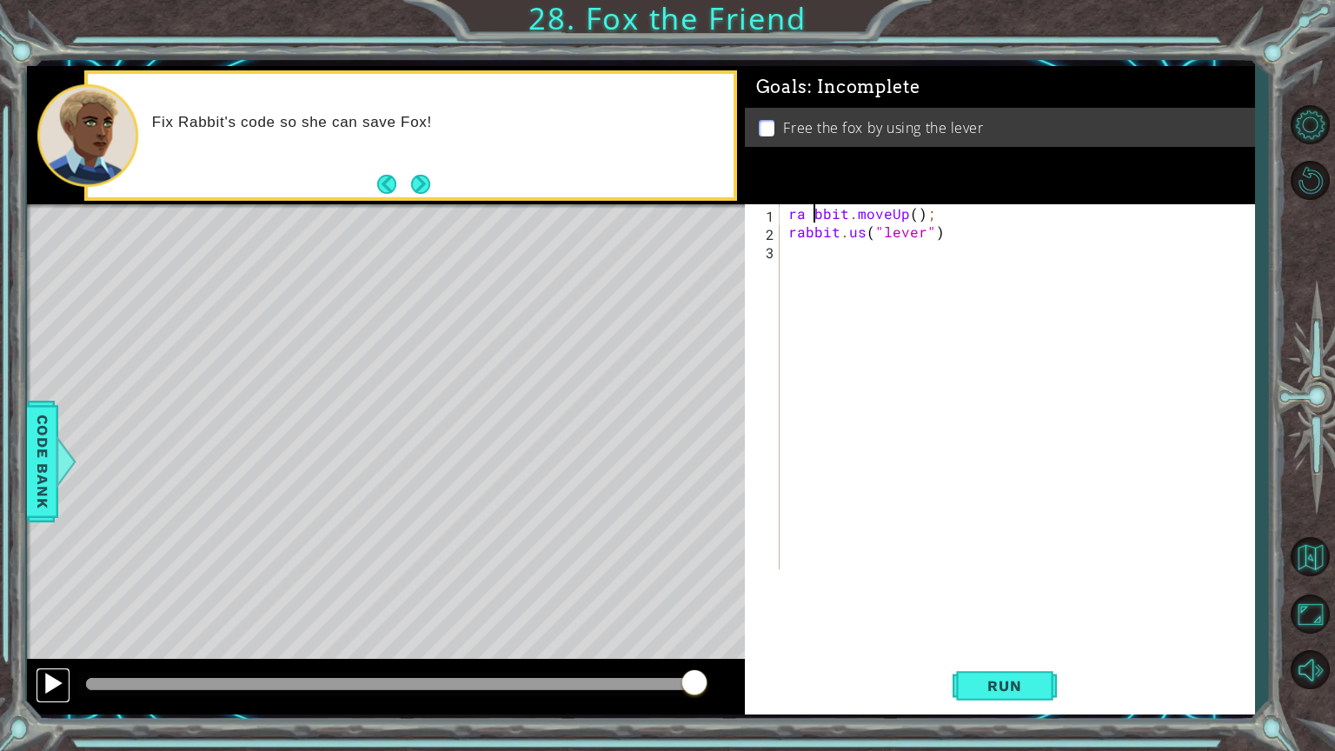
click at [46, 603] on div at bounding box center [53, 683] width 23 height 23
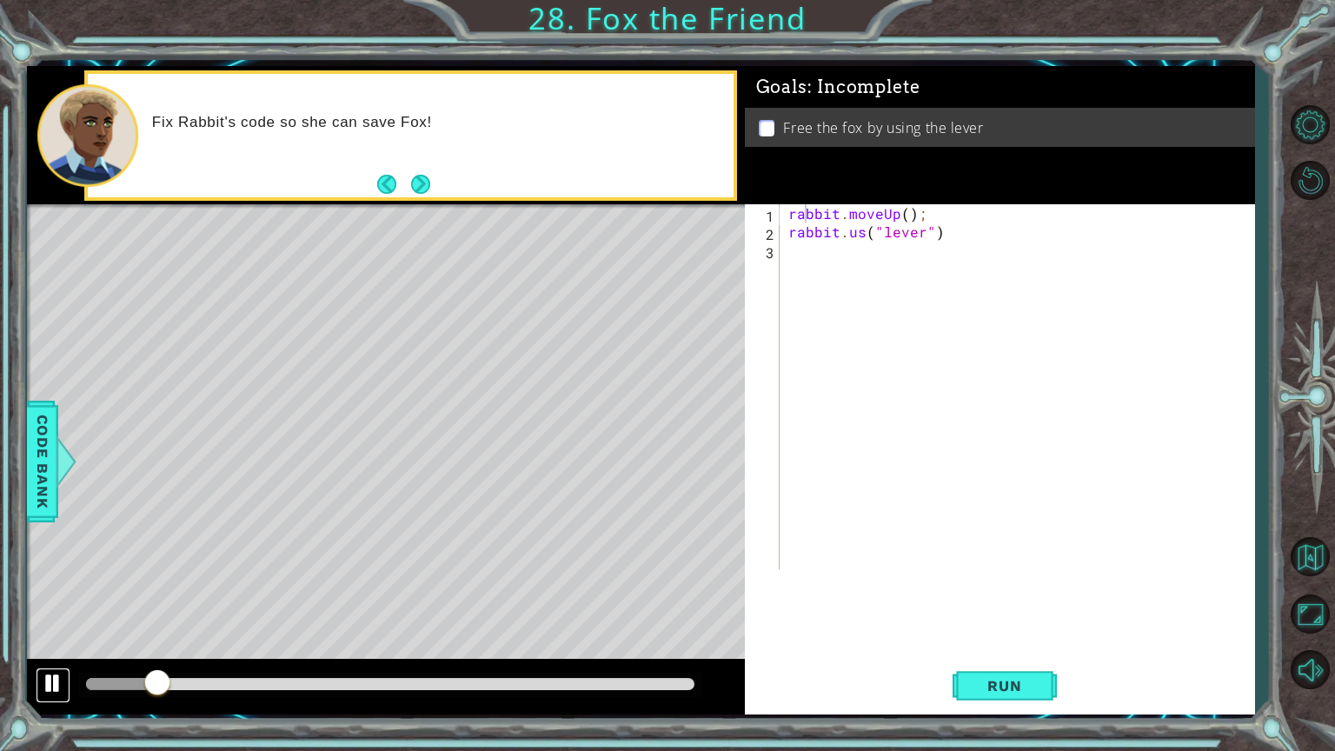
click at [45, 603] on div at bounding box center [53, 683] width 23 height 23
click at [1007, 603] on span "Run" at bounding box center [1004, 685] width 69 height 17
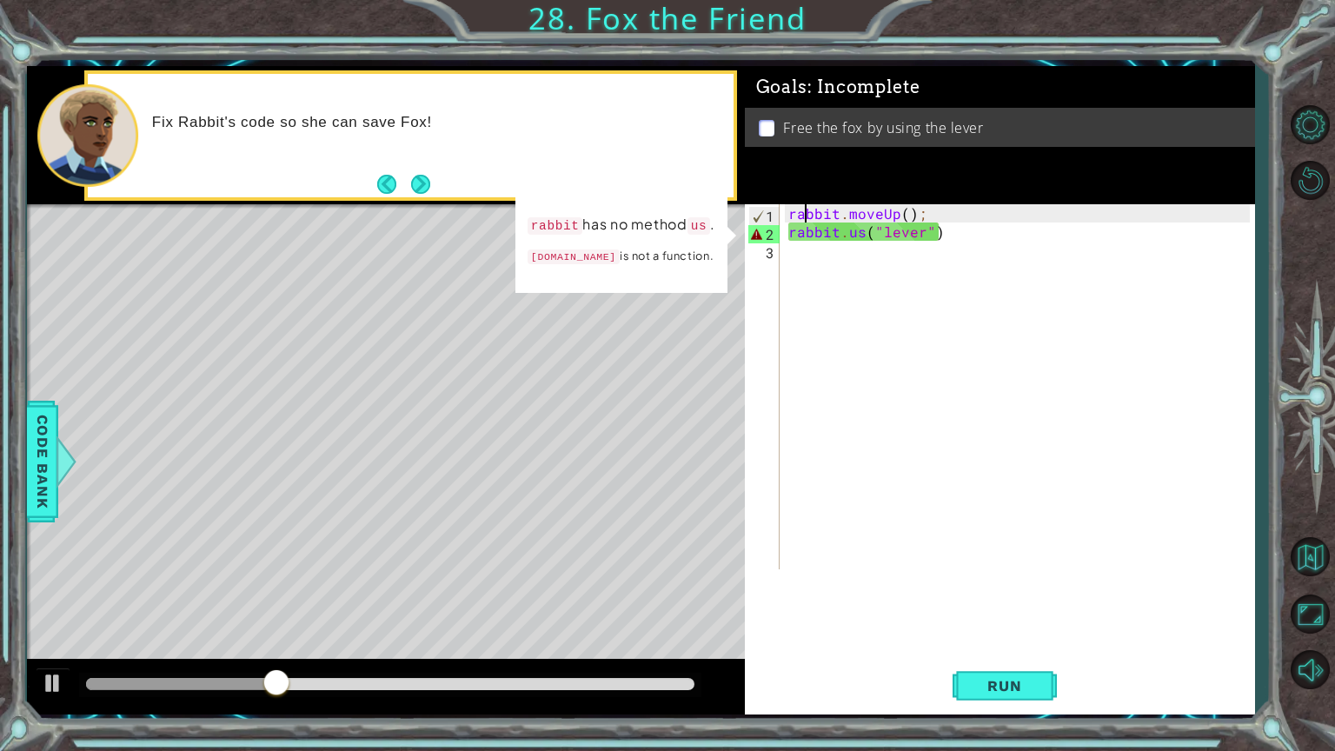
click at [866, 236] on div "rabbit . moveUp ( ) ; rabbit . us ( "lever" )" at bounding box center [1022, 404] width 474 height 401
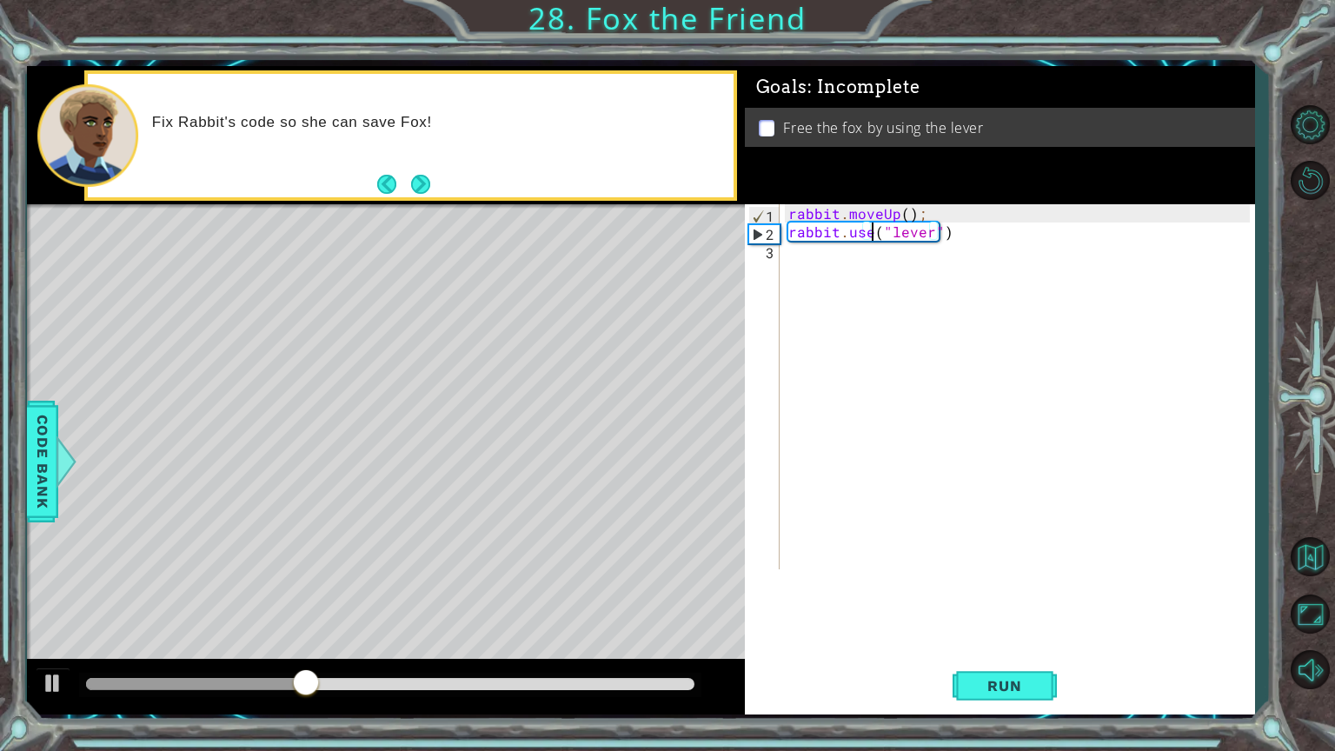
scroll to position [0, 4]
type textarea "rabbit.use("lever")"
click at [1007, 603] on button "Run" at bounding box center [1004, 685] width 104 height 51
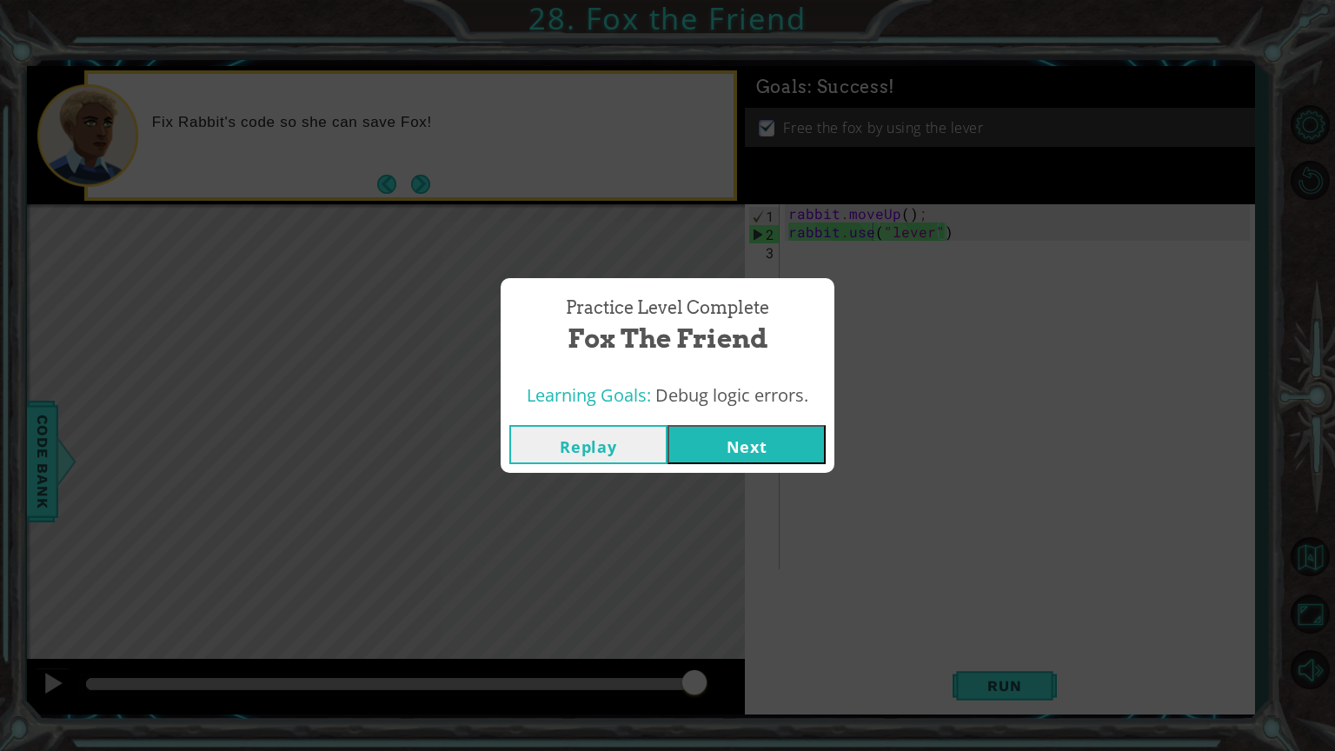
click at [749, 461] on button "Next" at bounding box center [746, 444] width 158 height 39
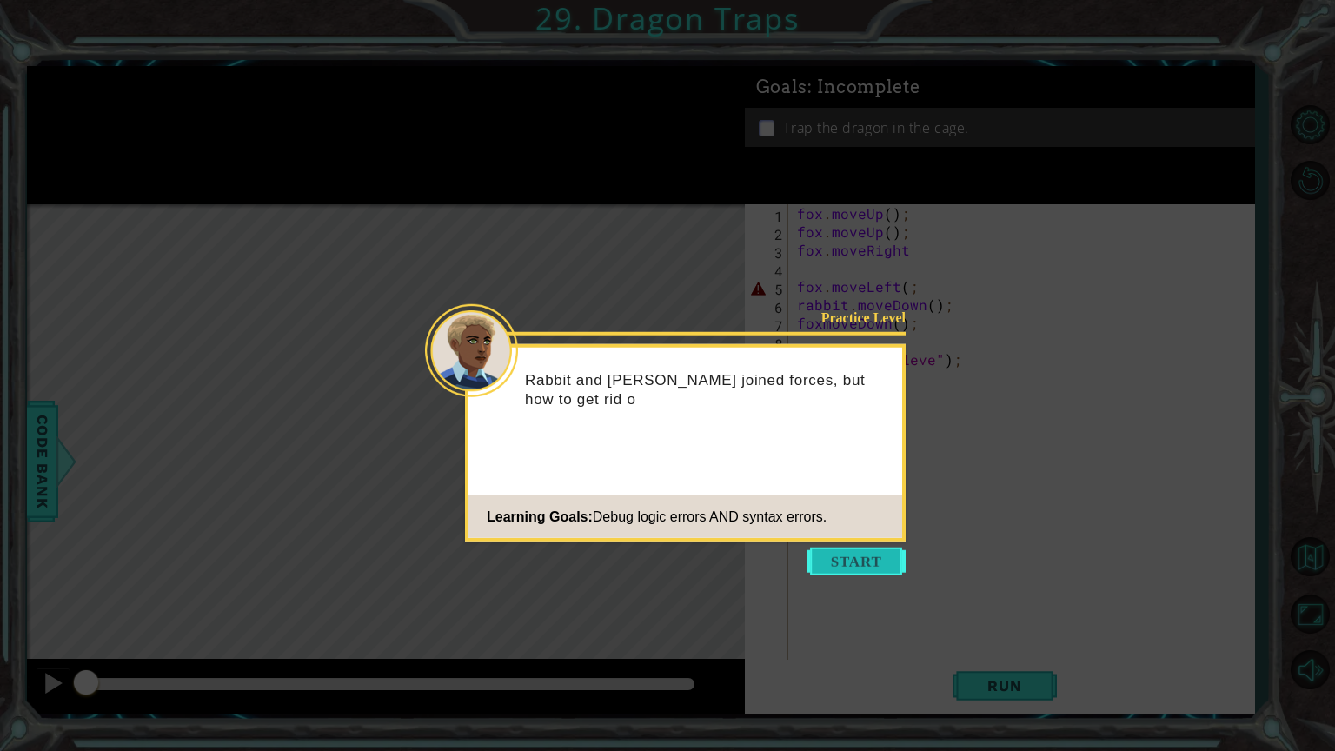
click at [871, 564] on button "Start" at bounding box center [855, 561] width 99 height 28
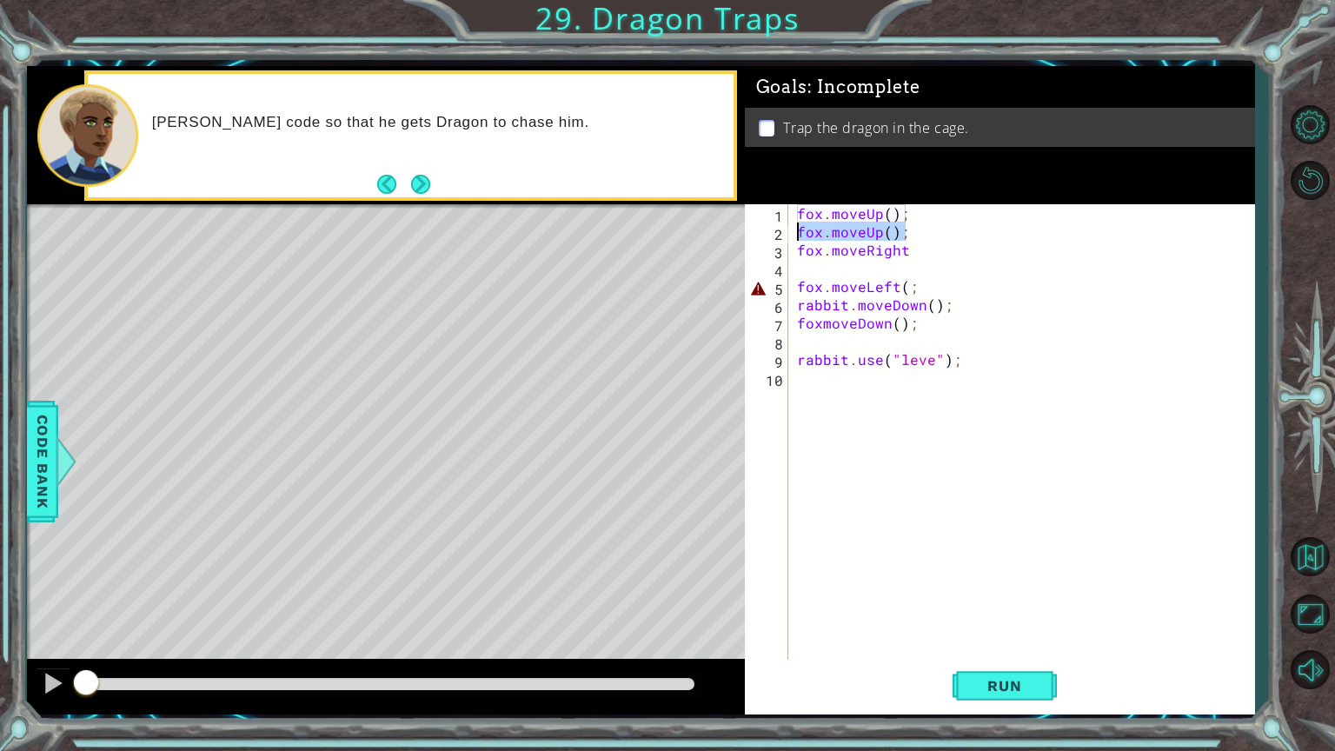
drag, startPoint x: 906, startPoint y: 229, endPoint x: 795, endPoint y: 239, distance: 111.7
click at [795, 239] on div "fox . moveUp ( ) ; fox . moveUp ( ) ; fox . moveRight fox . moveLeft ( ; rabbit…" at bounding box center [1025, 450] width 465 height 493
type textarea "fox.moveUp();"
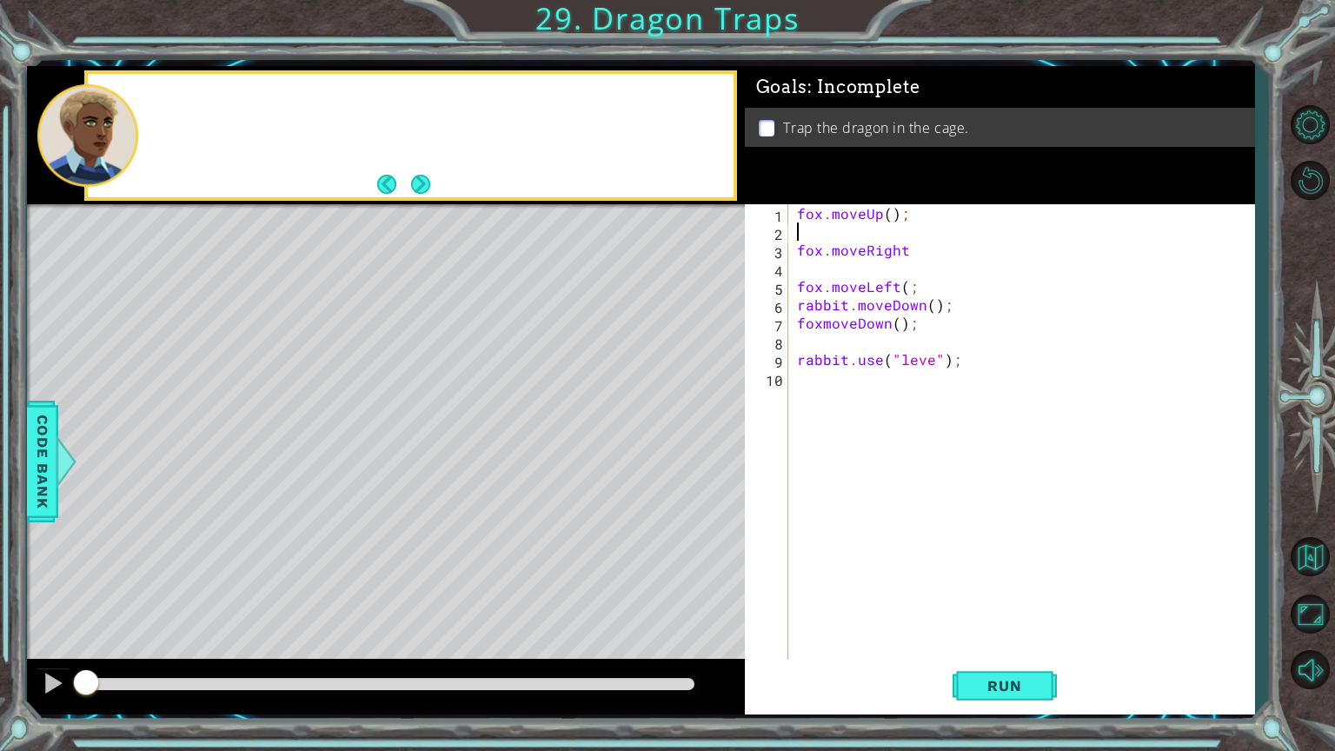
type textarea "fox.moveUp();"
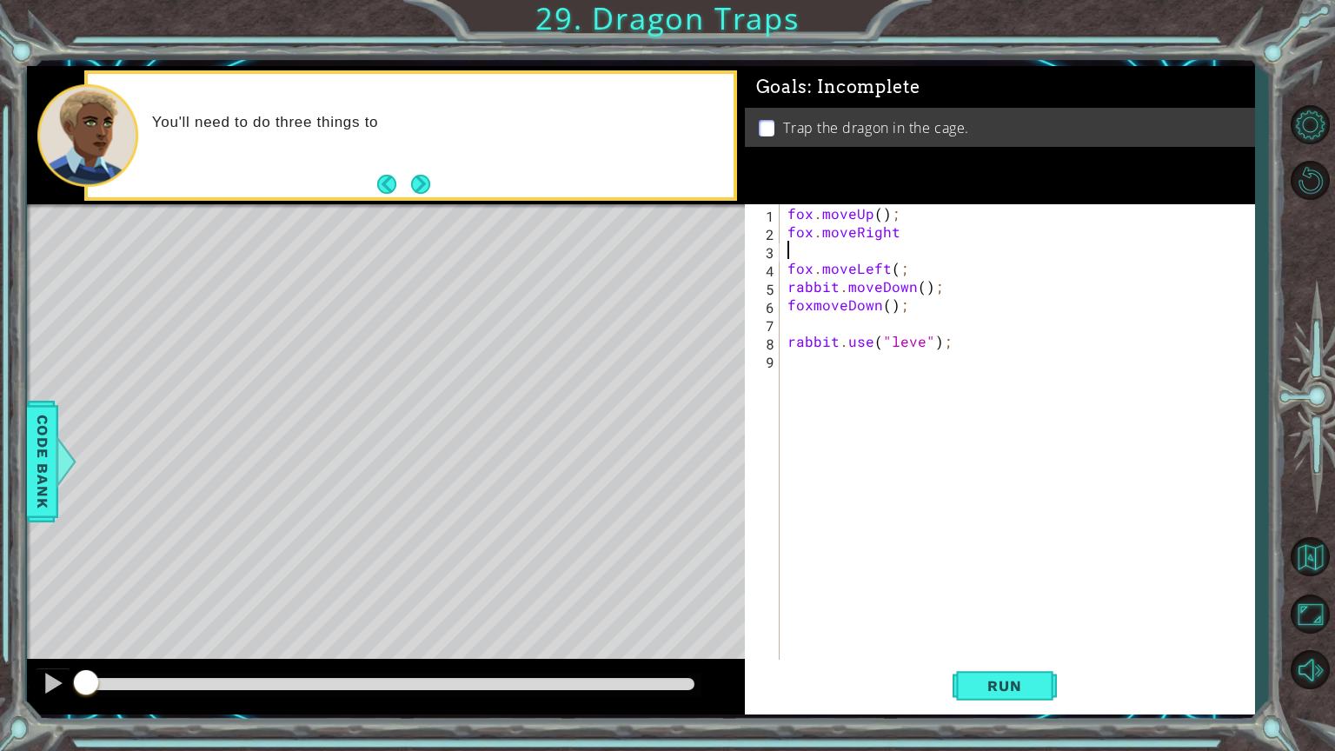
click at [928, 249] on div "fox . moveUp ( ) ; fox . moveRight fox . moveLeft ( ; rabbit . moveDown ( ) ; f…" at bounding box center [1021, 450] width 474 height 493
type textarea "\"
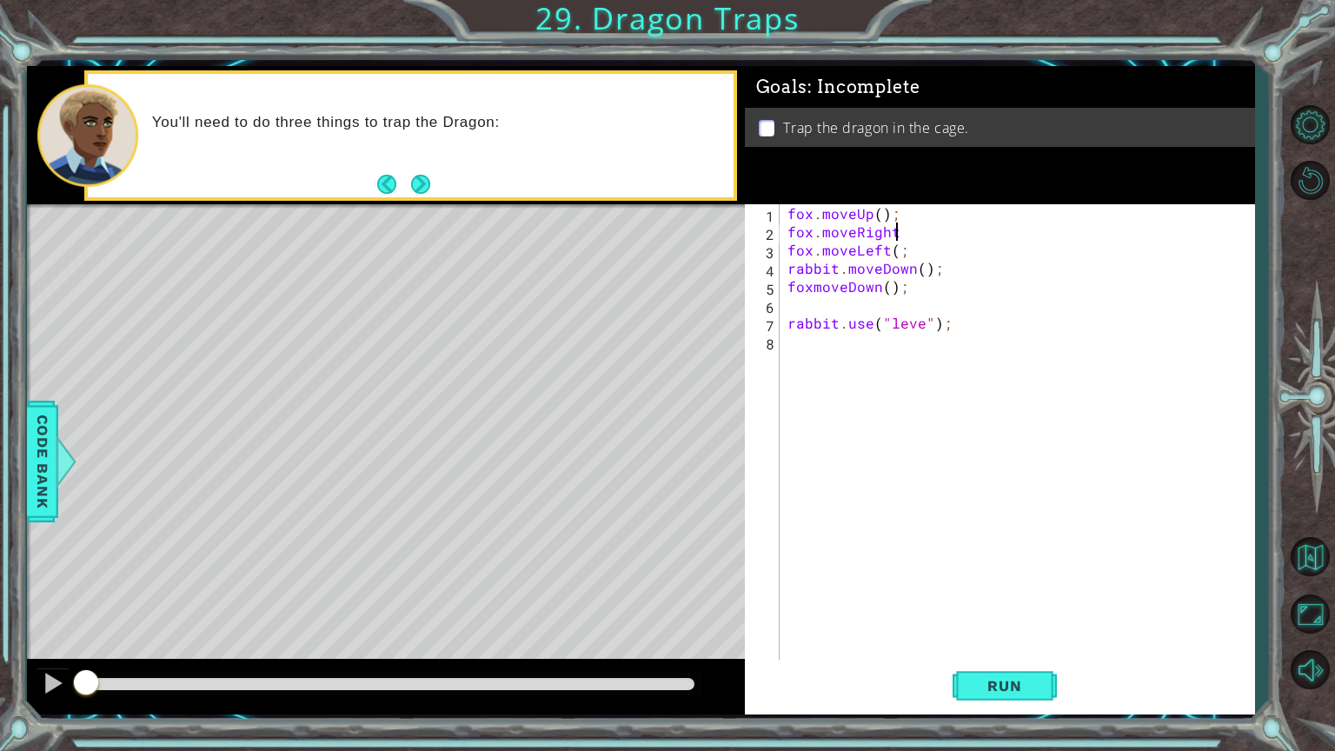
click at [927, 295] on div "fox . moveUp ( ) ; fox . moveRight fox . moveLeft ( ; rabbit . moveDown ( ) ; f…" at bounding box center [1021, 450] width 474 height 493
type textarea "foxmoveDown();"
click at [927, 309] on div "fox . moveUp ( ) ; fox . moveRight fox . moveLeft ( ; rabbit . moveDown ( ) ; f…" at bounding box center [1021, 450] width 474 height 493
click at [919, 305] on div "fox . moveUp ( ) ; fox . moveRight fox . moveLeft ( ; rabbit . moveDown ( ) ; f…" at bounding box center [1021, 450] width 474 height 493
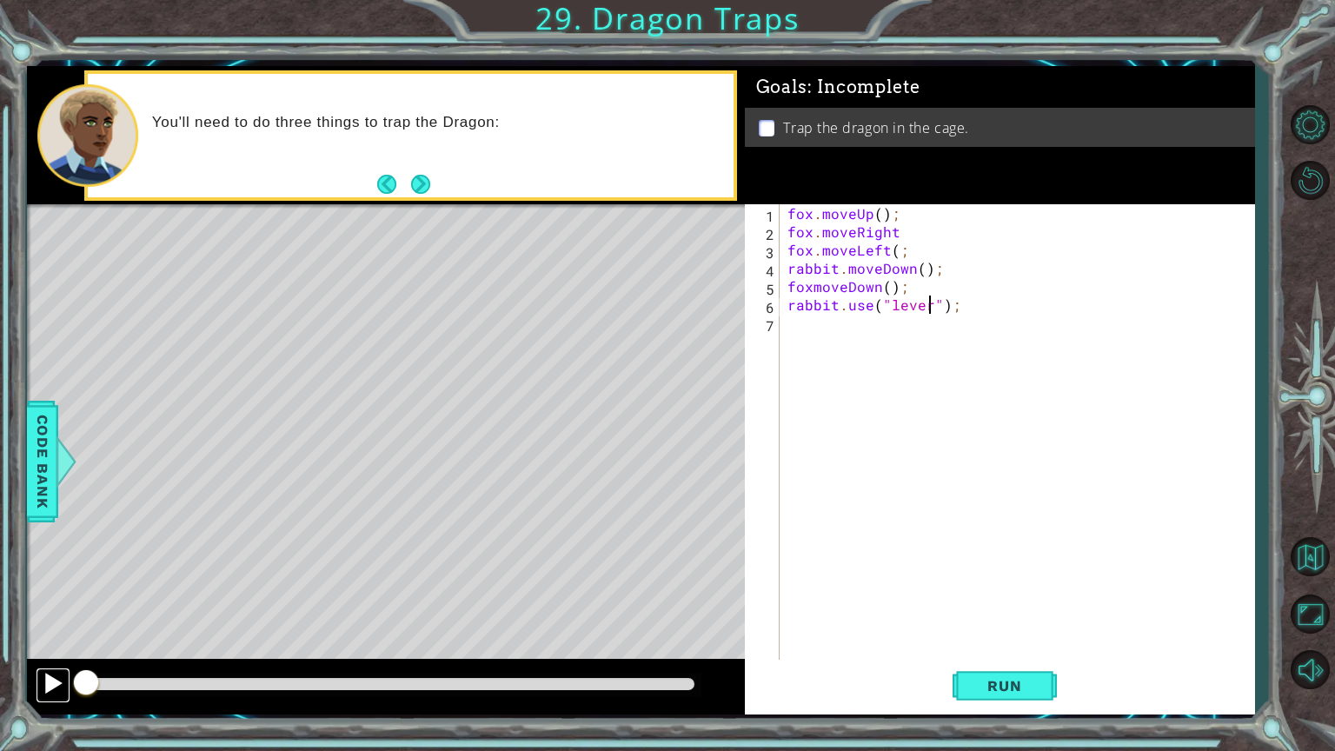
click at [42, 603] on div at bounding box center [53, 683] width 23 height 23
click at [96, 603] on div at bounding box center [168, 684] width 164 height 12
click at [885, 212] on div "fox . moveUp ( ) ; fox . moveRight fox . moveLeft ( ; rabbit . moveDown ( ) ; f…" at bounding box center [1021, 450] width 474 height 493
click at [877, 213] on div "fox . moveUp ( ) ; fox . moveRight fox . moveLeft ( ; rabbit . moveDown ( ) ; f…" at bounding box center [1021, 450] width 474 height 493
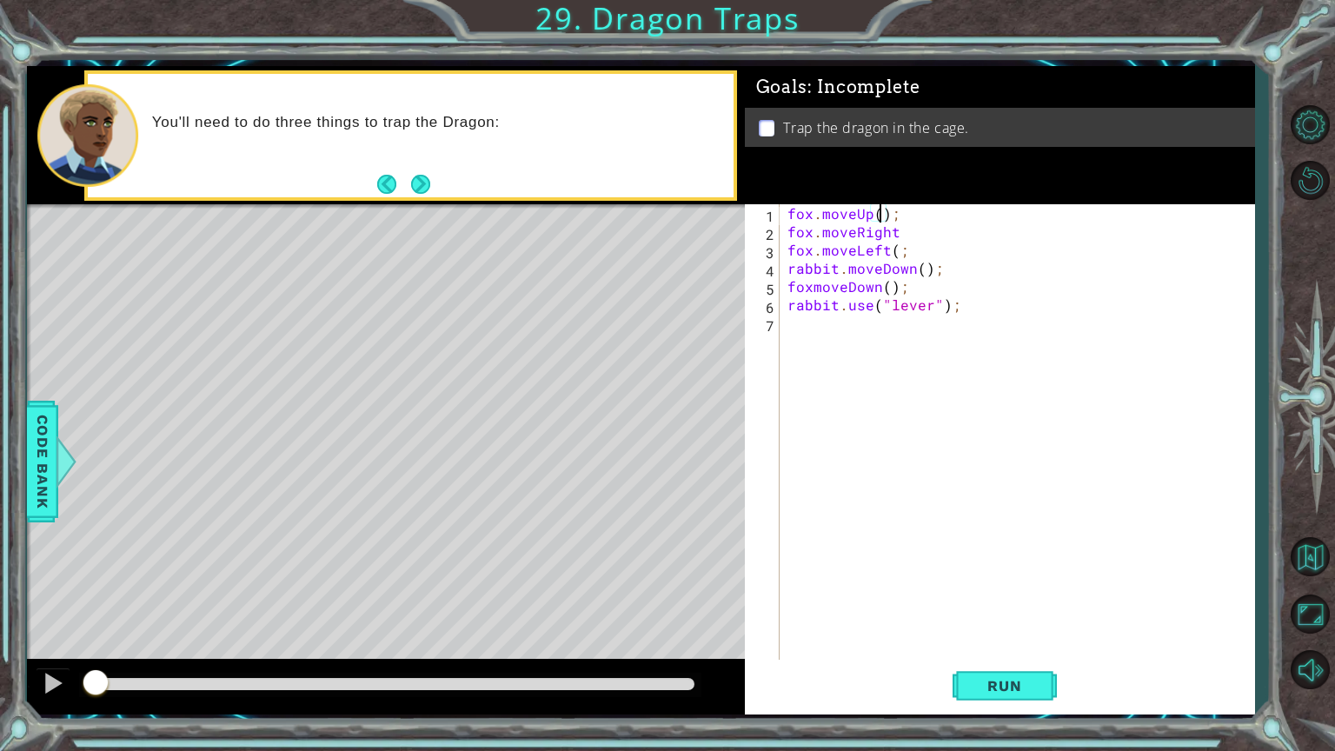
scroll to position [0, 6]
click at [1032, 603] on button "Run" at bounding box center [1004, 685] width 104 height 51
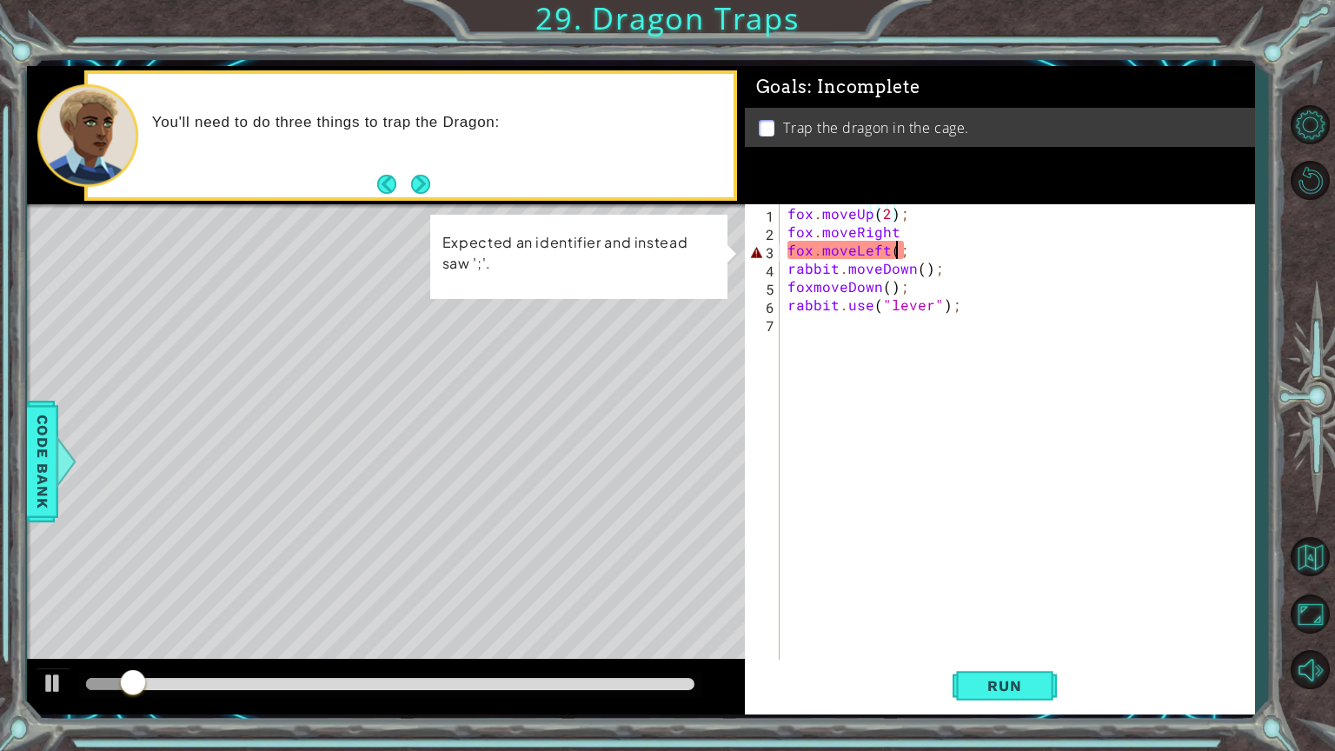
click at [899, 249] on div "fox . moveUp ( 2 ) ; fox . moveRight fox . moveLeft ( ; rabbit . moveDown ( ) ;…" at bounding box center [1021, 450] width 474 height 493
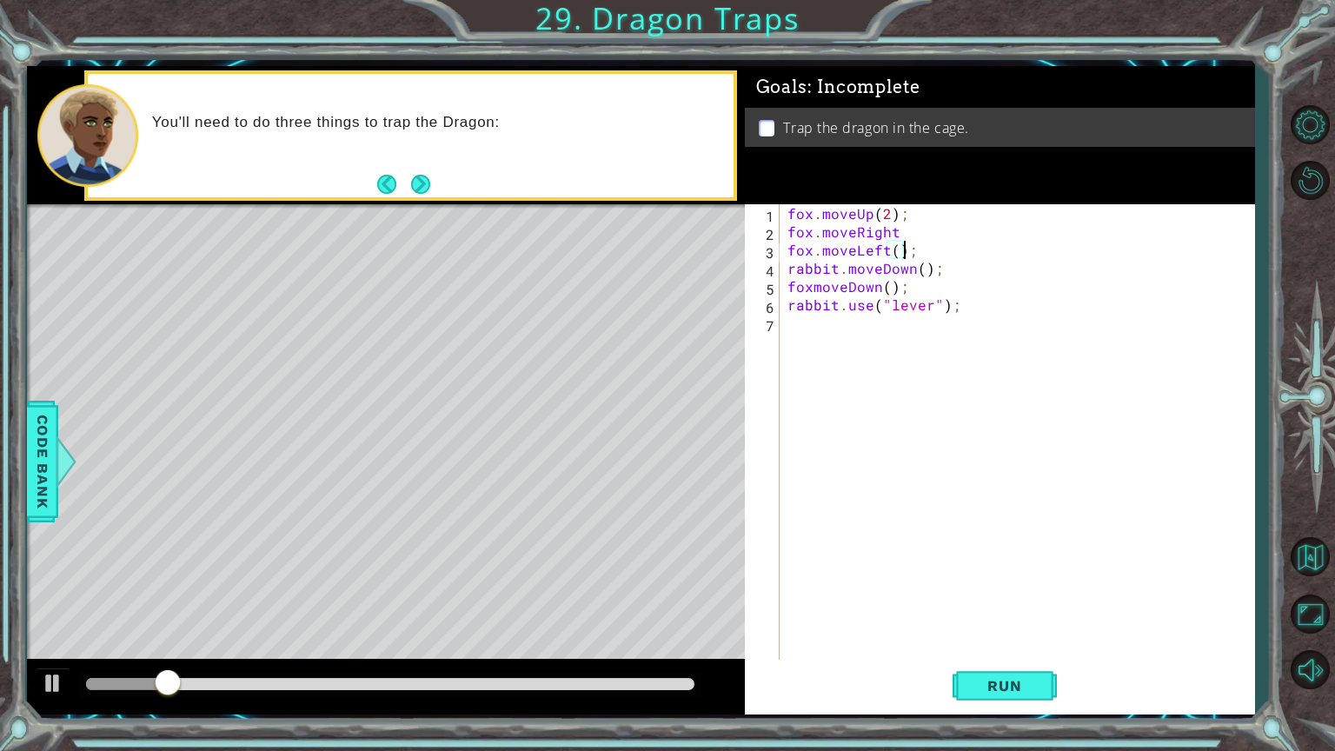
scroll to position [0, 7]
click at [999, 603] on button "Run" at bounding box center [1004, 685] width 104 height 51
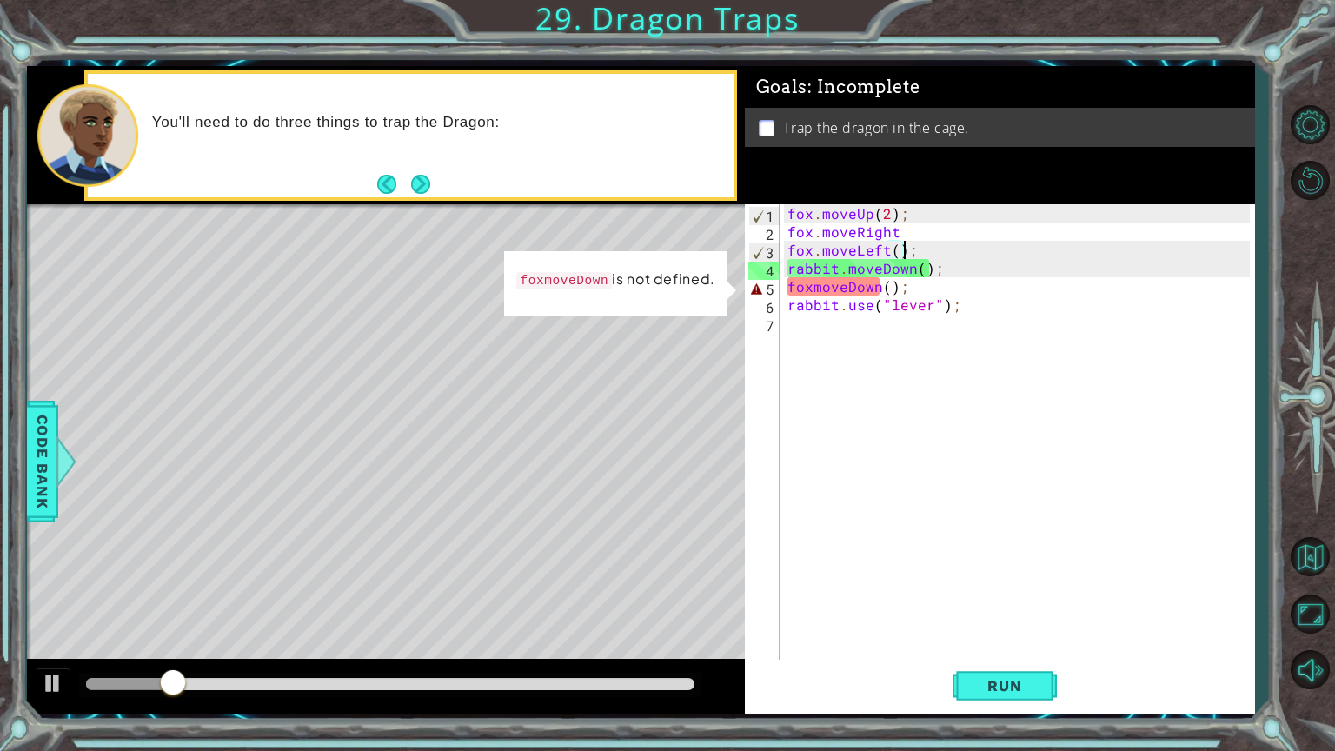
click at [811, 283] on div "fox . moveUp ( 2 ) ; fox . moveRight fox . moveLeft ( ) ; rabbit . moveDown ( )…" at bounding box center [1021, 450] width 474 height 493
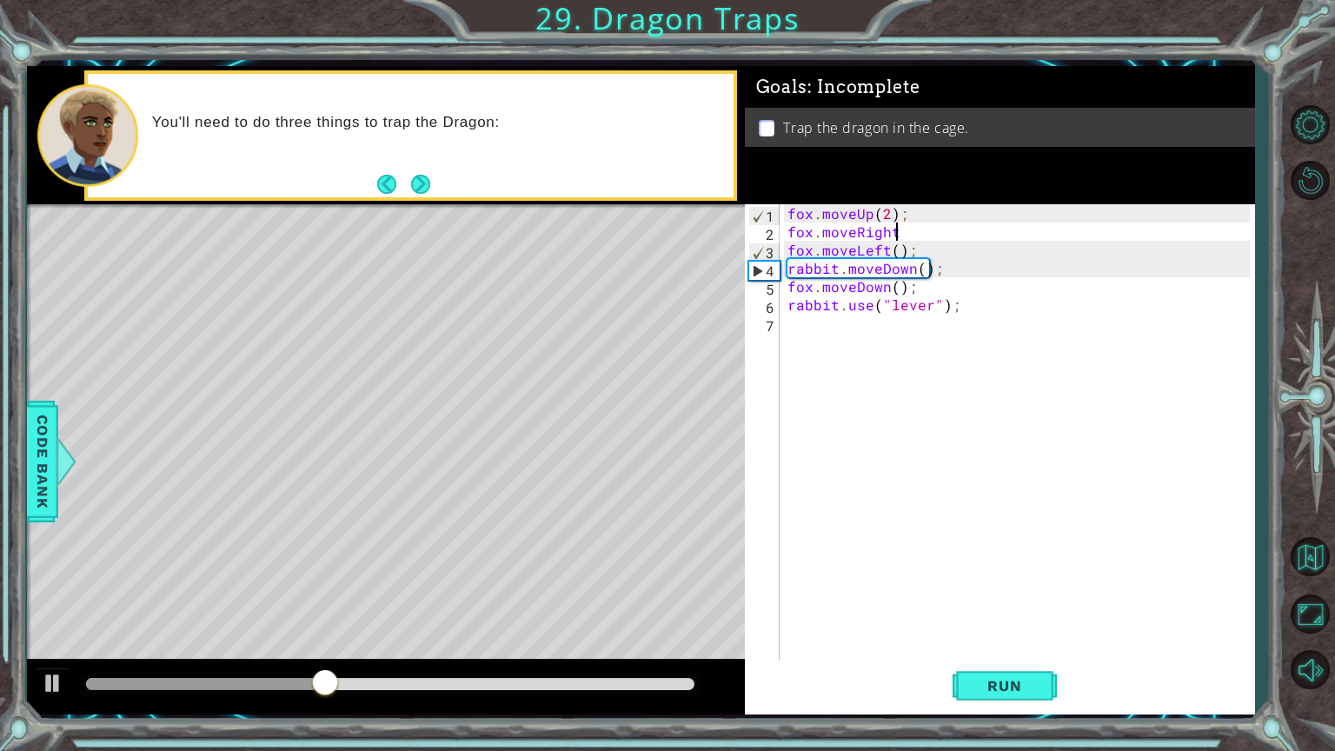
click at [900, 235] on div "fox . moveUp ( 2 ) ; fox . moveRight fox . moveLeft ( ) ; rabbit . moveDown ( )…" at bounding box center [1021, 450] width 474 height 493
click at [963, 603] on button "Run" at bounding box center [1004, 685] width 104 height 51
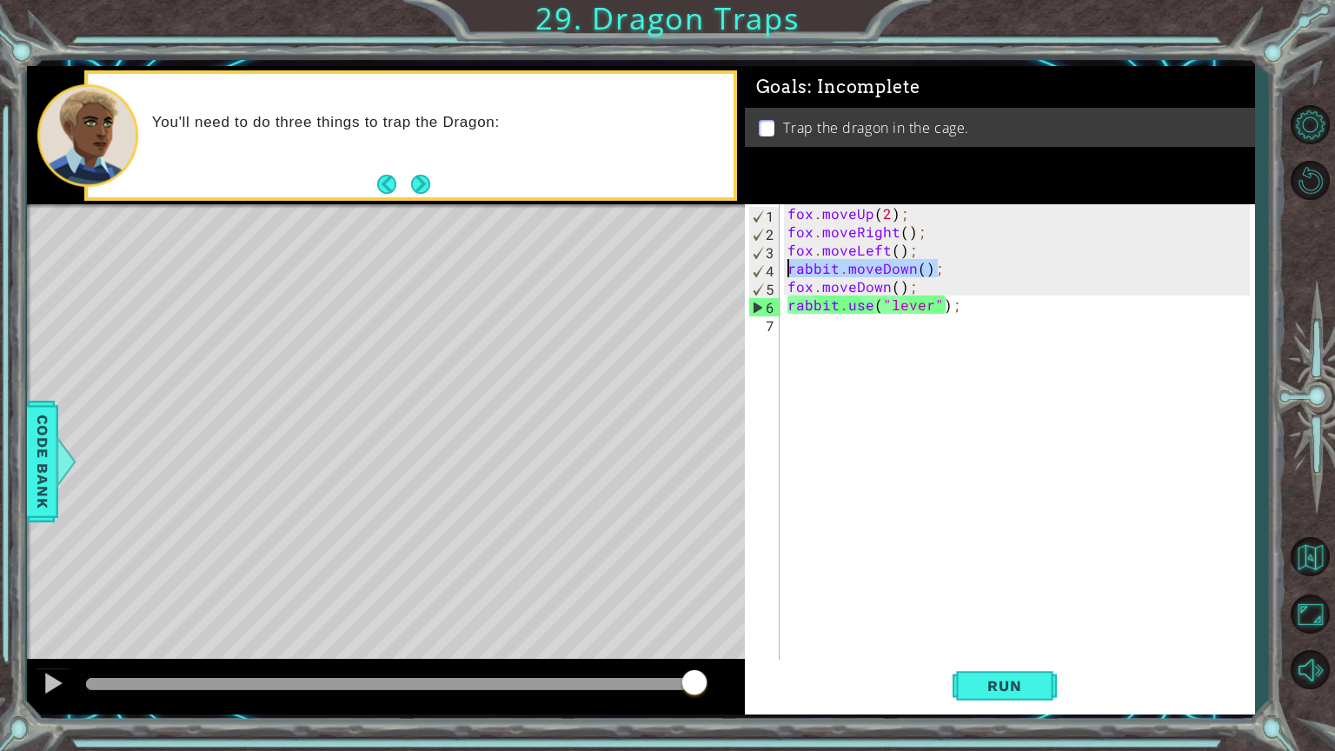
drag, startPoint x: 954, startPoint y: 275, endPoint x: 787, endPoint y: 270, distance: 166.9
click at [787, 270] on div "fox . moveUp ( 2 ) ; fox . moveRight ( ) ; fox . moveLeft ( ) ; rabbit . moveDo…" at bounding box center [1021, 450] width 474 height 493
type textarea "rabbit.moveDown();"
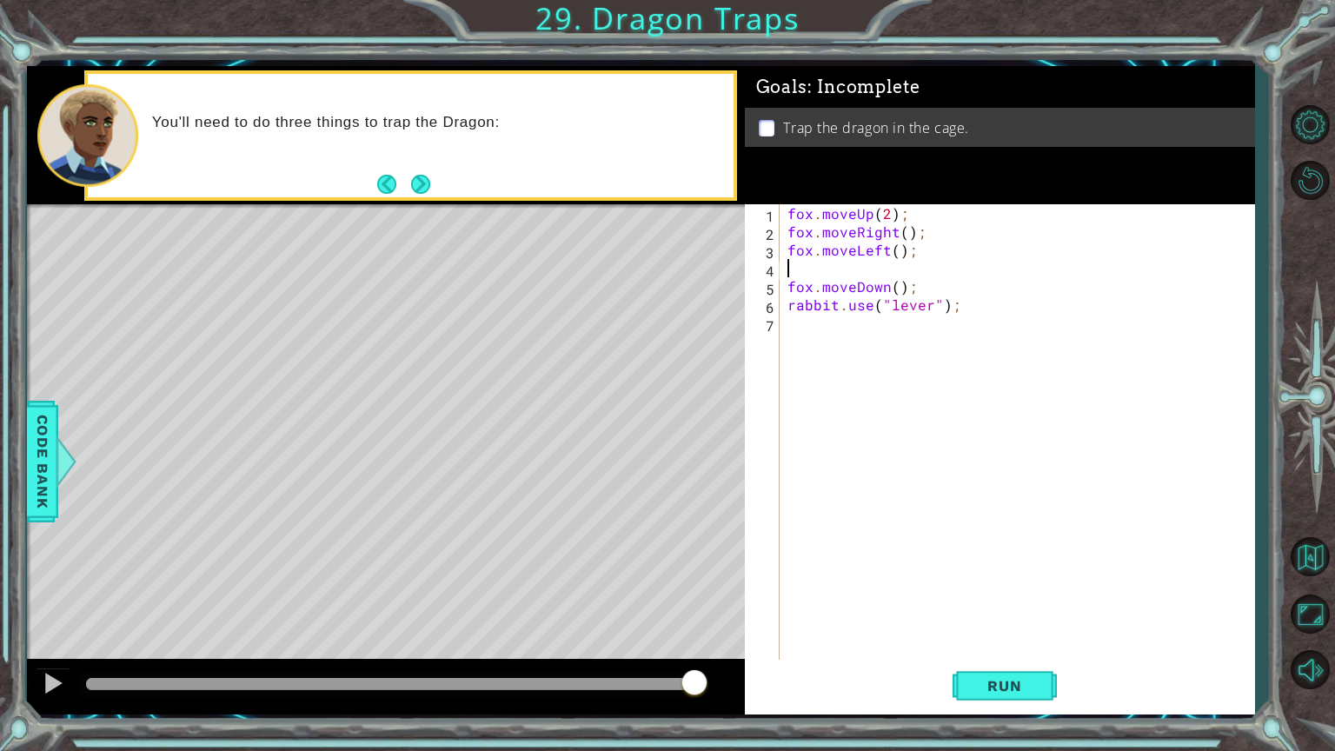
type textarea "fox.moveLeft();"
click at [972, 603] on span "Run" at bounding box center [1004, 685] width 69 height 17
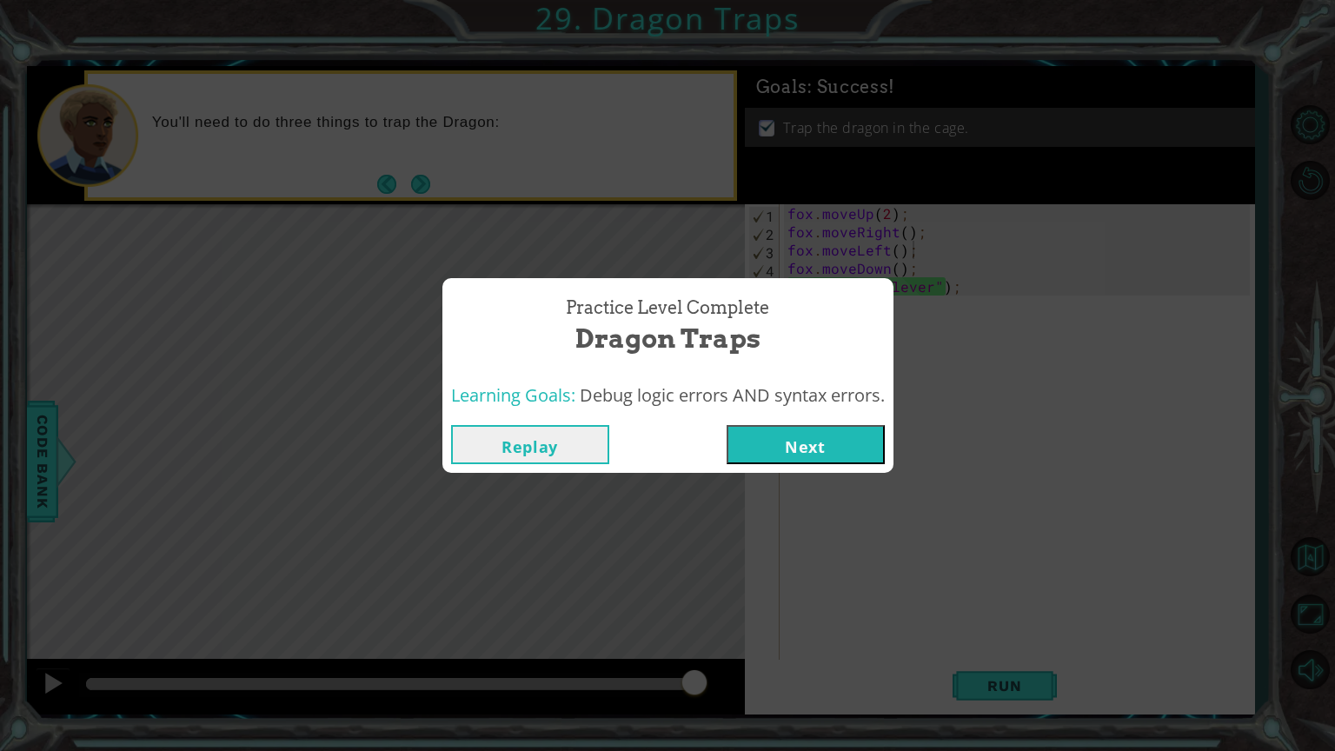
click at [809, 435] on button "Next" at bounding box center [806, 444] width 158 height 39
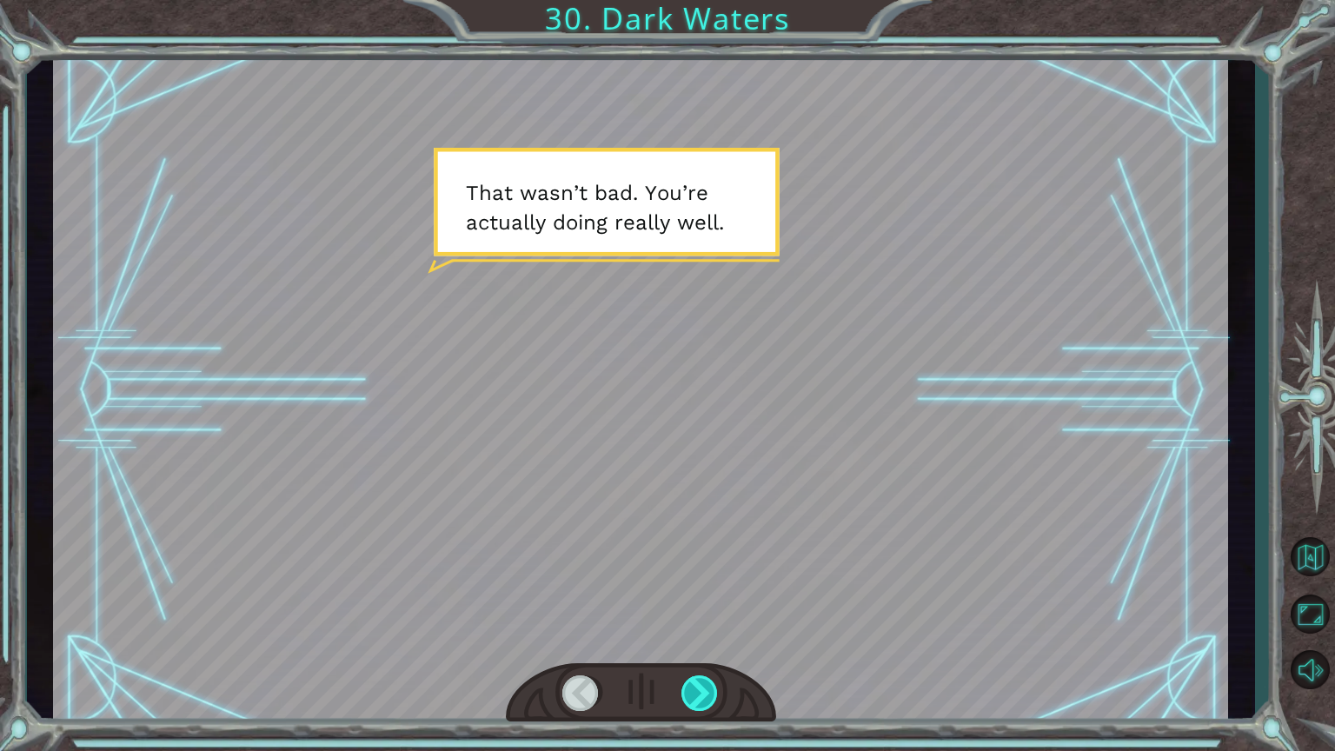
click at [708, 603] on div at bounding box center [700, 693] width 38 height 36
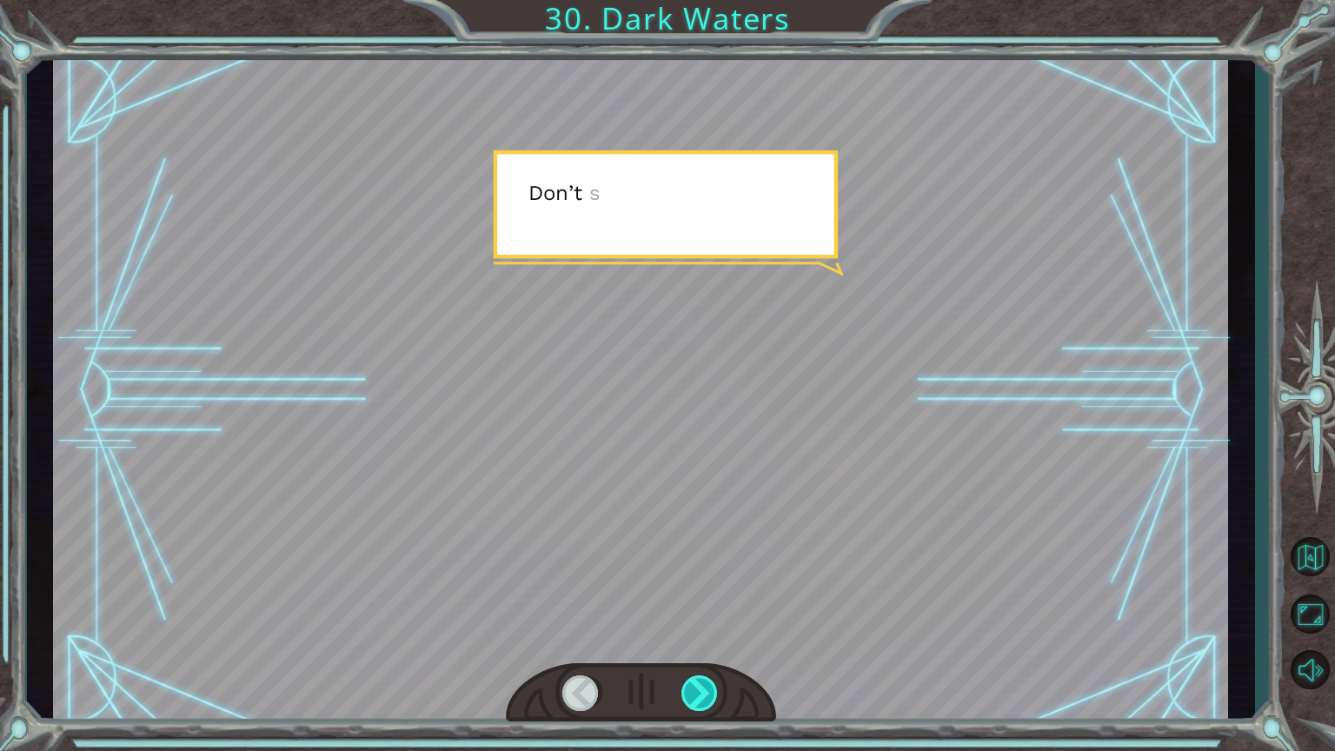
click at [708, 603] on div at bounding box center [700, 693] width 38 height 36
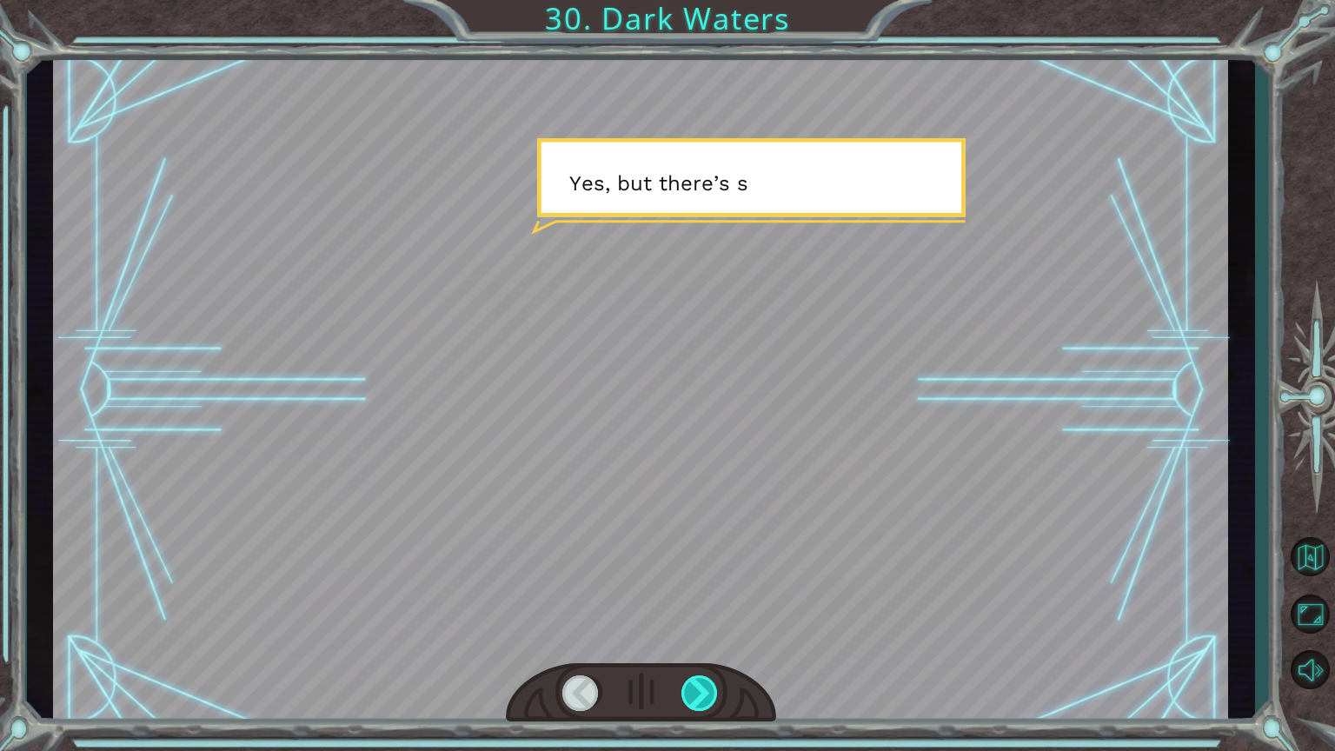
click at [708, 603] on div at bounding box center [700, 693] width 38 height 36
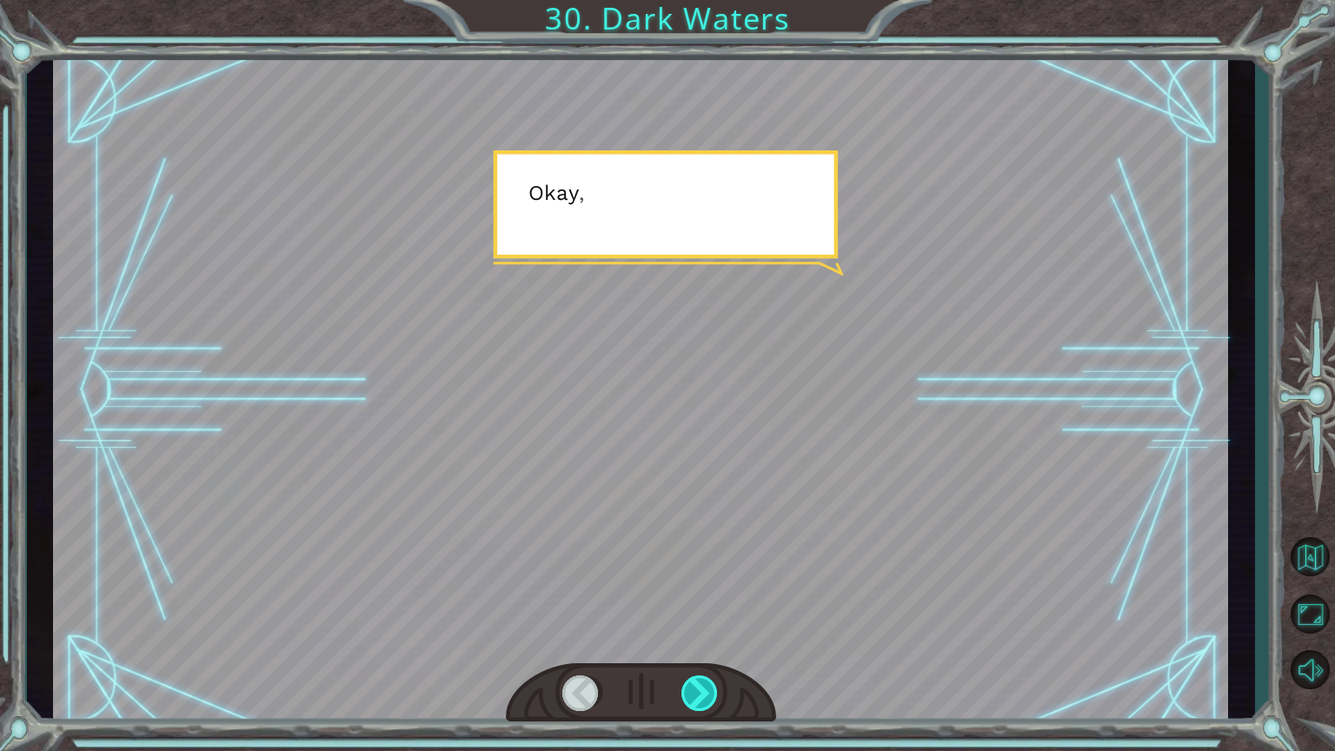
click at [708, 603] on div at bounding box center [700, 693] width 38 height 36
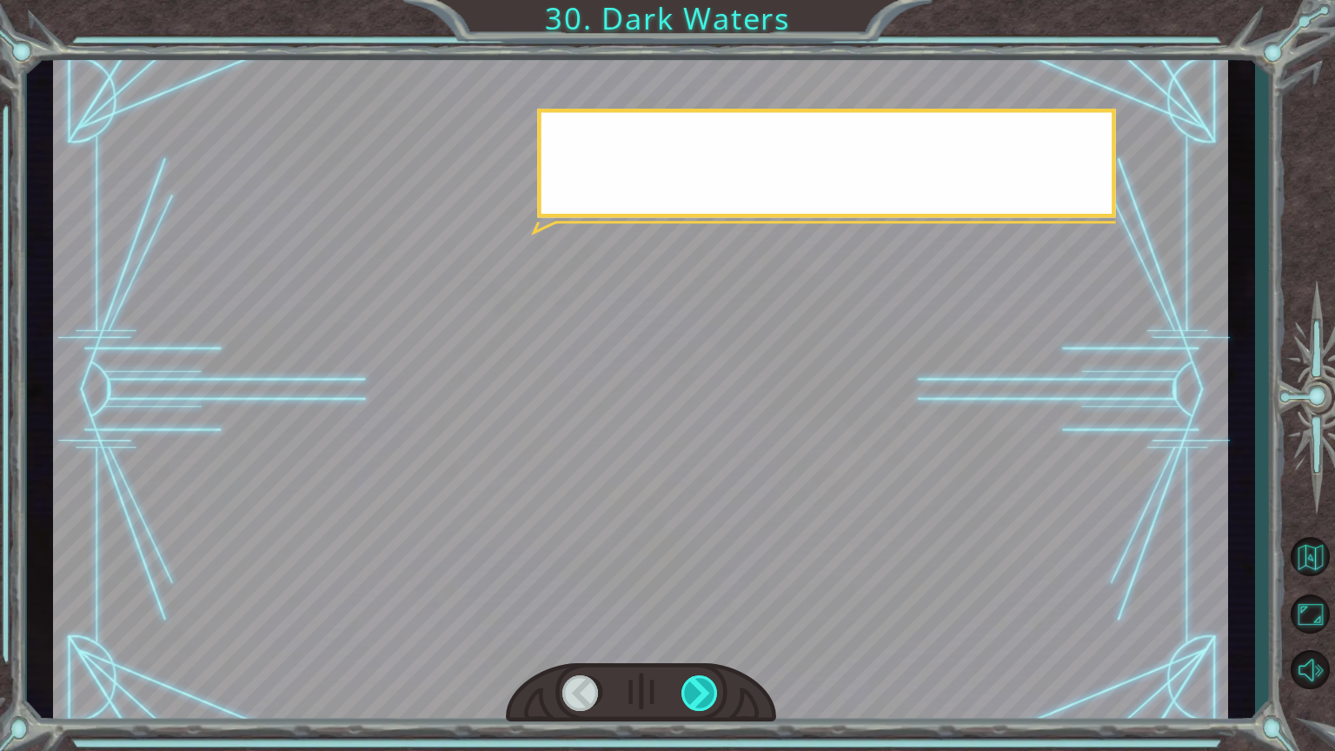
click at [708, 603] on div at bounding box center [700, 693] width 38 height 36
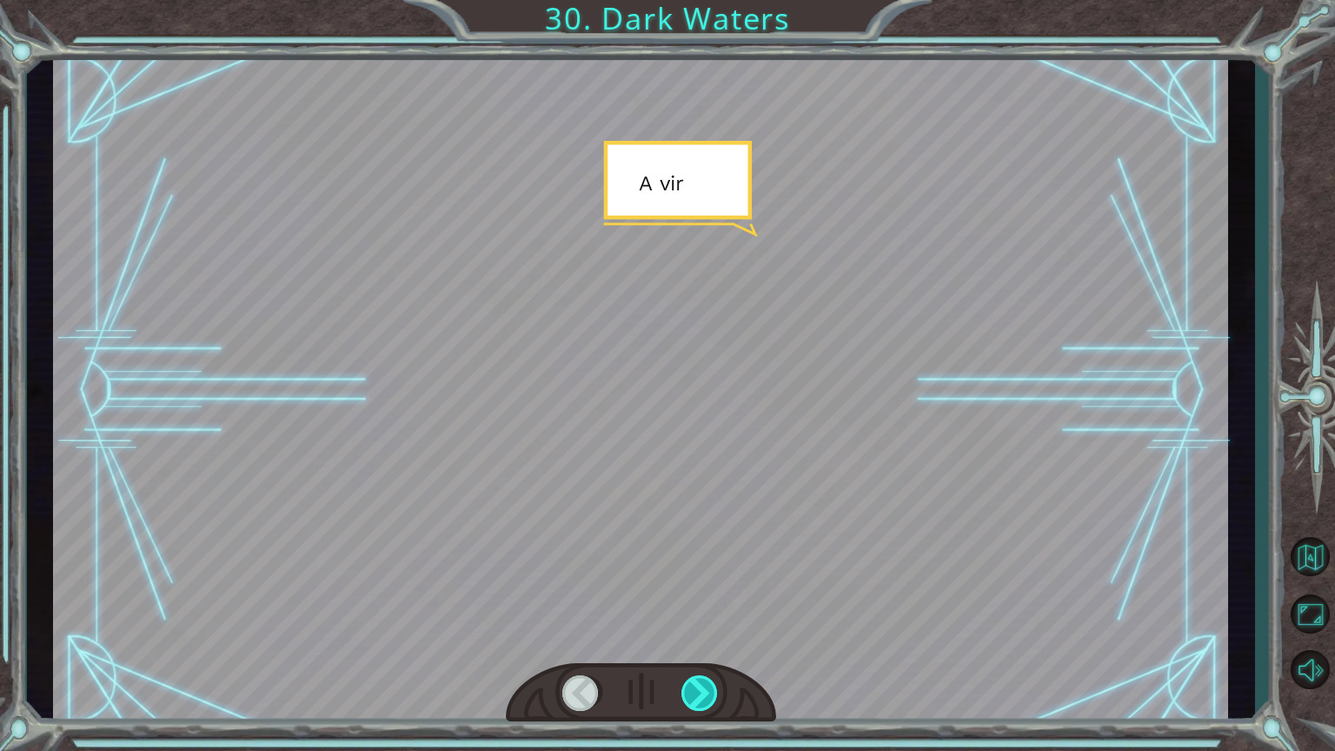
click at [708, 603] on div at bounding box center [700, 693] width 38 height 36
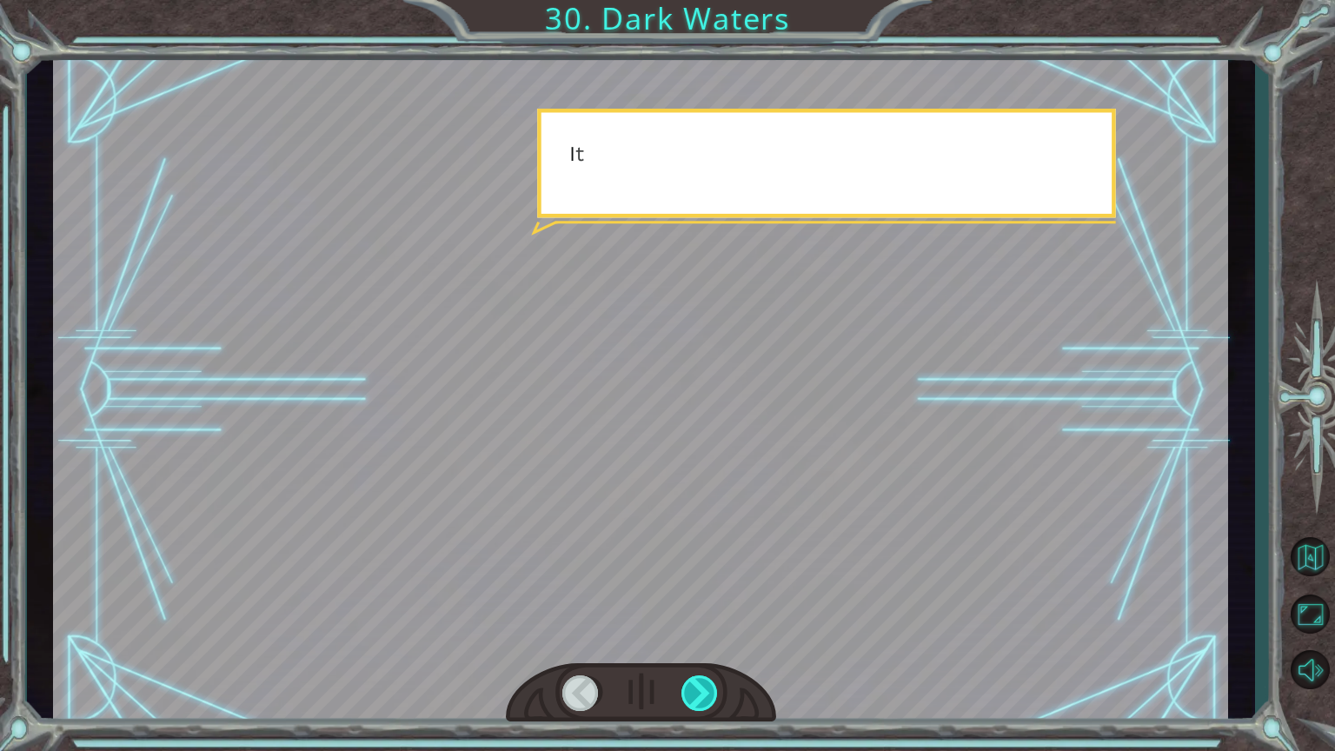
click at [708, 603] on div at bounding box center [700, 693] width 38 height 36
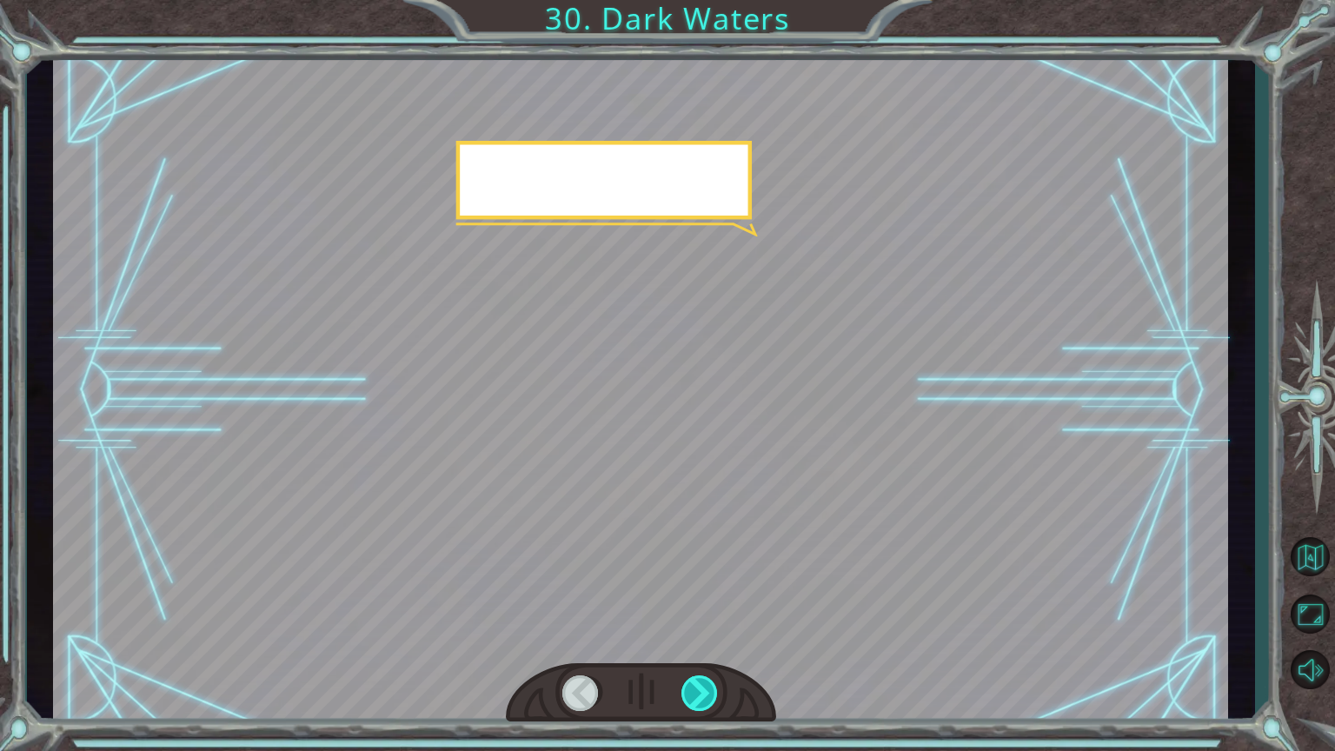
click at [708, 603] on div at bounding box center [700, 693] width 38 height 36
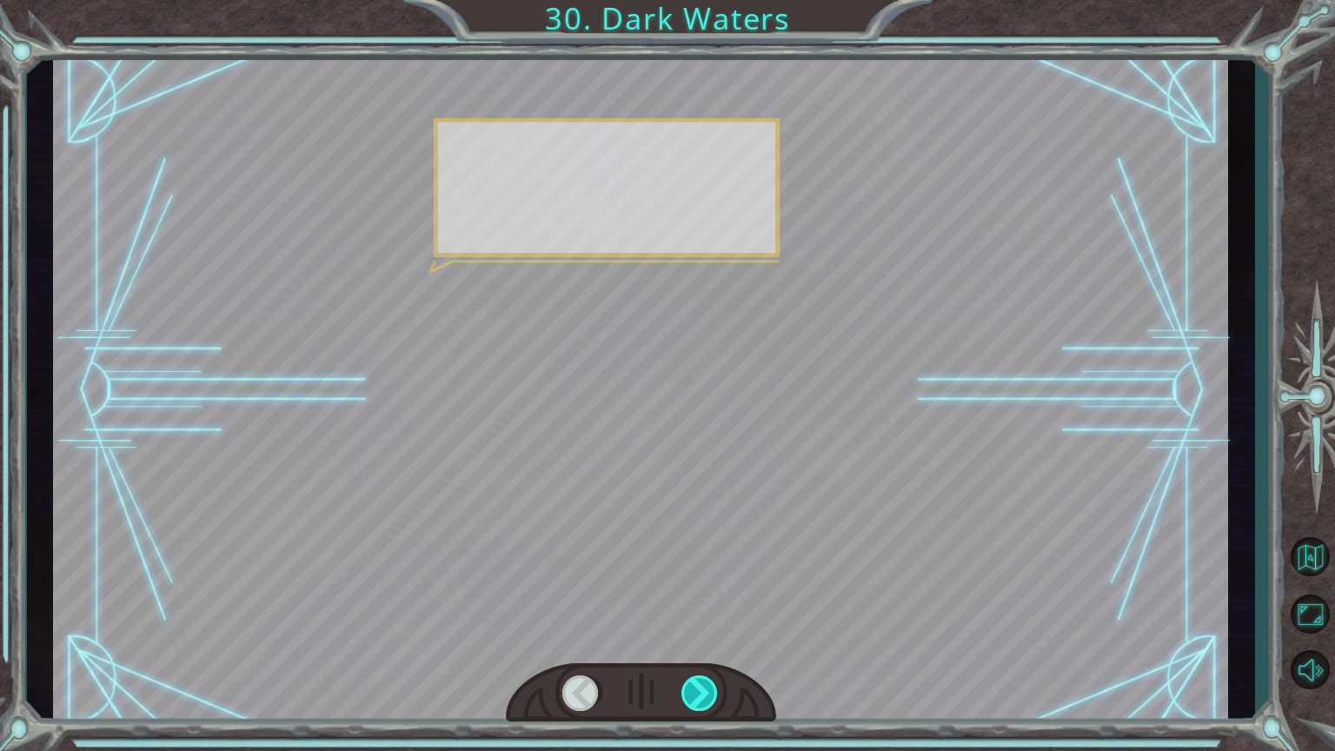
click at [708, 603] on div at bounding box center [700, 693] width 38 height 36
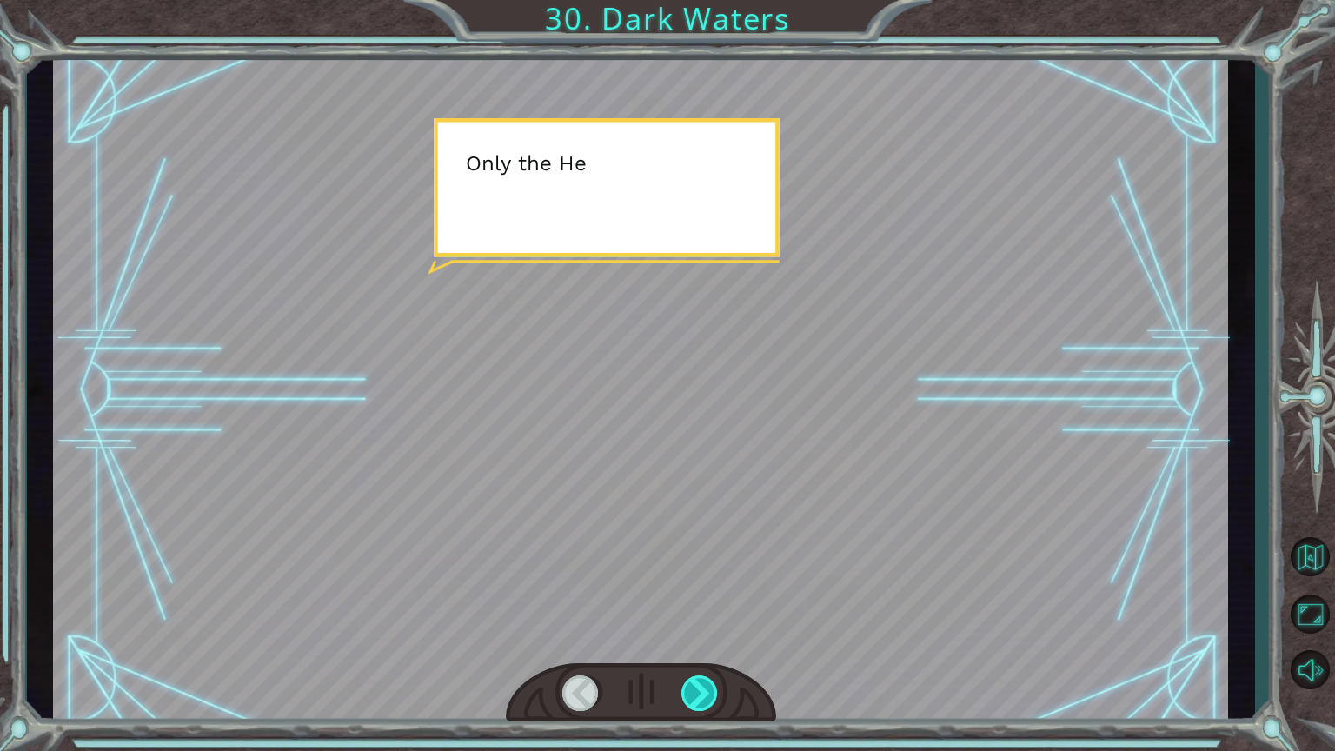
click at [708, 603] on div at bounding box center [700, 693] width 38 height 36
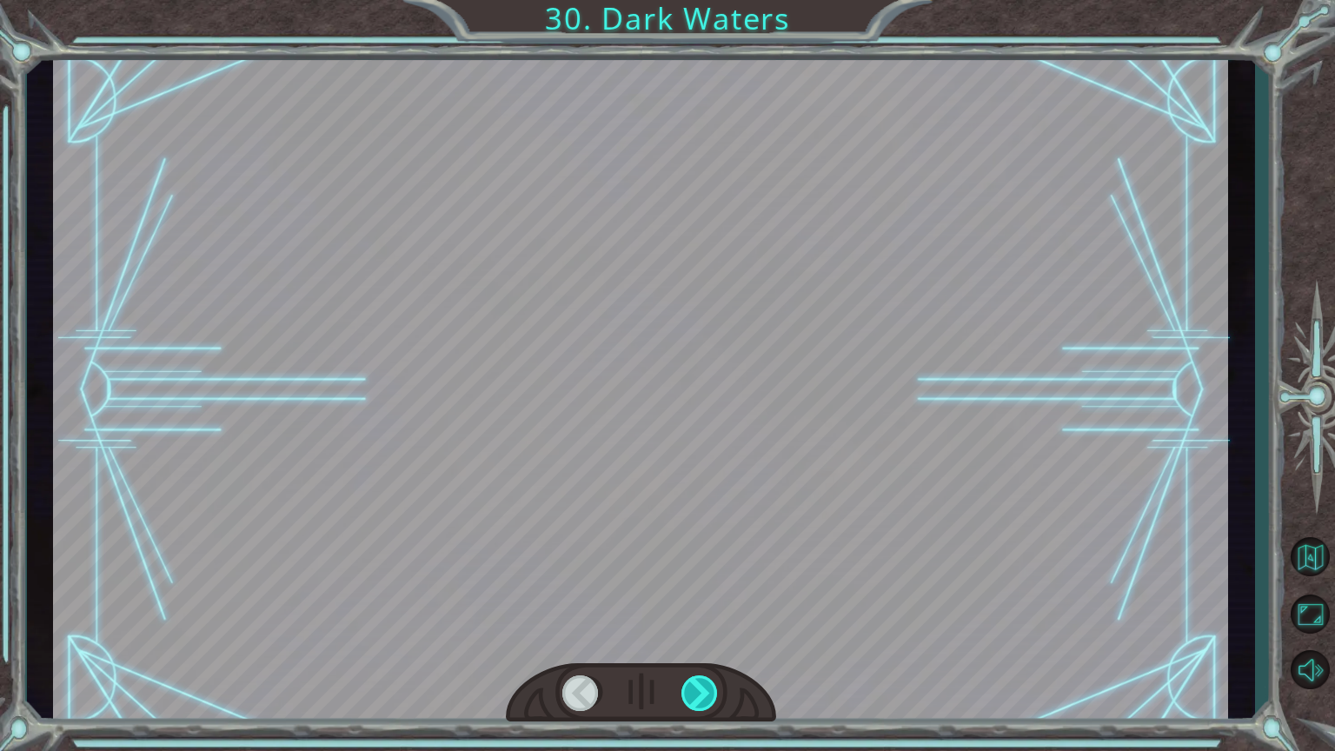
click at [708, 603] on div at bounding box center [700, 693] width 38 height 36
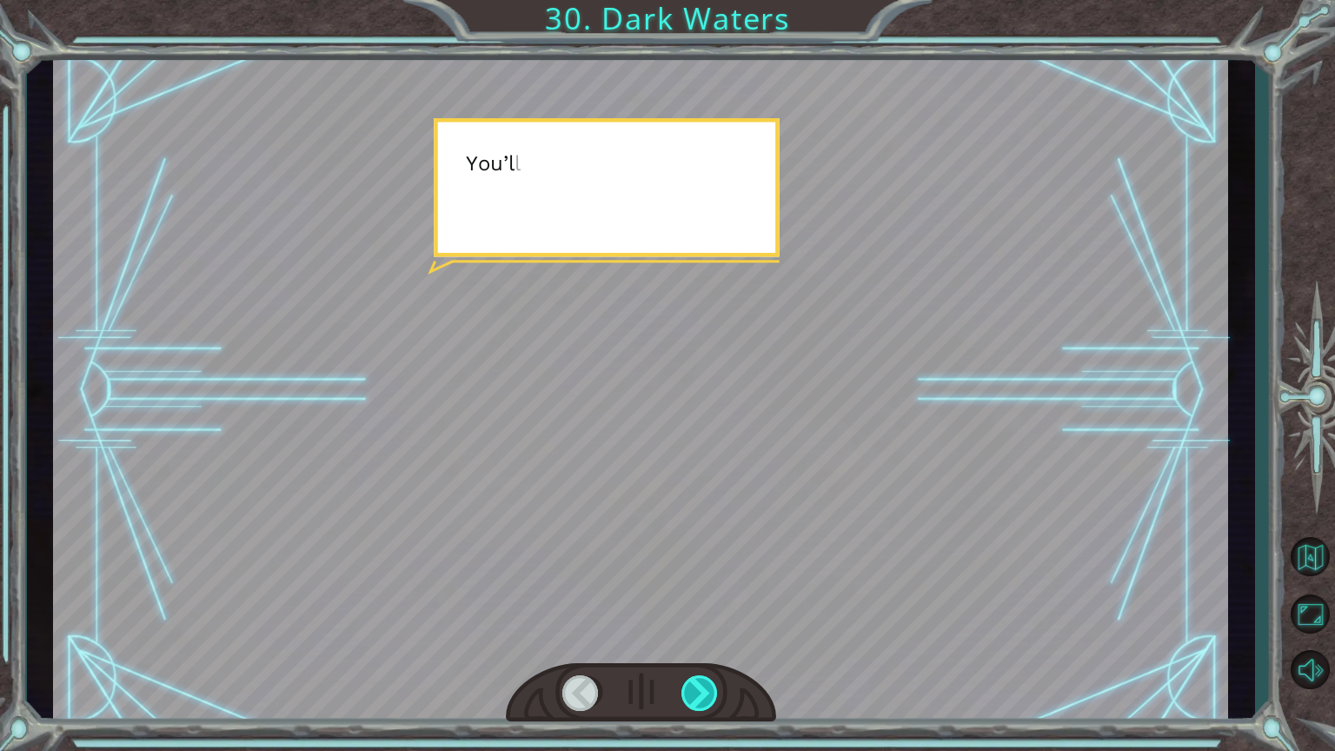
click at [708, 603] on div at bounding box center [700, 693] width 38 height 36
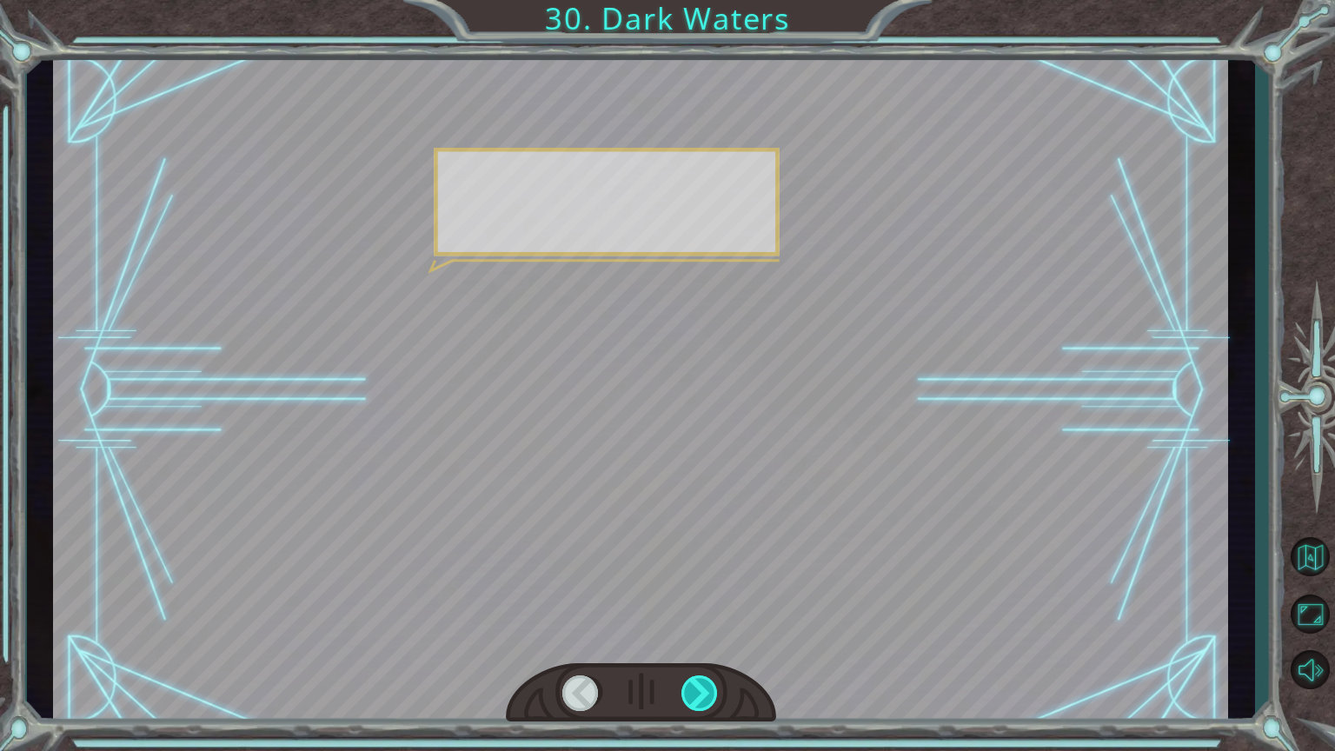
click at [708, 603] on div at bounding box center [700, 693] width 38 height 36
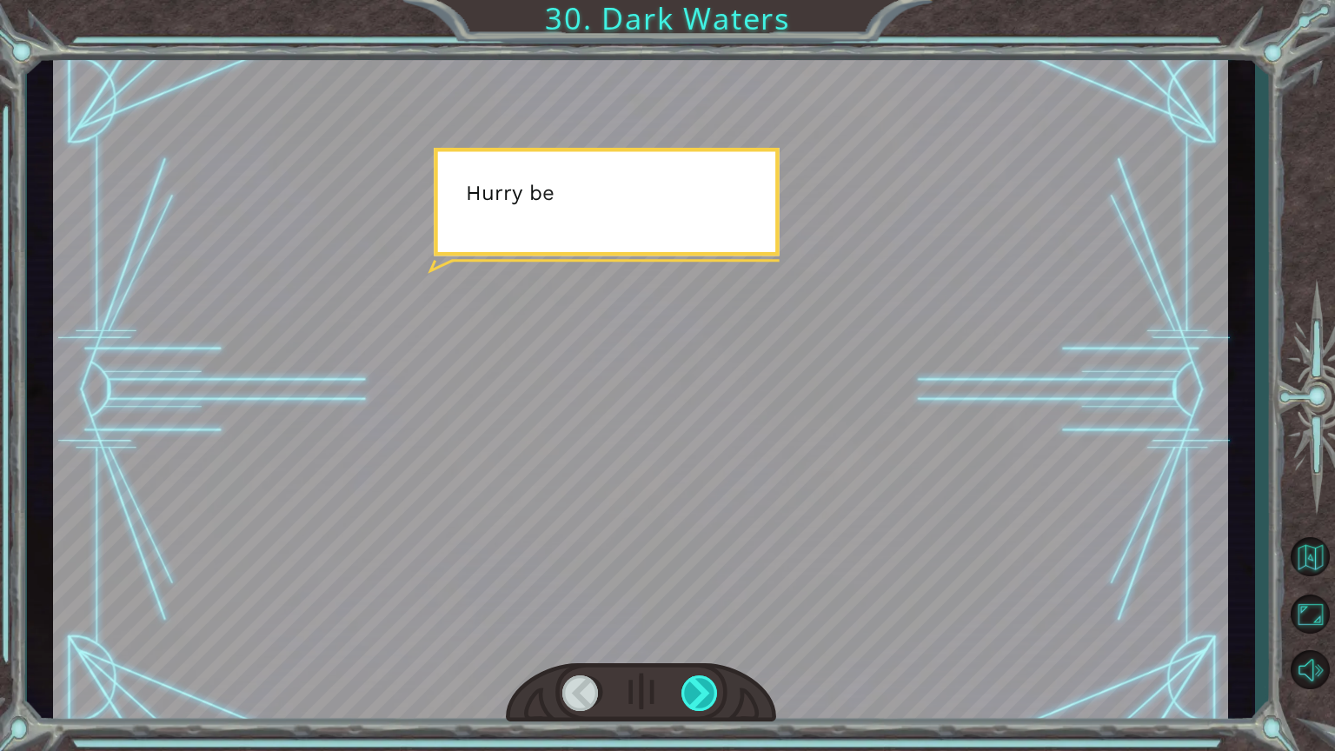
click at [708, 603] on div at bounding box center [700, 693] width 38 height 36
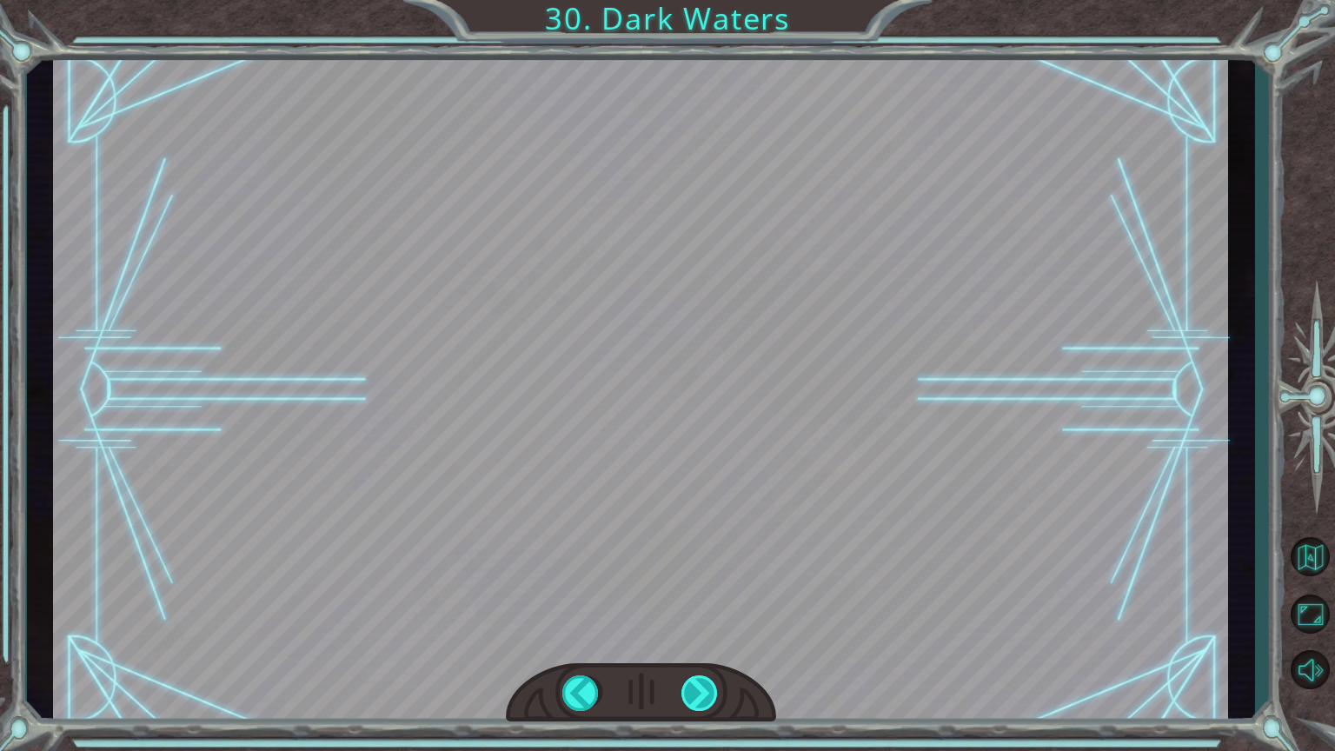
click at [708, 603] on div at bounding box center [700, 693] width 38 height 36
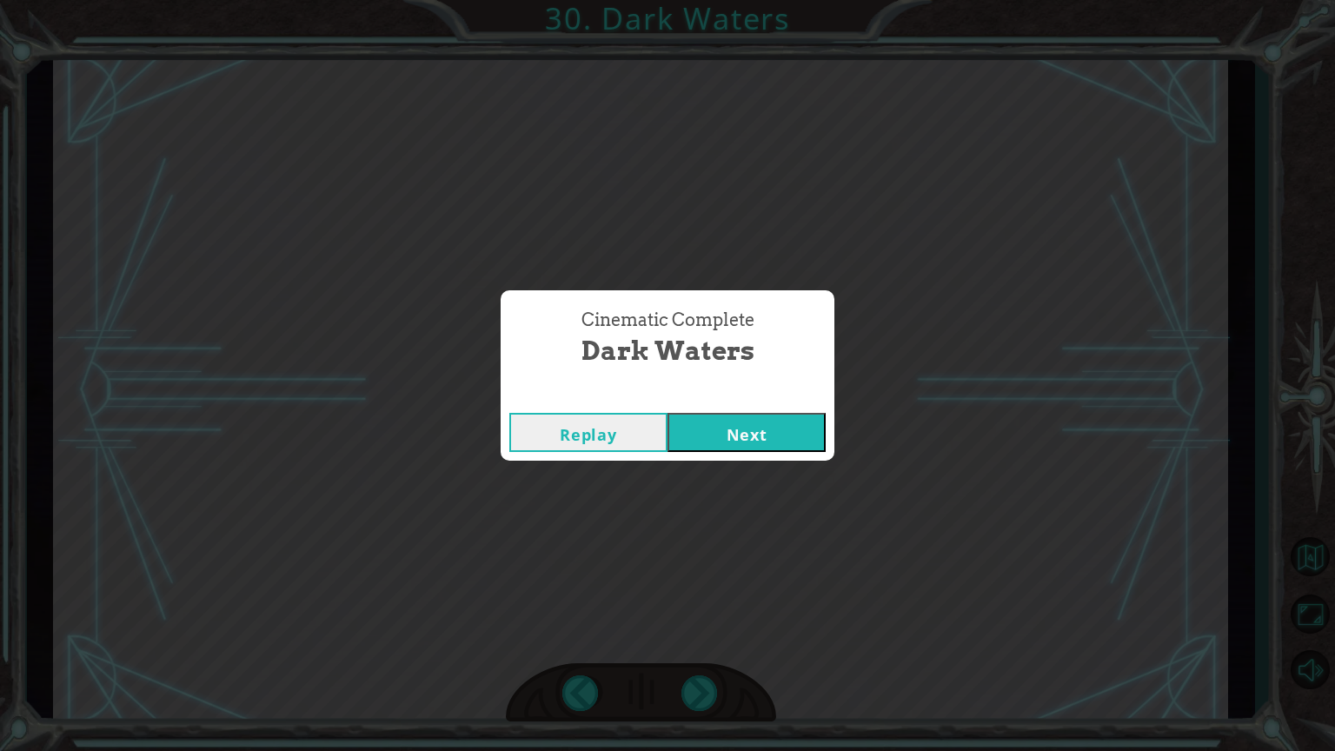
click at [787, 430] on button "Next" at bounding box center [746, 432] width 158 height 39
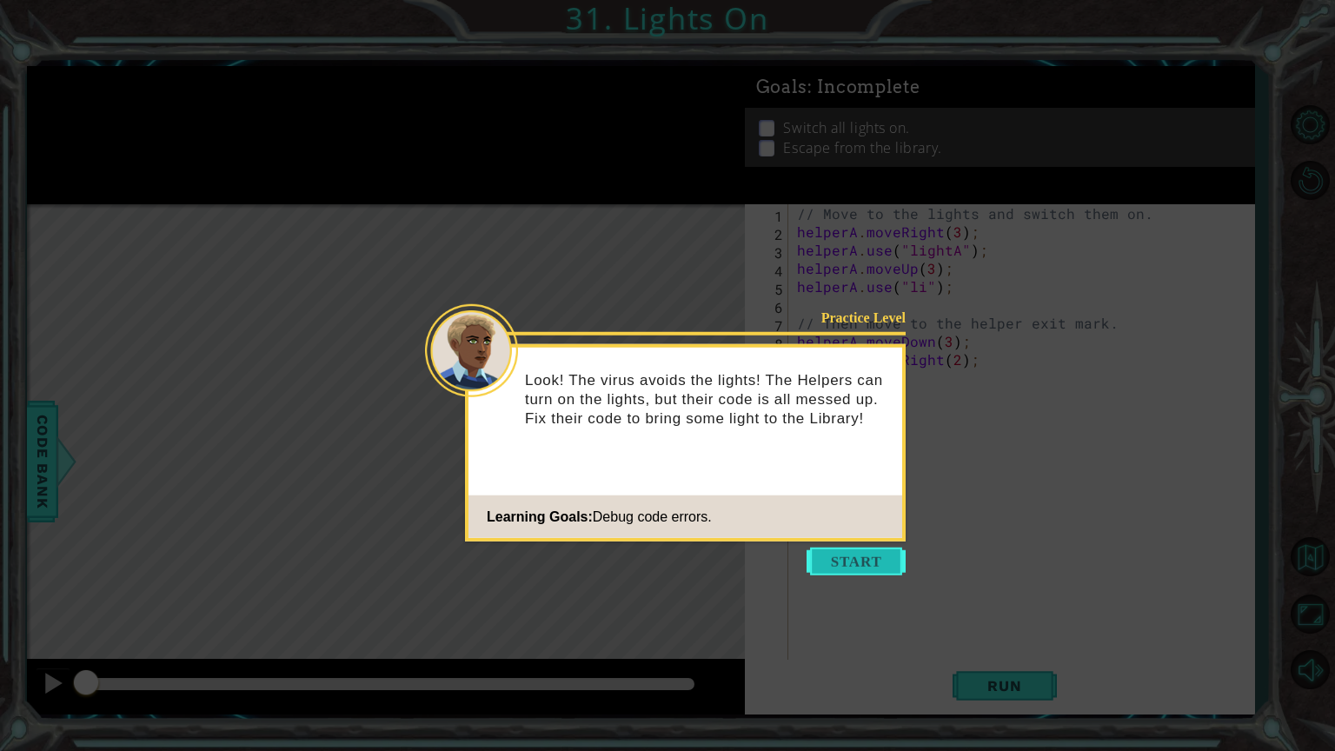
click at [872, 566] on button "Start" at bounding box center [855, 561] width 99 height 28
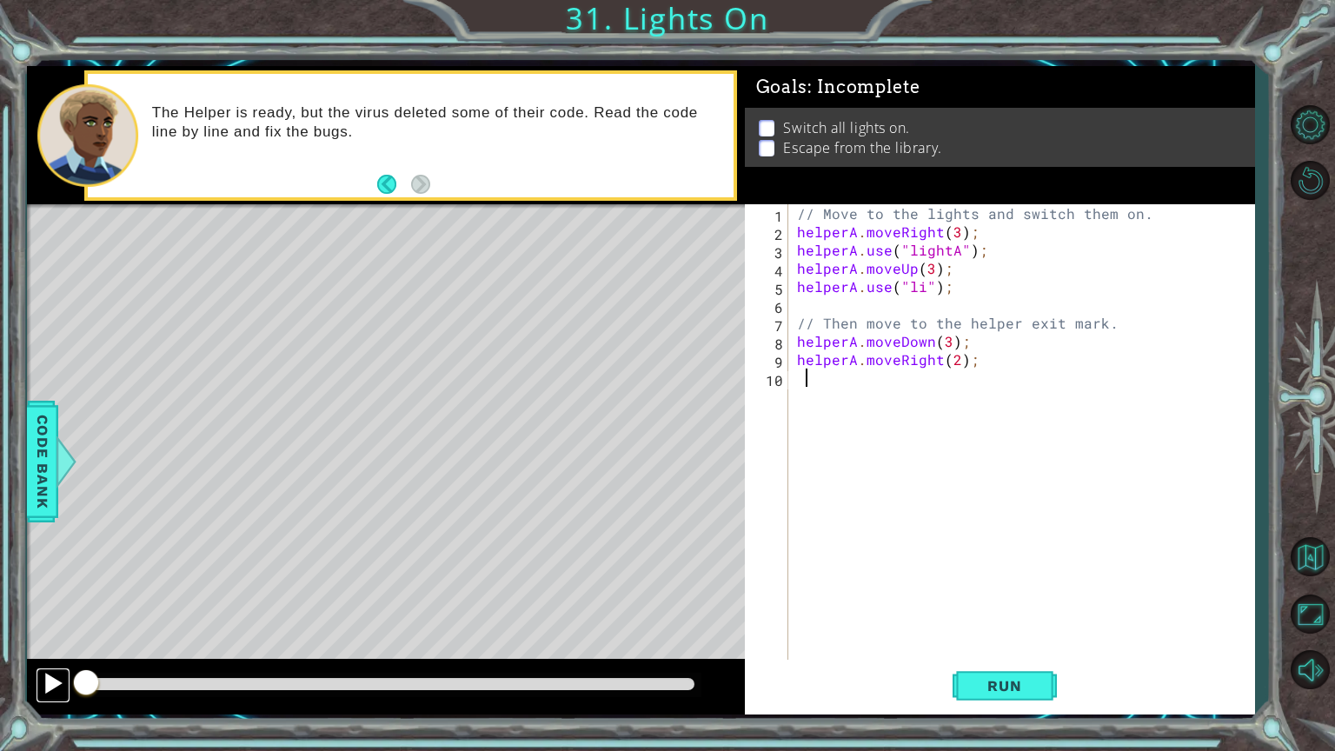
click at [36, 603] on button at bounding box center [53, 685] width 35 height 36
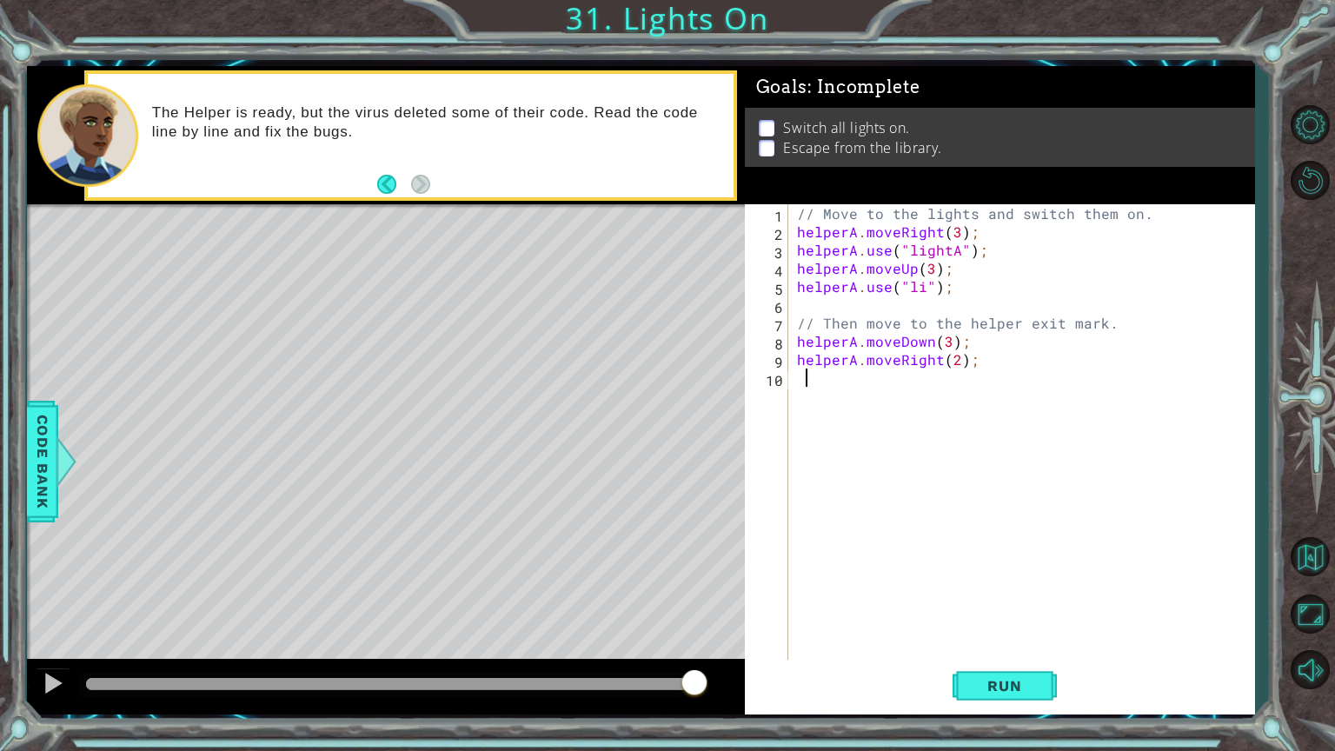
click at [201, 603] on div at bounding box center [390, 684] width 608 height 12
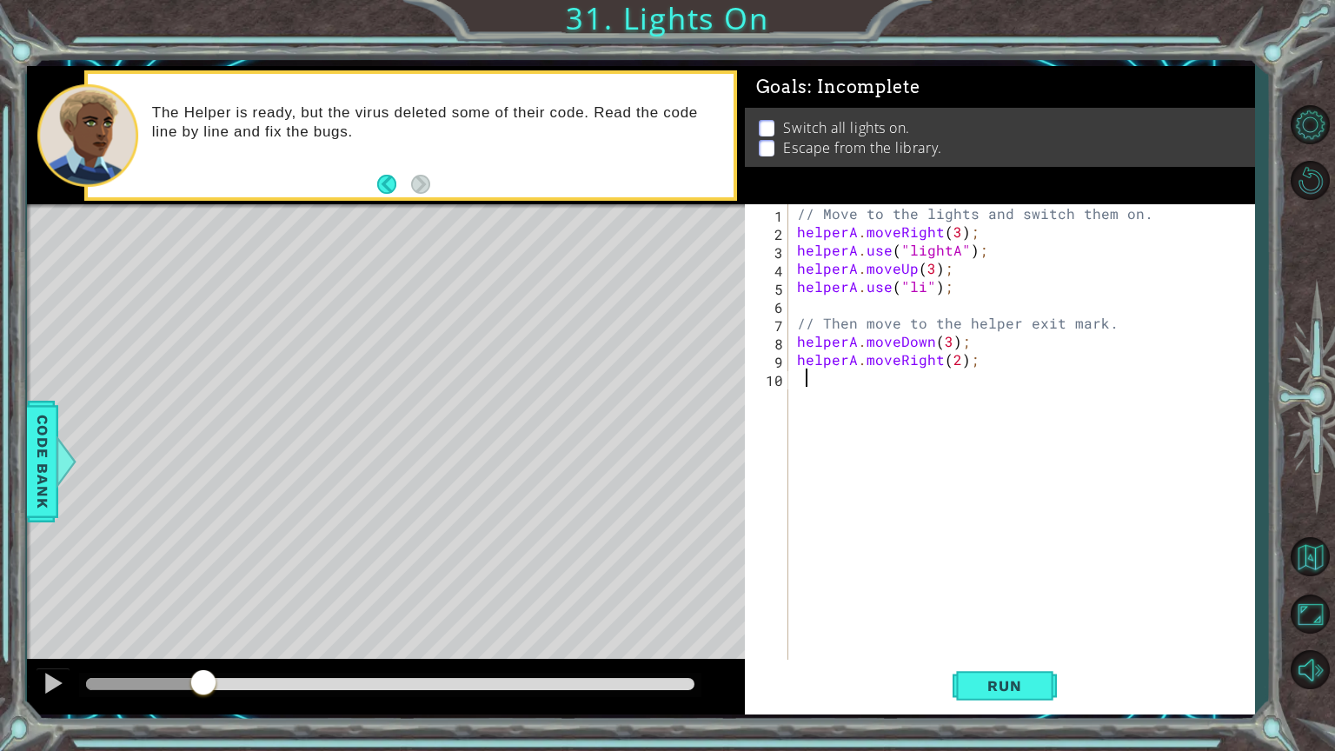
click at [963, 267] on div "// Move to the lights and switch them on. helperA . moveRight ( 3 ) ; helperA .…" at bounding box center [1025, 450] width 465 height 493
click at [1012, 603] on button "Run" at bounding box center [1004, 685] width 104 height 51
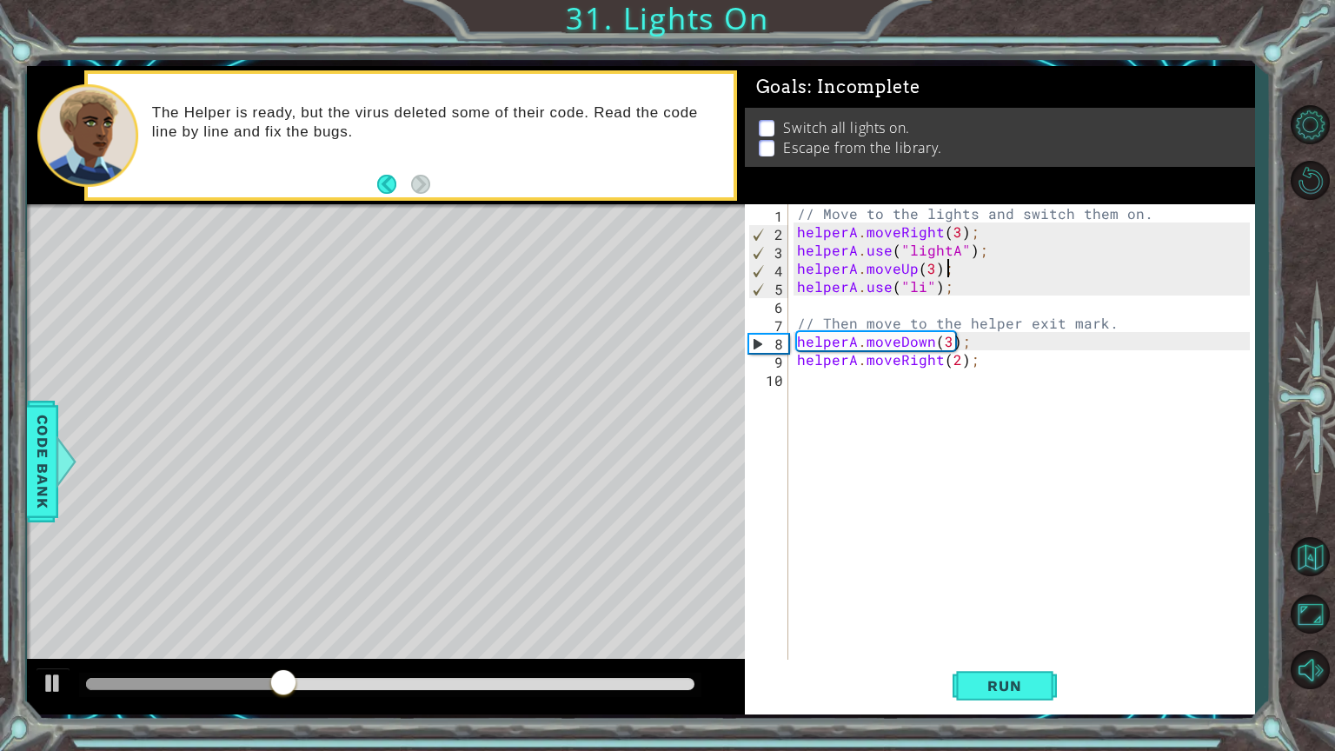
click at [918, 282] on div "// Move to the lights and switch them on. helperA . moveRight ( 3 ) ; helperA .…" at bounding box center [1025, 450] width 465 height 493
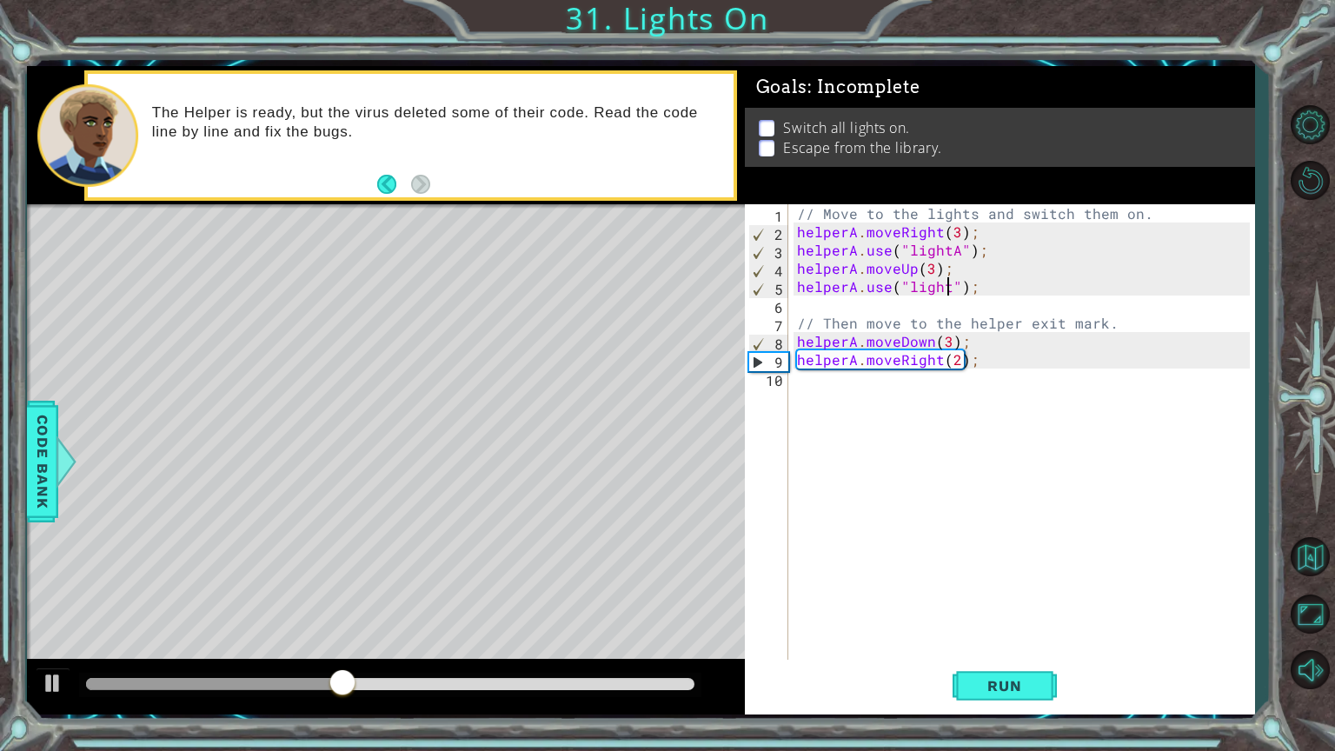
scroll to position [0, 10]
click at [989, 603] on button "Run" at bounding box center [1004, 685] width 104 height 51
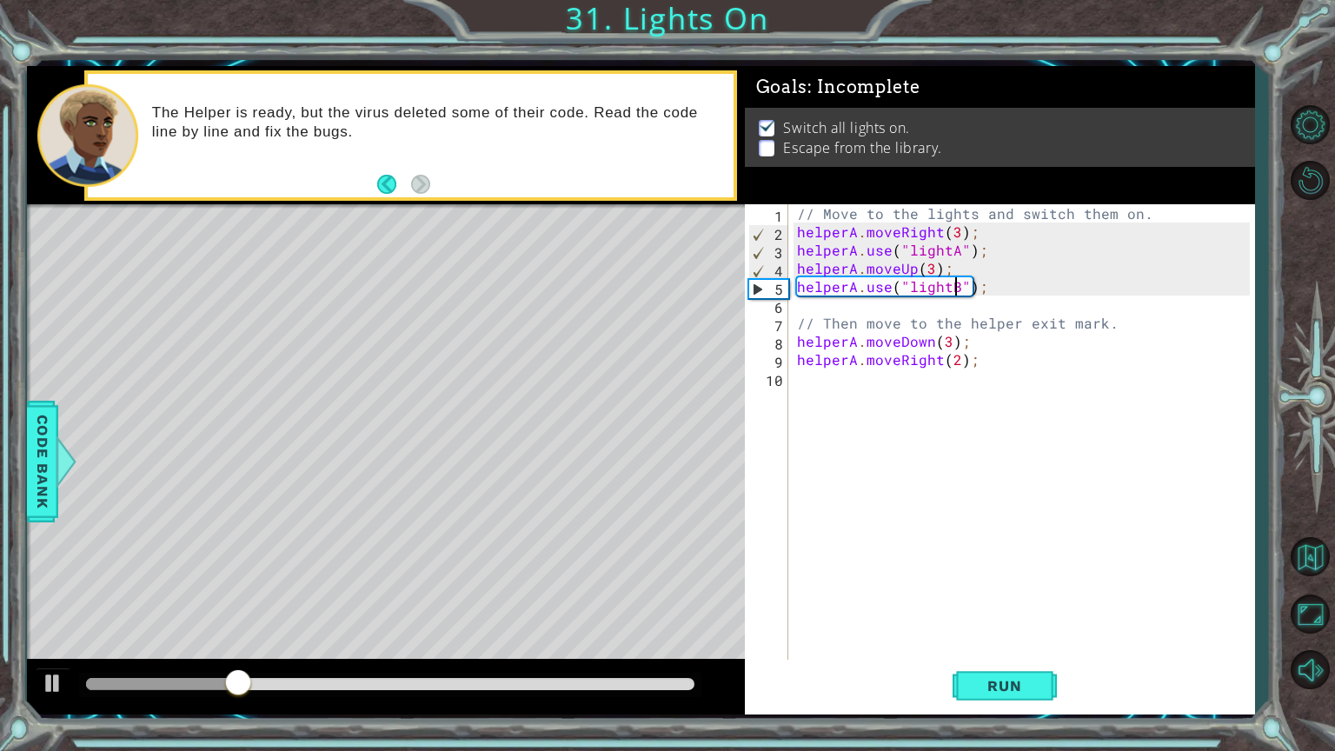
click at [943, 340] on div "// Move to the lights and switch them on. helperA . moveRight ( 3 ) ; helperA .…" at bounding box center [1025, 450] width 465 height 493
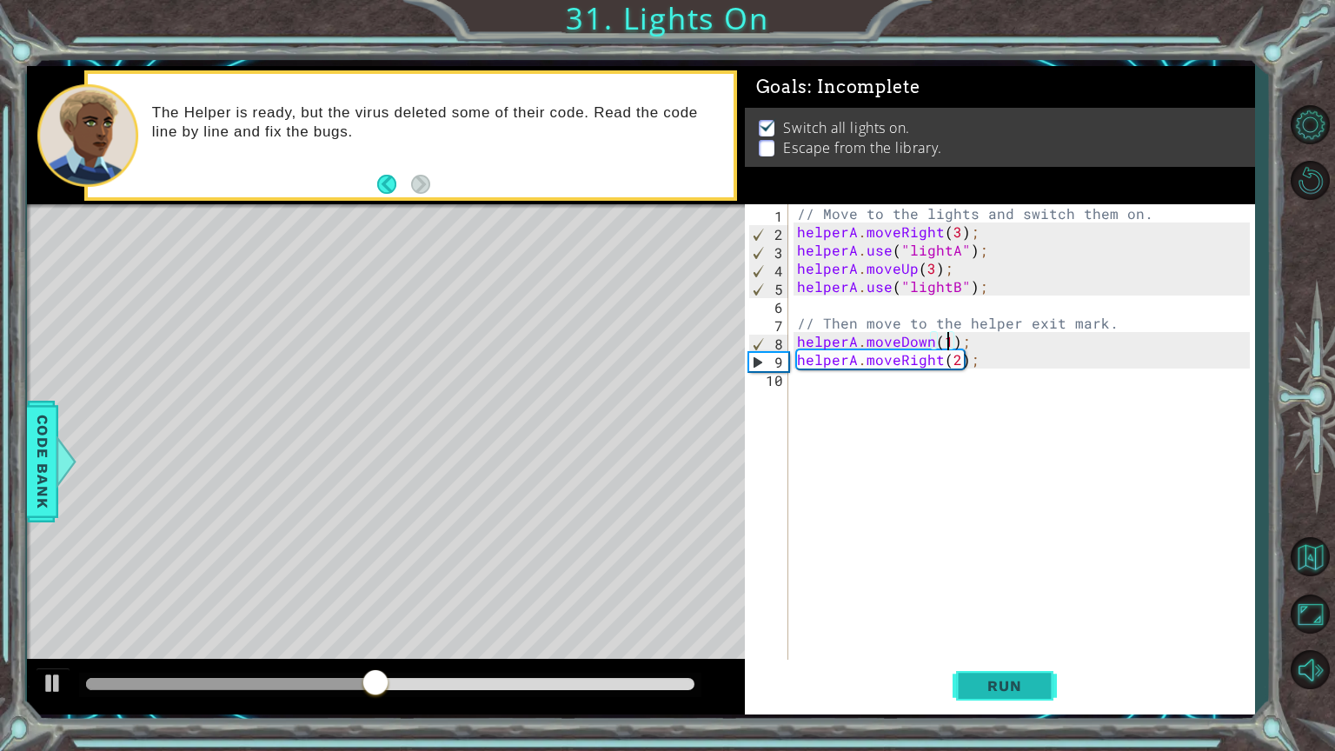
type textarea "helperA.moveDown(1);"
click at [992, 603] on span "Run" at bounding box center [1004, 685] width 69 height 17
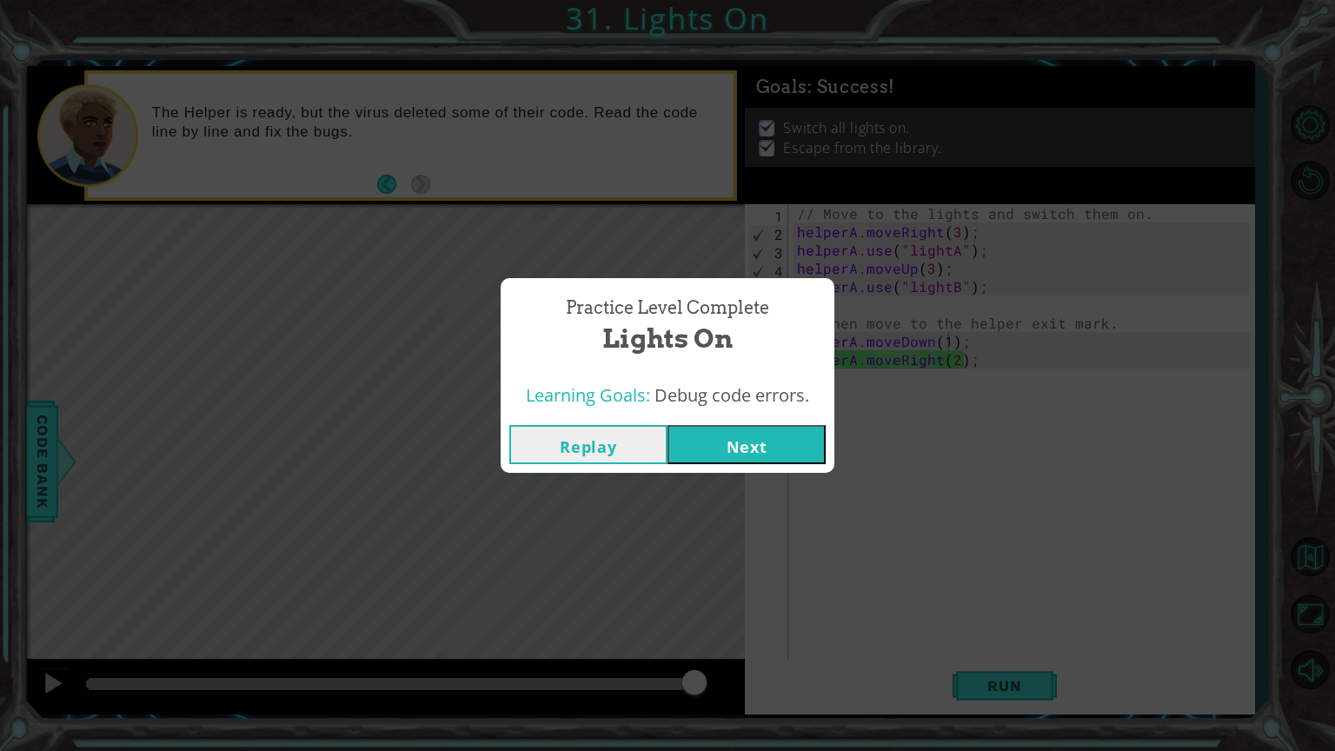
click at [777, 464] on div "Replay Next" at bounding box center [668, 444] width 334 height 56
click at [776, 460] on button "Next" at bounding box center [746, 444] width 158 height 39
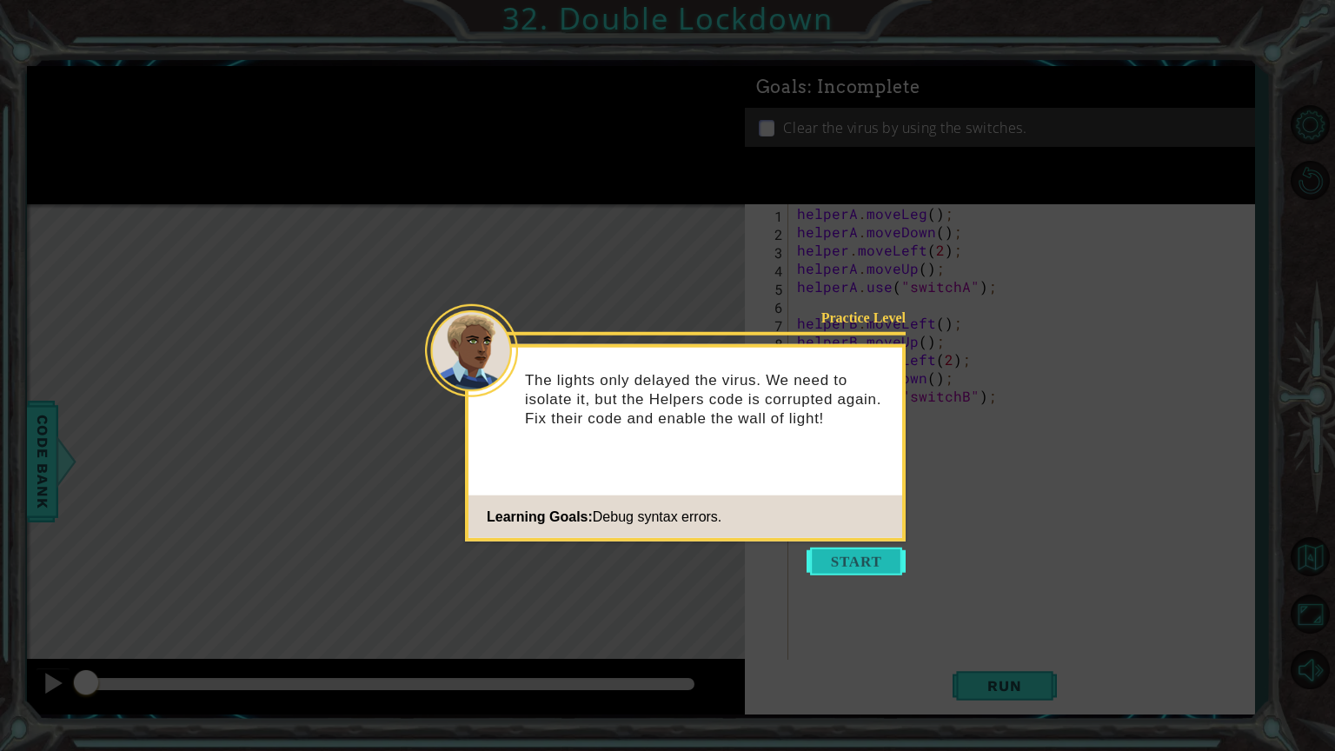
click at [824, 558] on button "Start" at bounding box center [855, 561] width 99 height 28
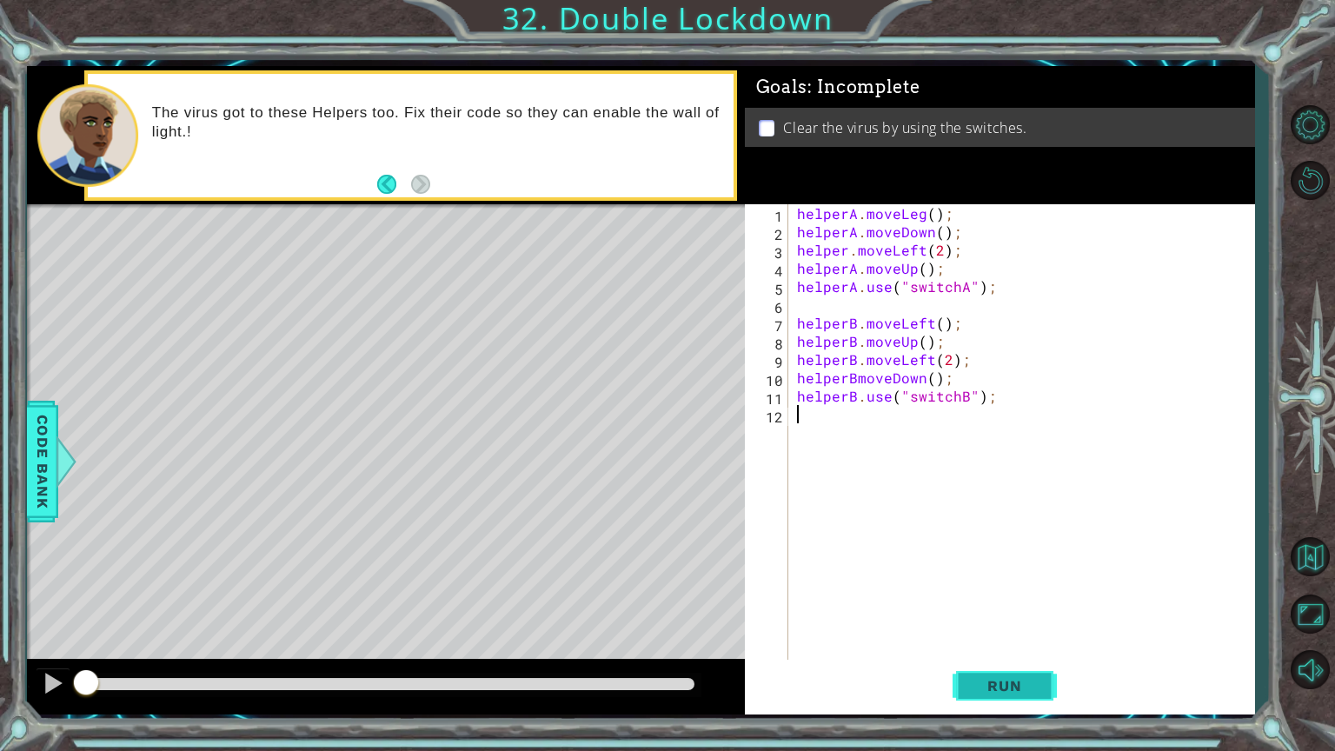
click at [991, 603] on span "Run" at bounding box center [1004, 685] width 69 height 17
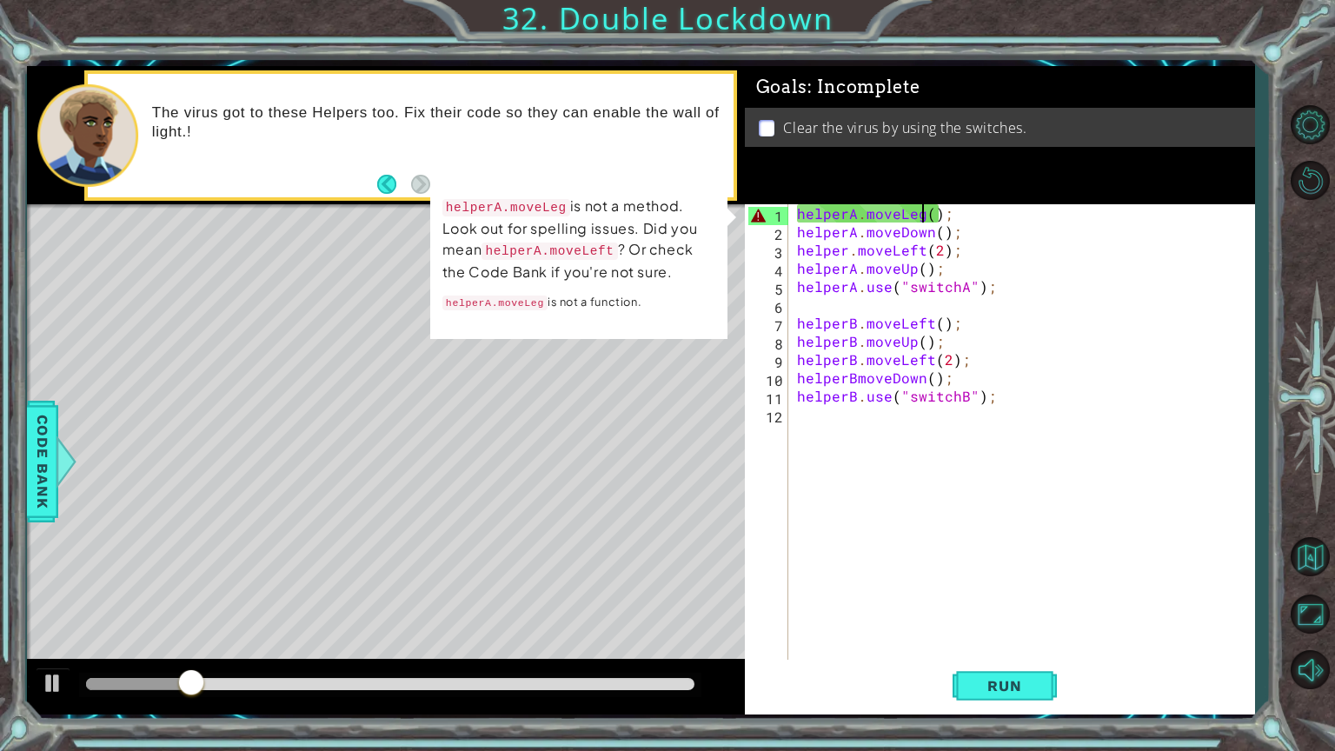
click at [921, 212] on div "helperA . moveLeg ( ) ; helperA . moveDown ( ) ; helper . moveLeft ( 2 ) ; help…" at bounding box center [1025, 450] width 465 height 493
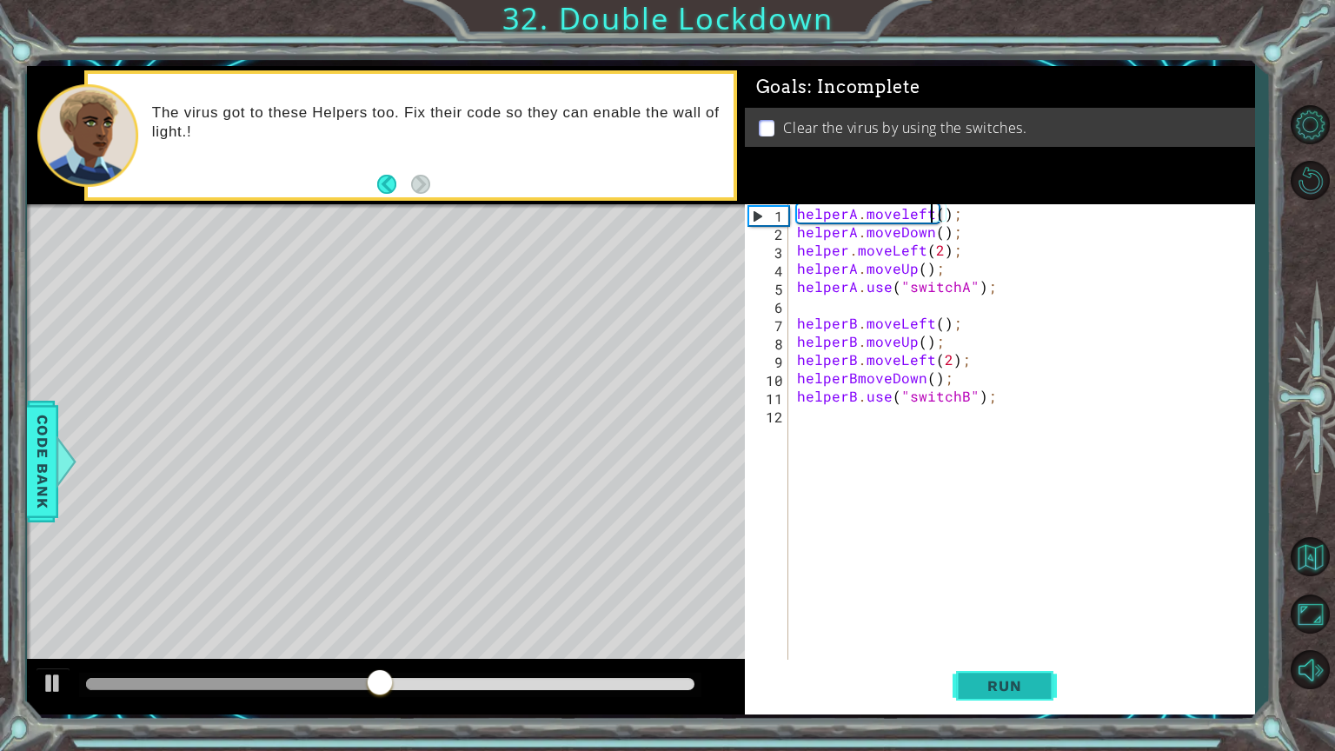
click at [1035, 603] on span "Run" at bounding box center [1004, 685] width 69 height 17
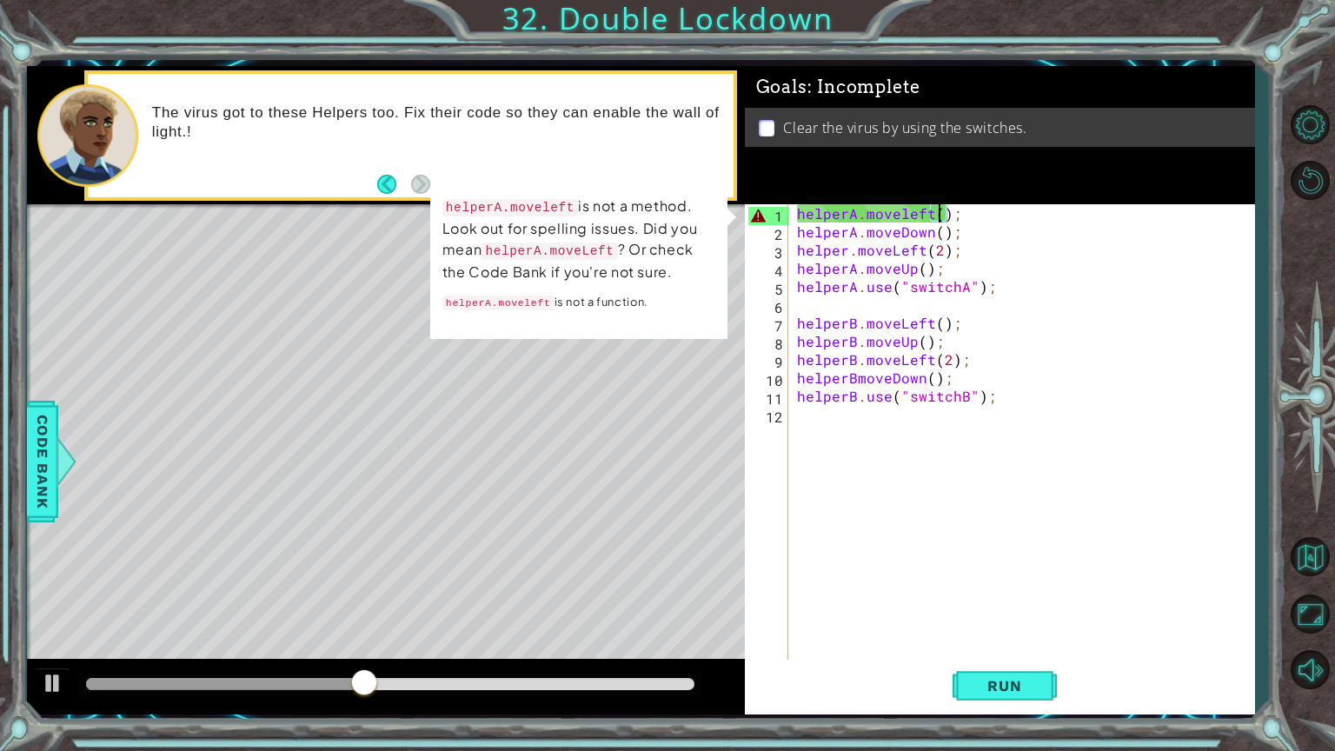
click at [936, 213] on div "helperA . moveleft ( ) ; helperA . moveDown ( ) ; helper . moveLeft ( 2 ) ; hel…" at bounding box center [1025, 450] width 465 height 493
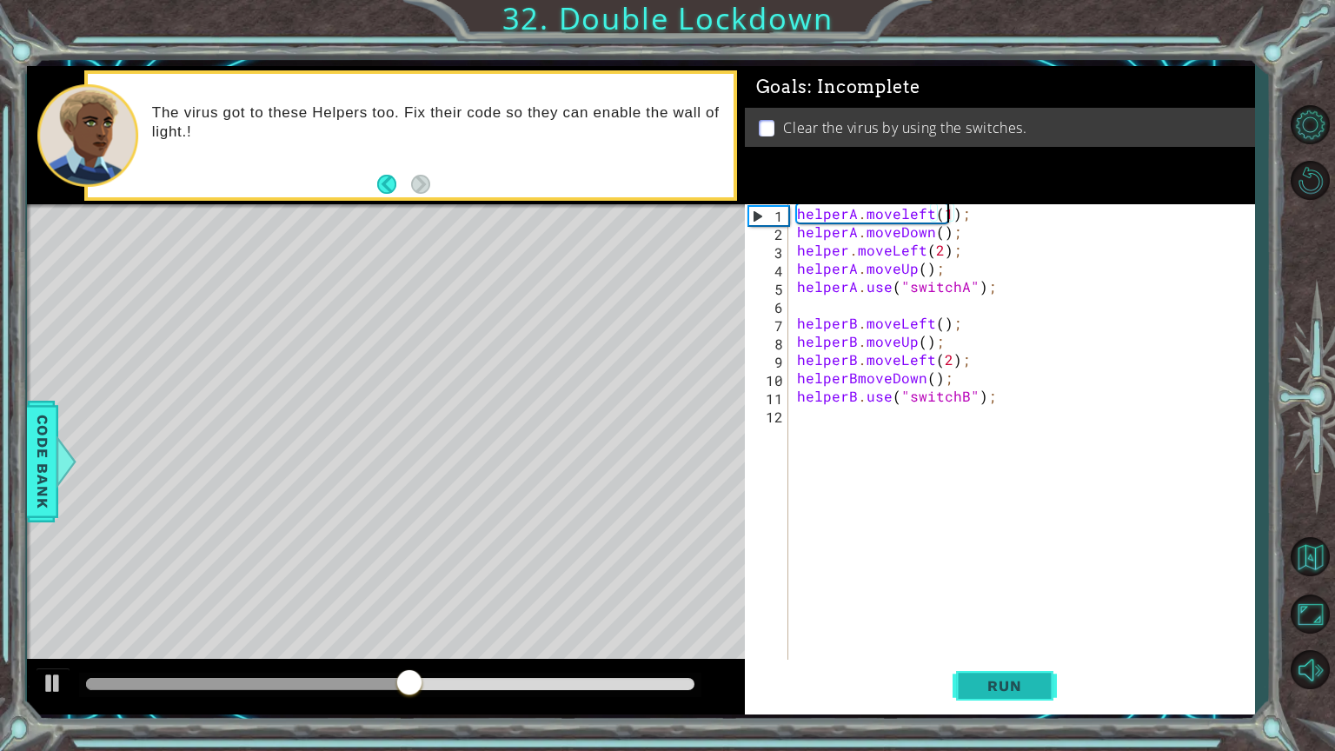
click at [1052, 603] on button "Run" at bounding box center [1004, 685] width 104 height 51
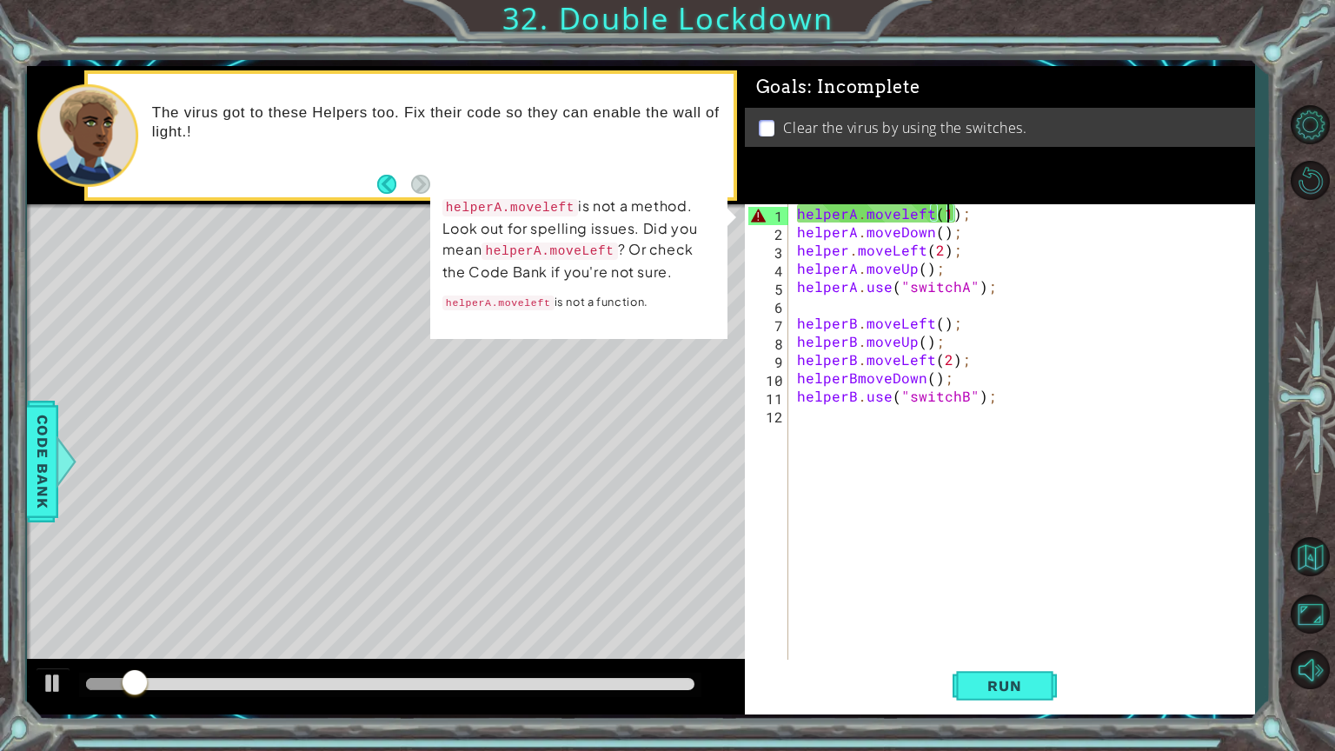
click at [962, 216] on div "helperA . moveleft ( 1 ) ; helperA . moveDown ( ) ; helper . moveLeft ( 2 ) ; h…" at bounding box center [1025, 450] width 465 height 493
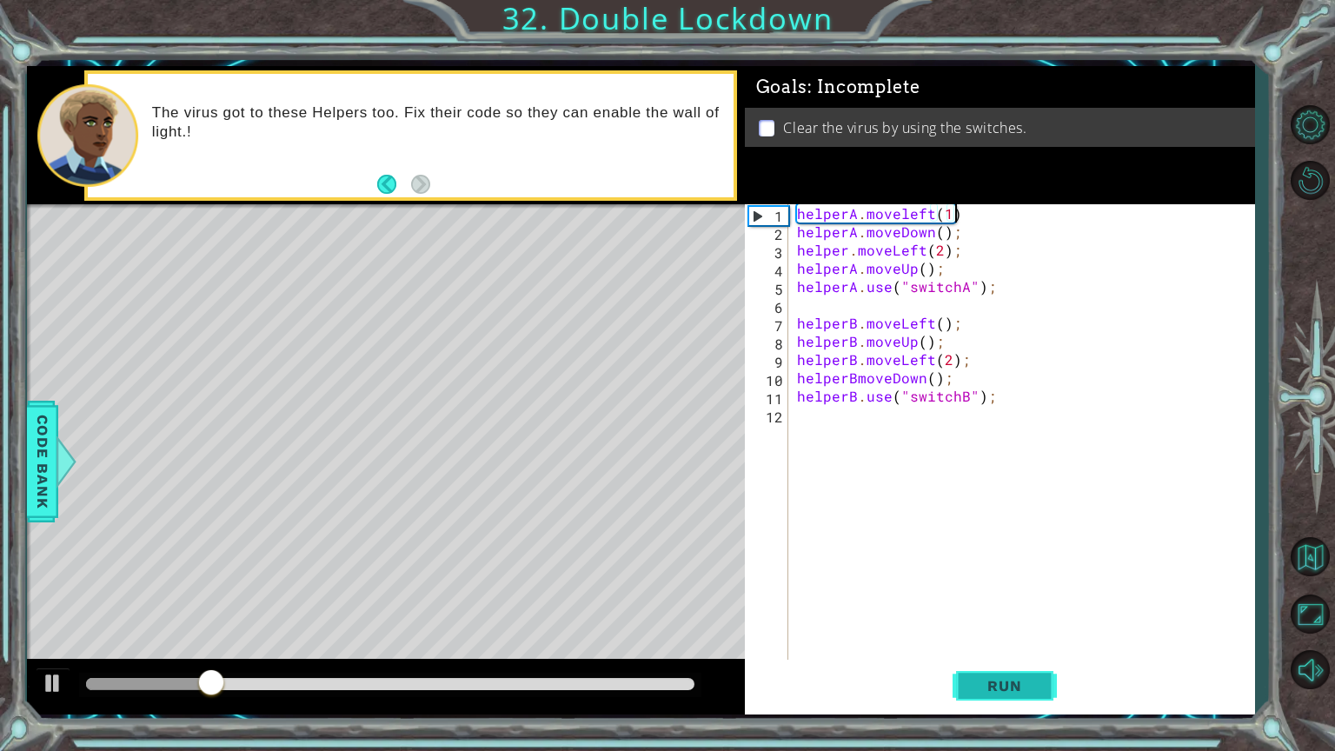
click at [969, 603] on button "Run" at bounding box center [1004, 685] width 104 height 51
click at [981, 603] on span "Run" at bounding box center [1004, 685] width 69 height 17
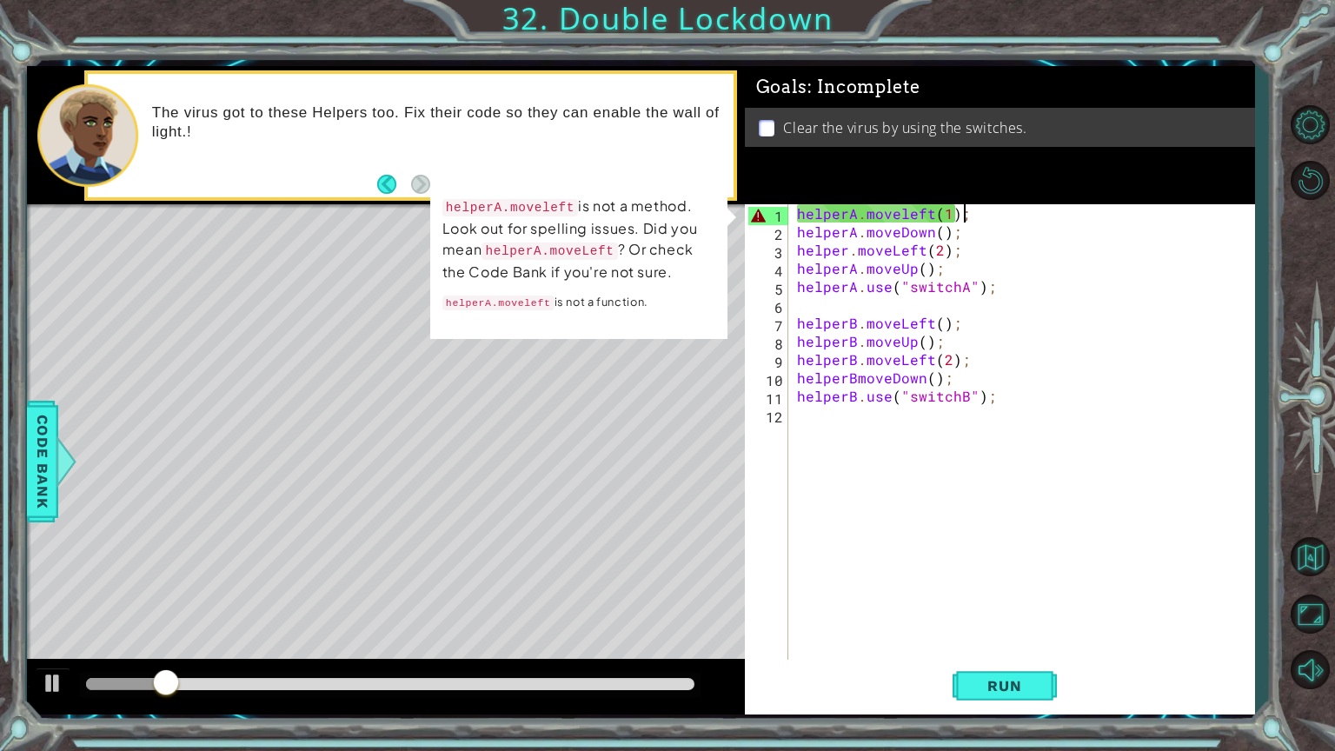
click at [795, 213] on div "helperA . moveleft ( 1 ) ; helperA . moveDown ( ) ; helper . moveLeft ( 2 ) ; h…" at bounding box center [1025, 450] width 465 height 493
click at [1025, 275] on div "helperA . moveleft ( 1 ) ; helperA . moveDown ( ) ; helper . moveLeft ( 2 ) ; h…" at bounding box center [1025, 450] width 465 height 493
click at [777, 263] on div "4" at bounding box center [768, 271] width 40 height 18
type textarea "helperA.moveUp();"
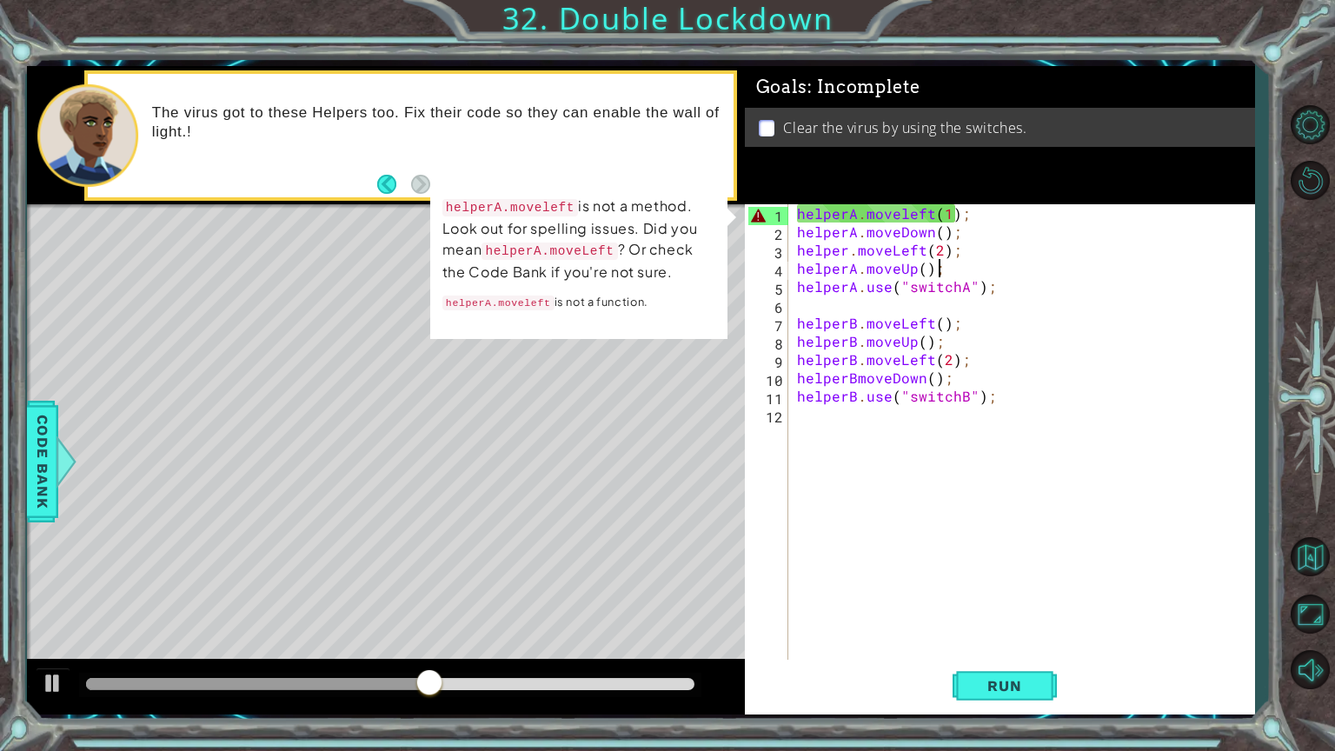
click at [777, 263] on div "4" at bounding box center [768, 271] width 40 height 18
click at [972, 210] on div "helperA . moveleft ( 1 ) ; helperA . moveDown ( ) ; helper . moveLeft ( 2 ) ; h…" at bounding box center [1025, 450] width 465 height 493
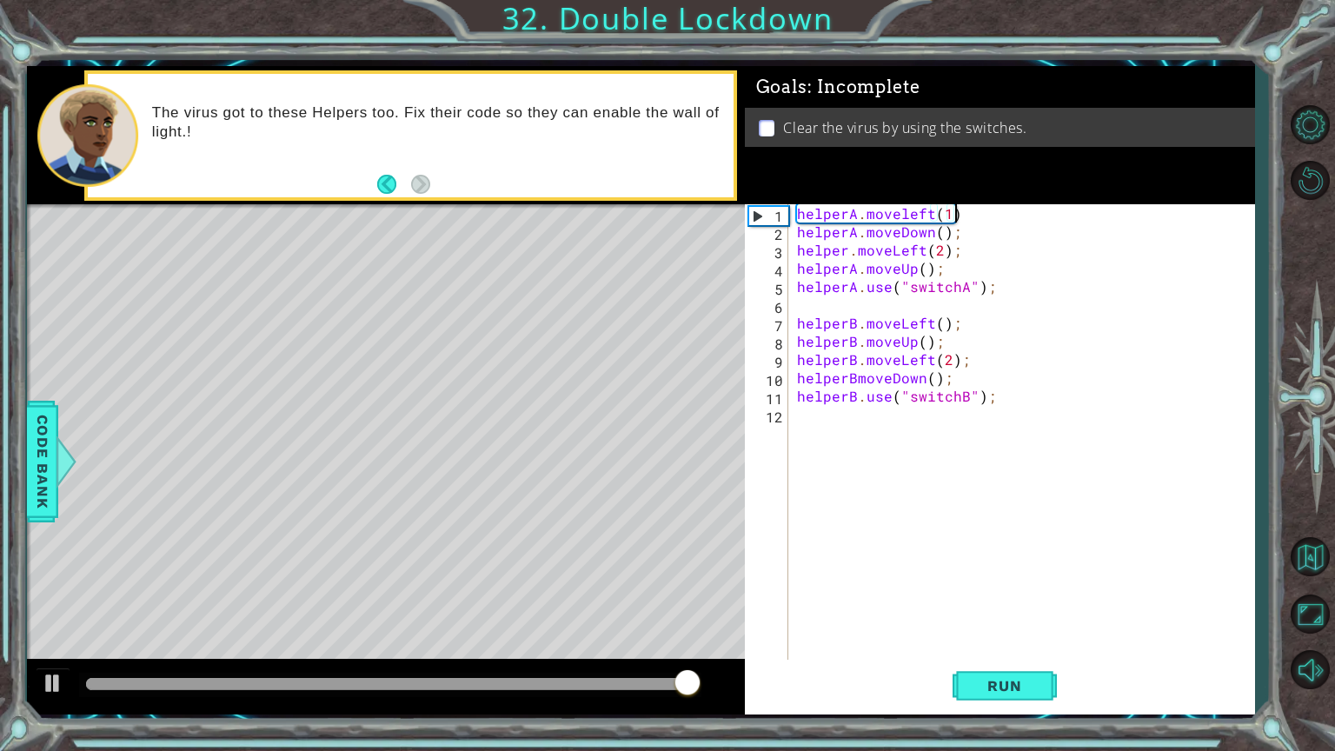
scroll to position [0, 9]
click at [1003, 603] on span "Run" at bounding box center [1004, 685] width 69 height 17
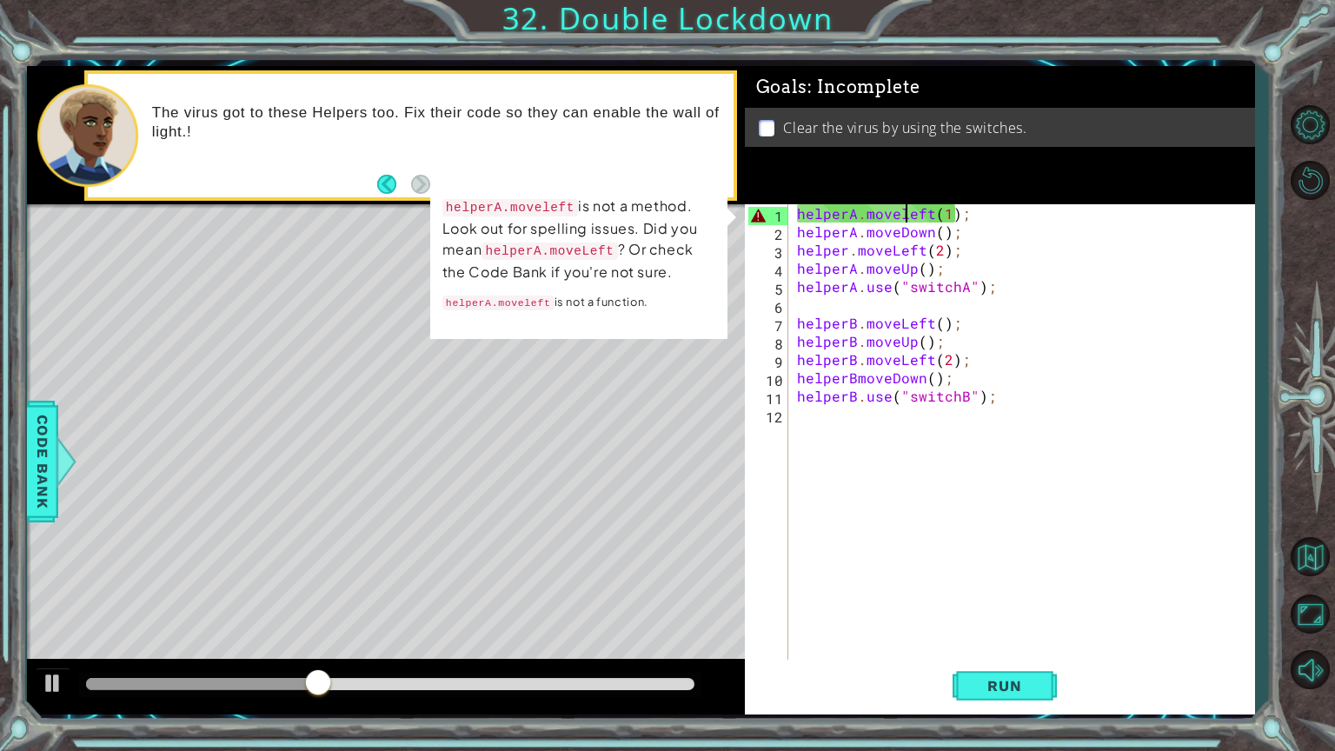
click at [906, 209] on div "helperA . moveleft ( 1 ) ; helperA . moveDown ( ) ; helper . moveLeft ( 2 ) ; h…" at bounding box center [1025, 450] width 465 height 493
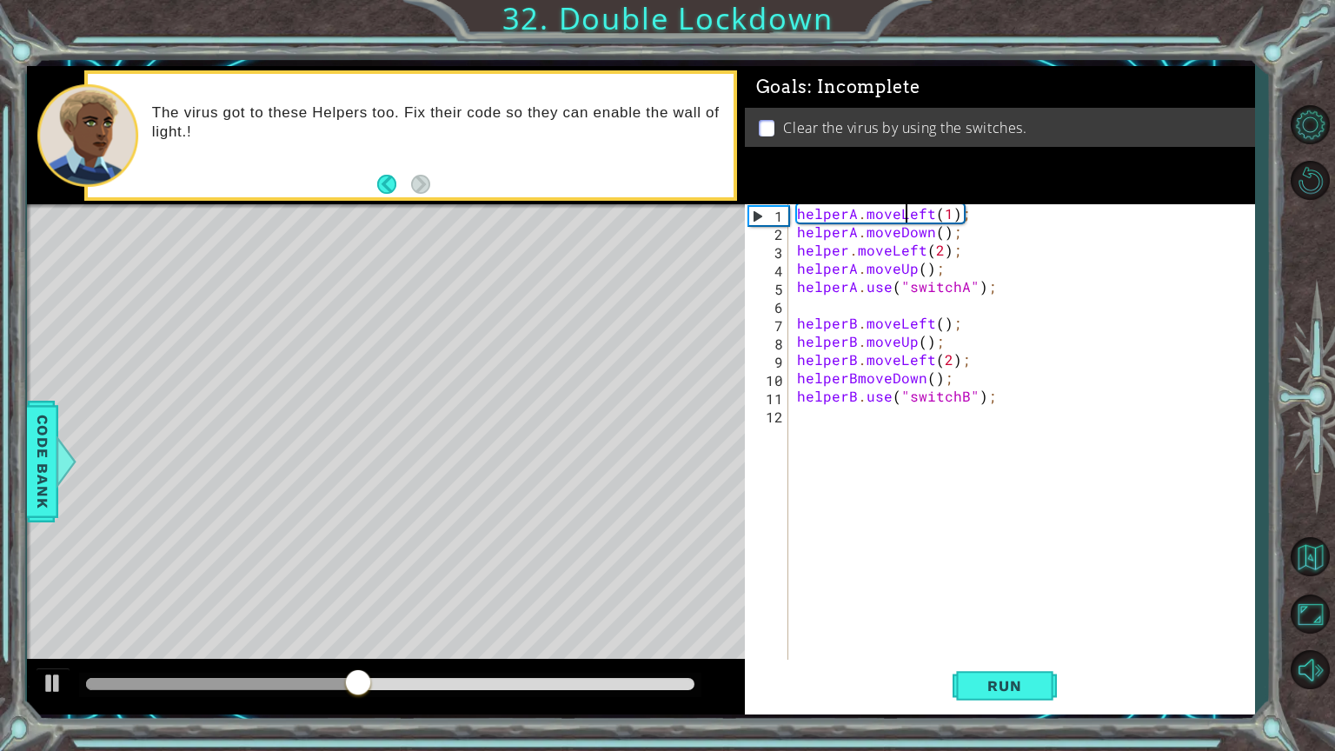
scroll to position [0, 7]
click at [974, 603] on span "Run" at bounding box center [1004, 685] width 69 height 17
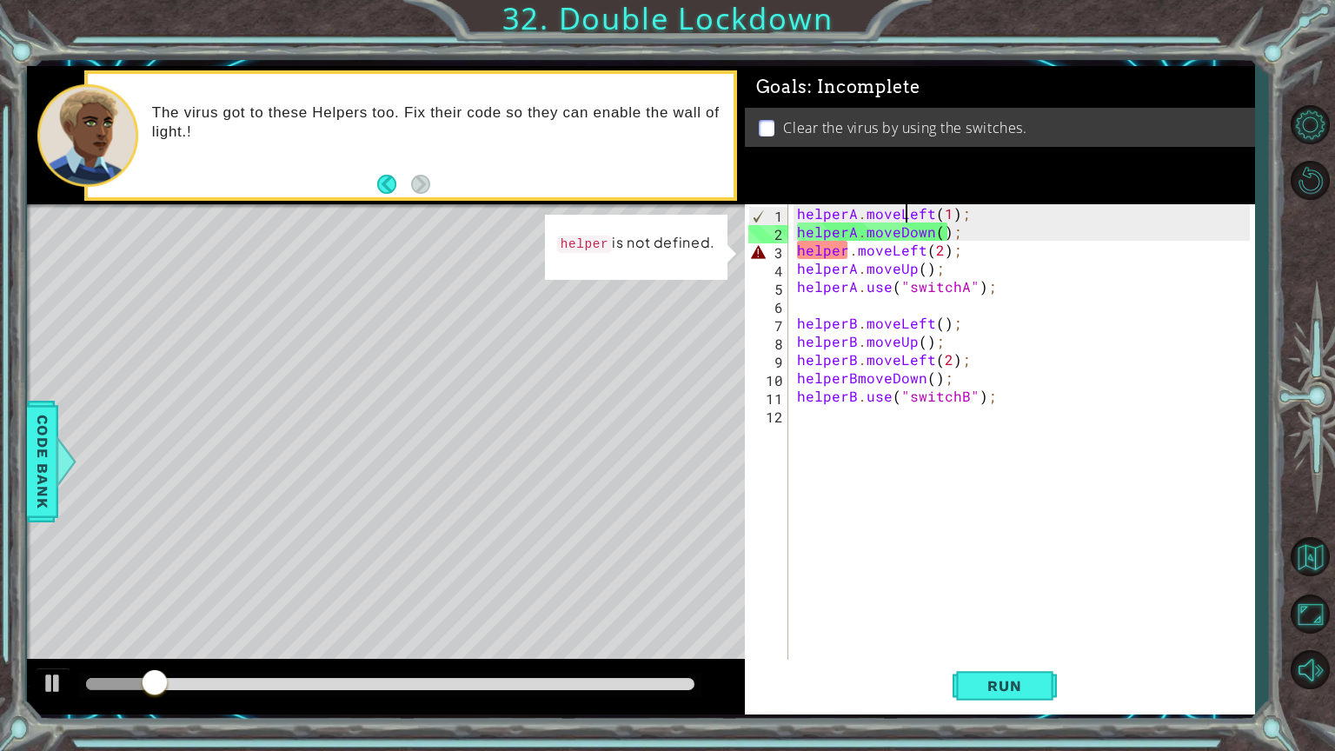
click at [843, 253] on div "helperA . moveLeft ( 1 ) ; helperA . moveDown ( ) ; helper . moveLeft ( 2 ) ; h…" at bounding box center [1025, 450] width 465 height 493
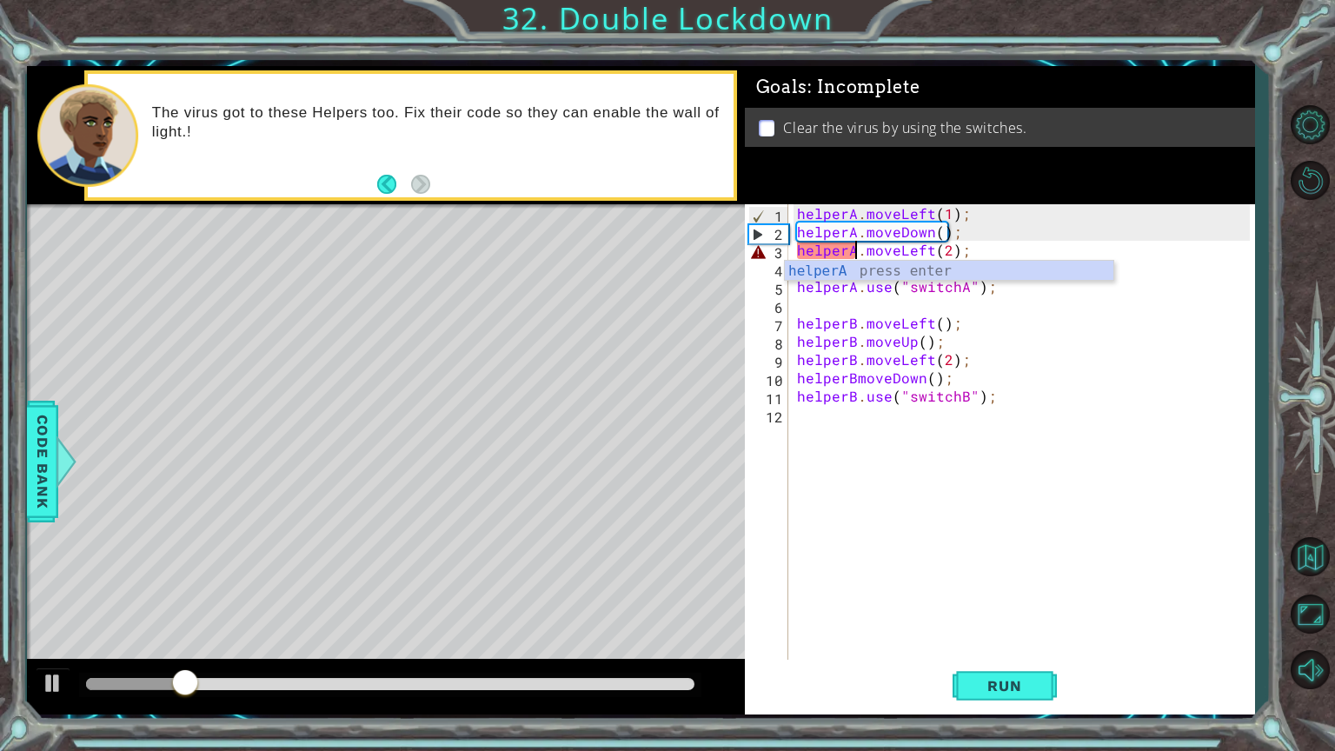
scroll to position [0, 3]
click at [1028, 603] on button "Run" at bounding box center [1004, 685] width 104 height 51
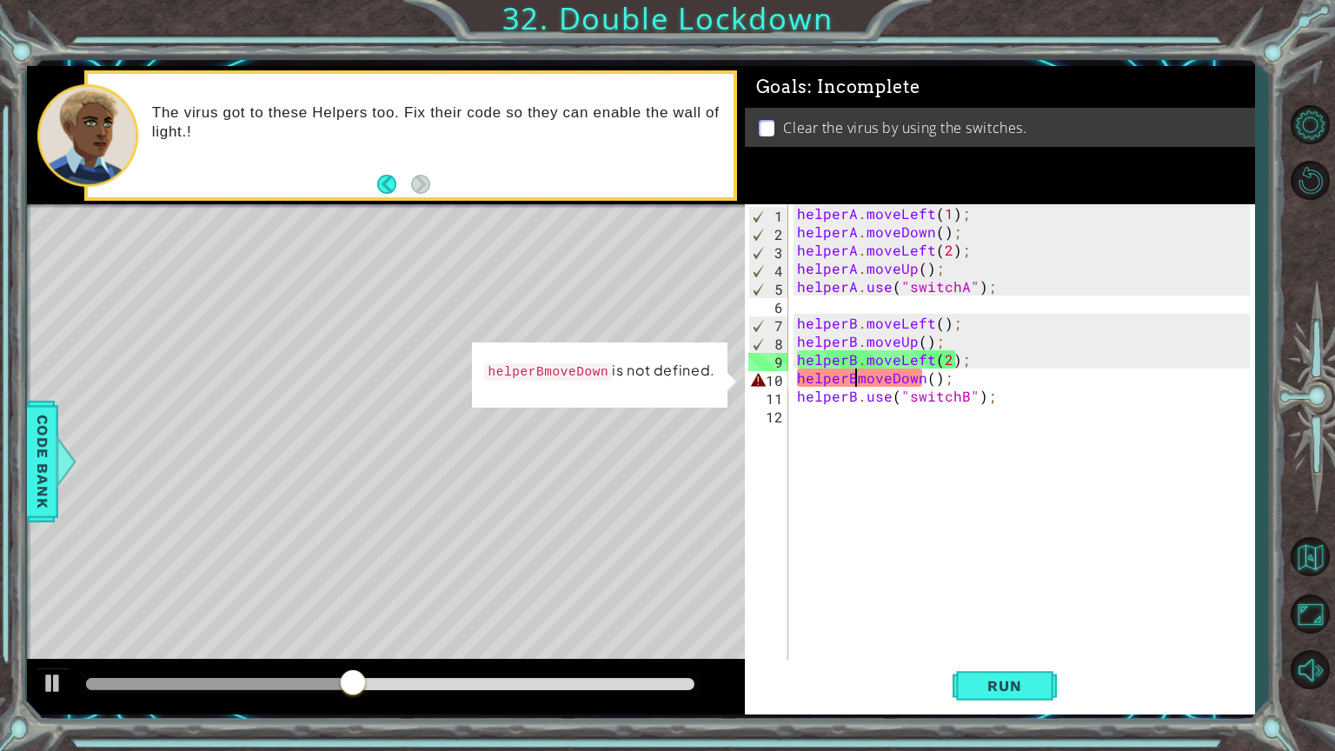
click at [854, 378] on div "helperA . moveLeft ( 1 ) ; helperA . moveDown ( ) ; helperA . moveLeft ( 2 ) ; …" at bounding box center [1025, 450] width 465 height 493
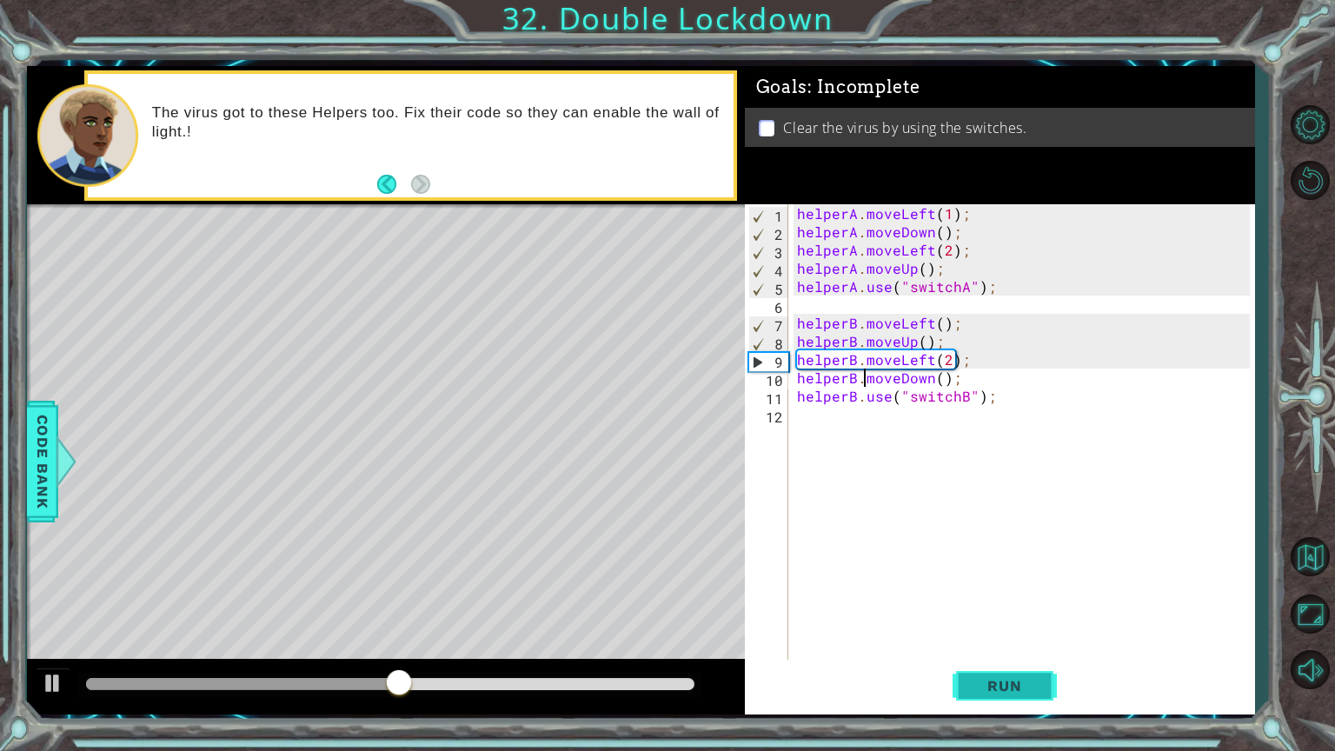
type textarea "helperB.moveDown();"
click at [988, 603] on span "Run" at bounding box center [1004, 685] width 69 height 17
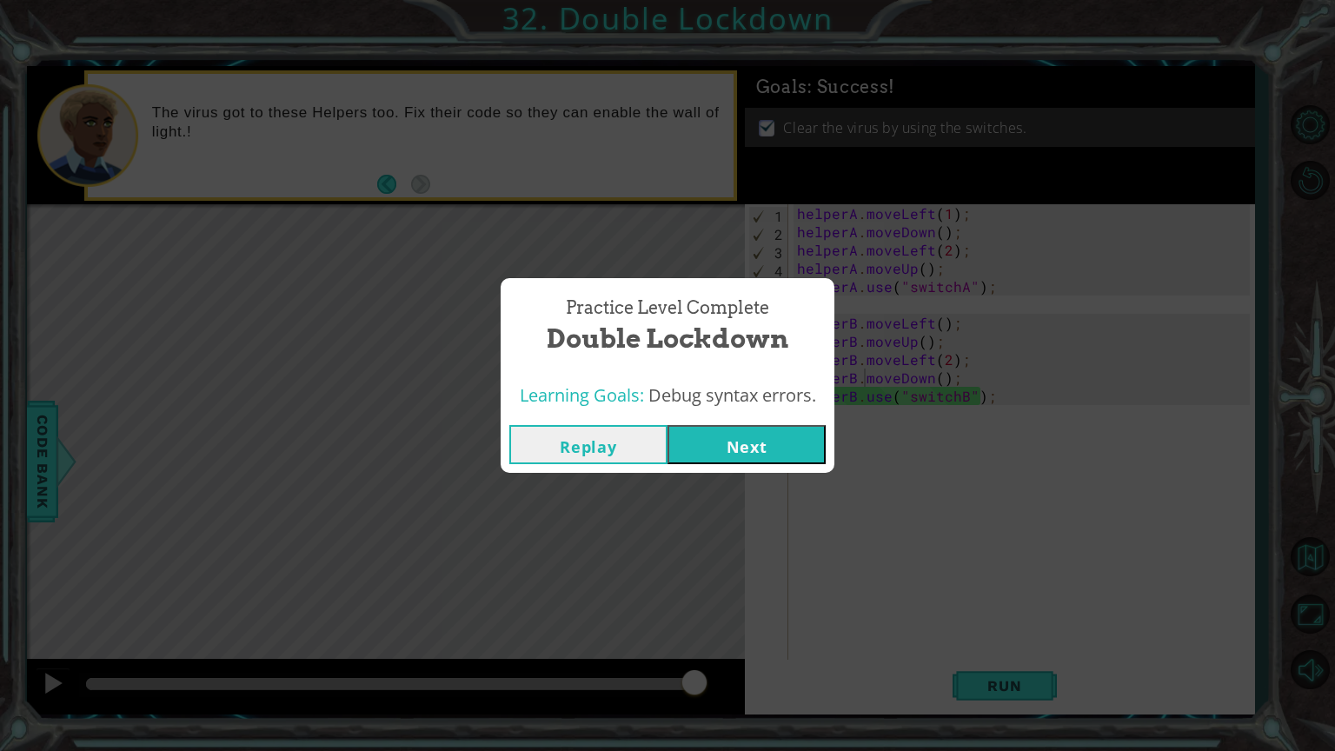
click at [806, 454] on button "Next" at bounding box center [746, 444] width 158 height 39
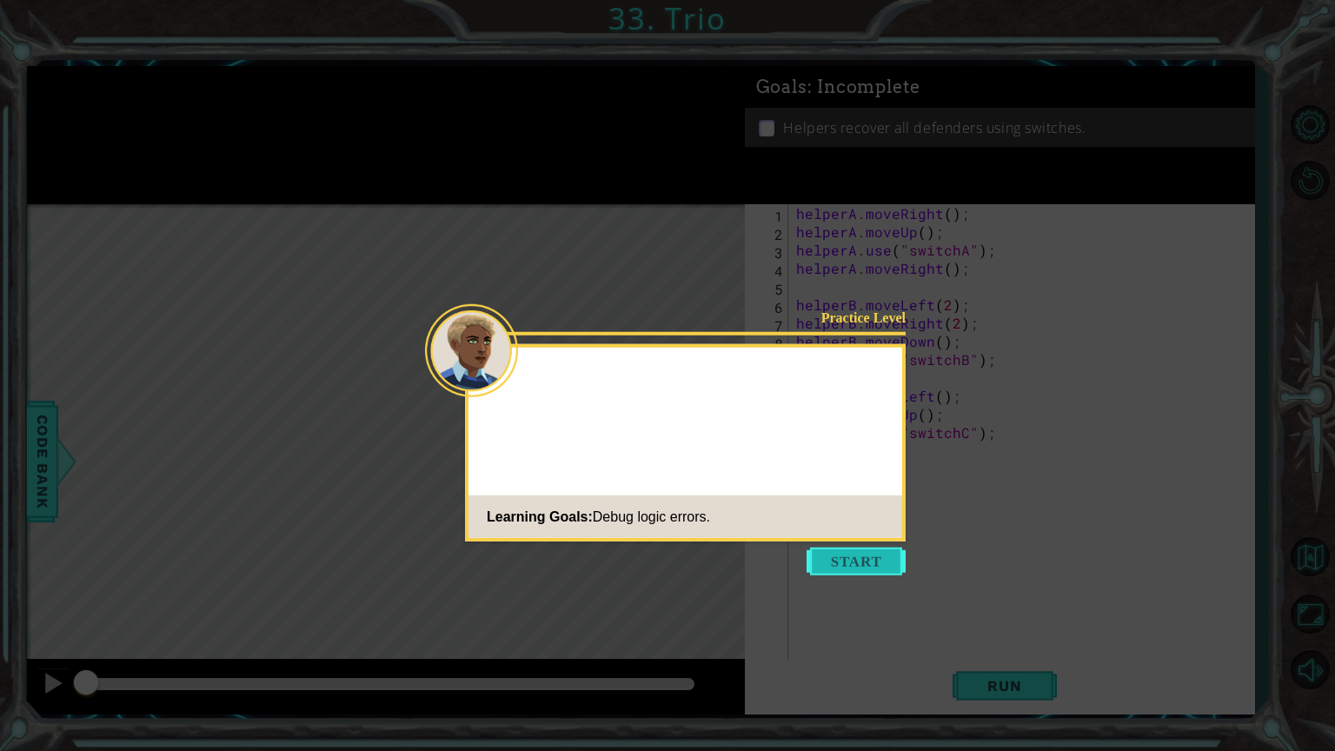
click at [849, 563] on button "Start" at bounding box center [855, 561] width 99 height 28
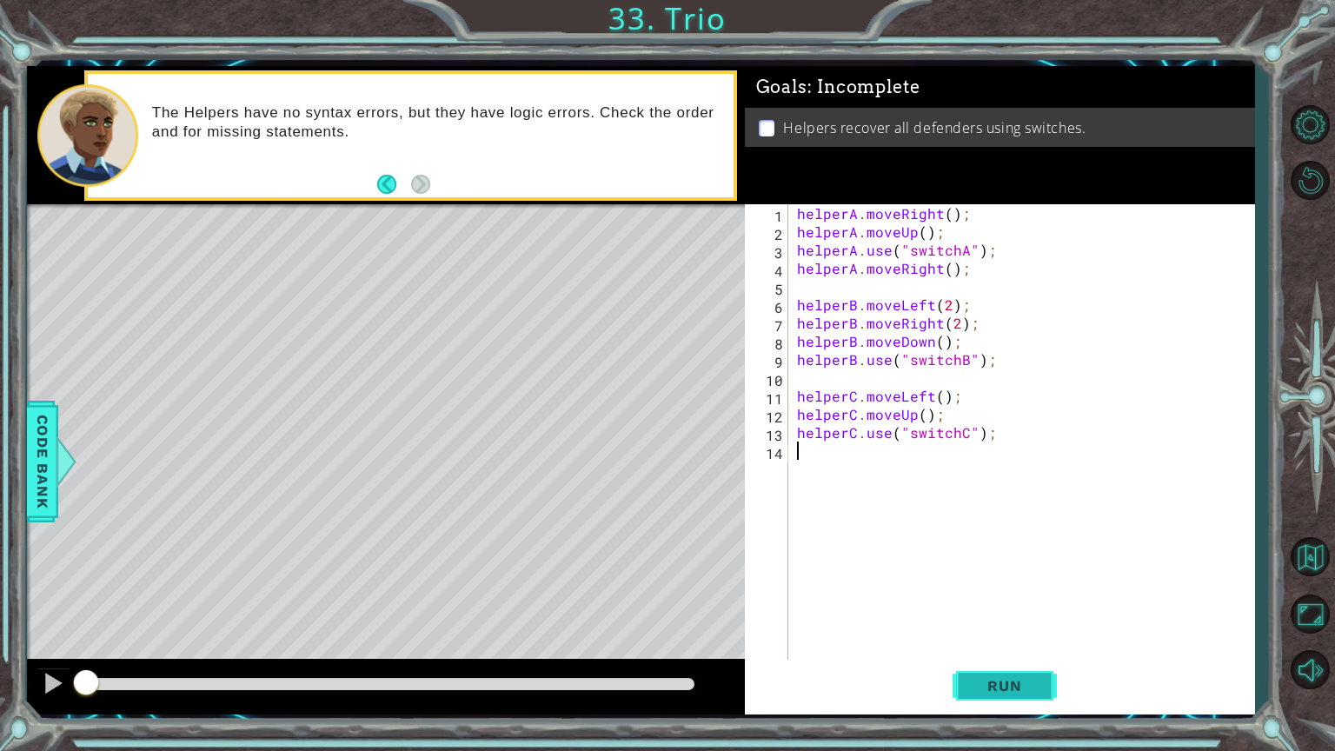
click at [984, 603] on button "Run" at bounding box center [1004, 685] width 104 height 51
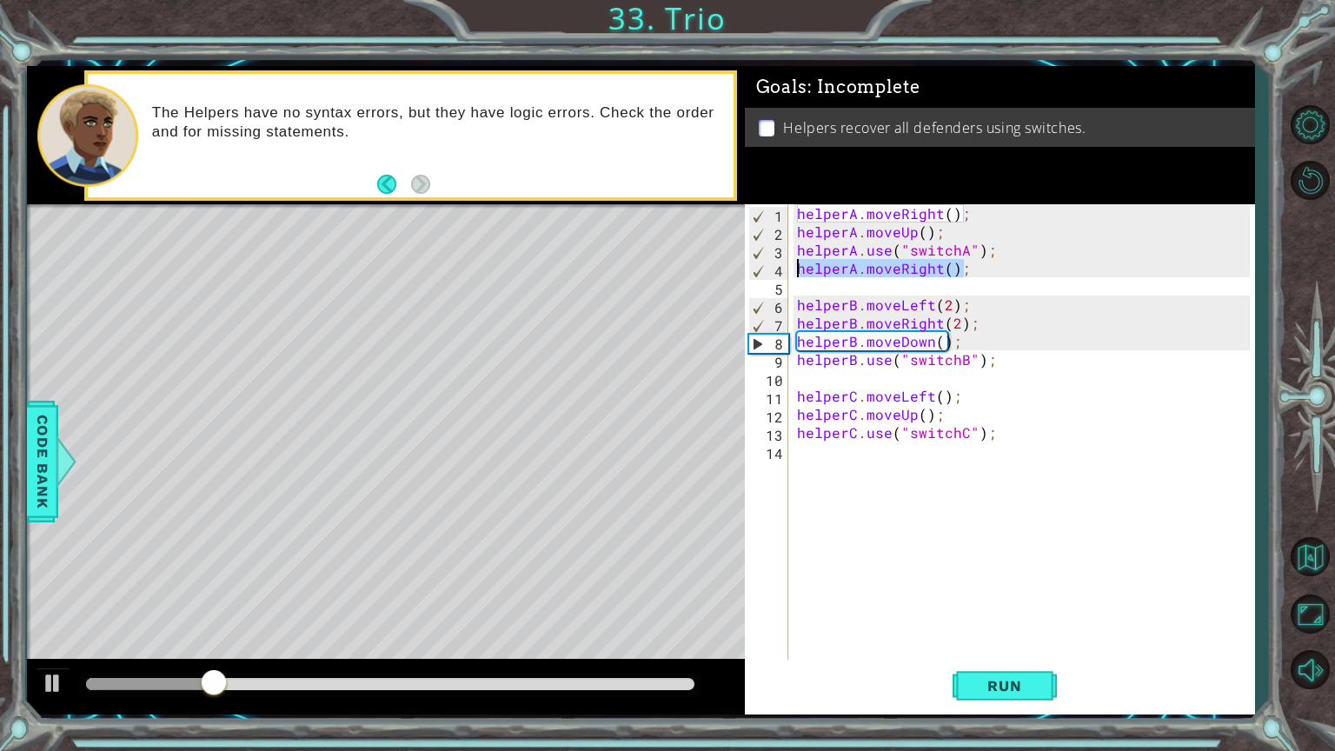
drag, startPoint x: 970, startPoint y: 266, endPoint x: 795, endPoint y: 276, distance: 175.0
click at [795, 276] on div "helperA . moveRight ( ) ; helperA . moveUp ( ) ; helperA . use ( "switchA" ) ; …" at bounding box center [1025, 450] width 465 height 493
type textarea "helperA.moveRight();"
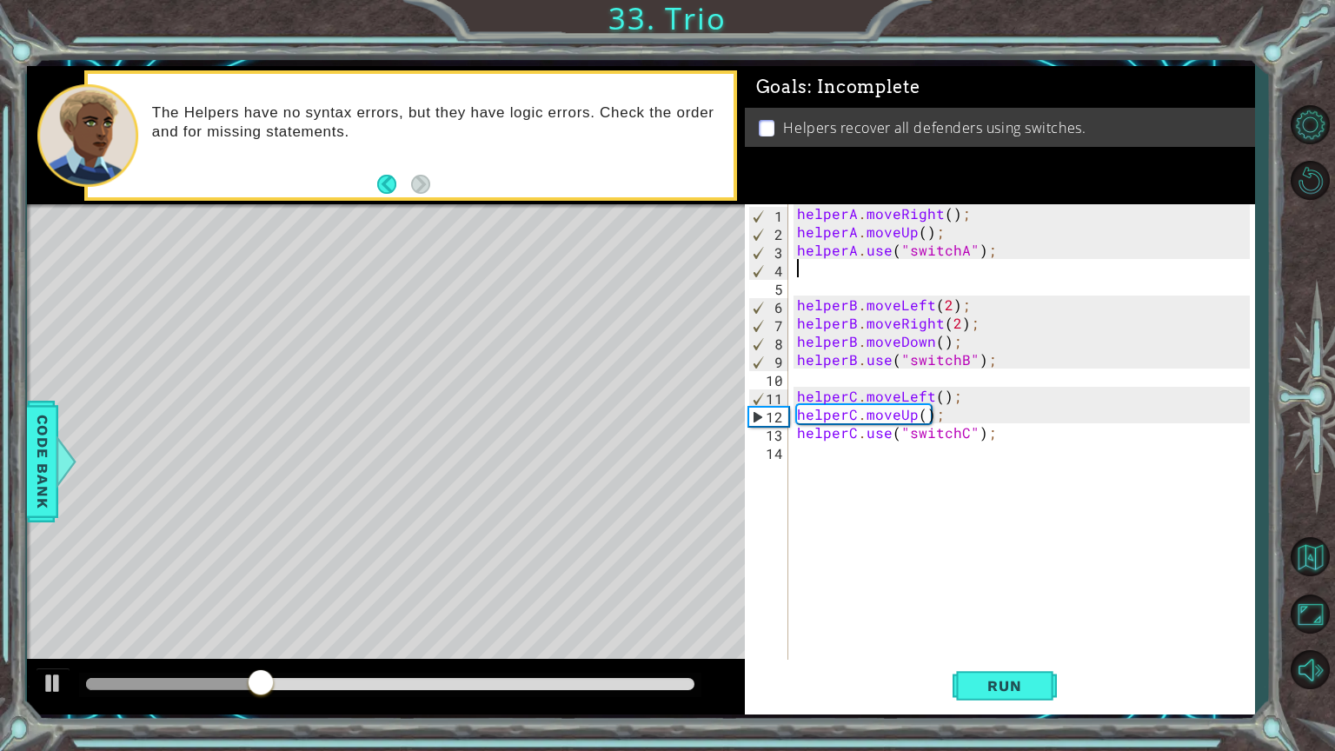
click at [792, 246] on div "1 2 3 4 5 6 7 8 9 10 11 12 13 14 helperA . moveRight ( ) ; helperA . moveUp ( )…" at bounding box center [997, 432] width 505 height 456
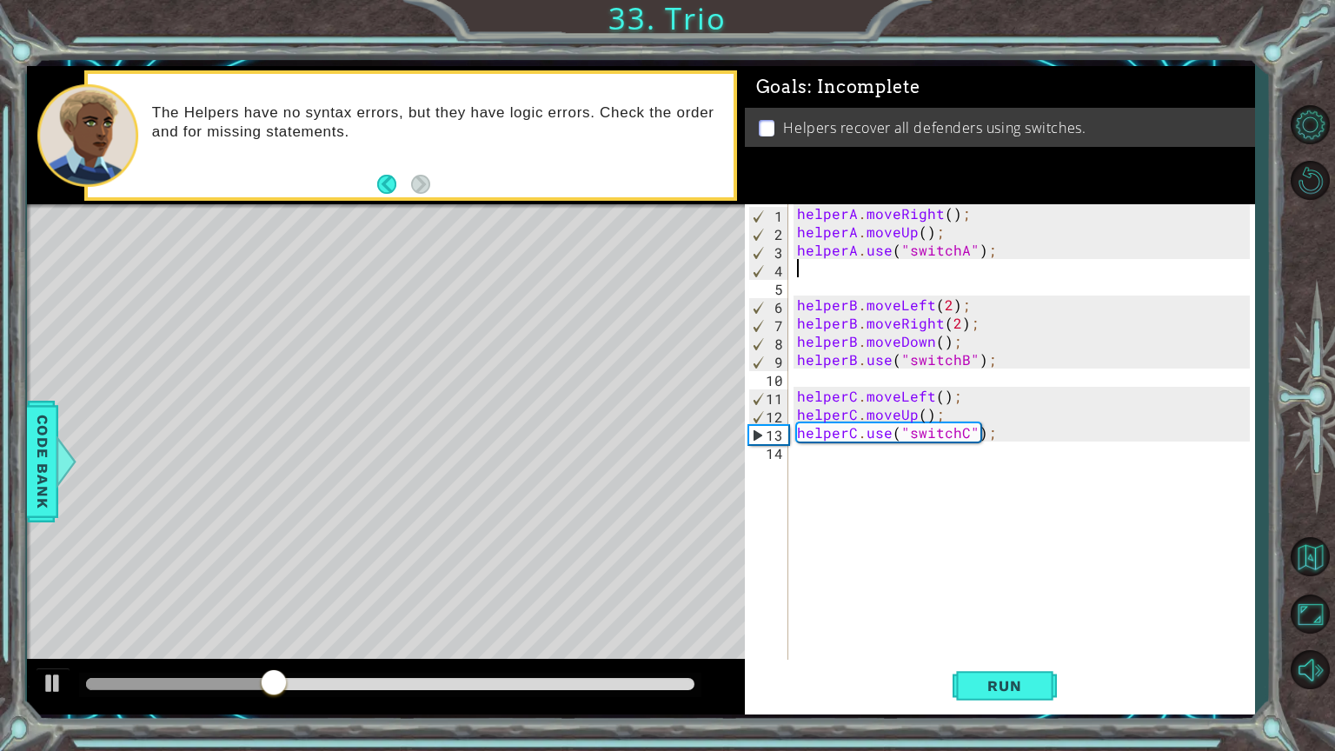
click at [794, 248] on div "helperA . moveRight ( ) ; helperA . moveUp ( ) ; helperA . use ( "switchA" ) ; …" at bounding box center [1025, 450] width 465 height 493
type textarea "helperA.use("switchA");"
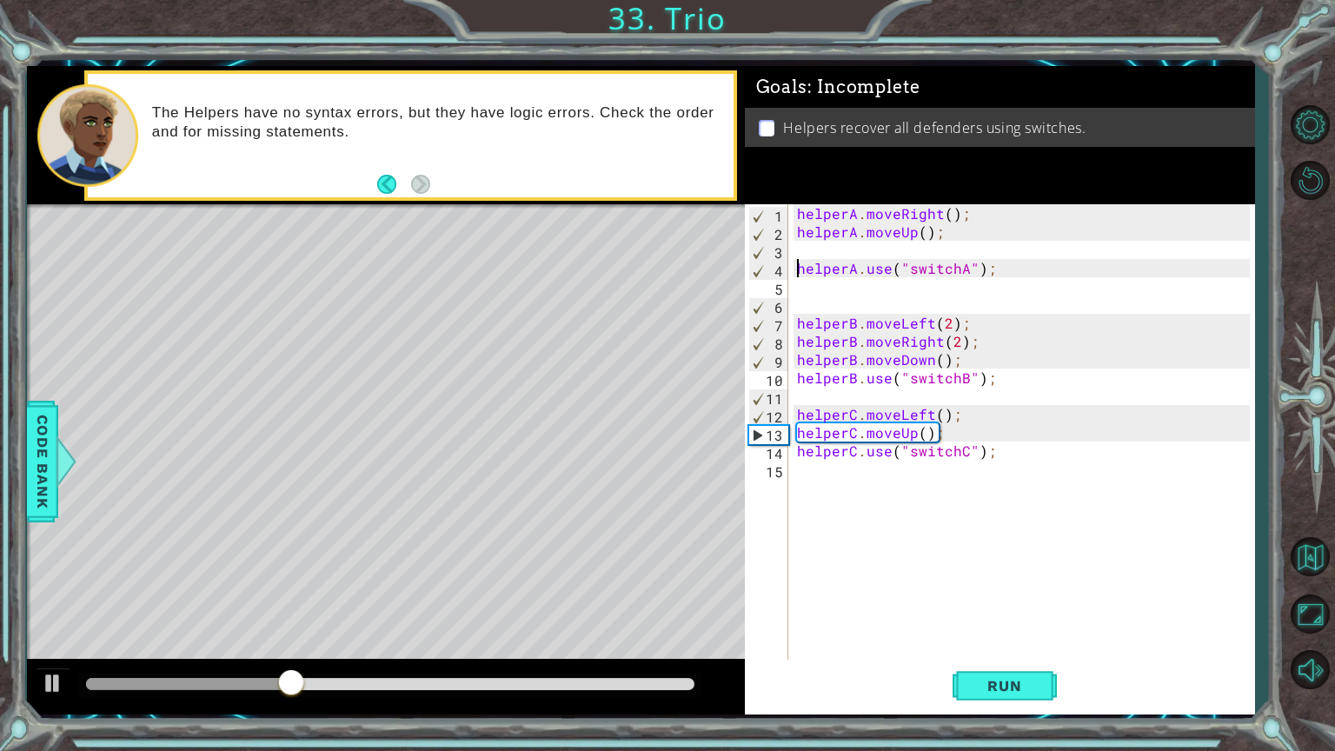
click at [805, 250] on div "helperA . moveRight ( ) ; helperA . moveUp ( ) ; helperA . use ( "switchA" ) ; …" at bounding box center [1025, 450] width 465 height 493
paste textarea "helperA.moveRight();"
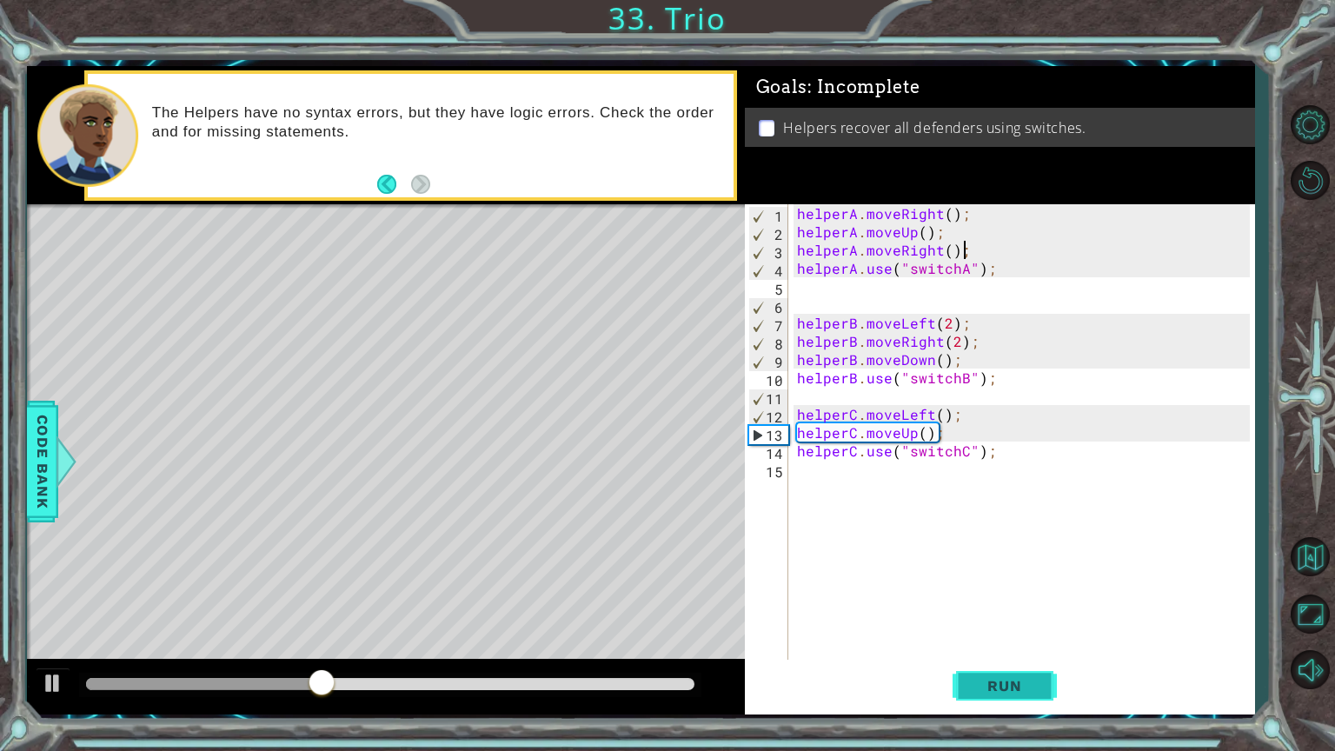
click at [1009, 603] on span "Run" at bounding box center [1004, 685] width 69 height 17
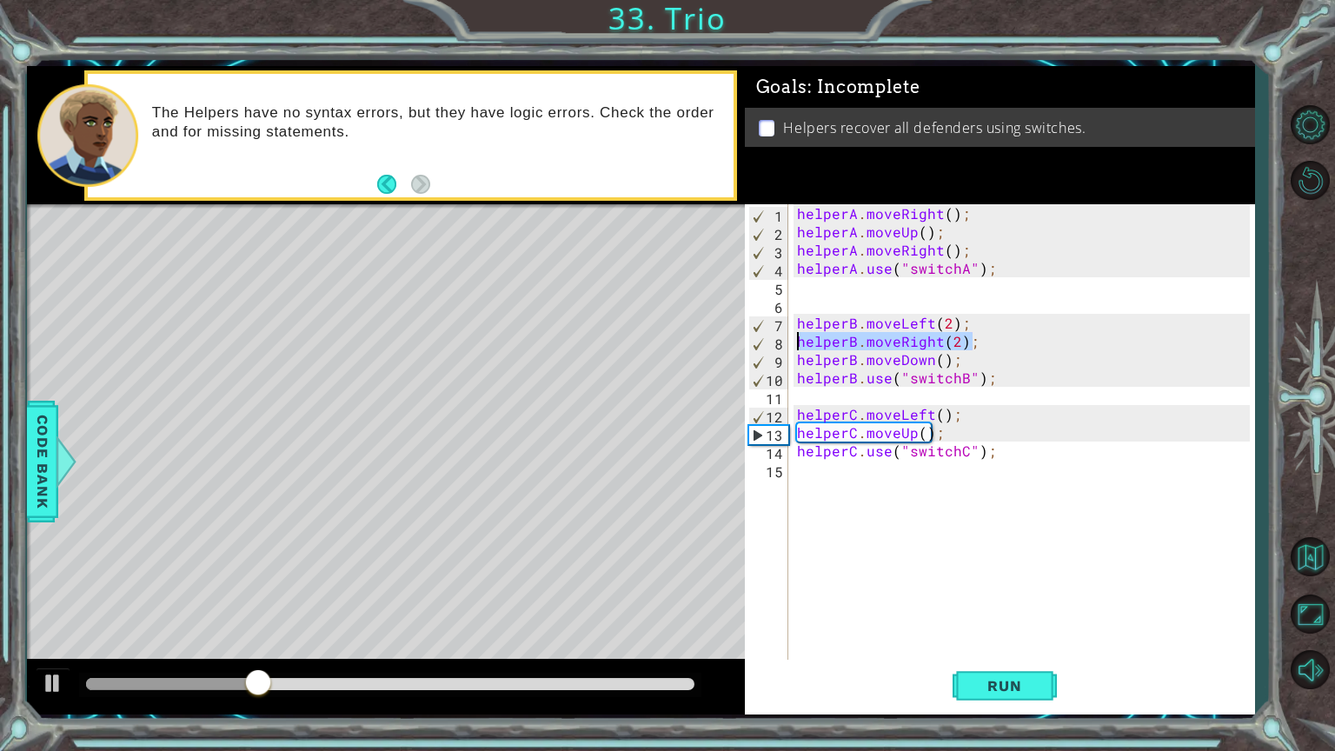
drag, startPoint x: 977, startPoint y: 338, endPoint x: 794, endPoint y: 347, distance: 182.7
click at [794, 347] on div "helperA . moveRight ( ) ; helperA . moveUp ( ) ; helperA . moveRight ( ) ; help…" at bounding box center [1025, 450] width 465 height 493
type textarea "helperB.moveRight(2);"
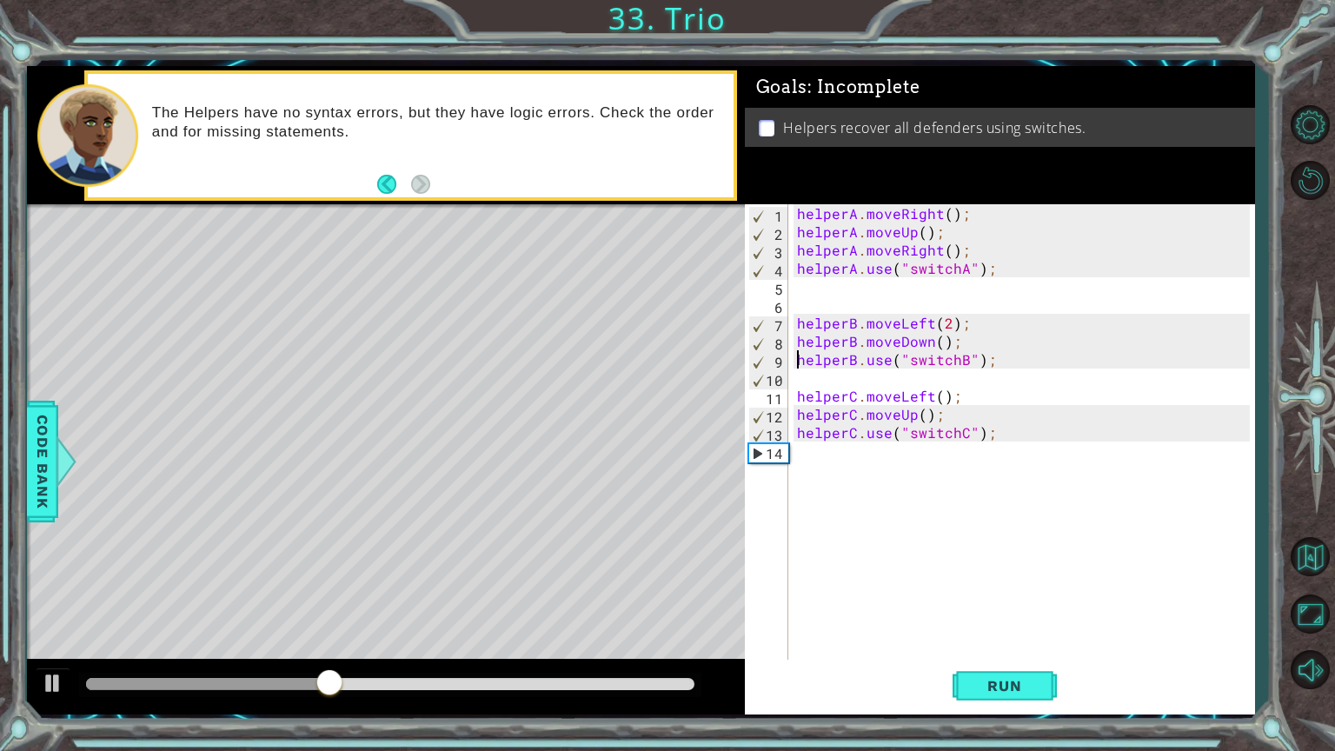
click at [796, 357] on div "helperA . moveRight ( ) ; helperA . moveUp ( ) ; helperA . moveRight ( ) ; help…" at bounding box center [1025, 450] width 465 height 493
type textarea "helperB.use("switchB");"
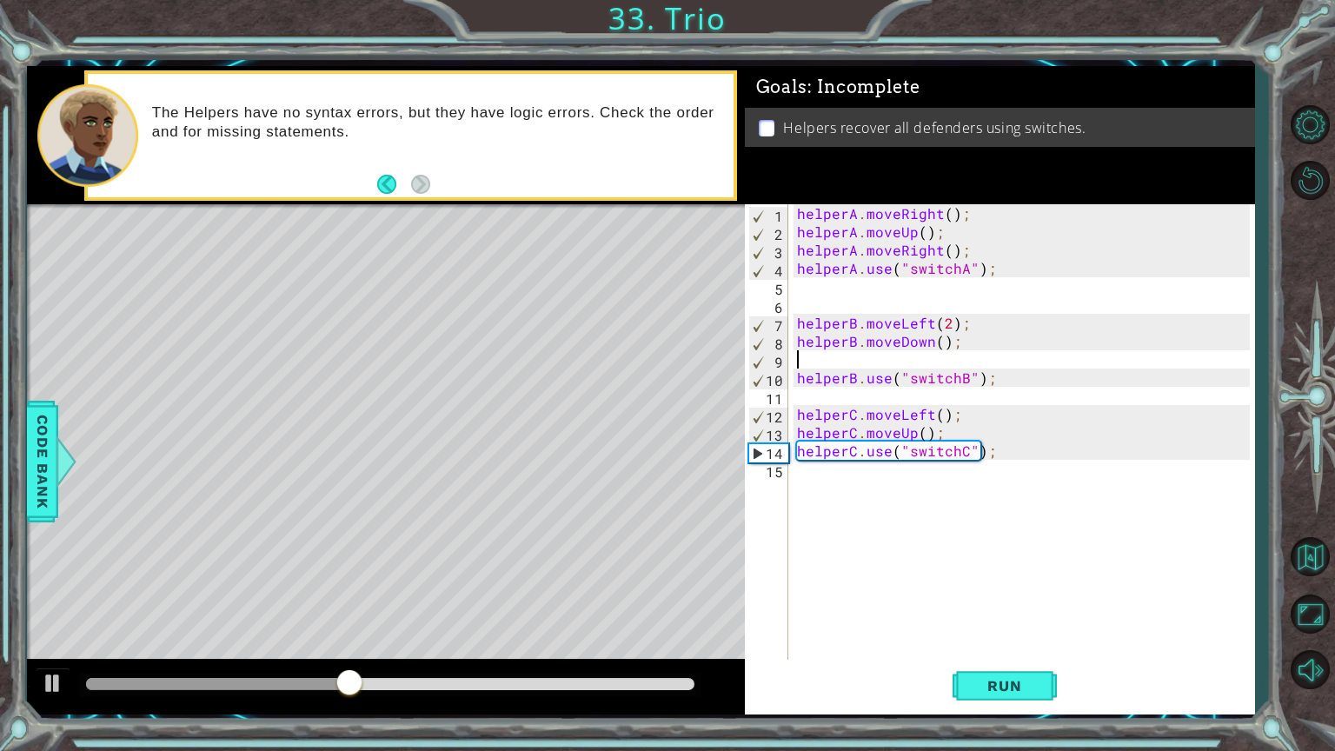
click at [796, 356] on div "helperA . moveRight ( ) ; helperA . moveUp ( ) ; helperA . moveRight ( ) ; help…" at bounding box center [1025, 450] width 465 height 493
paste textarea "helperB.moveRight(2);"
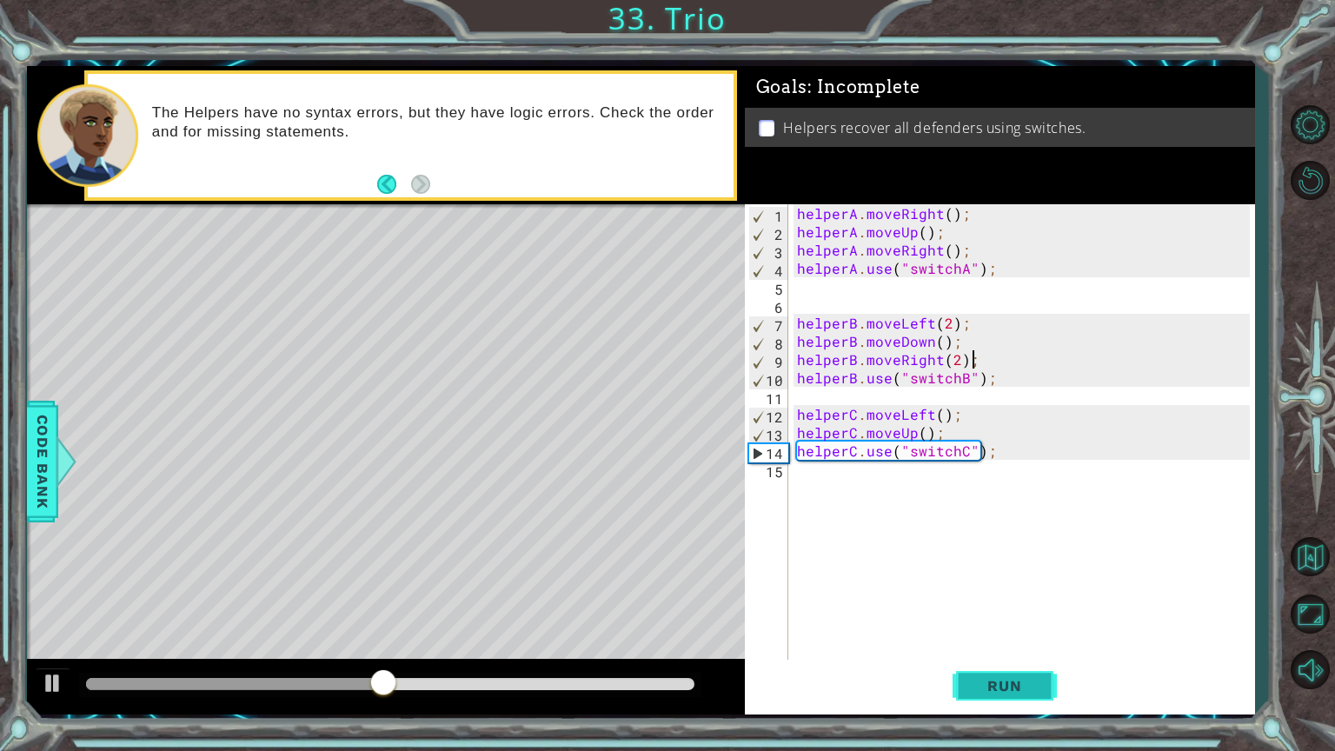
click at [999, 603] on button "Run" at bounding box center [1004, 685] width 104 height 51
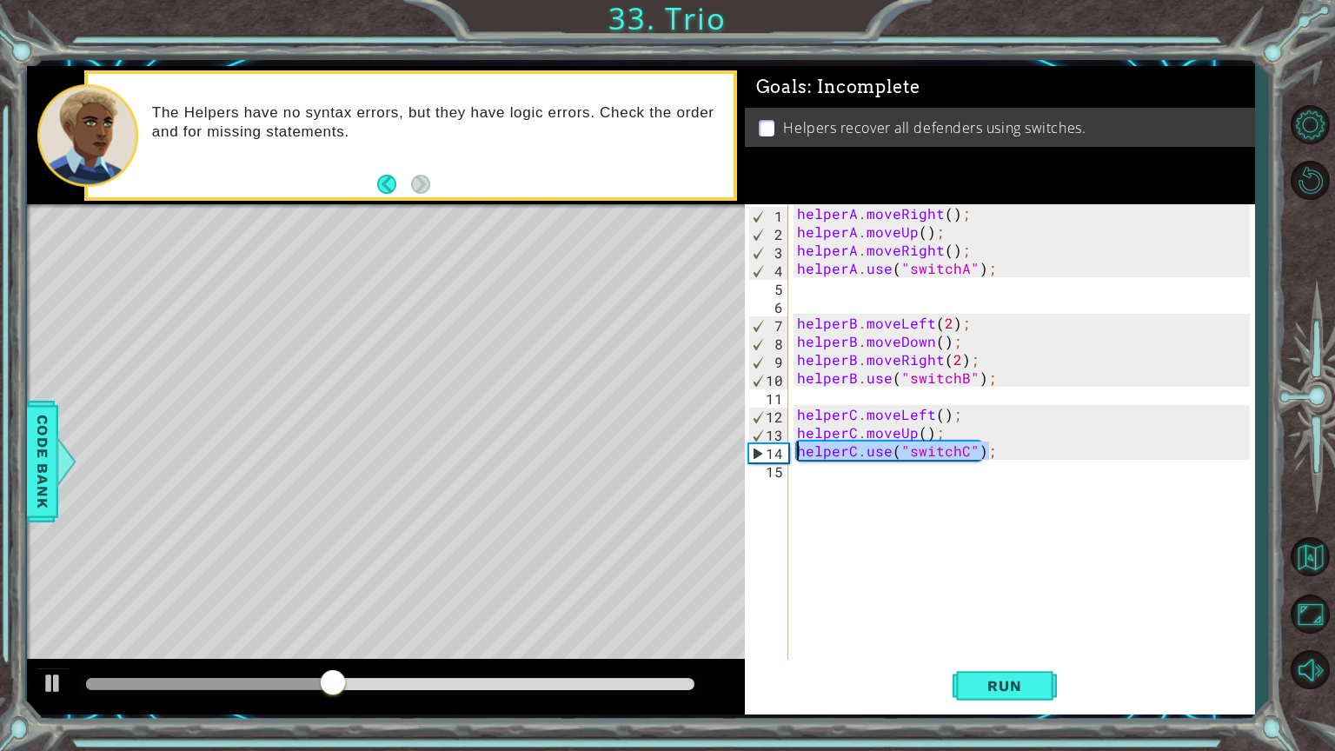
drag, startPoint x: 1001, startPoint y: 449, endPoint x: 796, endPoint y: 455, distance: 205.2
click at [796, 455] on div "helperA . moveRight ( ) ; helperA . moveUp ( ) ; helperA . moveRight ( ) ; help…" at bounding box center [1025, 450] width 465 height 493
type textarea "helperC.use("switchC");"
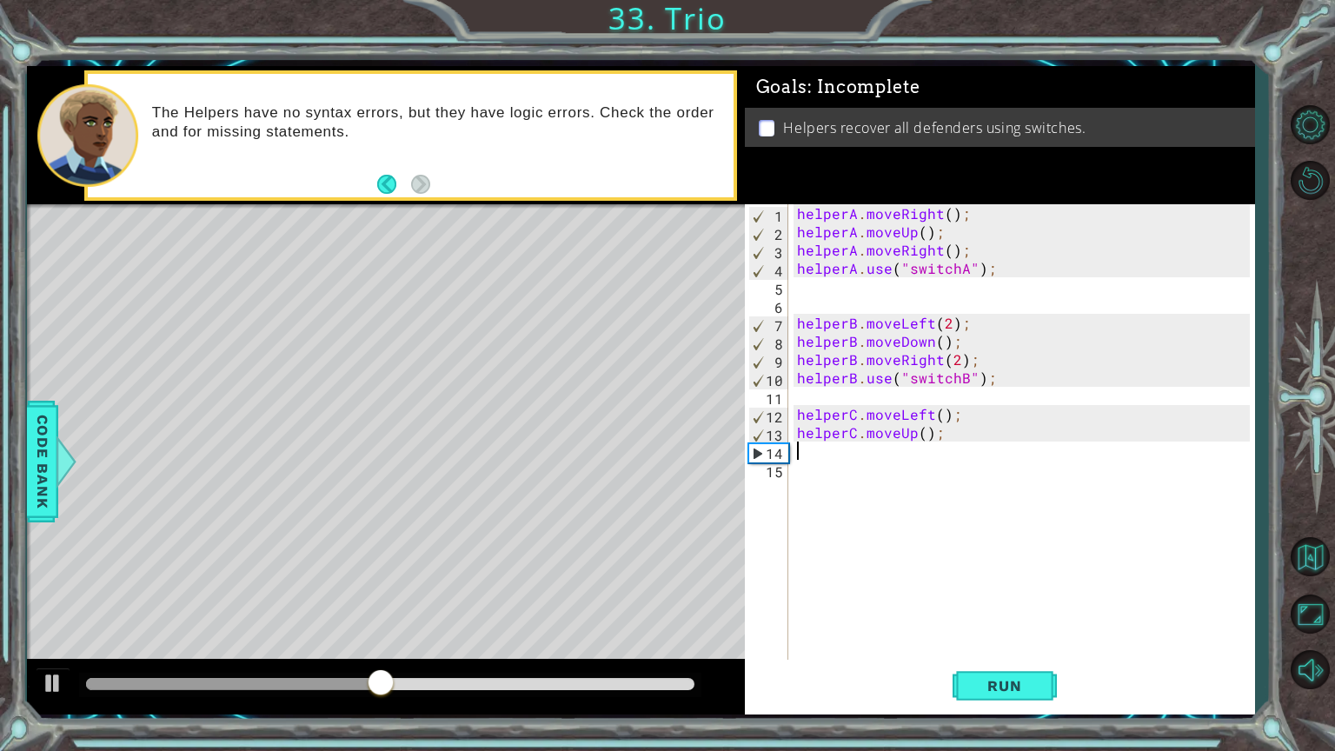
click at [800, 474] on div "helperA . moveRight ( ) ; helperA . moveUp ( ) ; helperA . moveRight ( ) ; help…" at bounding box center [1025, 450] width 465 height 493
paste textarea "helperC.use("switchC");"
type textarea "helperC.use("switchC");"
click at [842, 452] on div "helperA . moveRight ( ) ; helperA . moveUp ( ) ; helperA . moveRight ( ) ; help…" at bounding box center [1025, 450] width 465 height 493
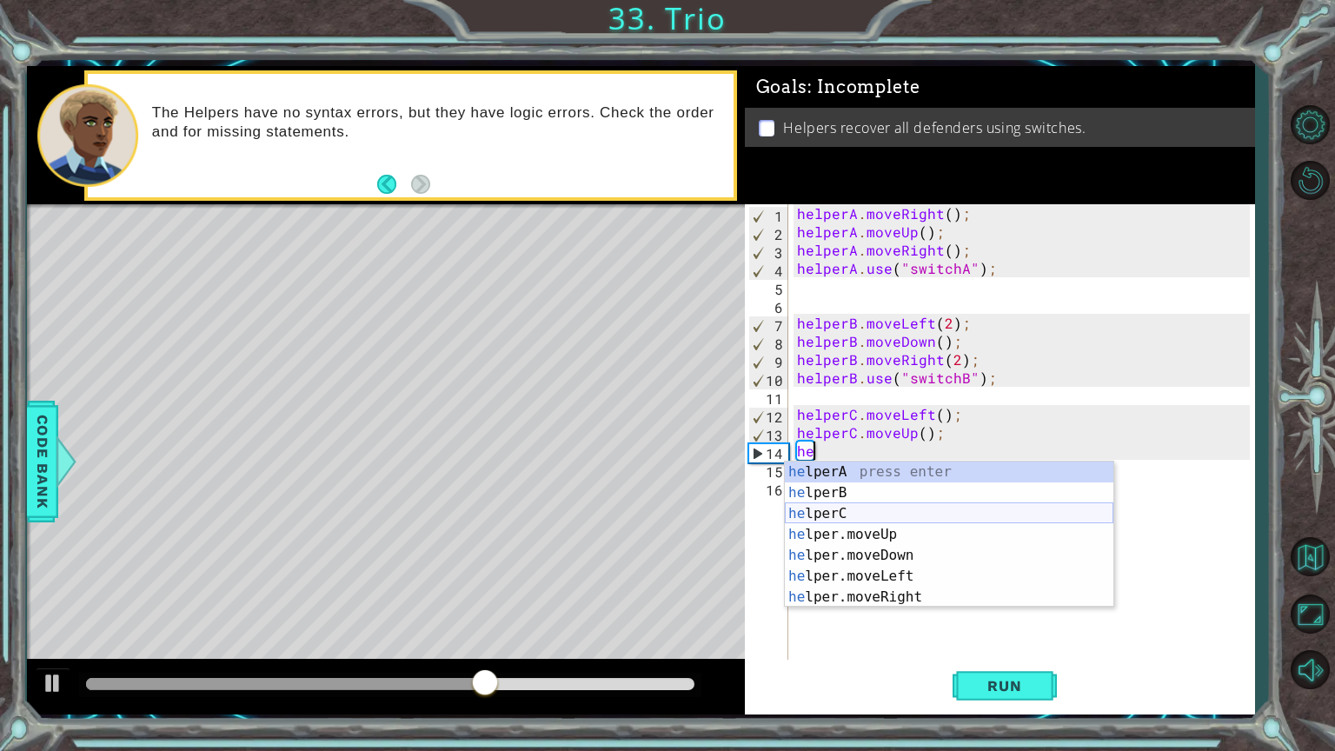
click at [836, 514] on div "he lperA press enter he lperB press enter he lperC press enter he lper.moveUp p…" at bounding box center [949, 555] width 328 height 188
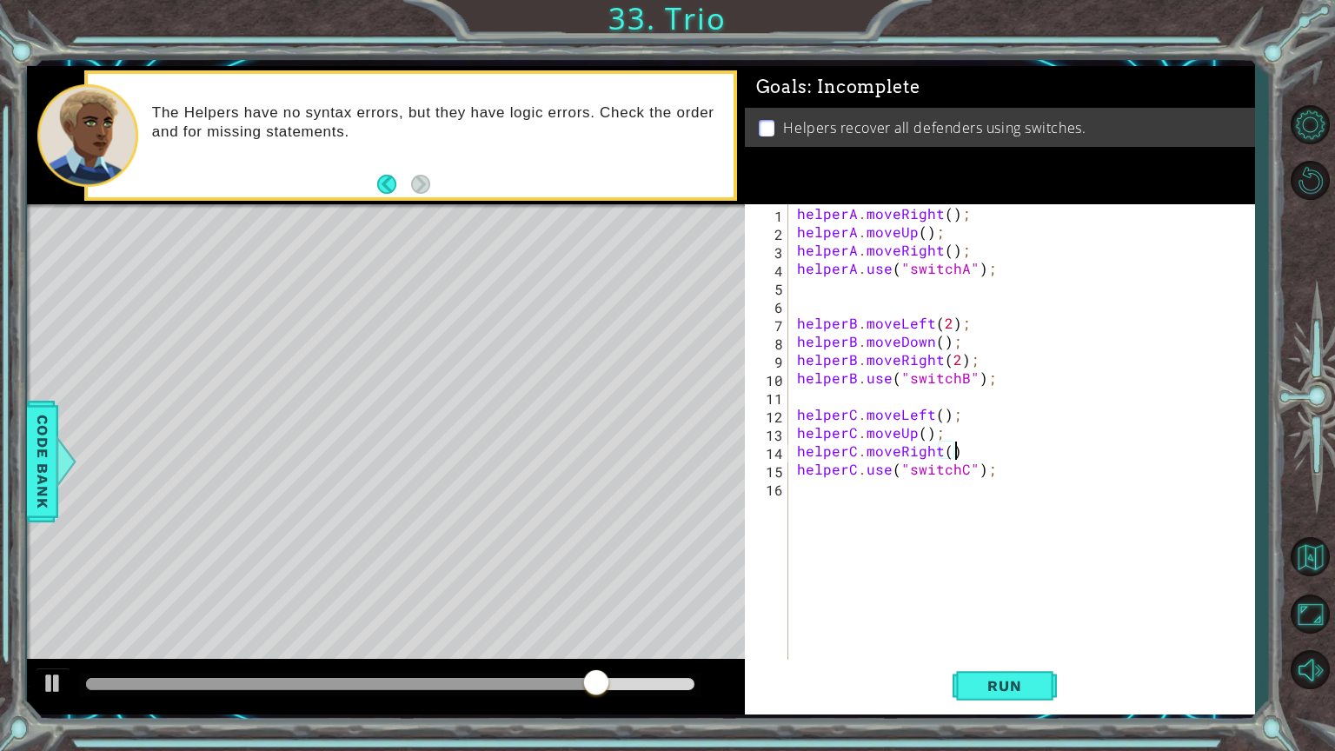
scroll to position [0, 9]
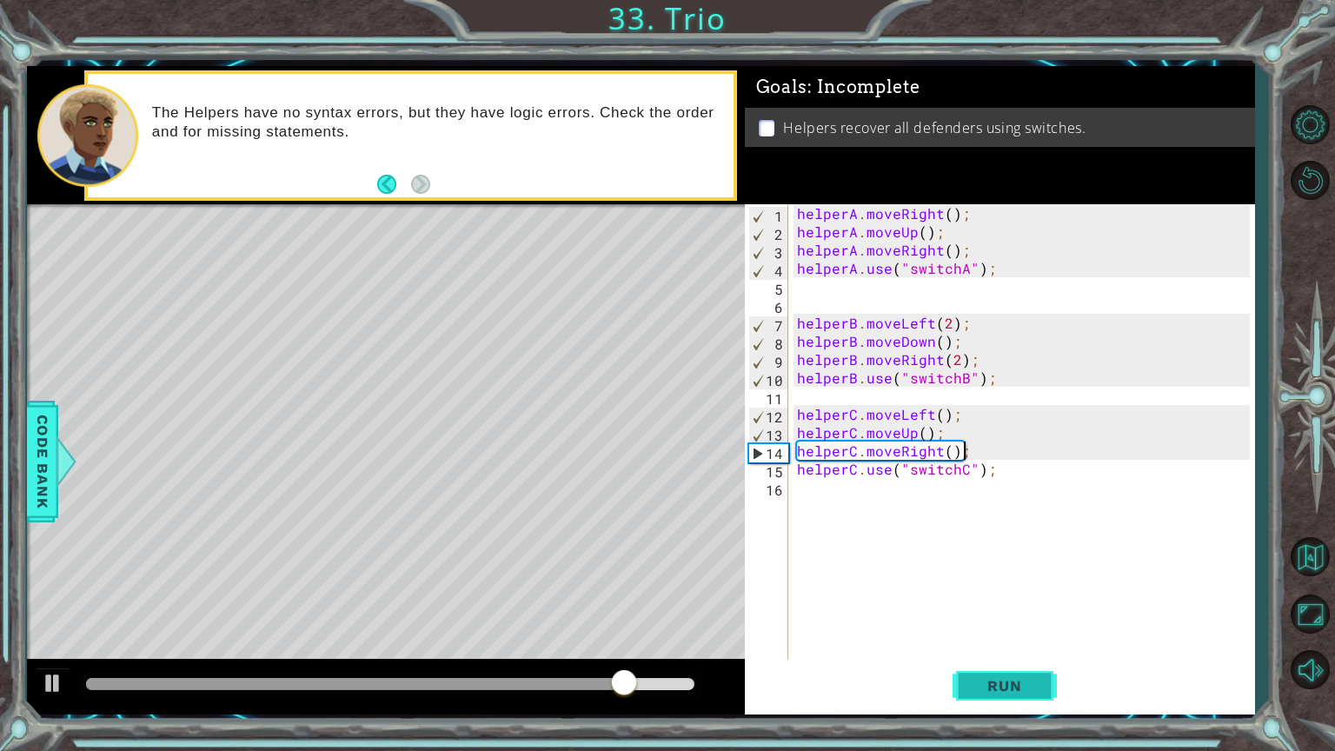
type textarea "helperC.moveRight();"
click at [973, 603] on span "Run" at bounding box center [1004, 685] width 69 height 17
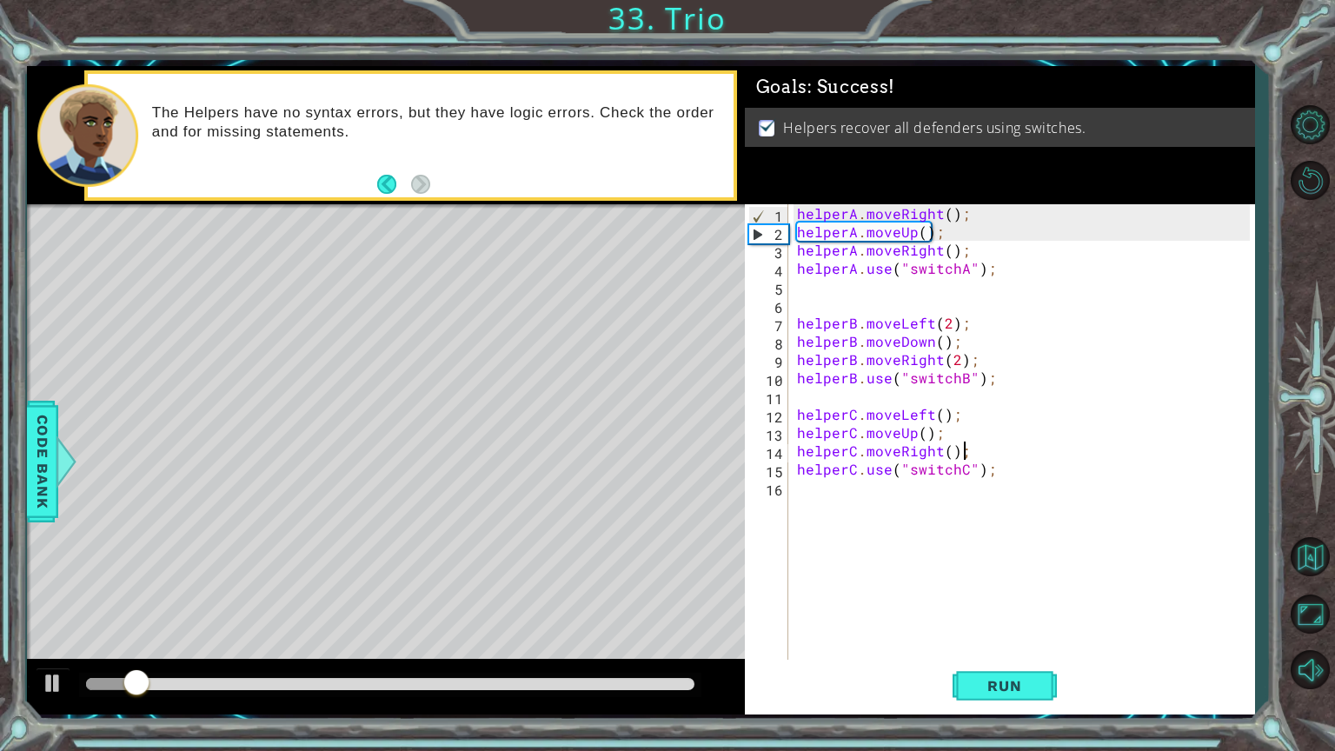
click at [560, 603] on div at bounding box center [386, 687] width 718 height 56
click at [593, 603] on div at bounding box center [390, 684] width 608 height 12
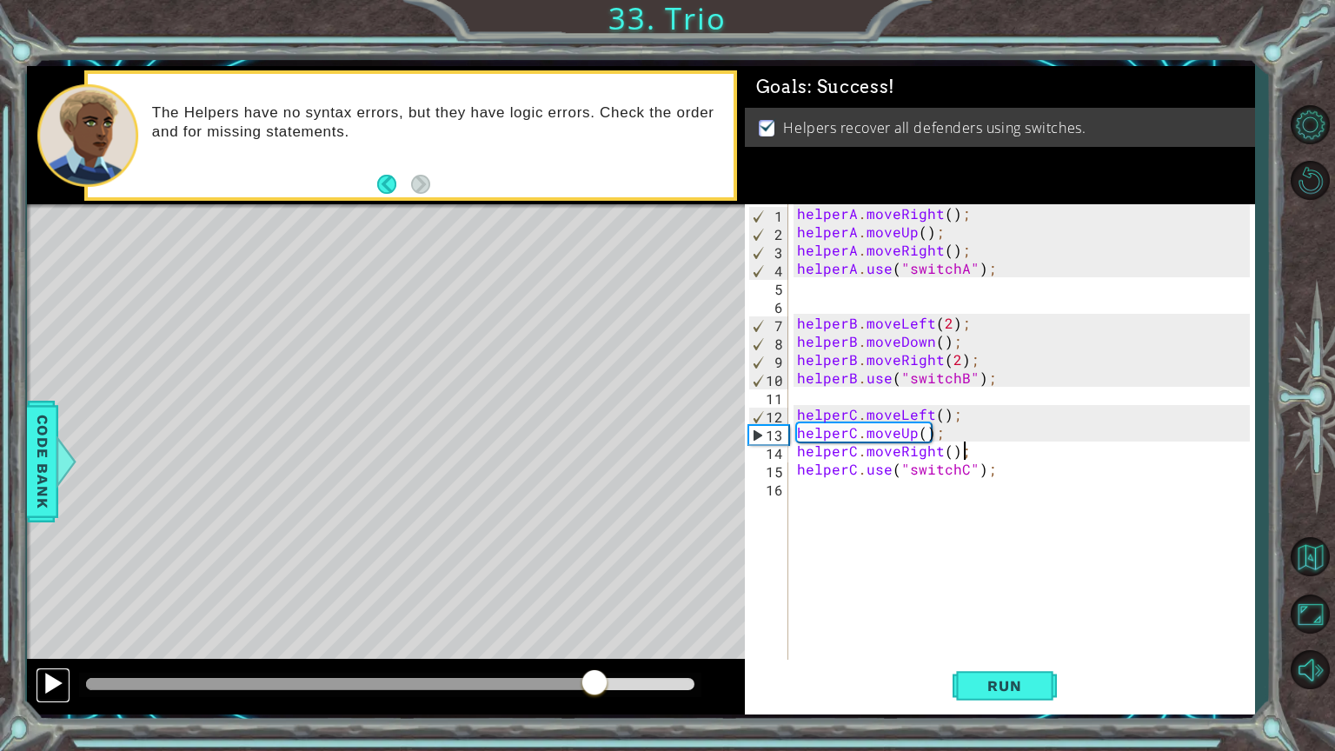
click at [47, 603] on div at bounding box center [53, 683] width 23 height 23
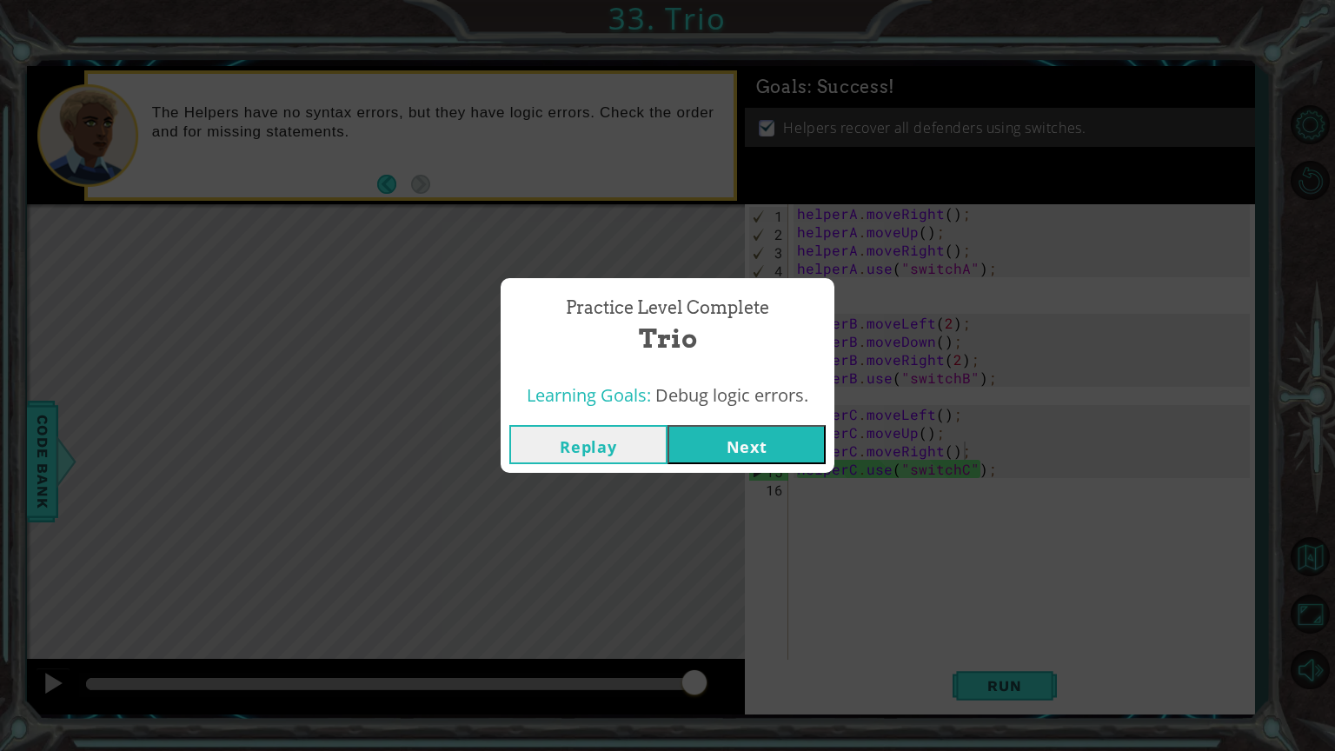
click at [756, 445] on button "Next" at bounding box center [746, 444] width 158 height 39
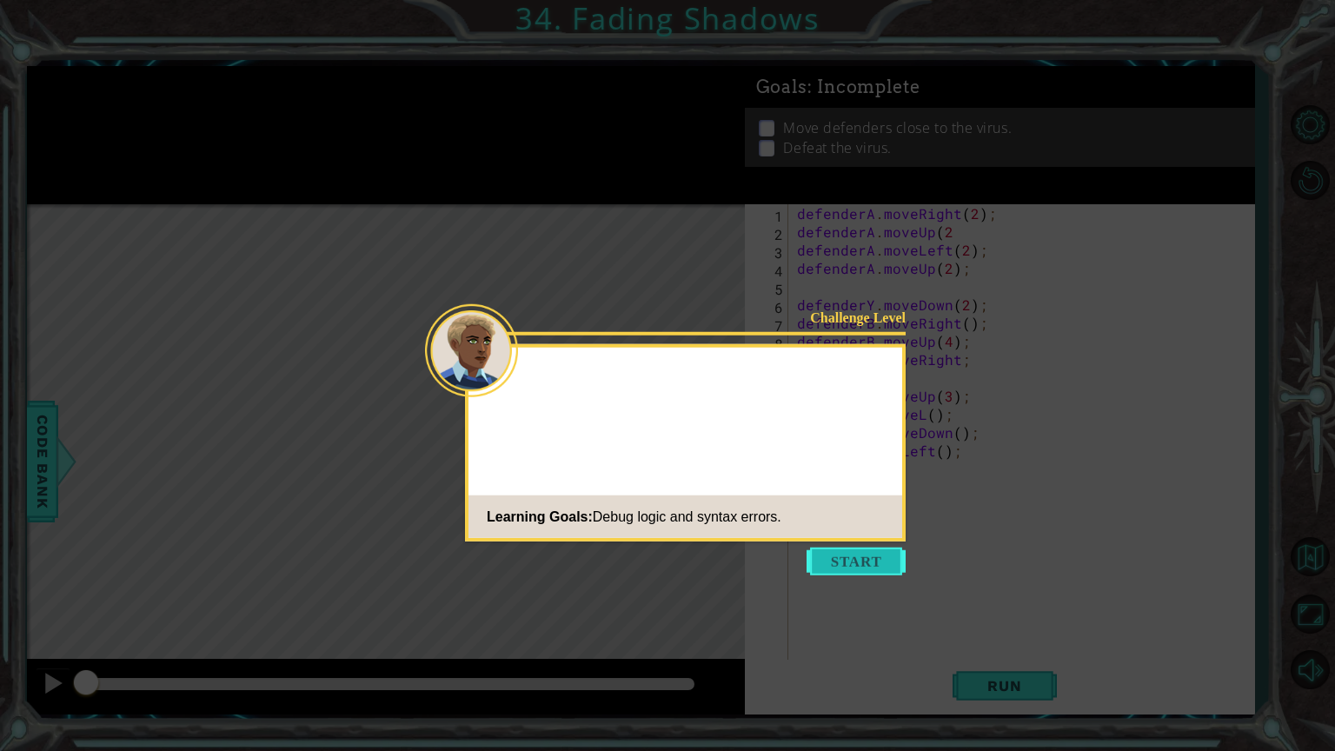
click at [874, 561] on button "Start" at bounding box center [855, 561] width 99 height 28
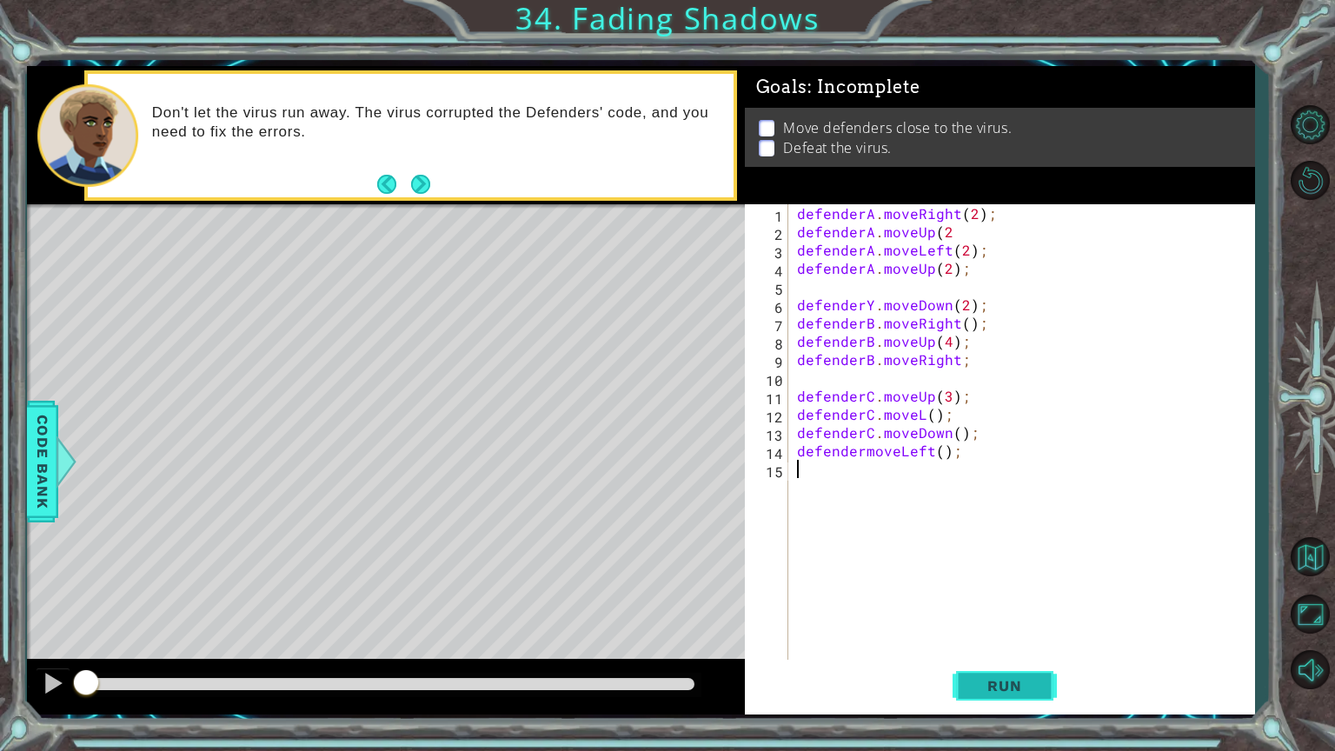
click at [998, 603] on span "Run" at bounding box center [1004, 685] width 69 height 17
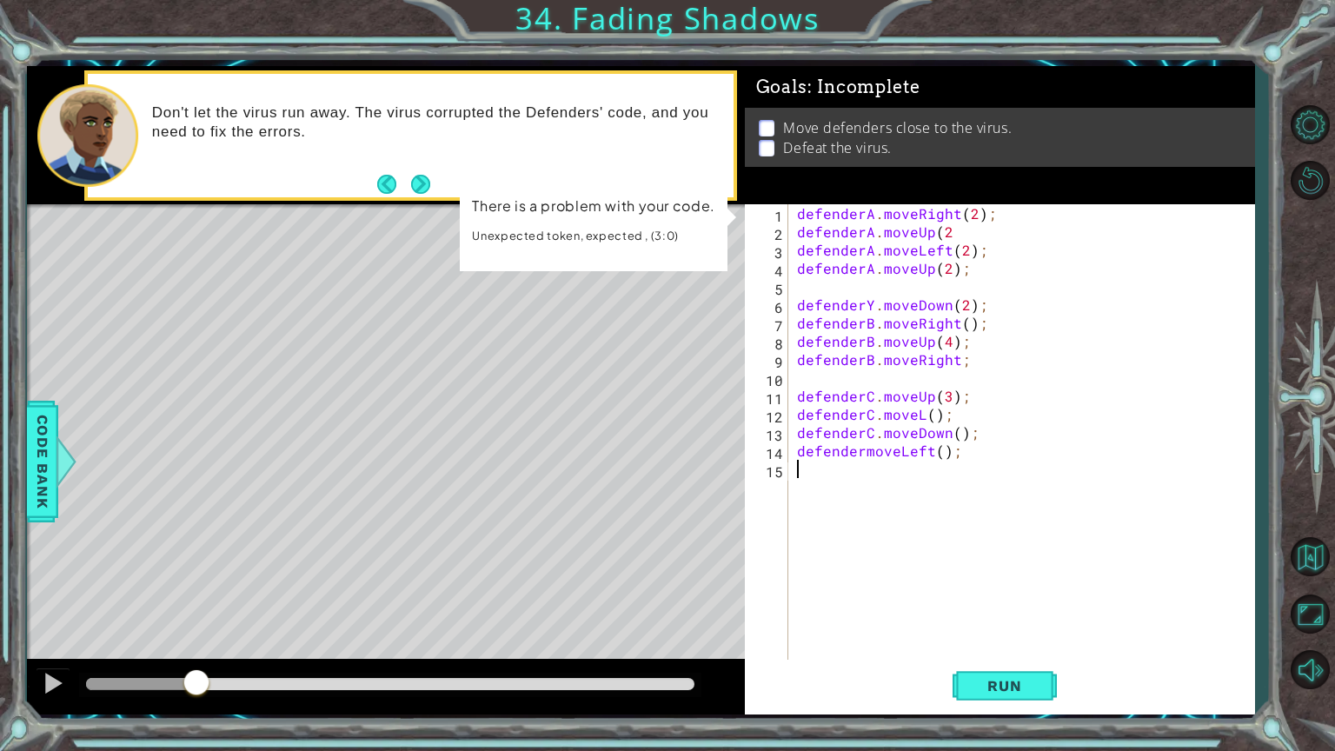
click at [196, 603] on div at bounding box center [141, 684] width 110 height 12
click at [846, 216] on div "defenderA . moveRight ( 2 ) ; defenderA . moveUp ( 2 defenderA . moveLeft ( 2 )…" at bounding box center [1025, 450] width 465 height 493
click at [842, 244] on div "defenderA . moveRight ( 2 ) ; defenderA . moveUp ( 2 defenderA . moveLeft ( 2 )…" at bounding box center [1025, 450] width 465 height 493
click at [853, 315] on div "defenderA . moveRight ( 2 ) ; defenderA . moveUp ( 2 defenderA . moveLeft ( 2 )…" at bounding box center [1025, 450] width 465 height 493
click at [871, 340] on div "defenderA . moveRight ( 2 ) ; defenderA . moveUp ( 2 defenderA . moveLeft ( 2 )…" at bounding box center [1025, 450] width 465 height 493
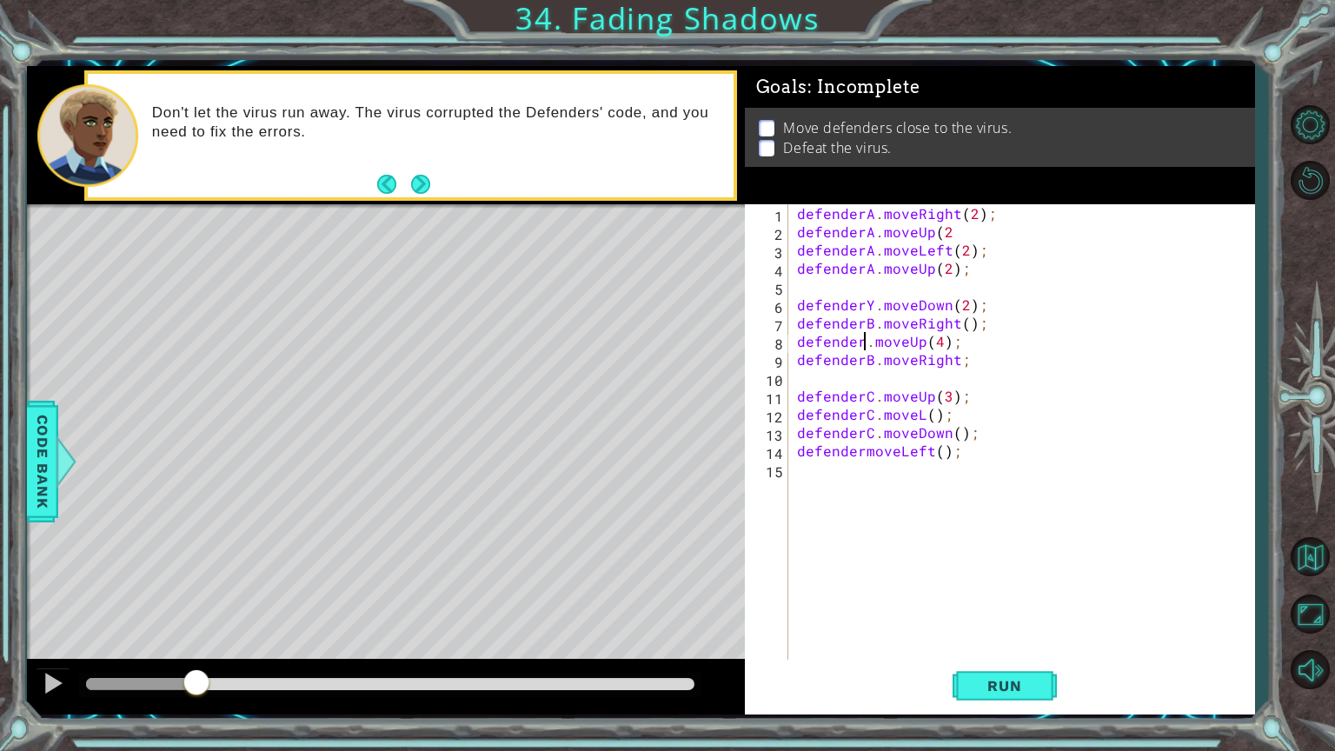
scroll to position [0, 3]
click at [1038, 603] on button "Run" at bounding box center [1004, 685] width 104 height 51
click at [870, 303] on div "defenderA . moveRight ( 2 ) ; defenderA . moveUp ( 2 defenderA . moveLeft ( 2 )…" at bounding box center [1025, 450] width 465 height 493
click at [1001, 603] on span "Run" at bounding box center [1004, 685] width 69 height 17
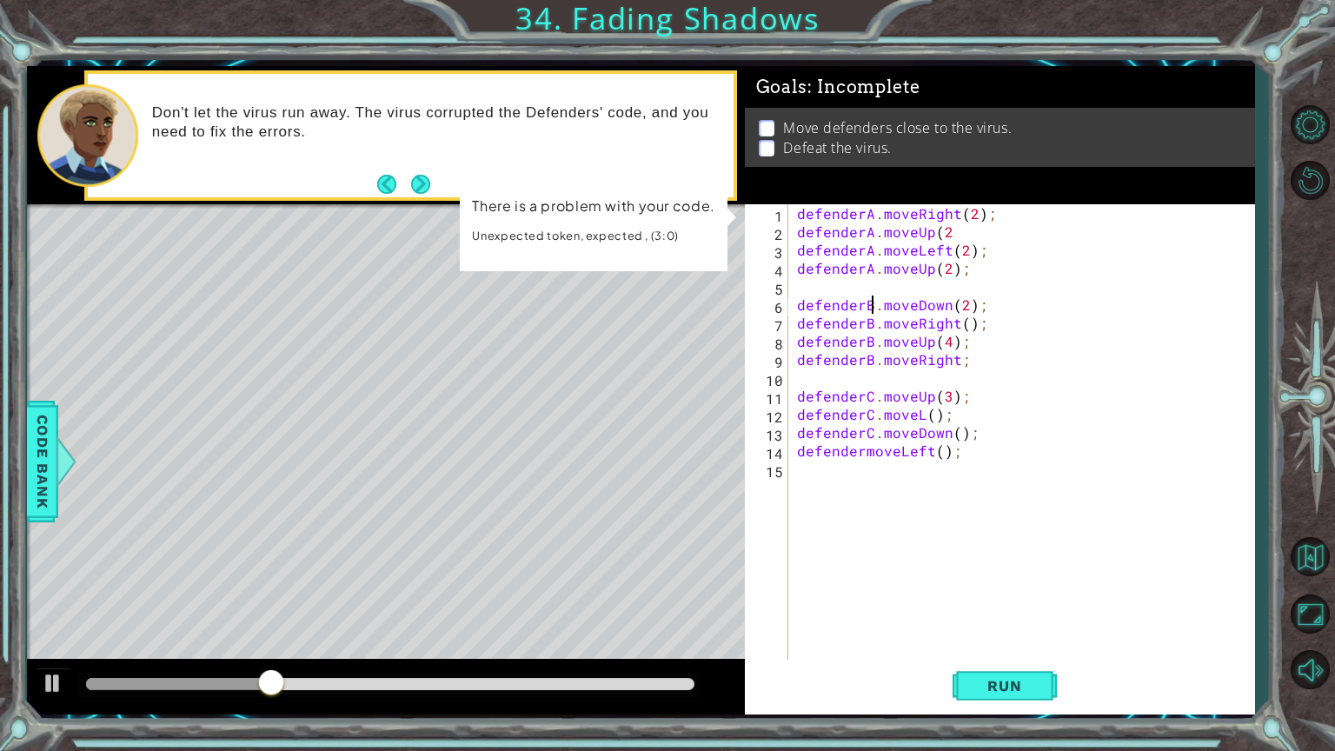
click at [931, 341] on div "defenderA . moveRight ( 2 ) ; defenderA . moveUp ( 2 defenderA . moveLeft ( 2 )…" at bounding box center [1025, 450] width 465 height 493
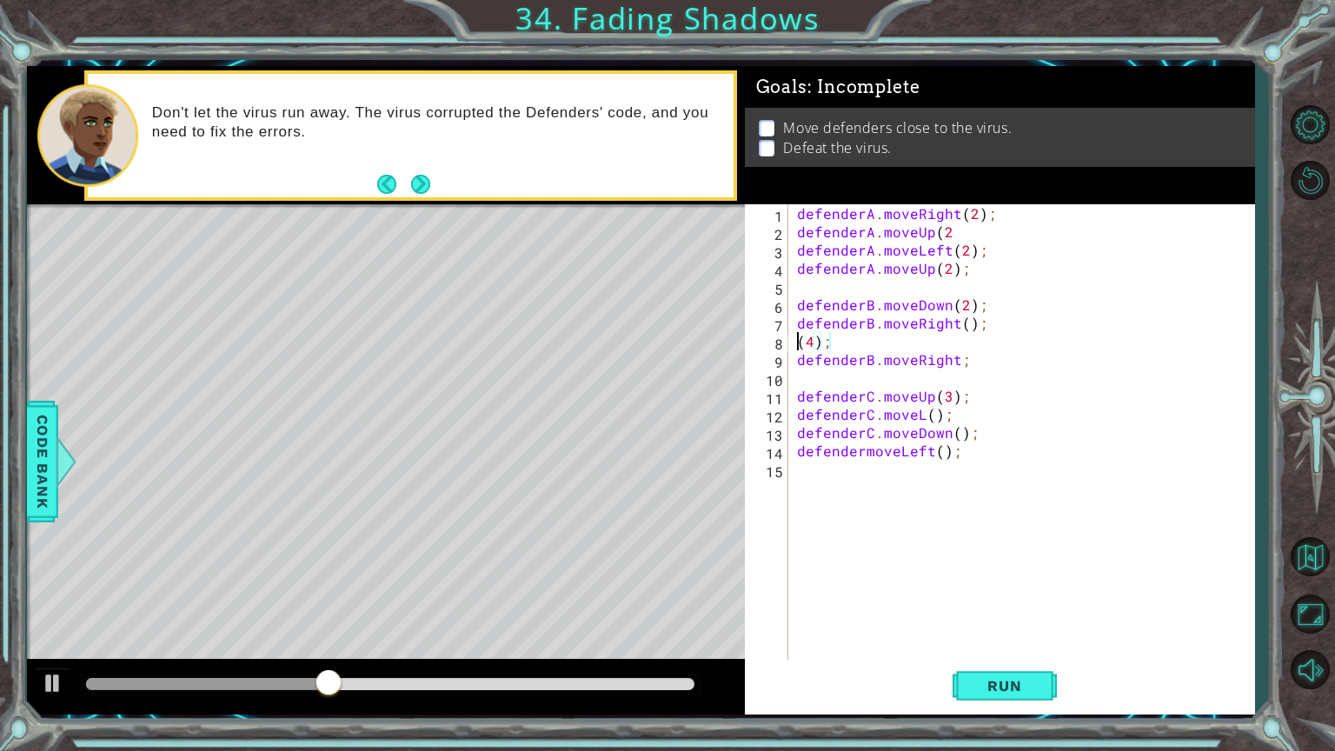
scroll to position [0, 0]
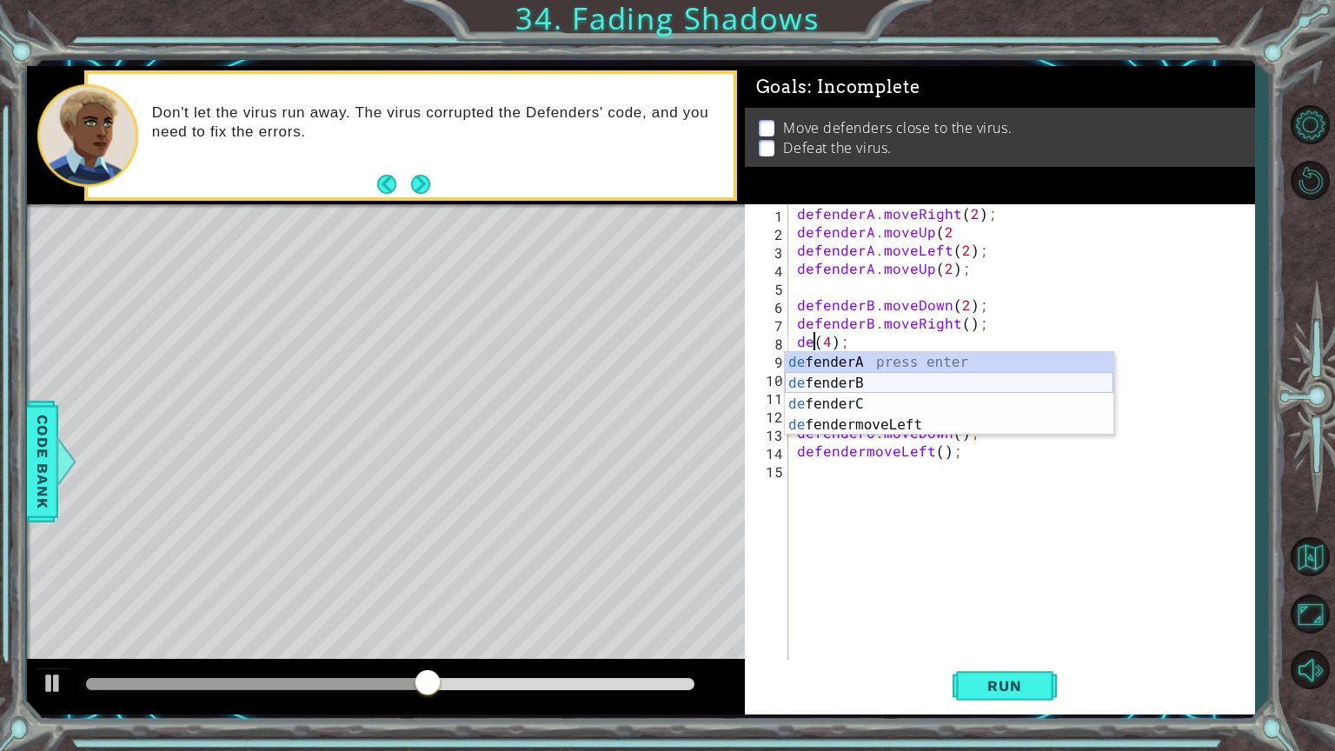
click at [919, 386] on div "de fenderA press enter de fenderB press enter de fenderC press enter de fenderm…" at bounding box center [949, 414] width 328 height 125
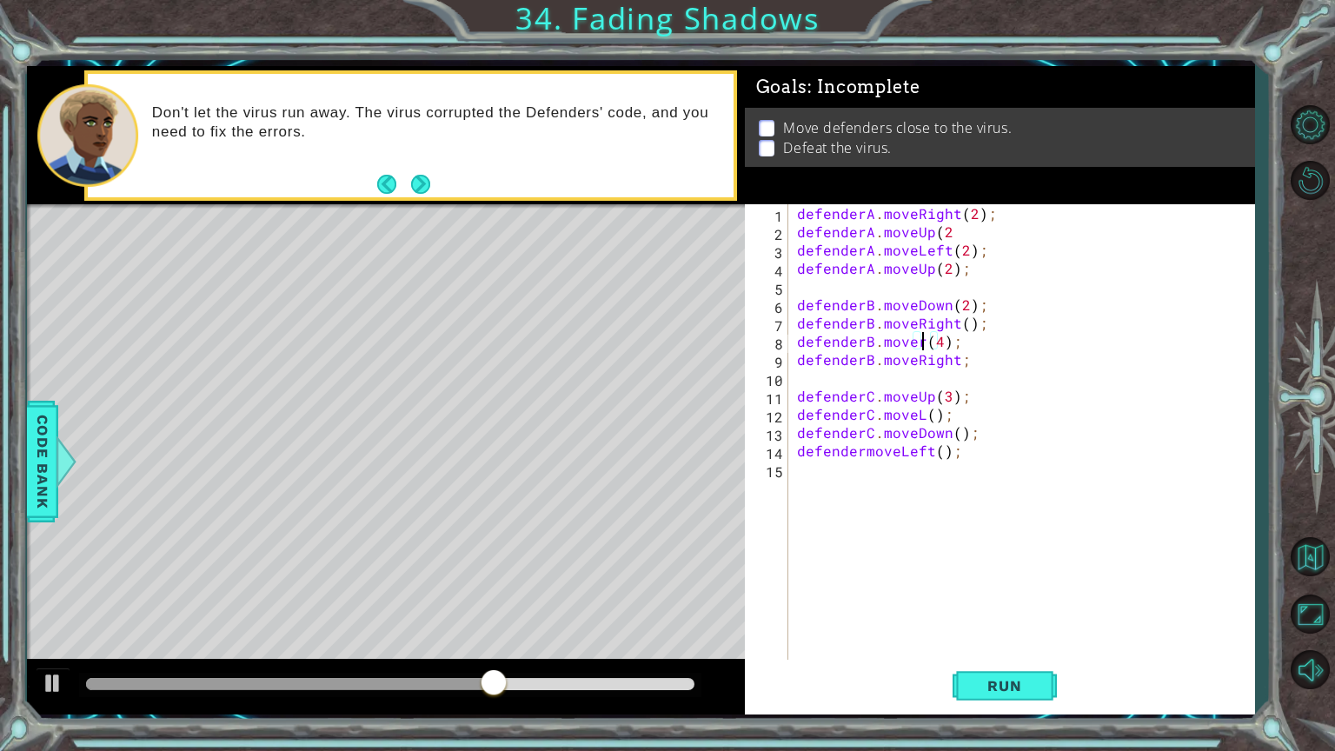
scroll to position [0, 7]
type textarea "defenderB.moveUp(4);"
click at [1042, 603] on button "Run" at bounding box center [1004, 685] width 104 height 51
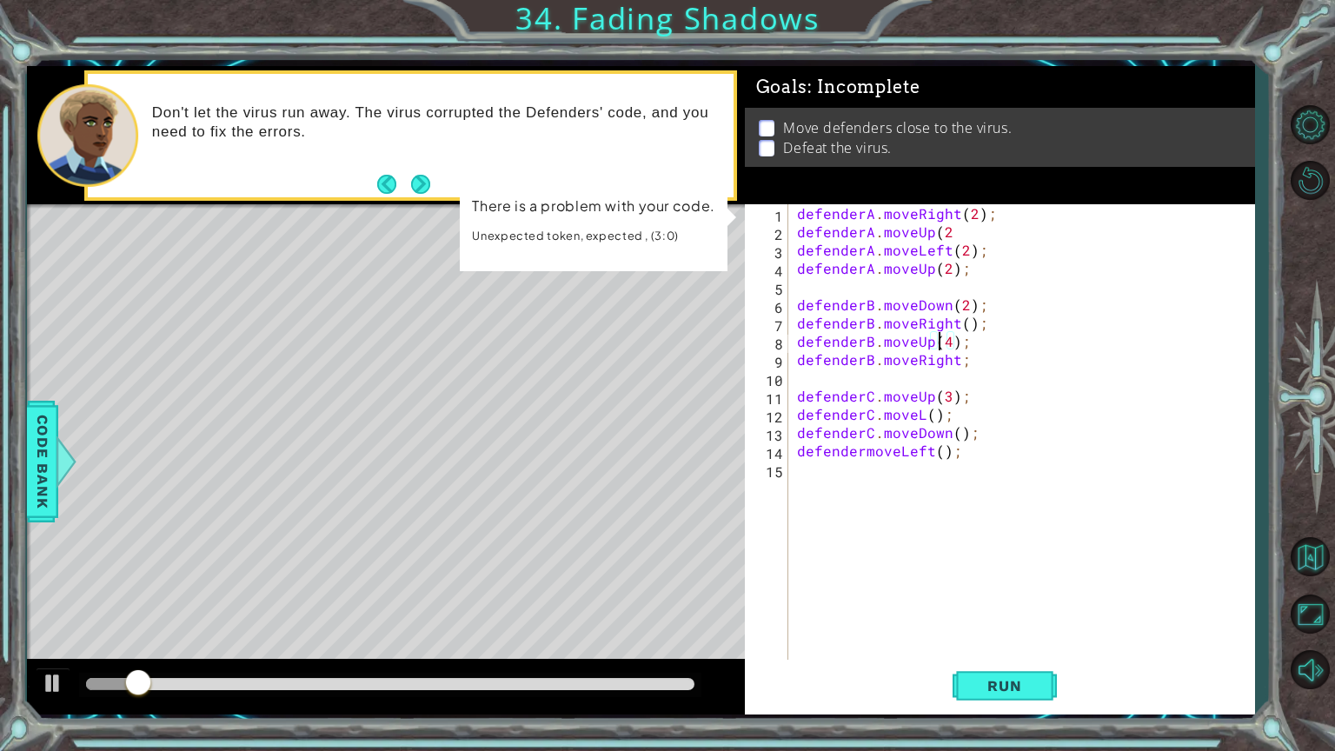
click at [937, 343] on div "defenderA . moveRight ( 2 ) ; defenderA . moveUp ( 2 defenderA . moveLeft ( 2 )…" at bounding box center [1025, 450] width 465 height 493
click at [942, 343] on div "defenderA . moveRight ( 2 ) ; defenderA . moveUp ( 2 defenderA . moveLeft ( 2 )…" at bounding box center [1025, 450] width 465 height 493
click at [38, 499] on span "Code Bank" at bounding box center [43, 461] width 28 height 106
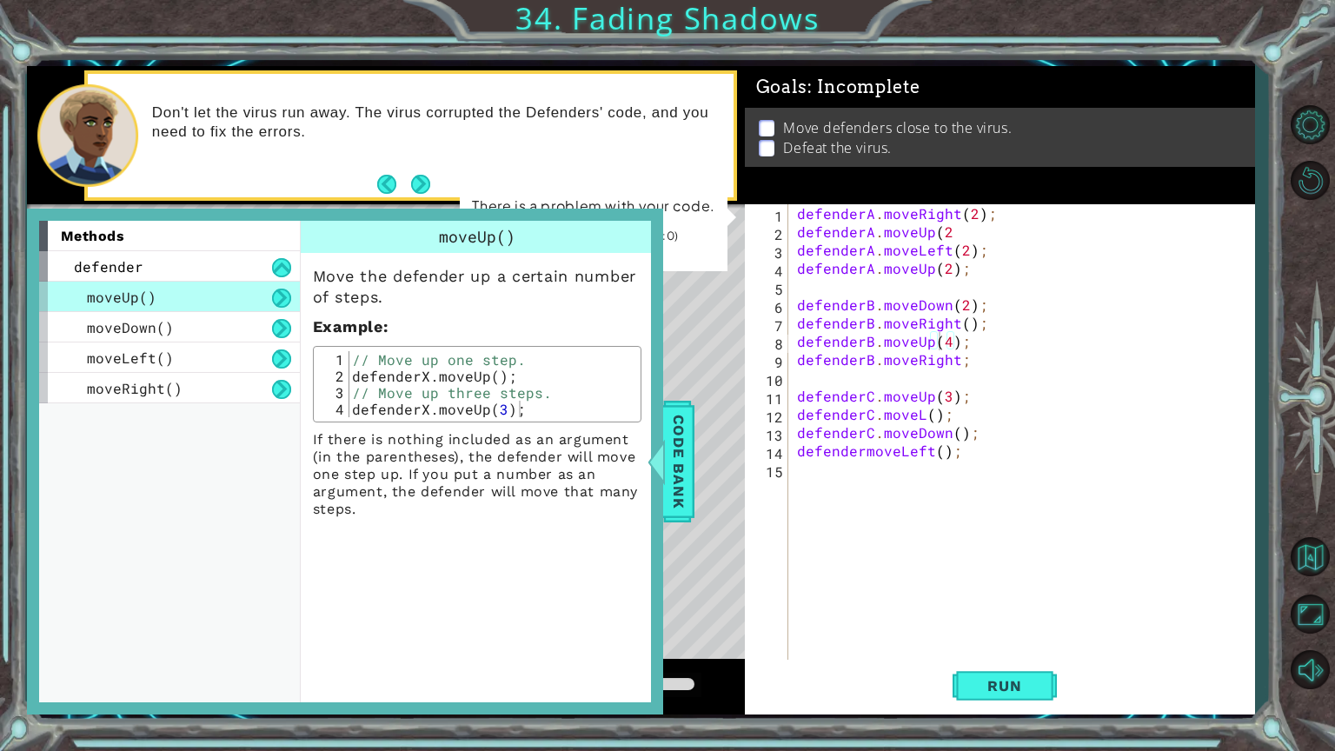
type textarea "defenderX.moveUp(3);"
drag, startPoint x: 534, startPoint y: 402, endPoint x: 390, endPoint y: 400, distance: 144.3
click at [390, 400] on div "// Move up one step. defenderX . moveUp ( ) ; // Move up three steps. defenderX…" at bounding box center [492, 400] width 288 height 99
click at [533, 409] on div "// Move up one step. defenderX . moveUp ( ) ; // Move up three steps. defenderX…" at bounding box center [491, 384] width 287 height 66
click at [947, 341] on div "defenderA . moveRight ( 2 ) ; defenderA . moveUp ( 2 defenderA . moveLeft ( 2 )…" at bounding box center [1025, 450] width 465 height 493
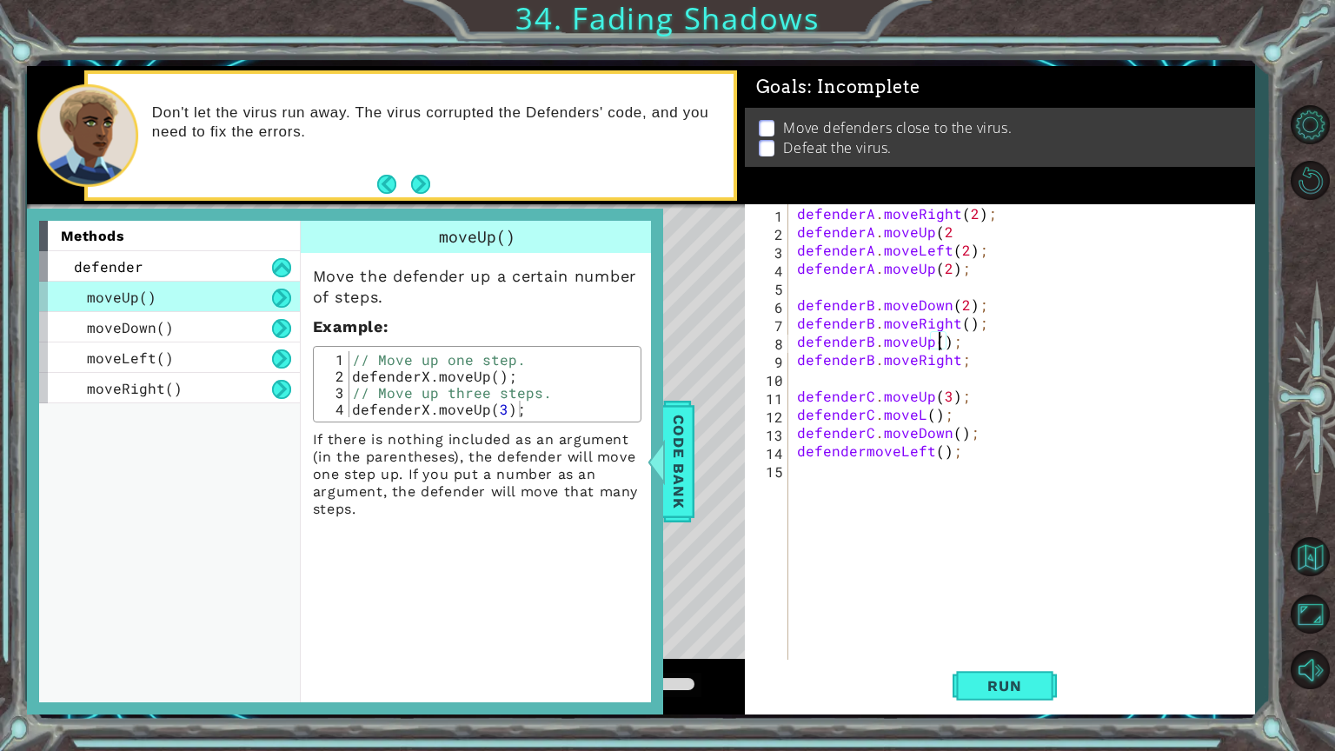
scroll to position [0, 9]
click at [1008, 603] on span "Run" at bounding box center [1004, 685] width 69 height 17
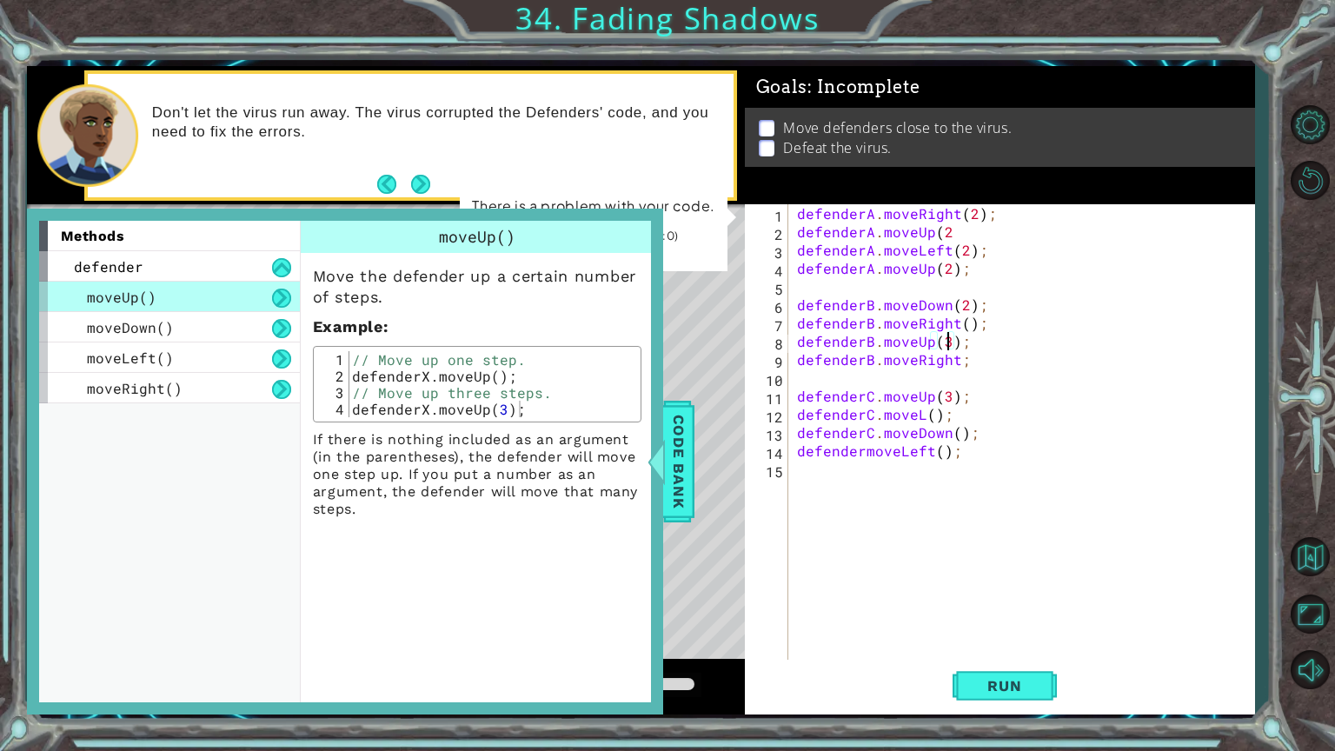
click at [817, 603] on div "Run" at bounding box center [1005, 685] width 510 height 51
click at [674, 442] on span "Code Bank" at bounding box center [679, 461] width 28 height 106
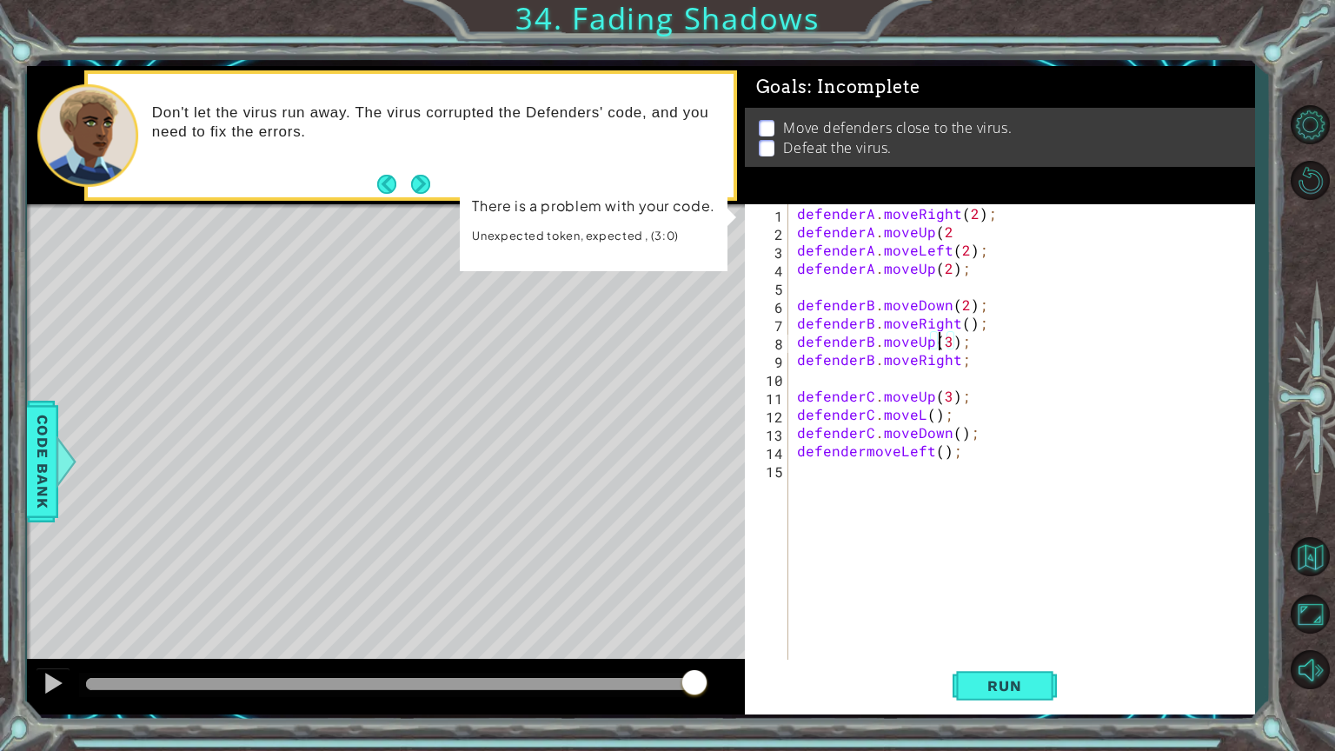
click at [938, 342] on div "defenderA . moveRight ( 2 ) ; defenderA . moveUp ( 2 defenderA . moveLeft ( 2 )…" at bounding box center [1025, 450] width 465 height 493
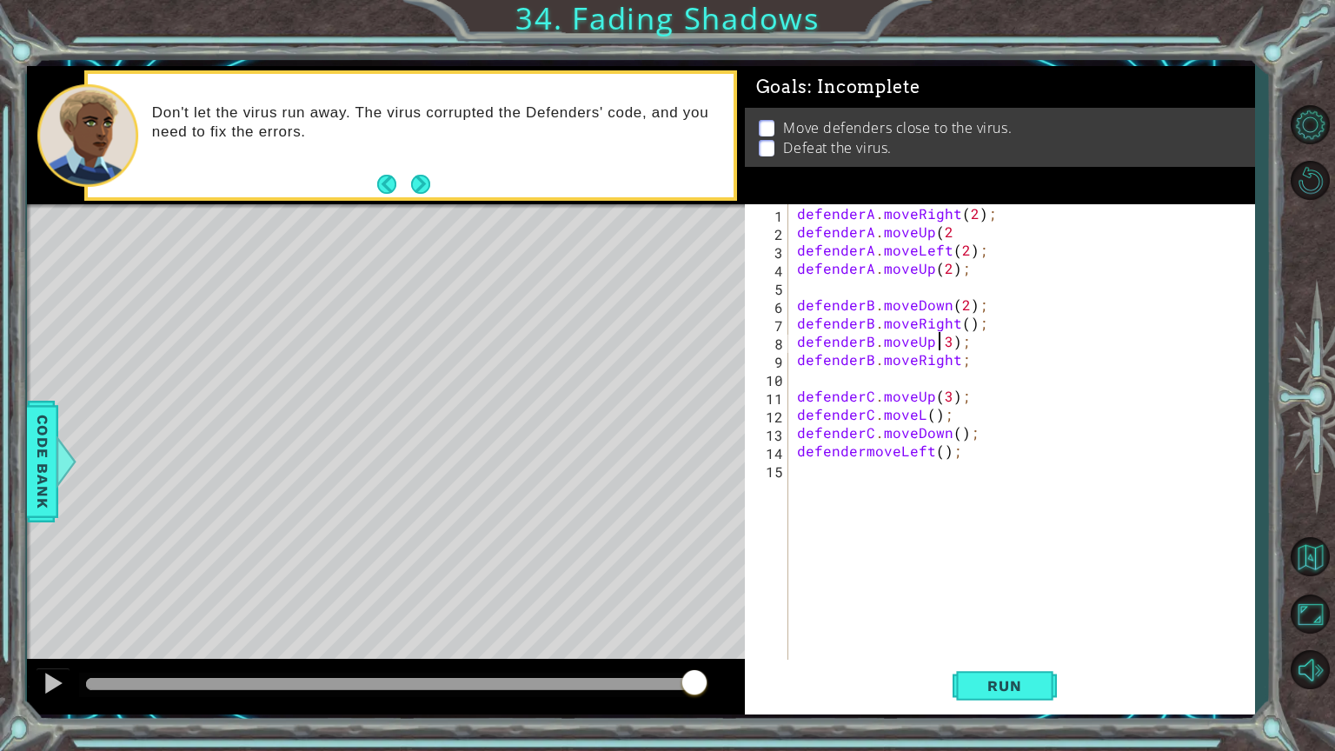
scroll to position [0, 10]
click at [936, 342] on div "defenderA . moveRight ( 2 ) ; defenderA . moveUp ( 2 defenderA . moveLeft ( 2 )…" at bounding box center [1025, 450] width 465 height 493
click at [955, 345] on div "defenderA . moveRight ( 2 ) ; defenderA . moveUp ( 2 defenderA . moveLeft ( 2 )…" at bounding box center [1025, 450] width 465 height 493
click at [951, 343] on div "defenderA . moveRight ( 2 ) ; defenderA . moveUp ( 2 defenderA . moveLeft ( 2 )…" at bounding box center [1025, 450] width 465 height 493
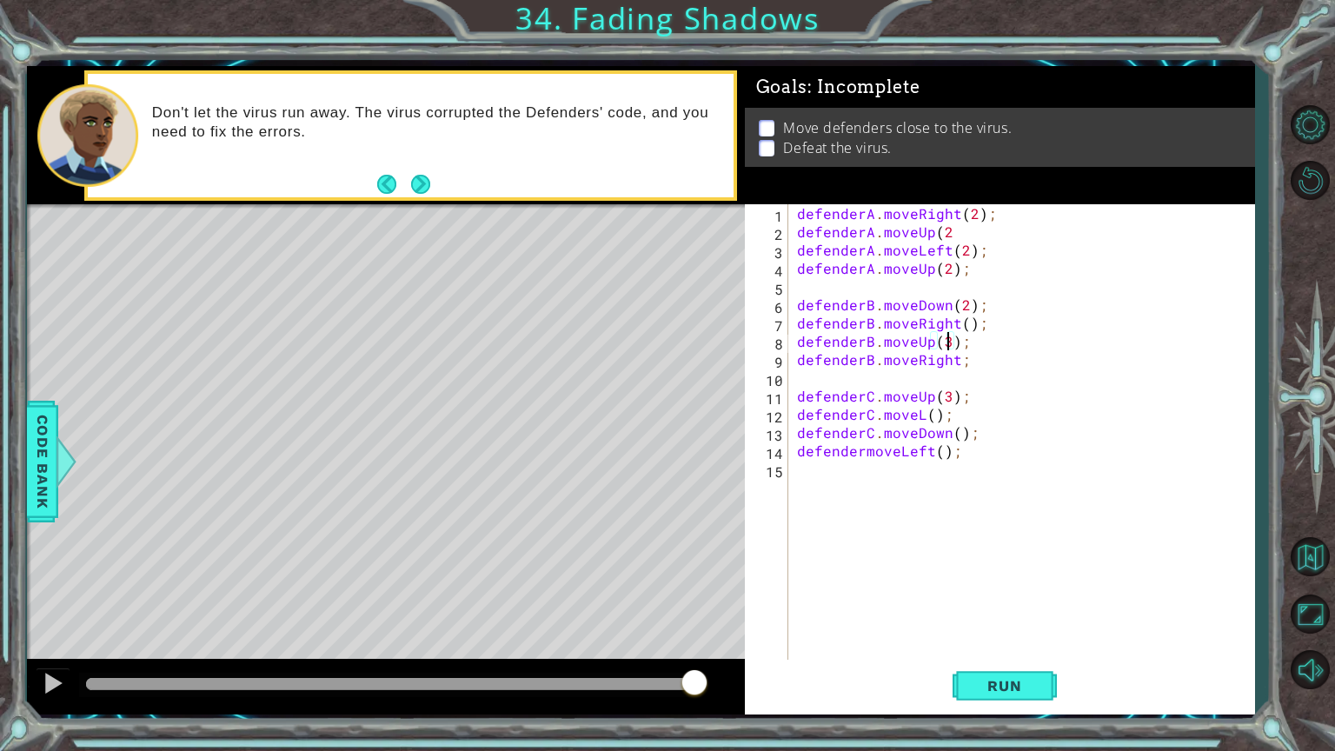
click at [951, 343] on div "defenderA . moveRight ( 2 ) ; defenderA . moveUp ( 2 defenderA . moveLeft ( 2 )…" at bounding box center [1025, 450] width 465 height 493
click at [952, 236] on div "defenderA . moveRight ( 2 ) ; defenderA . moveUp ( 2 defenderA . moveLeft ( 2 )…" at bounding box center [1025, 450] width 465 height 493
click at [971, 395] on div "defenderA . moveRight ( 2 ) ; defenderA . moveUp ( 2 defenderA . moveLeft ( 2 )…" at bounding box center [1025, 450] width 465 height 493
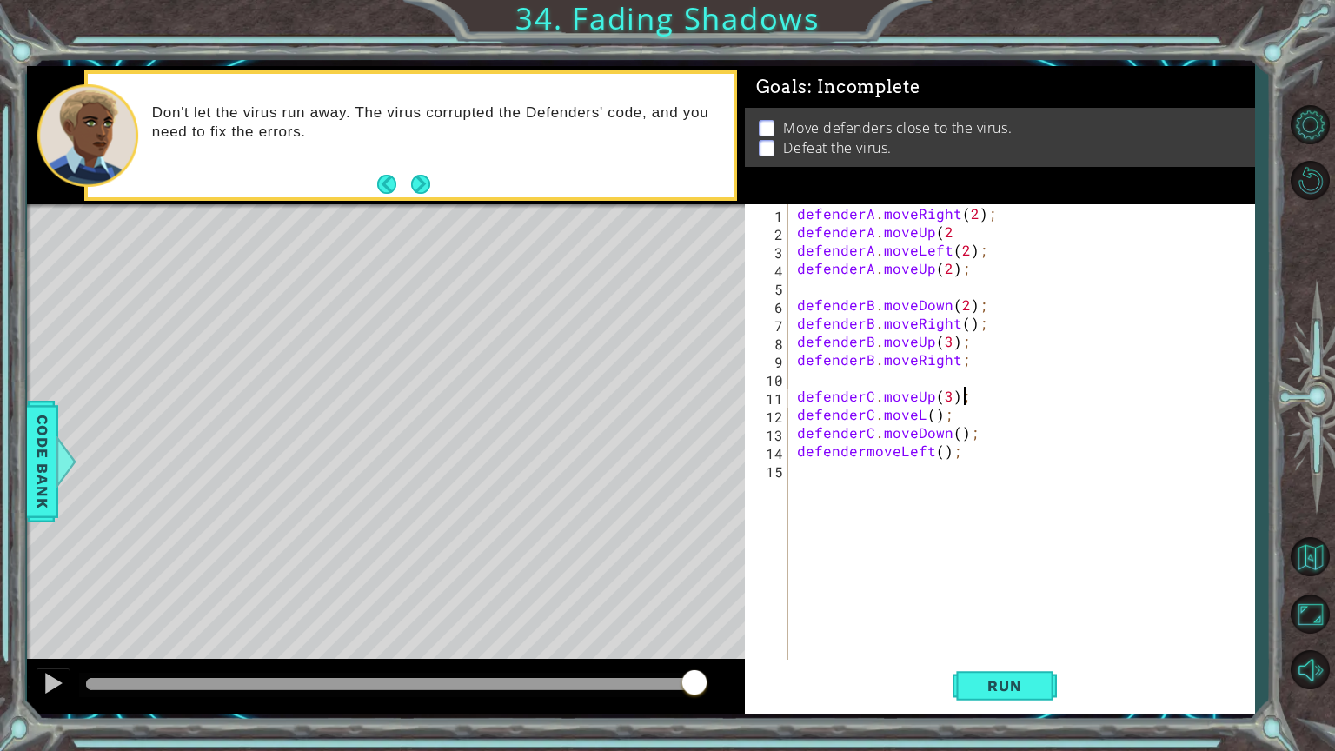
click at [952, 229] on div "defenderA . moveRight ( 2 ) ; defenderA . moveUp ( 2 defenderA . moveLeft ( 2 )…" at bounding box center [1025, 450] width 465 height 493
click at [992, 603] on button "Run" at bounding box center [1004, 685] width 104 height 51
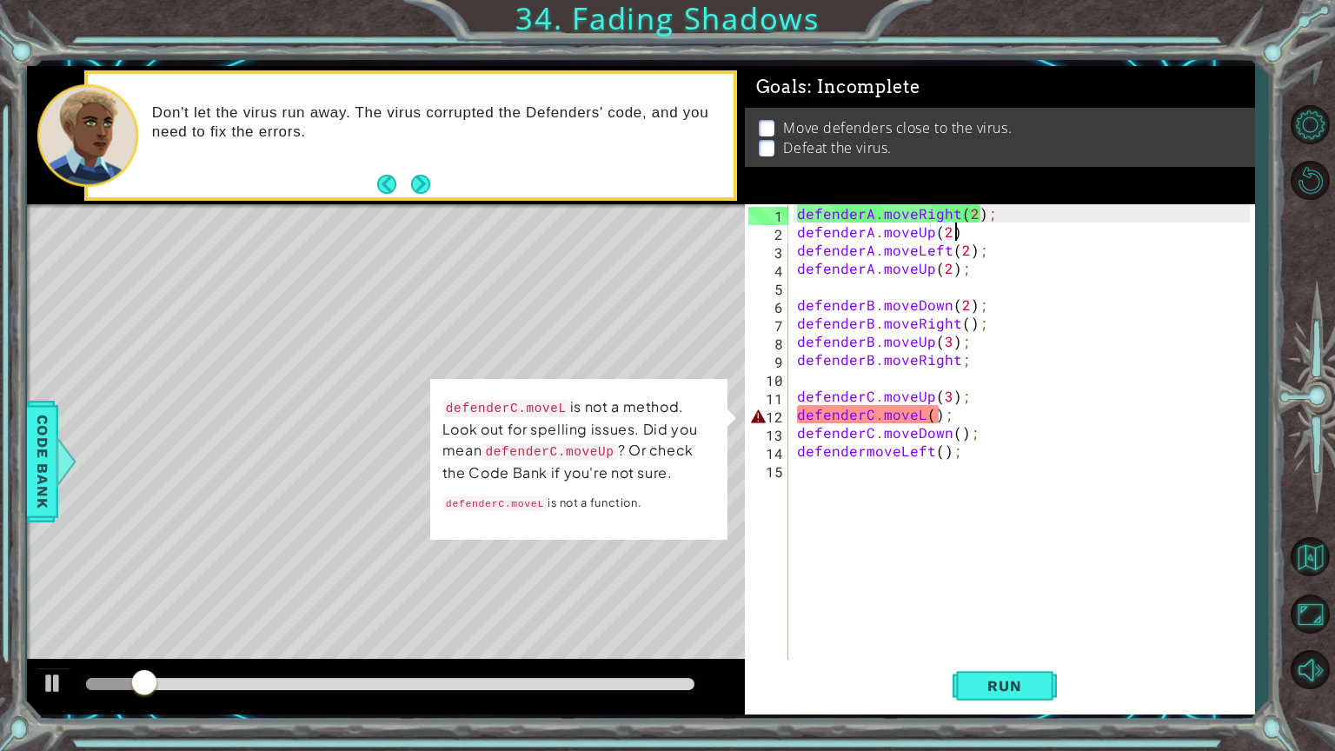
click at [922, 415] on div "defenderA . moveRight ( 2 ) ; defenderA . moveUp ( 2 ) defenderA . moveLeft ( 2…" at bounding box center [1025, 450] width 465 height 493
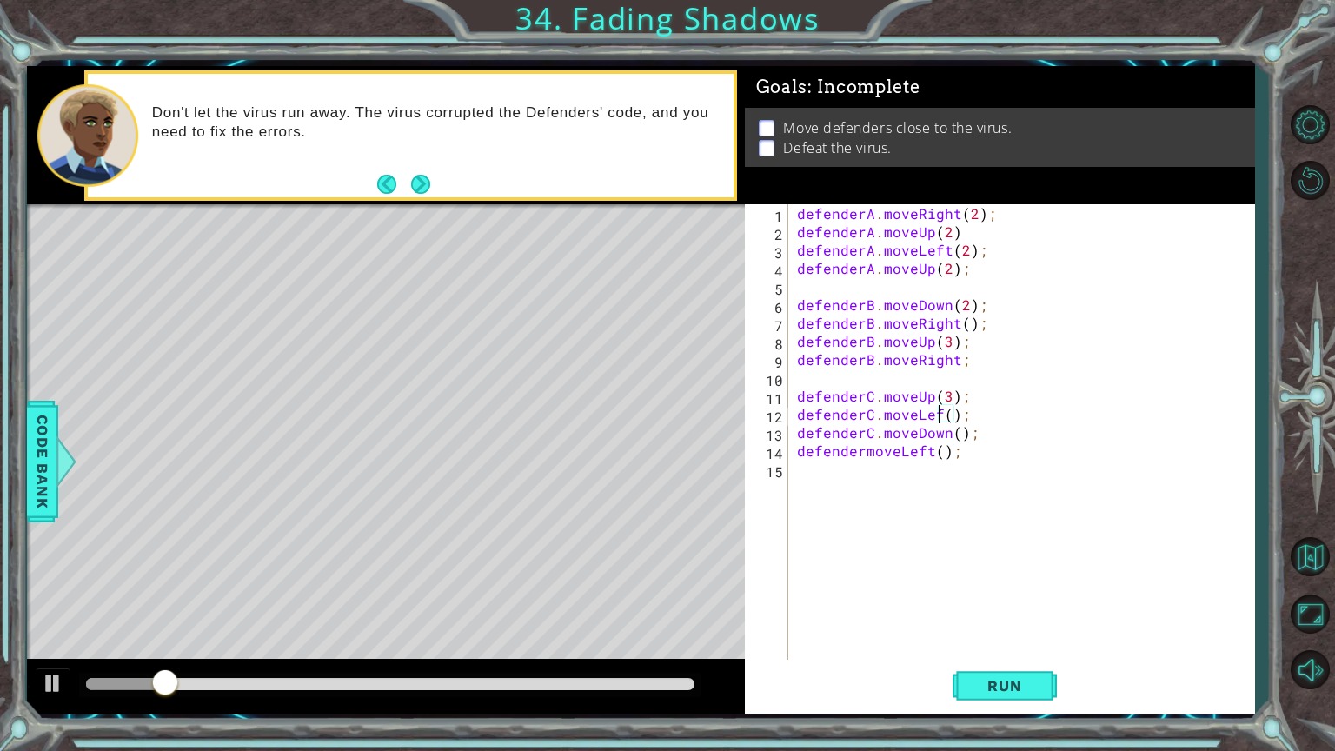
scroll to position [0, 10]
click at [993, 603] on button "Run" at bounding box center [1004, 685] width 104 height 51
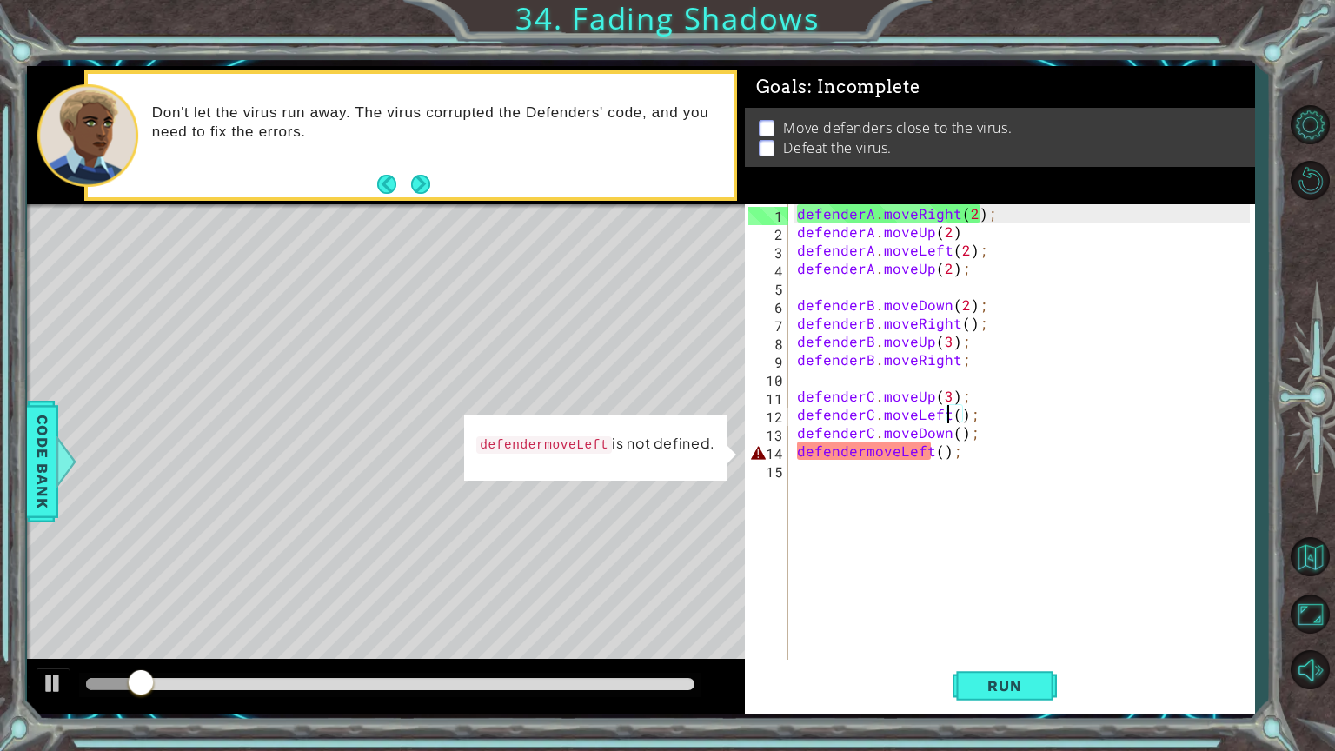
click at [866, 454] on div "defenderA . moveRight ( 2 ) ; defenderA . moveUp ( 2 ) defenderA . moveLeft ( 2…" at bounding box center [1025, 450] width 465 height 493
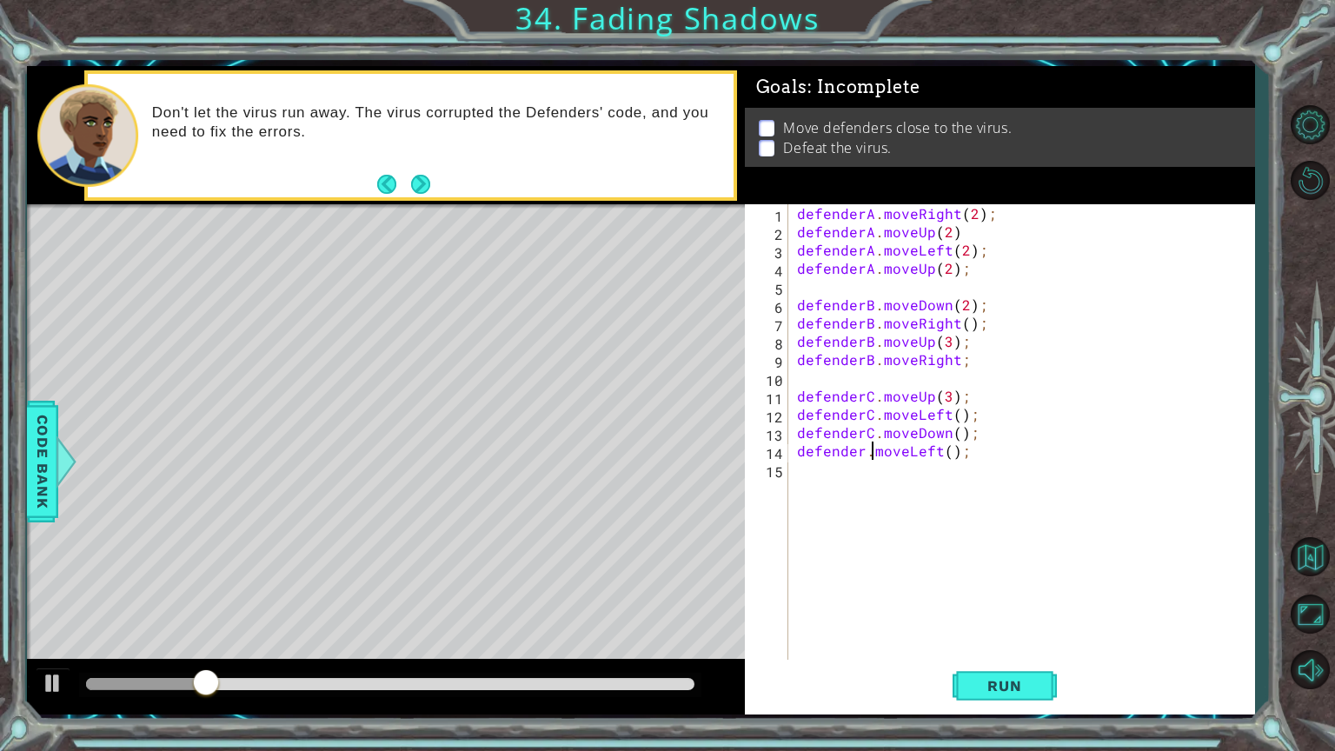
click at [865, 452] on div "defenderA . moveRight ( 2 ) ; defenderA . moveUp ( 2 ) defenderA . moveLeft ( 2…" at bounding box center [1025, 450] width 465 height 493
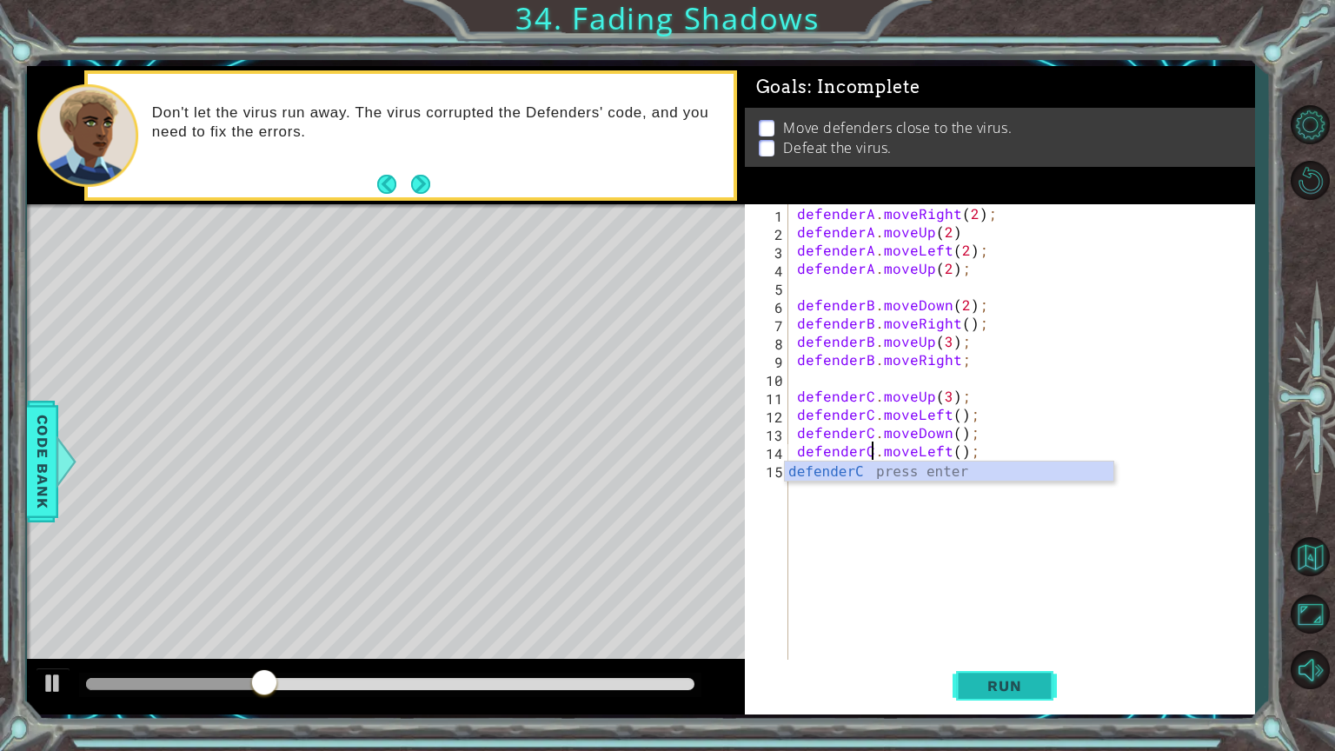
click at [1005, 603] on button "Run" at bounding box center [1004, 685] width 104 height 51
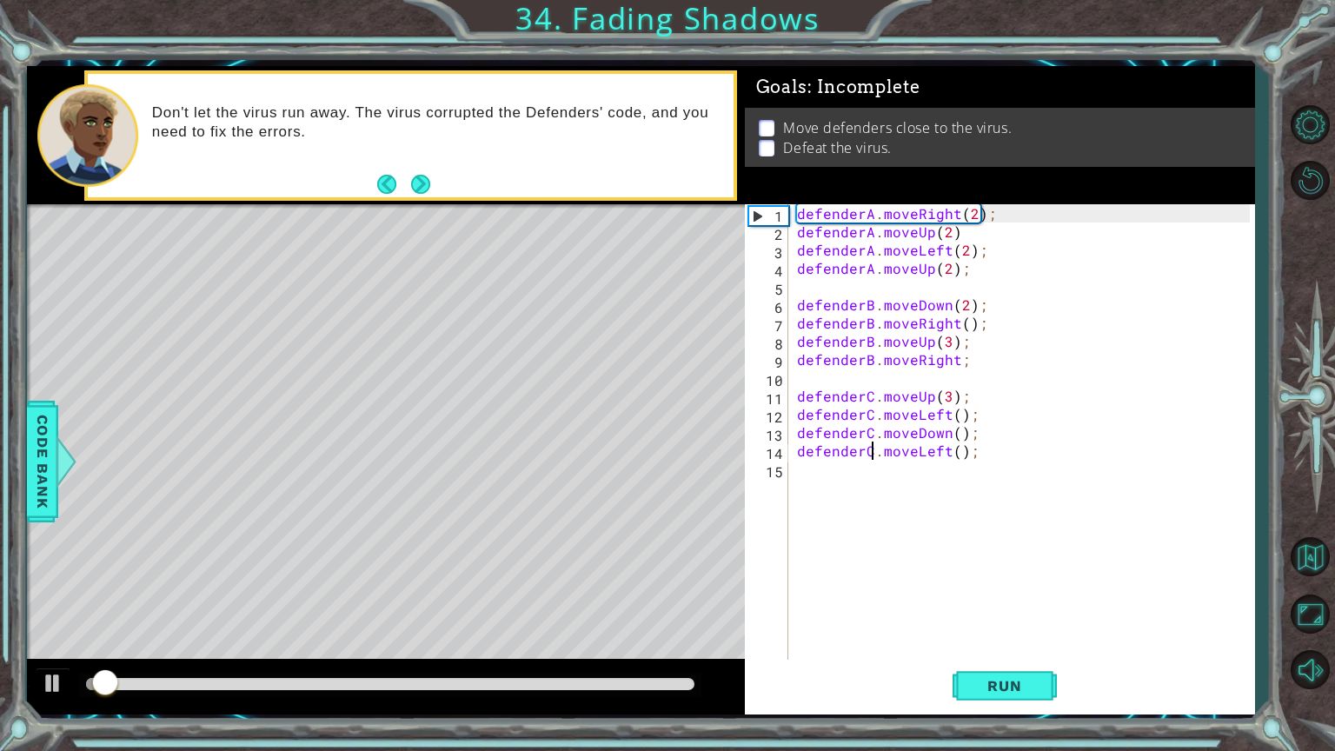
click at [613, 603] on div at bounding box center [390, 685] width 622 height 24
click at [618, 603] on div at bounding box center [390, 685] width 622 height 24
click at [627, 603] on div at bounding box center [390, 684] width 608 height 12
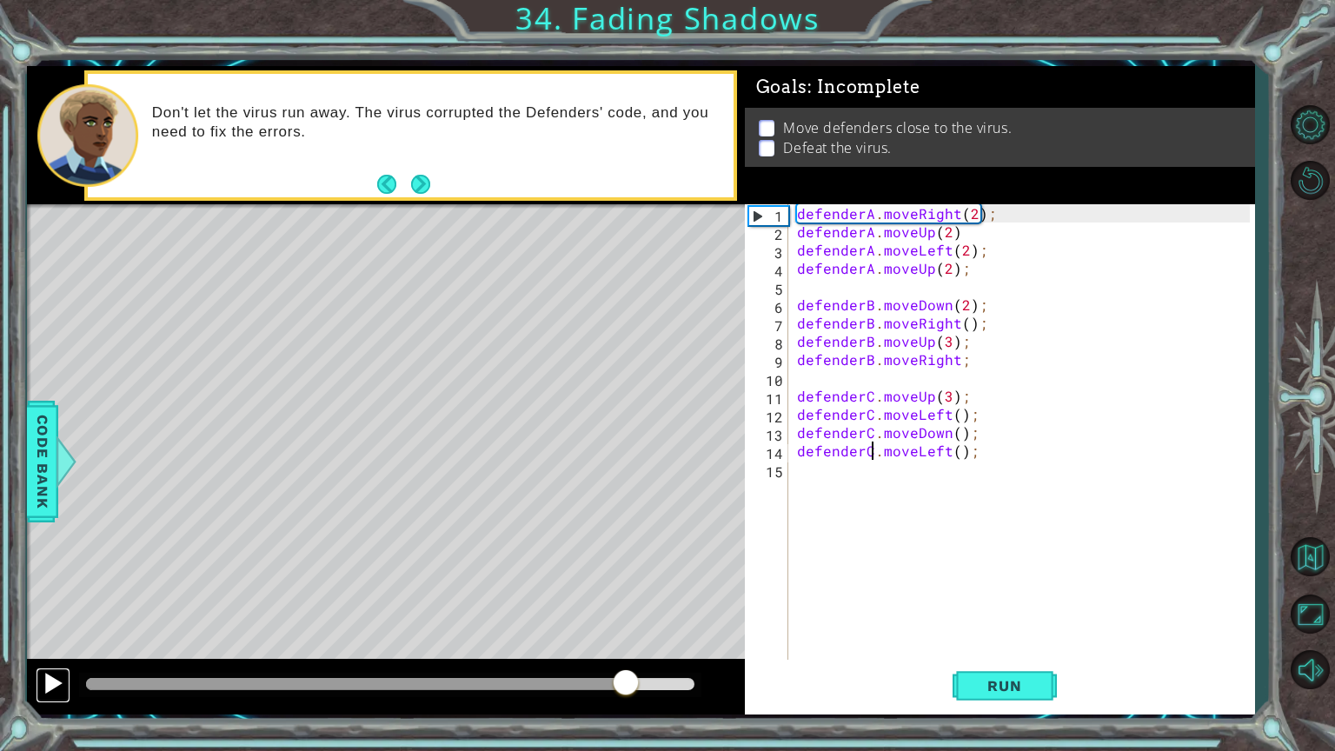
click at [55, 603] on div at bounding box center [53, 683] width 23 height 23
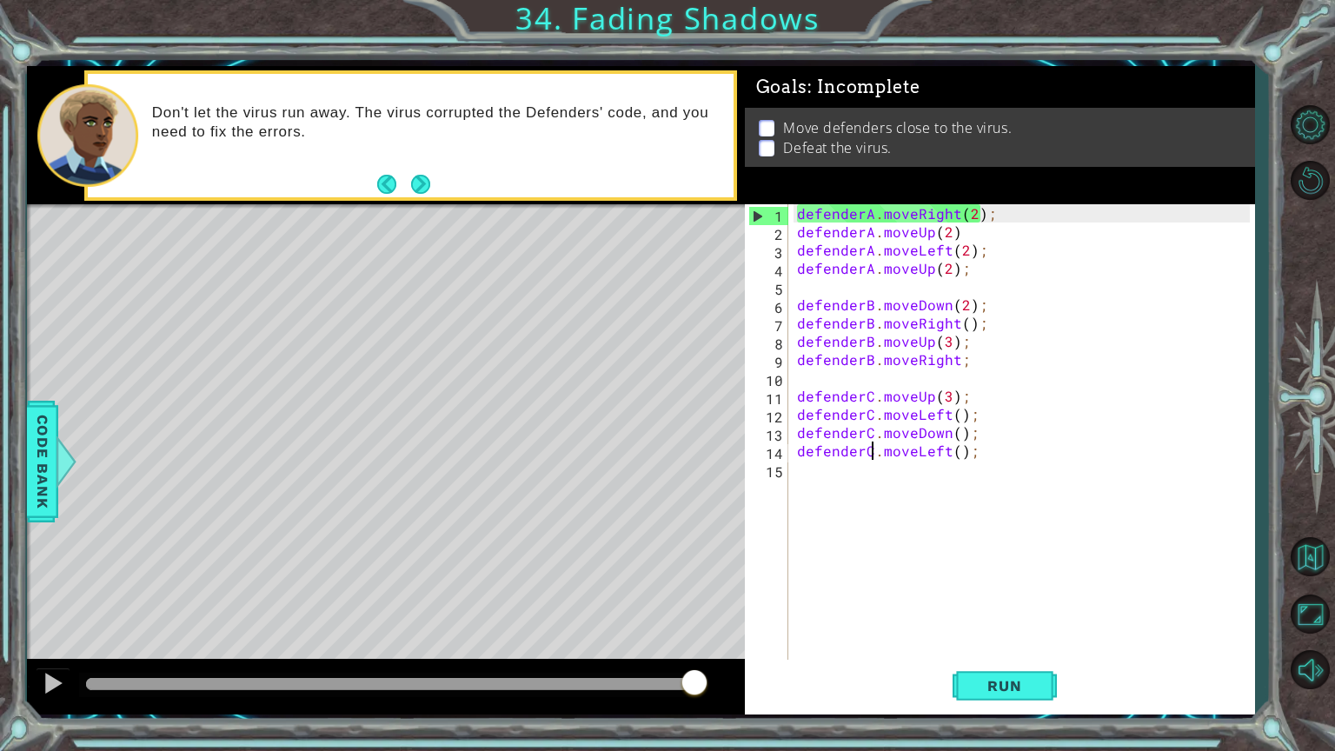
click at [88, 603] on div at bounding box center [390, 684] width 608 height 12
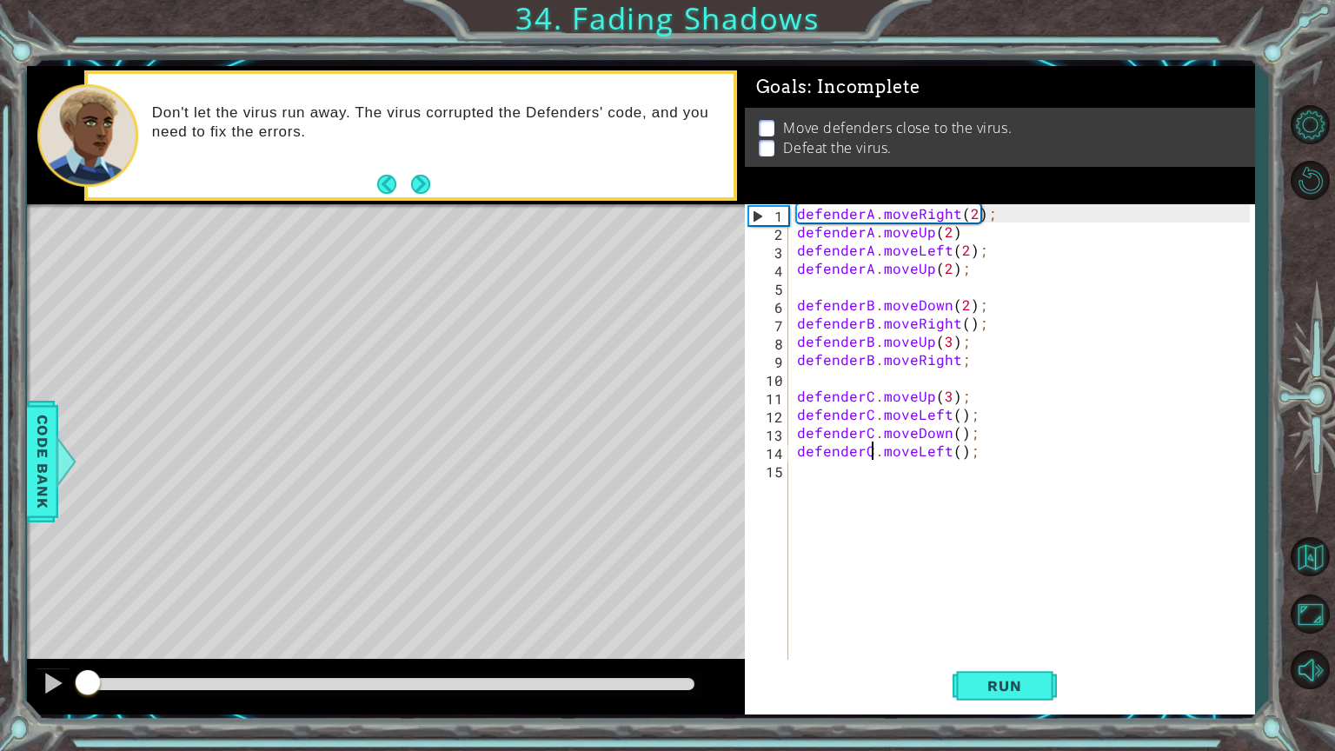
click at [965, 362] on div "defenderA . moveRight ( 2 ) ; defenderA . moveUp ( 2 ) defenderA . moveLeft ( 2…" at bounding box center [1025, 450] width 465 height 493
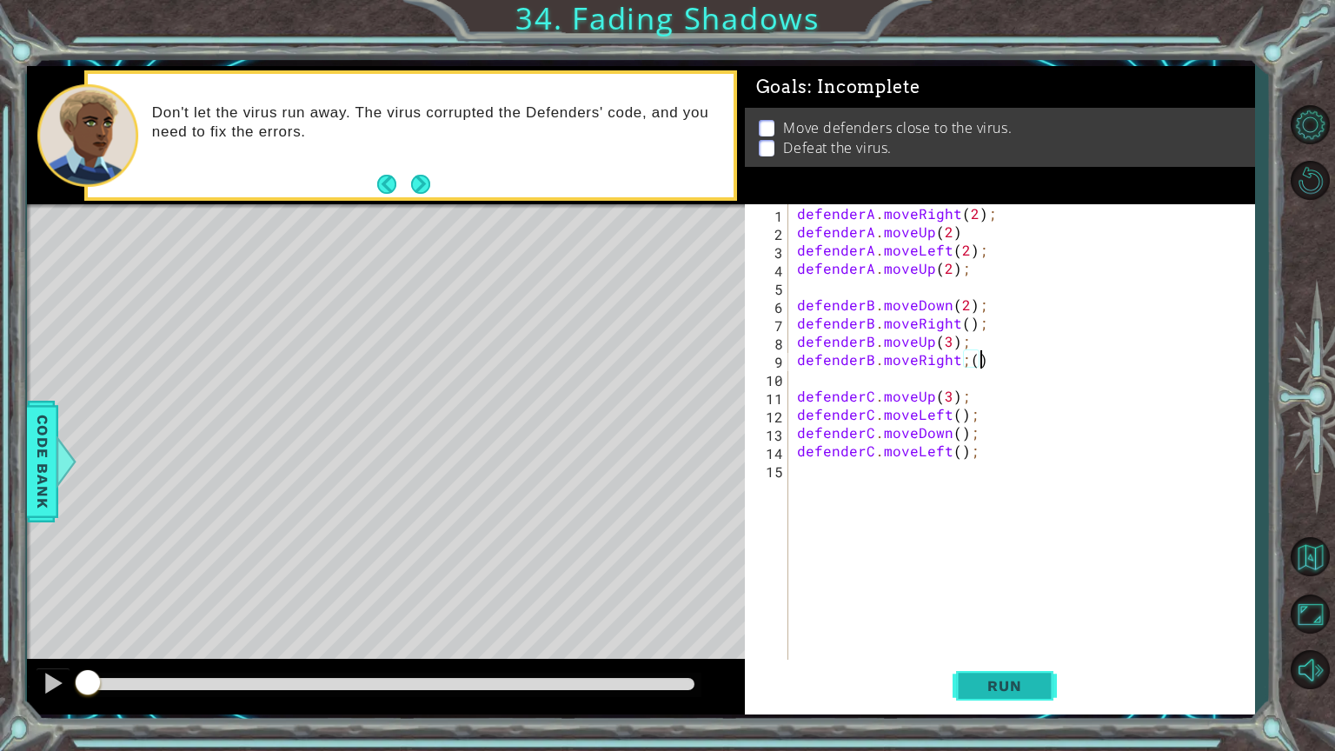
click at [979, 603] on span "Run" at bounding box center [1004, 685] width 69 height 17
click at [983, 603] on button "Run" at bounding box center [1004, 685] width 104 height 51
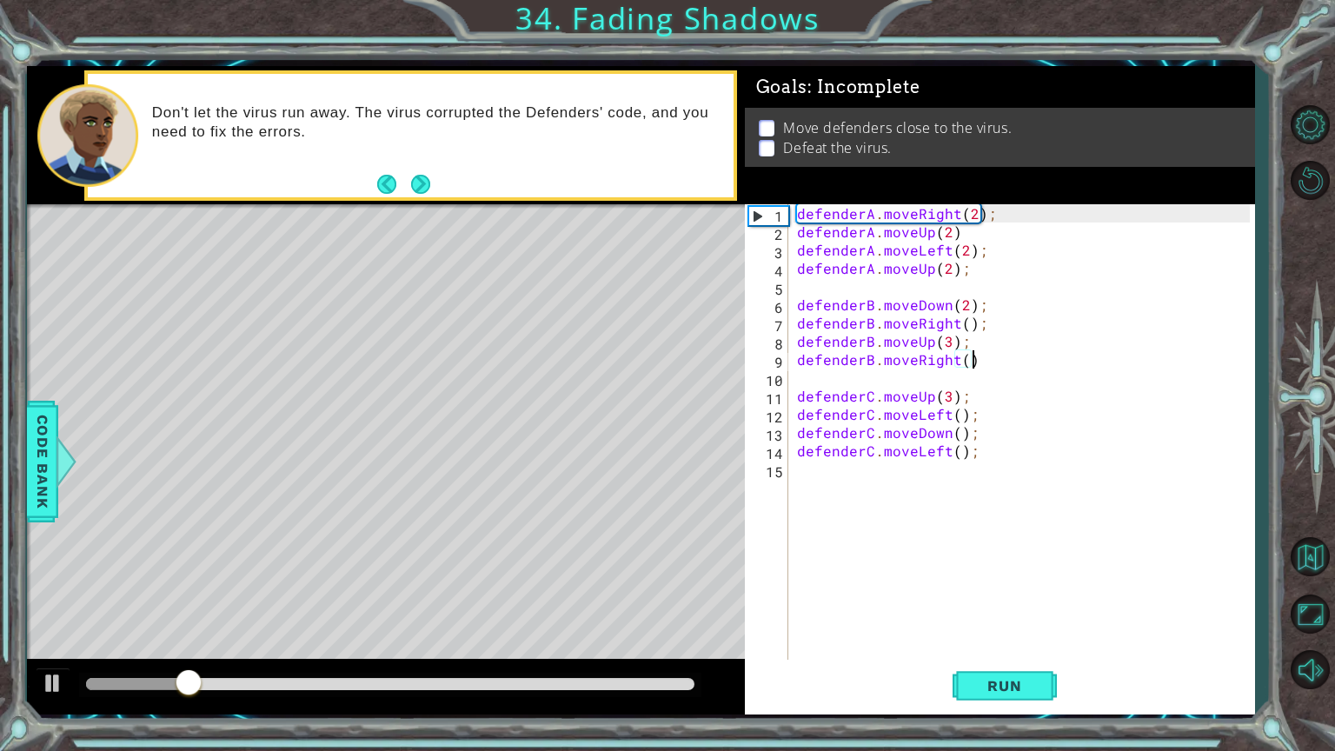
click at [444, 603] on div at bounding box center [390, 684] width 608 height 12
click at [43, 603] on div at bounding box center [53, 683] width 23 height 23
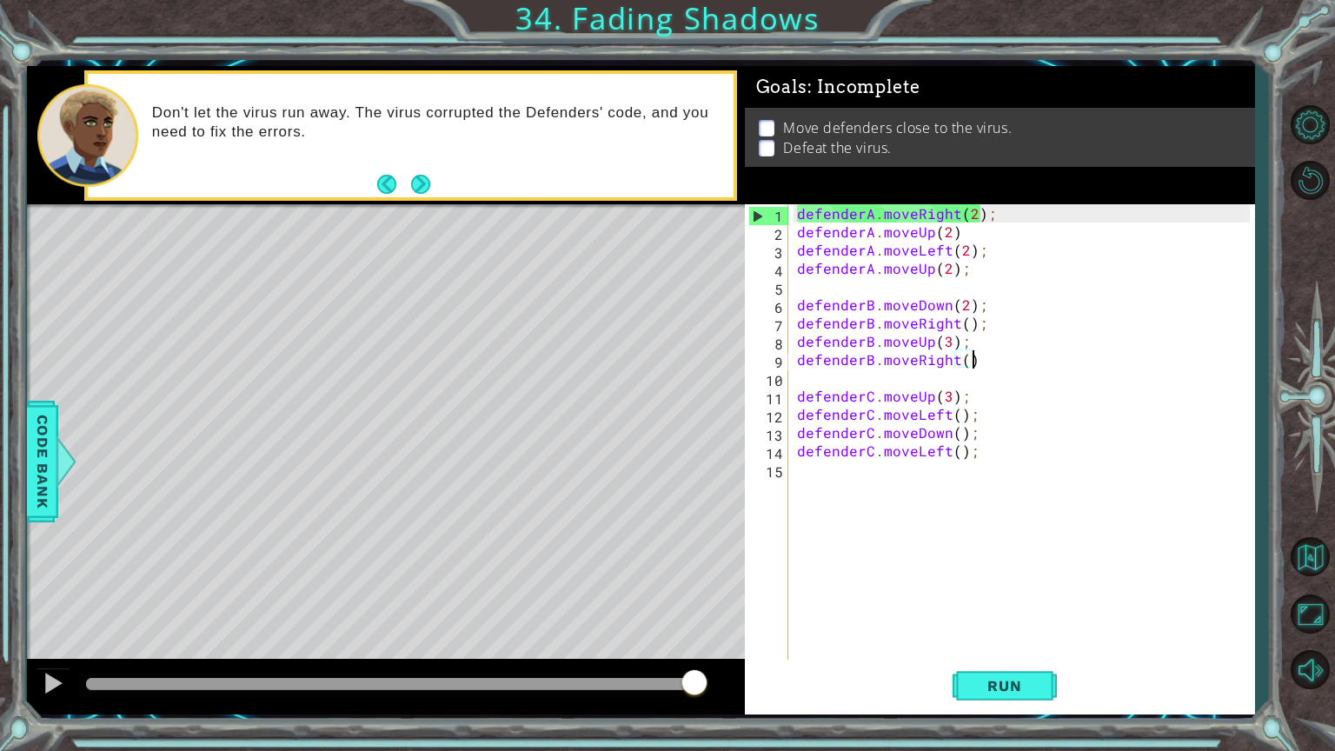
click at [950, 339] on div "defenderA . moveRight ( 2 ) ; defenderA . moveUp ( 2 ) defenderA . moveLeft ( 2…" at bounding box center [1025, 450] width 465 height 493
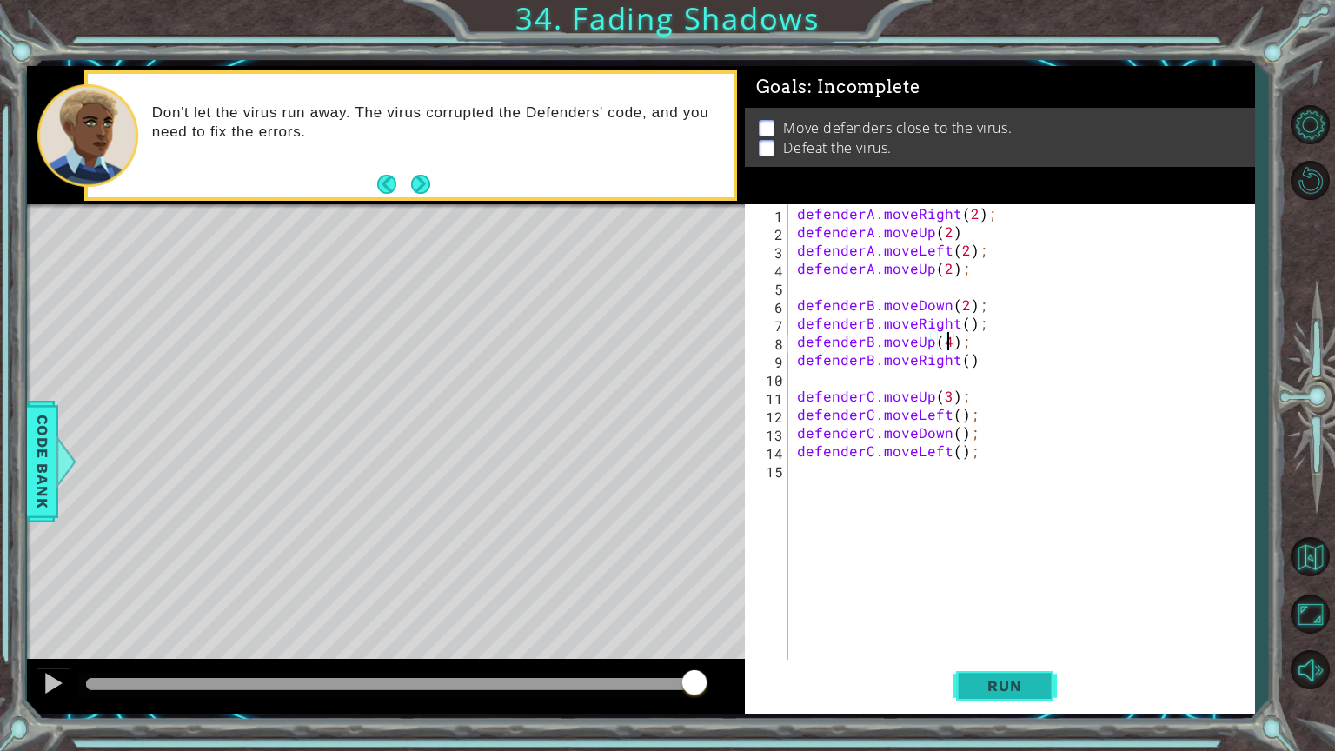
type textarea "defenderB.moveUp(4);"
click at [1017, 603] on span "Run" at bounding box center [1004, 685] width 69 height 17
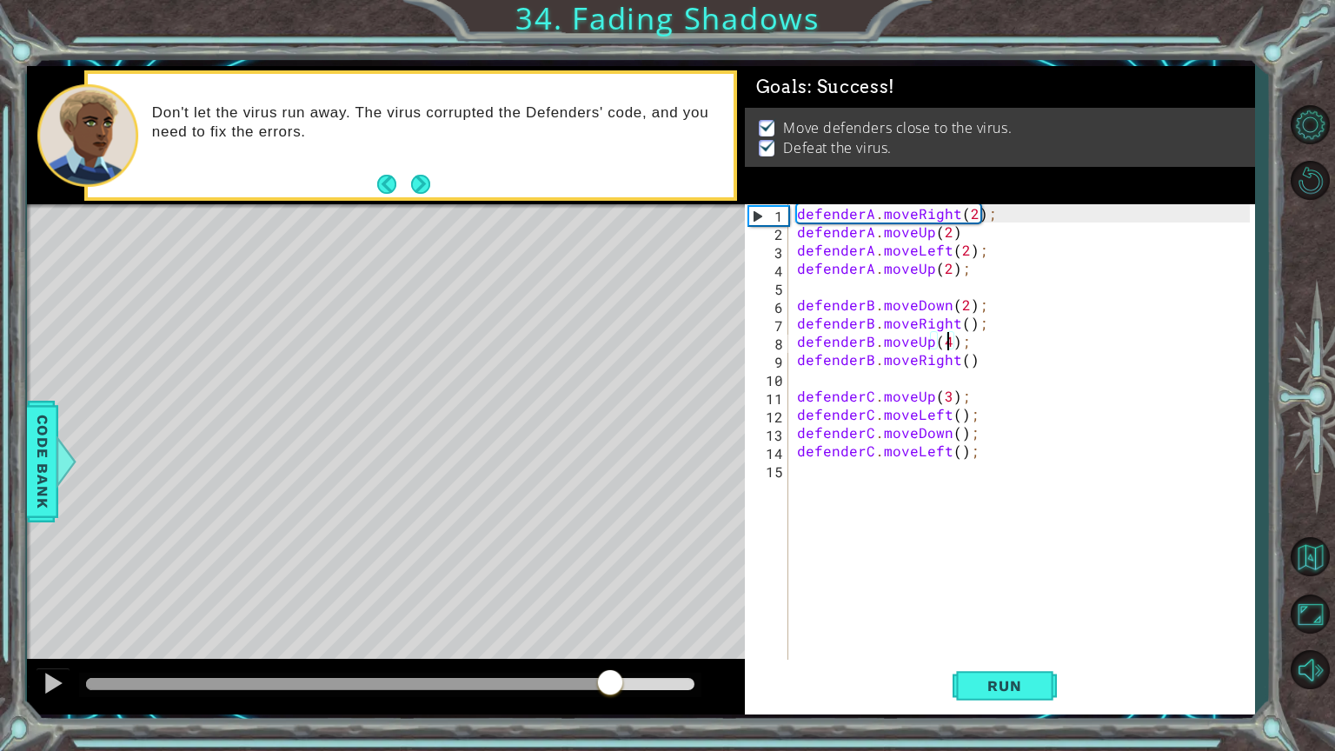
click at [610, 603] on div at bounding box center [390, 684] width 608 height 12
click at [44, 603] on div at bounding box center [53, 683] width 23 height 23
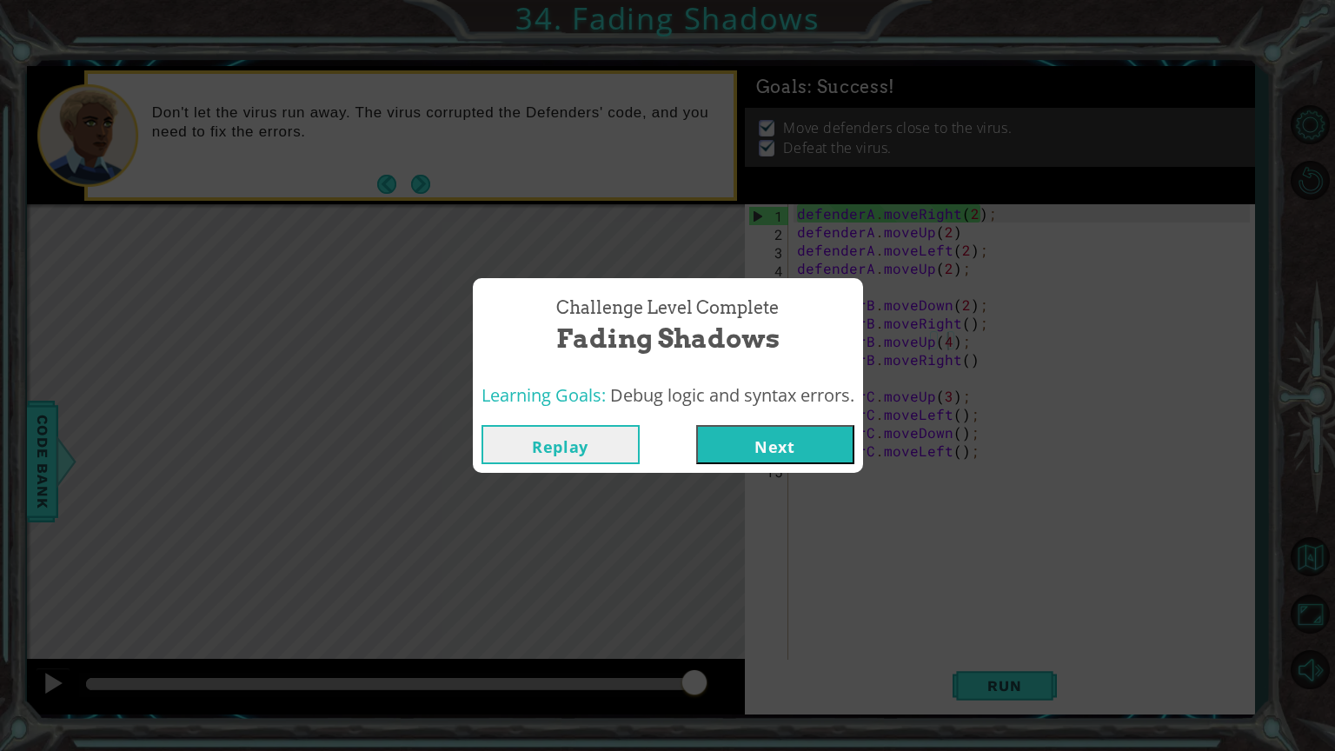
click at [790, 431] on button "Next" at bounding box center [775, 444] width 158 height 39
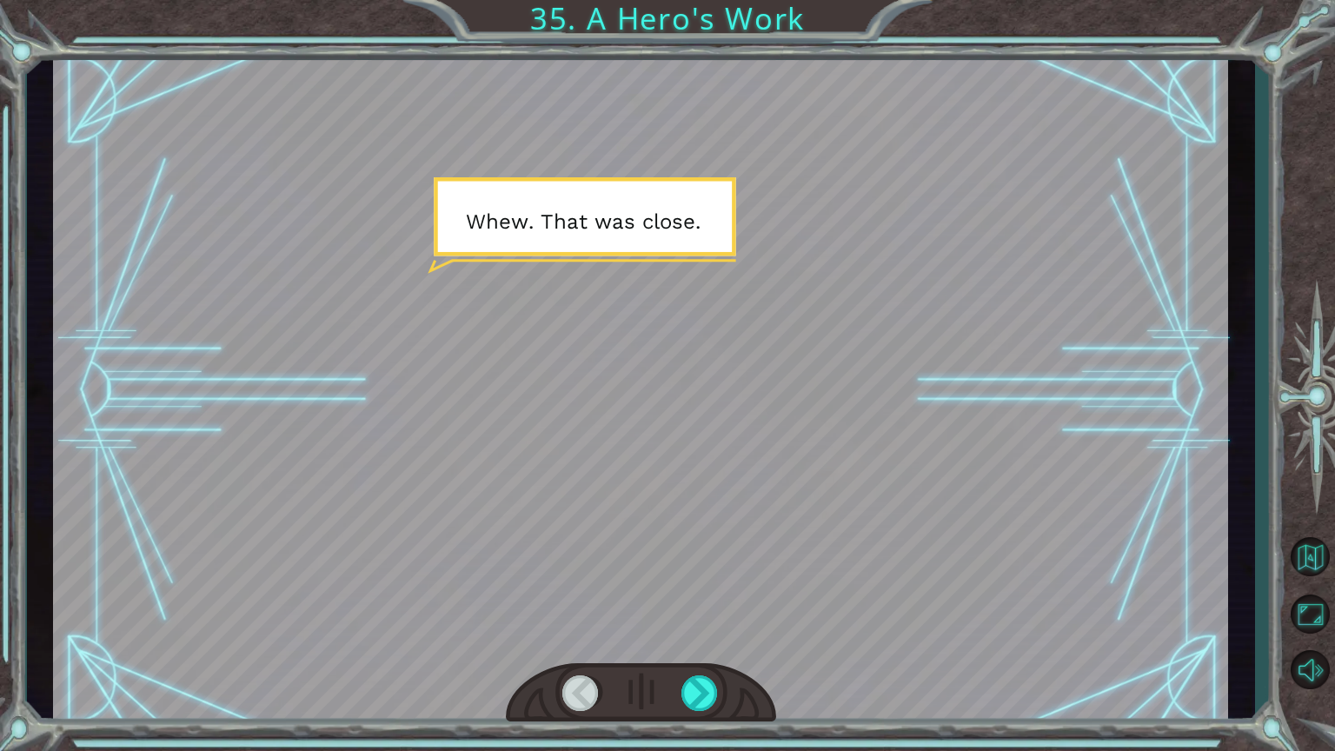
click at [744, 511] on div at bounding box center [640, 390] width 1175 height 660
click at [687, 603] on div at bounding box center [640, 390] width 1175 height 660
click at [695, 603] on div at bounding box center [700, 693] width 38 height 36
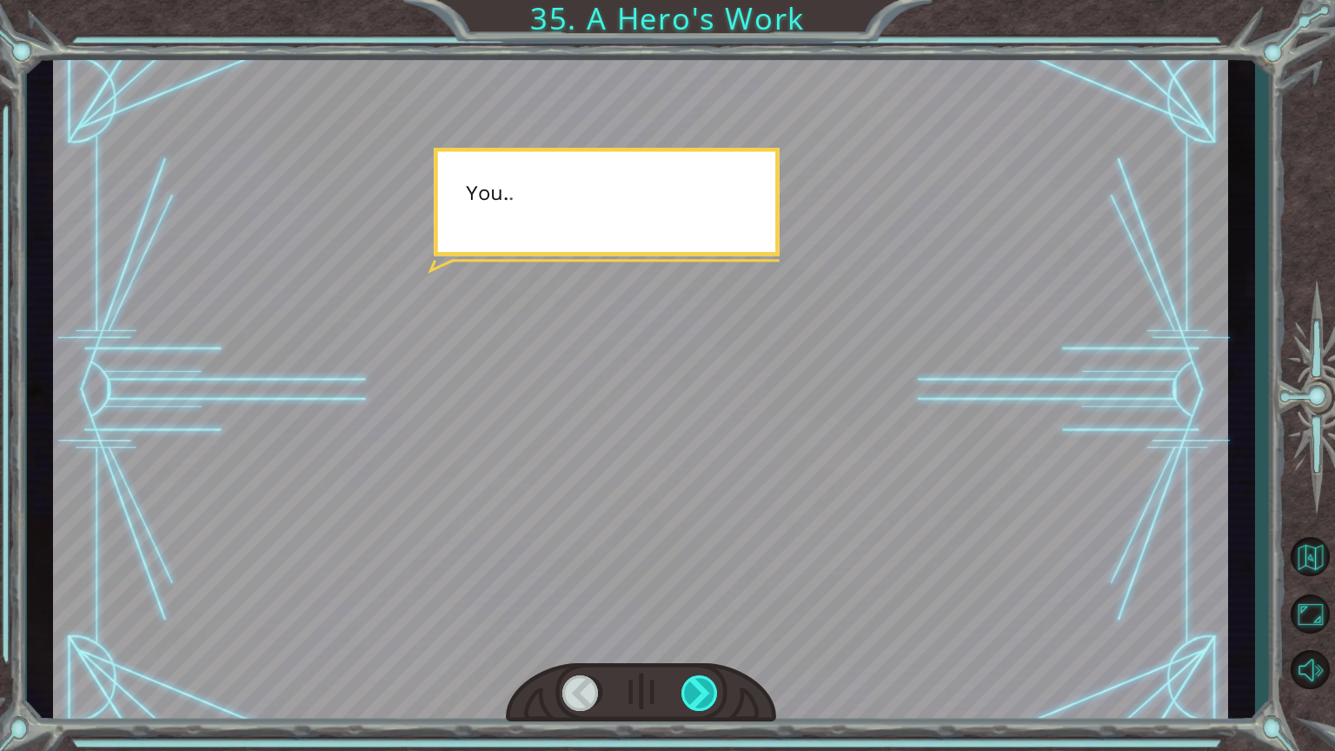
click at [695, 603] on div at bounding box center [700, 693] width 38 height 36
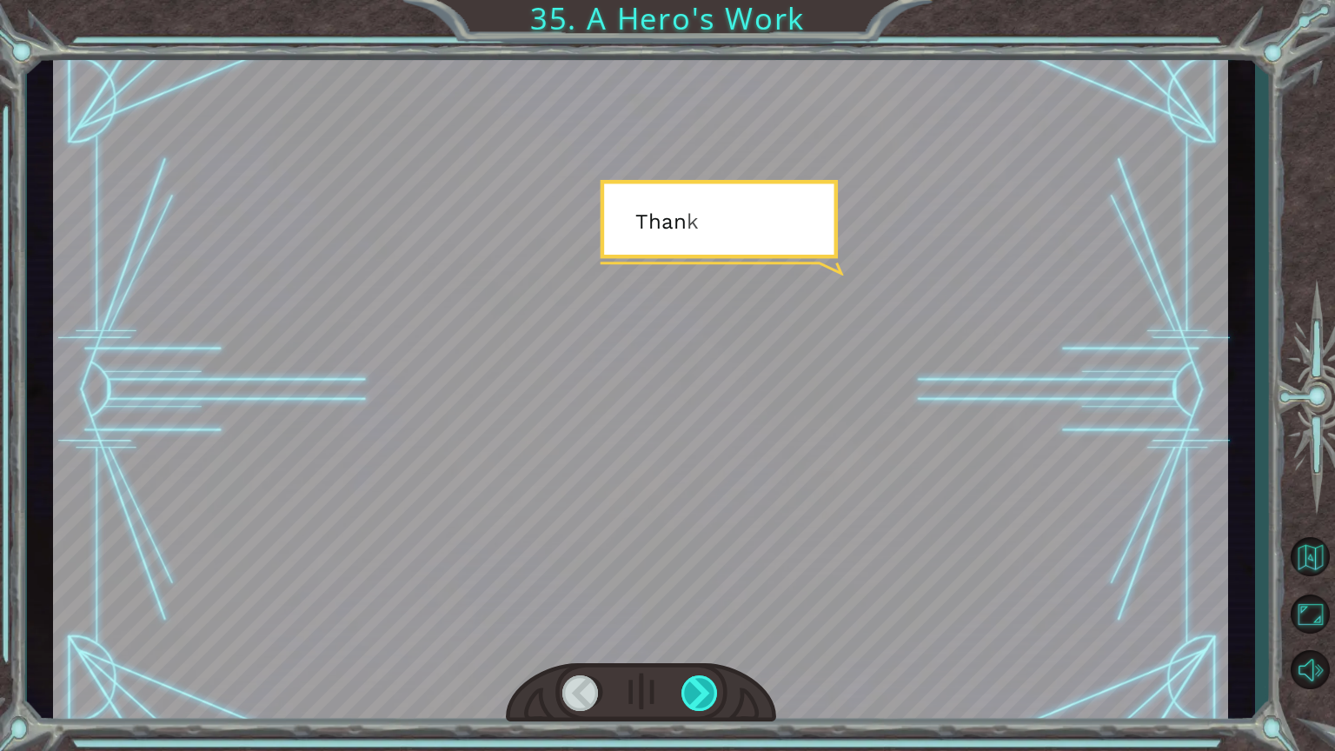
click at [695, 603] on div at bounding box center [700, 693] width 38 height 36
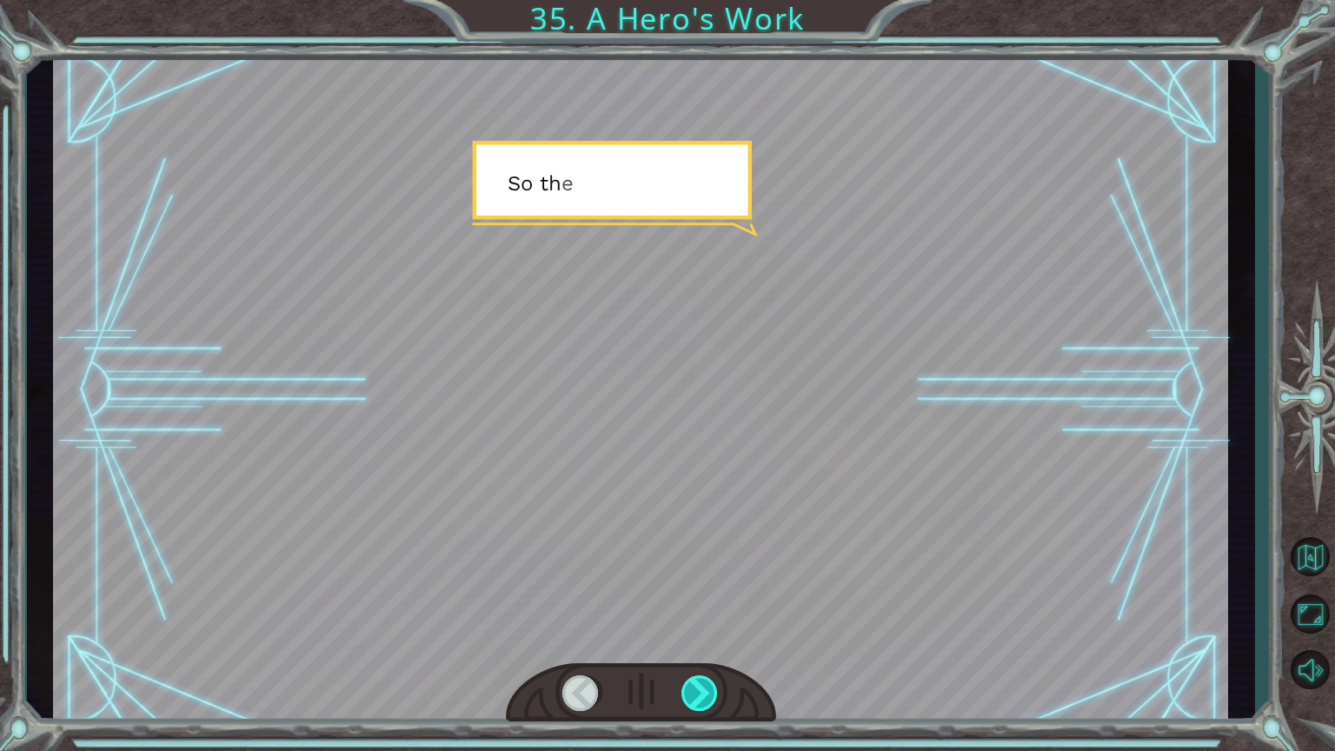
click at [695, 603] on div at bounding box center [700, 693] width 38 height 36
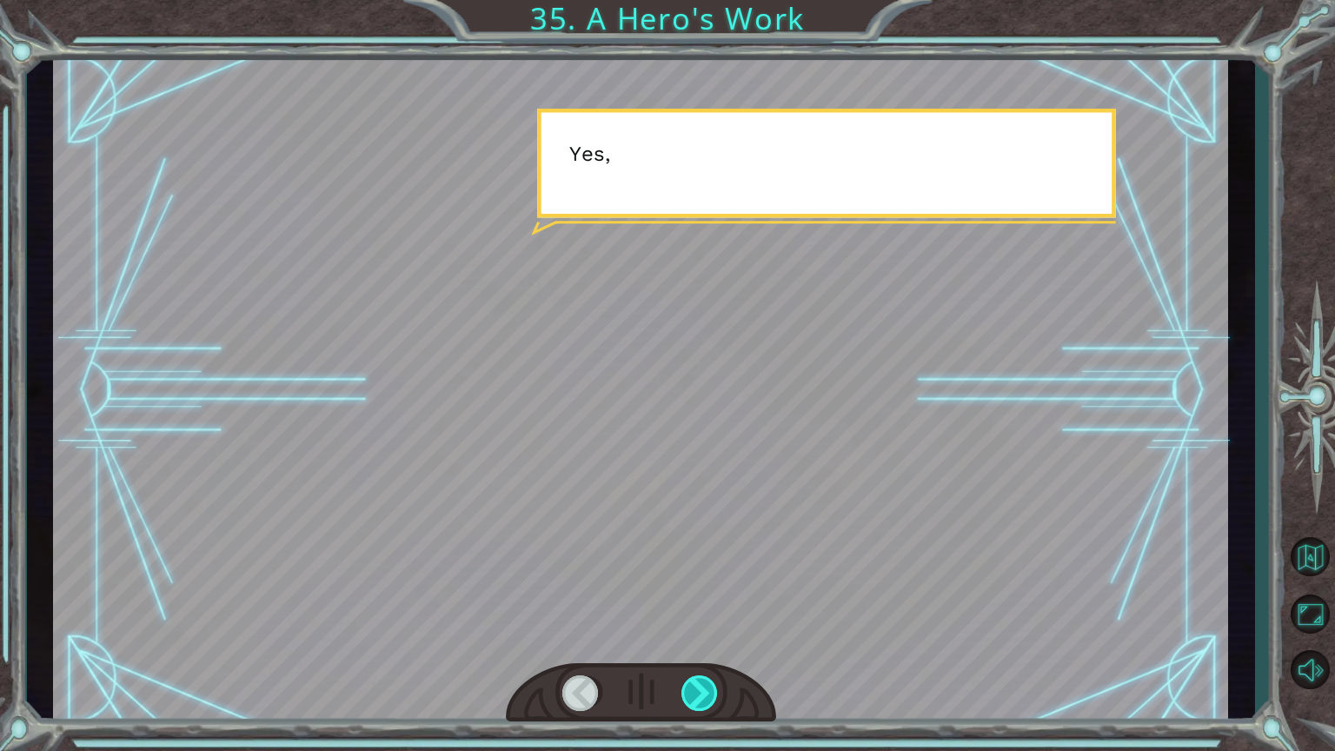
click at [695, 603] on div at bounding box center [700, 693] width 38 height 36
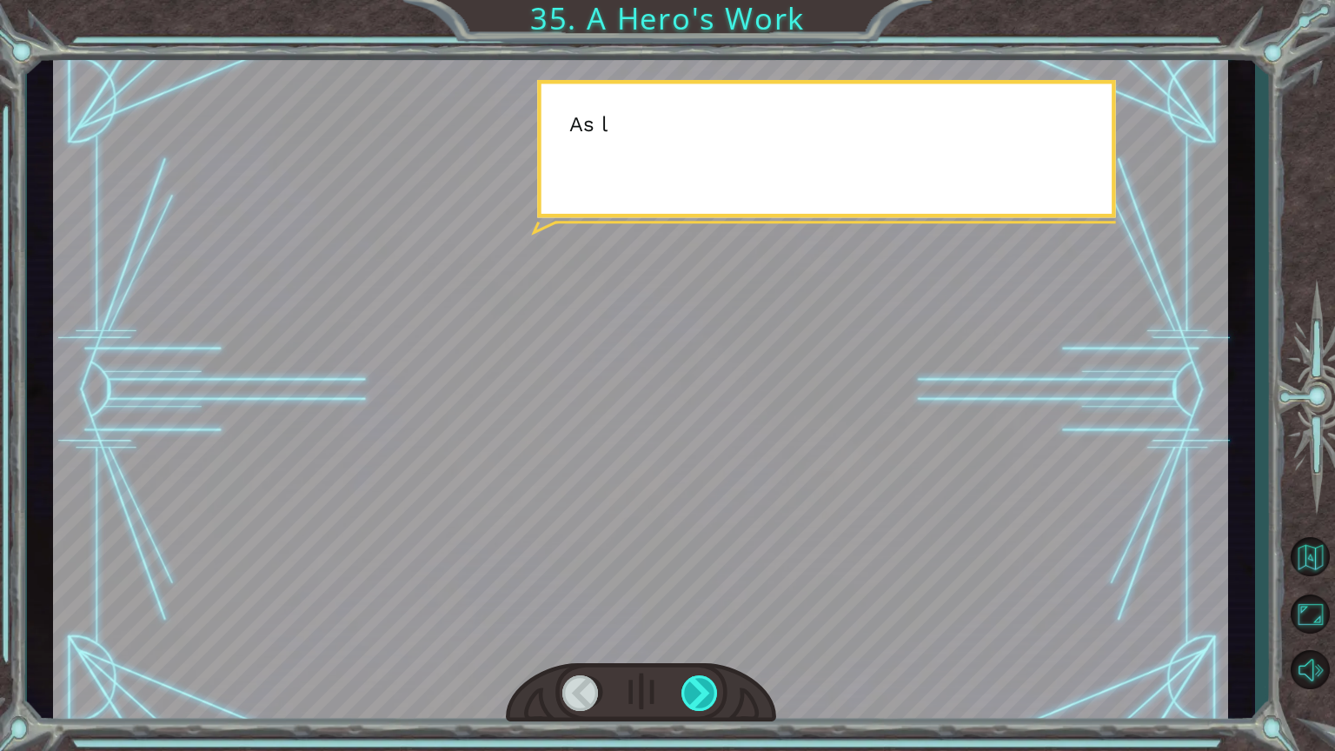
click at [695, 603] on div at bounding box center [700, 693] width 38 height 36
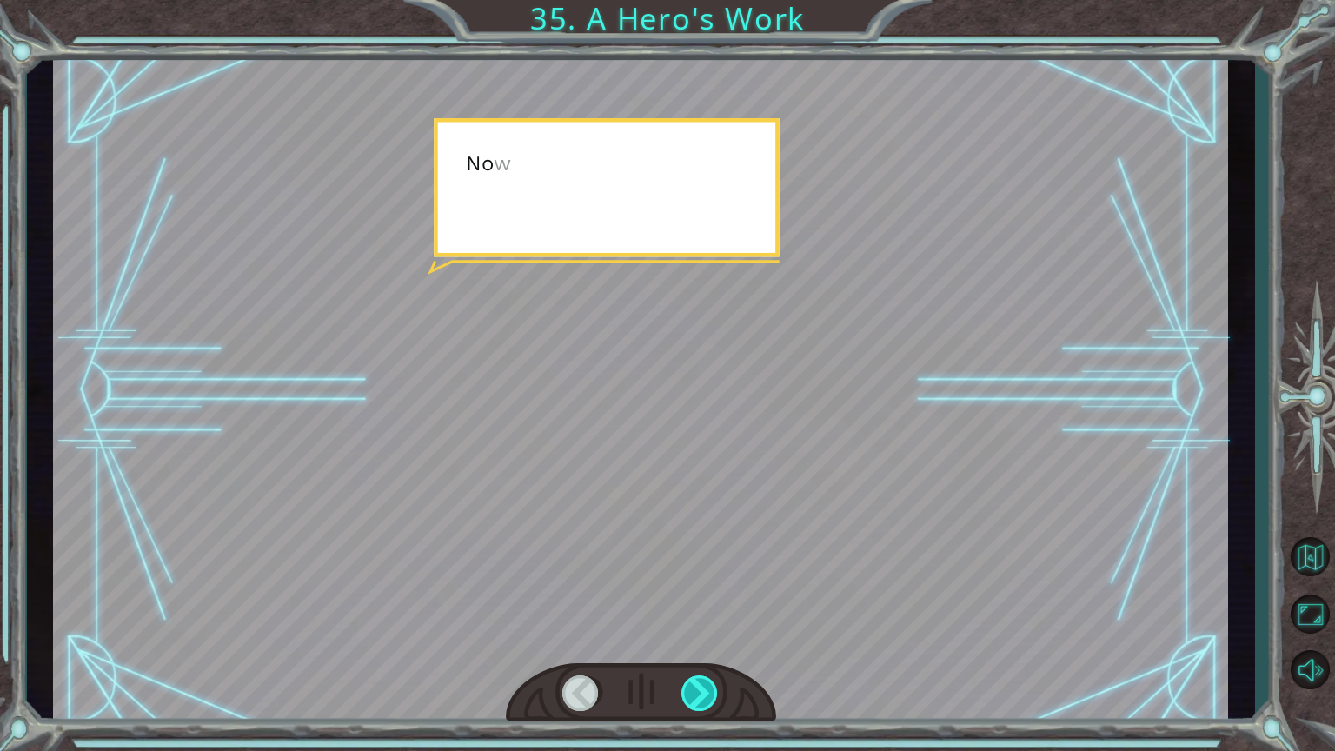
click at [695, 603] on div at bounding box center [700, 693] width 38 height 36
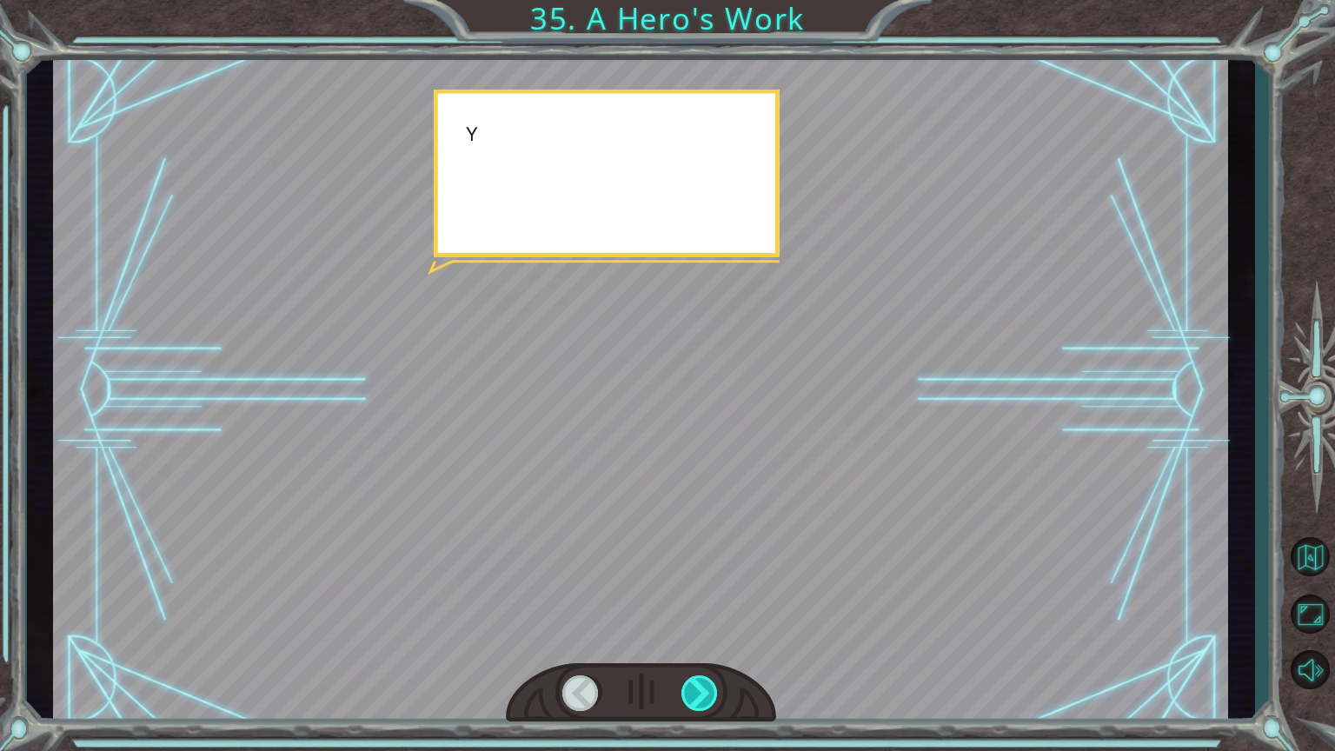
click at [695, 603] on div at bounding box center [700, 693] width 38 height 36
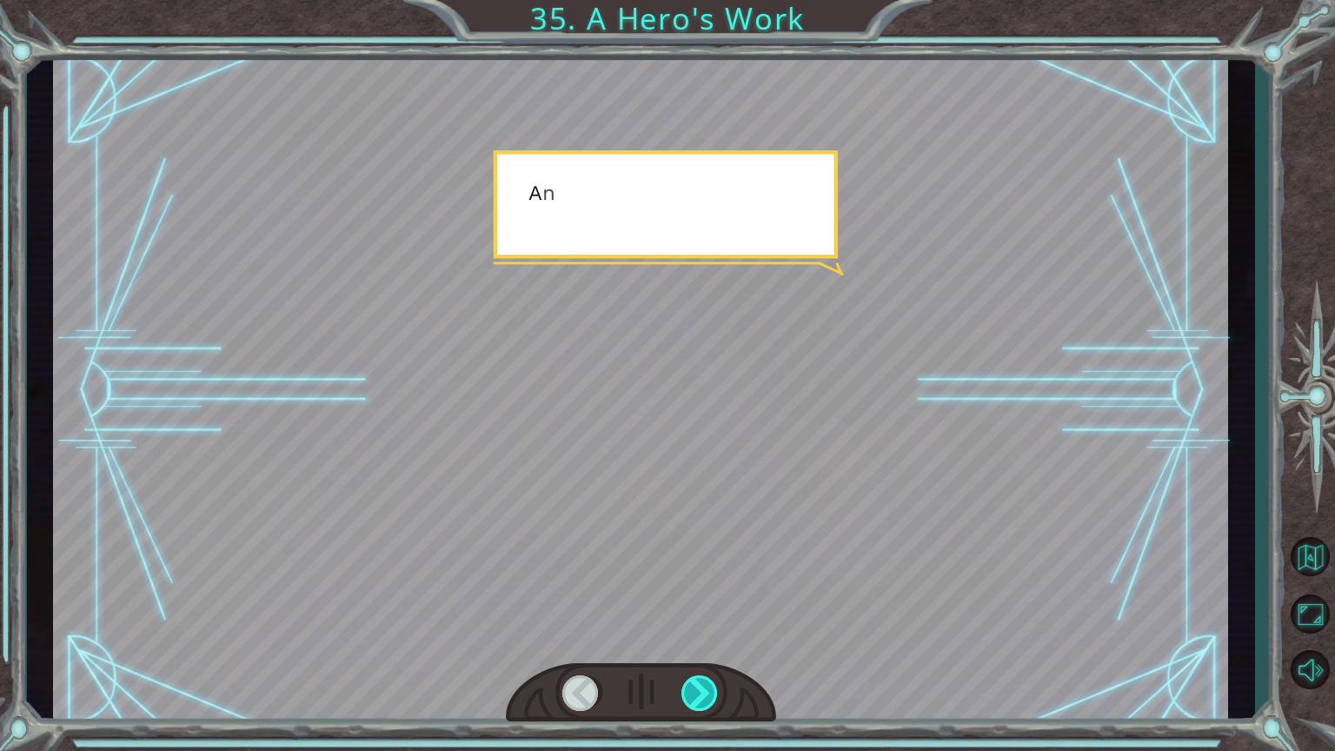
click at [695, 603] on div at bounding box center [700, 693] width 38 height 36
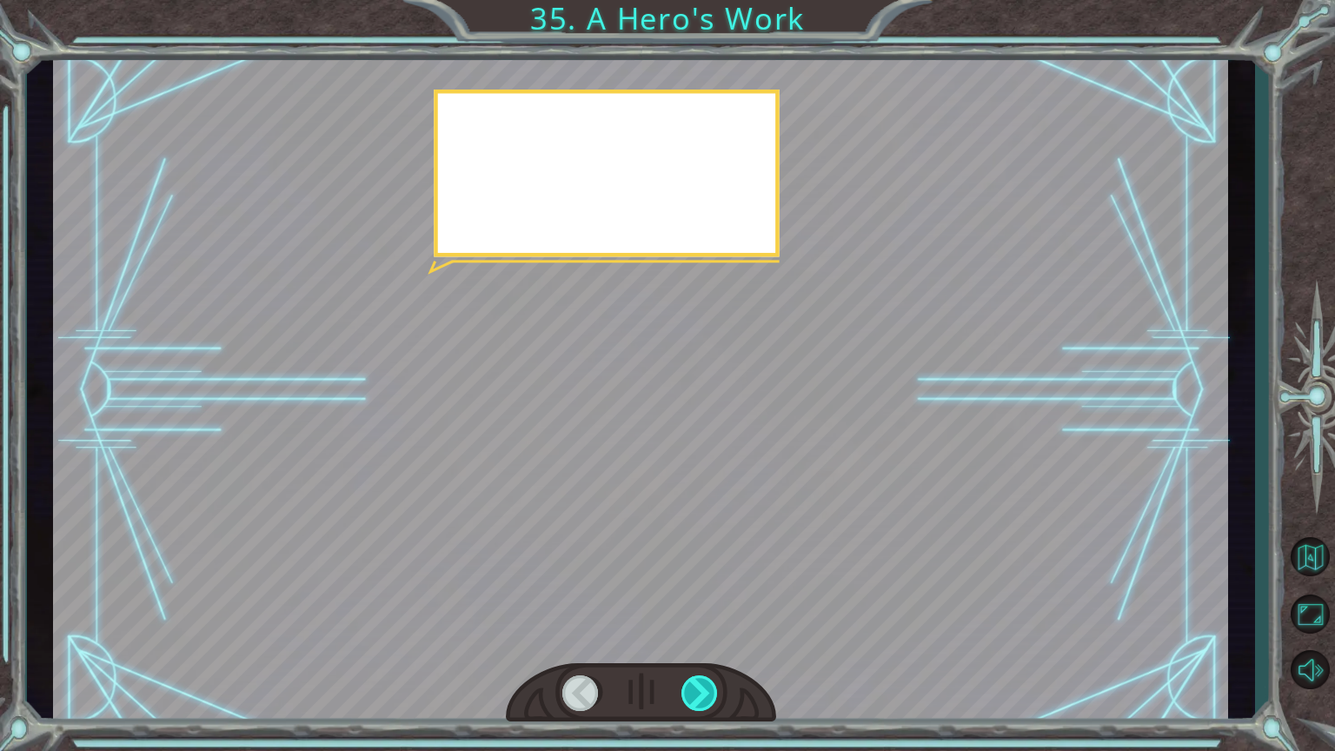
click at [695, 603] on div at bounding box center [700, 693] width 38 height 36
